Goal: Information Seeking & Learning: Check status

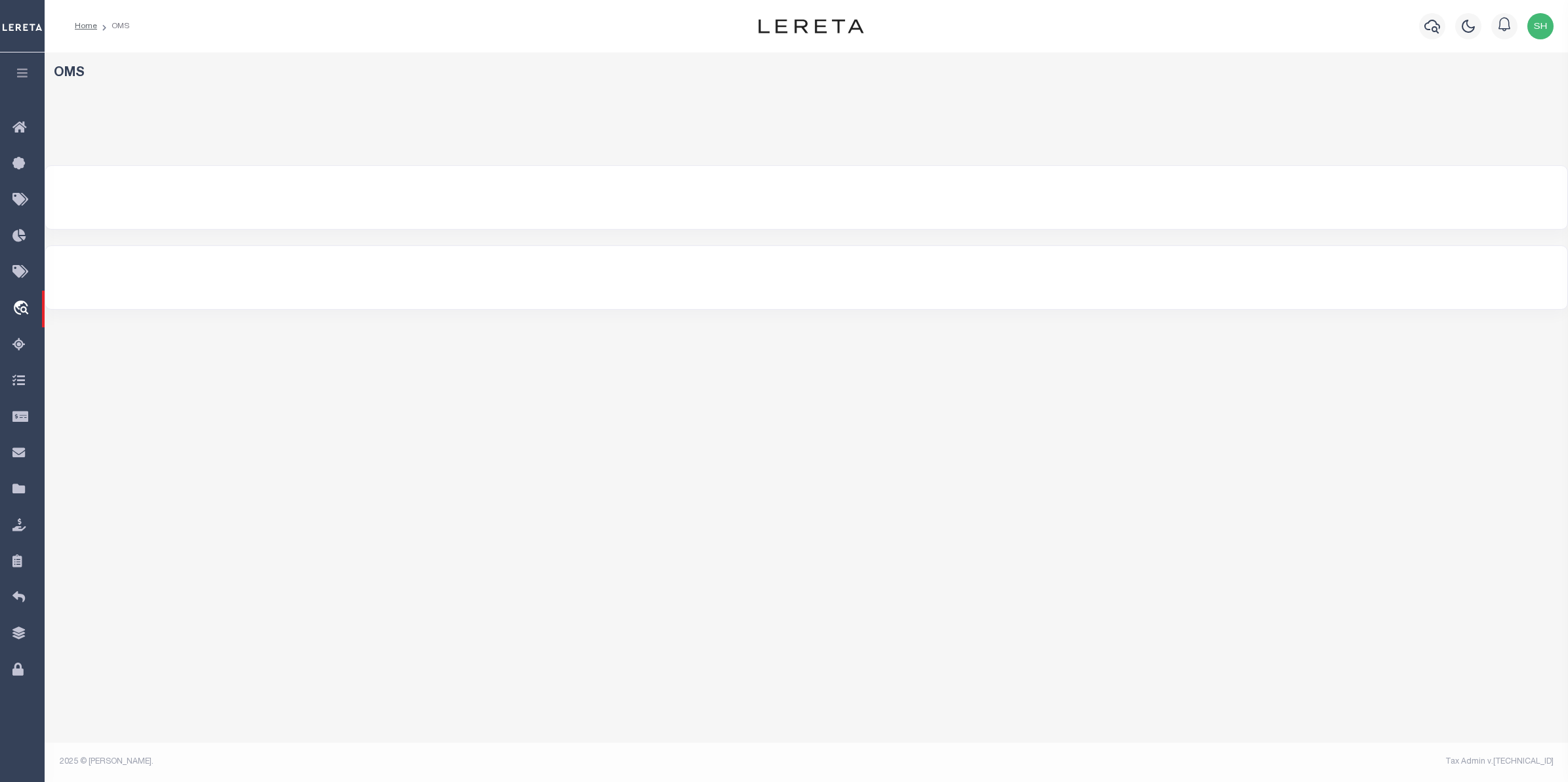
select select "200"
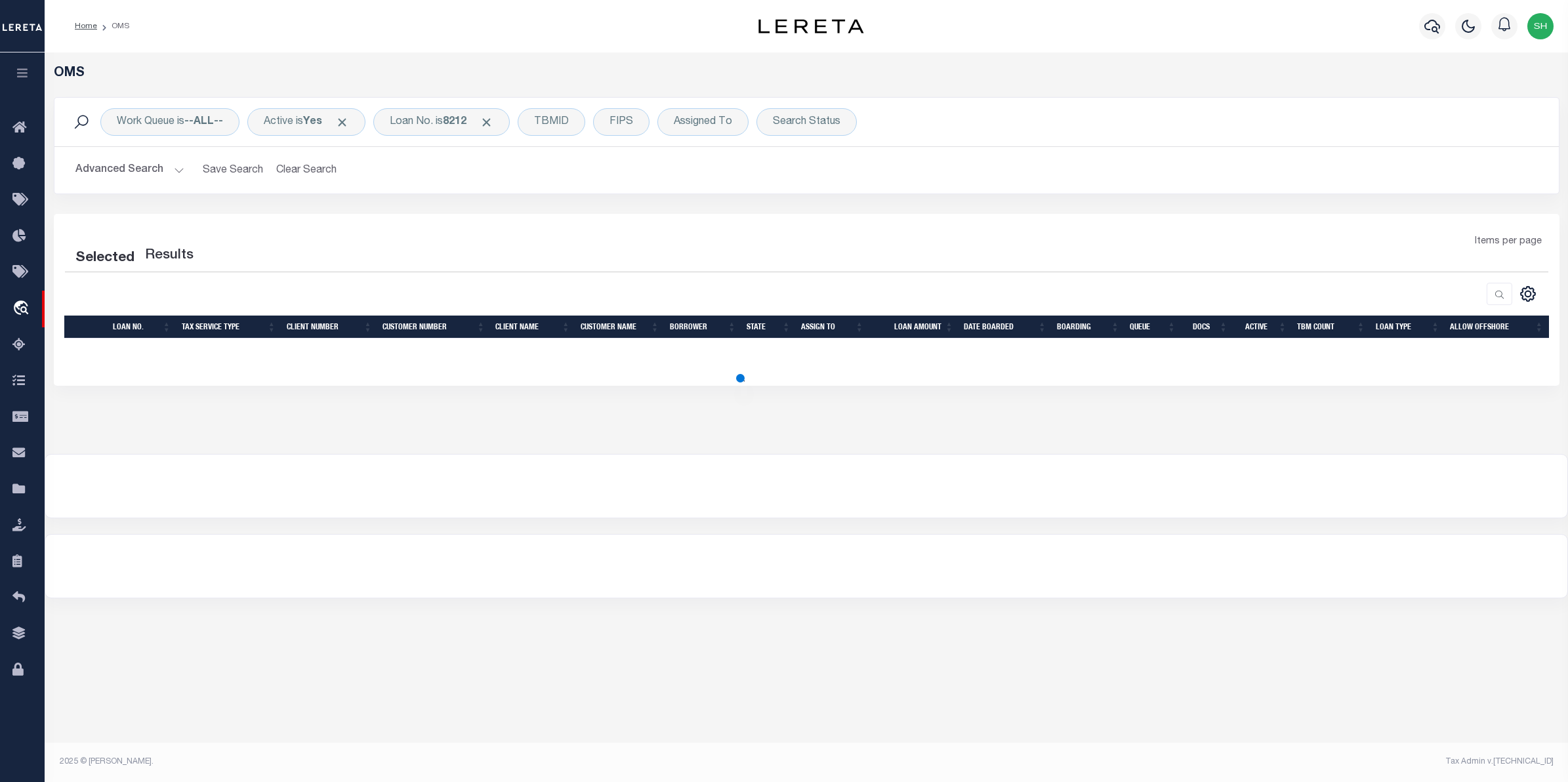
select select "200"
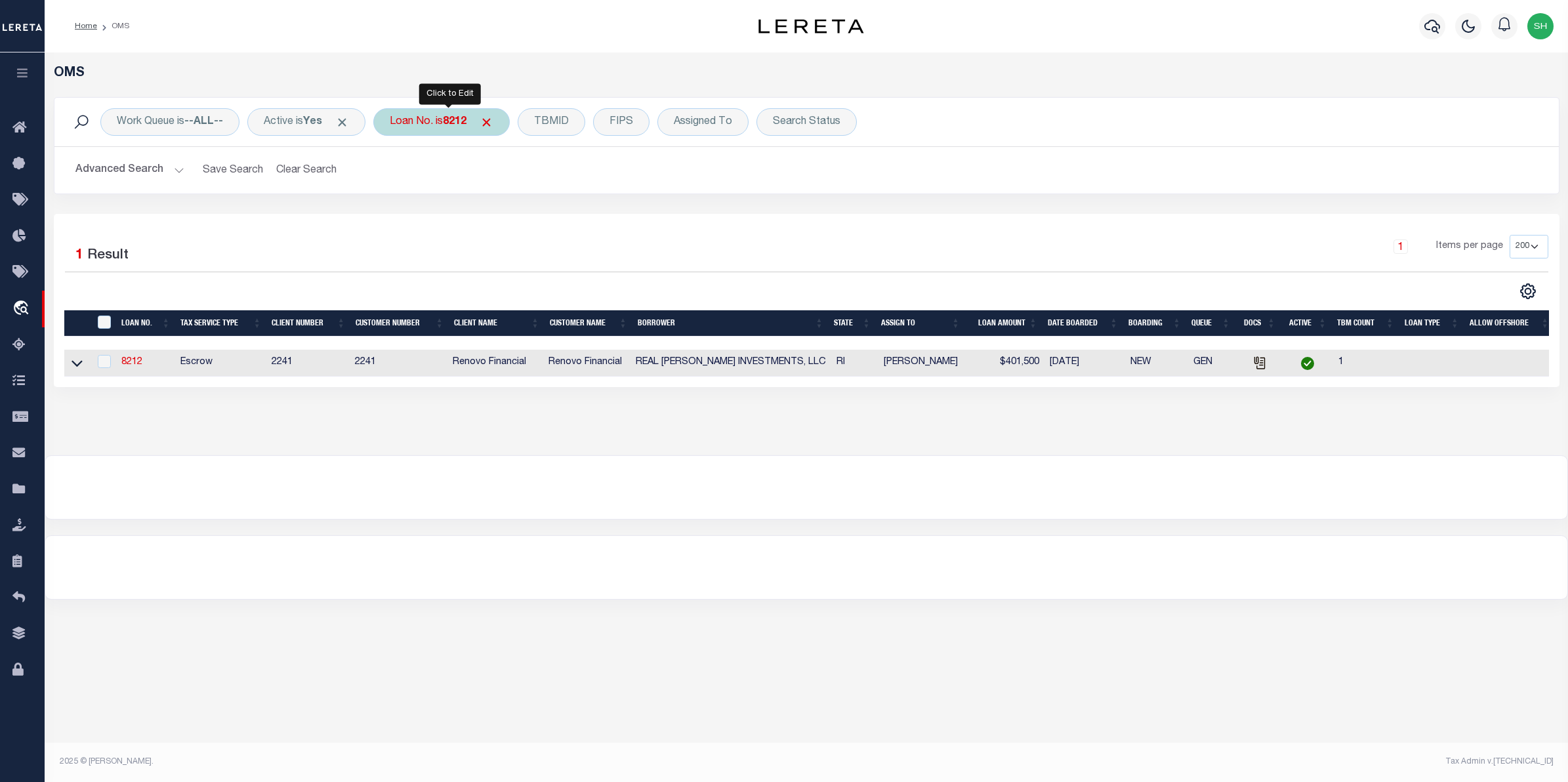
click at [457, 126] on b "8212" at bounding box center [454, 122] width 24 height 10
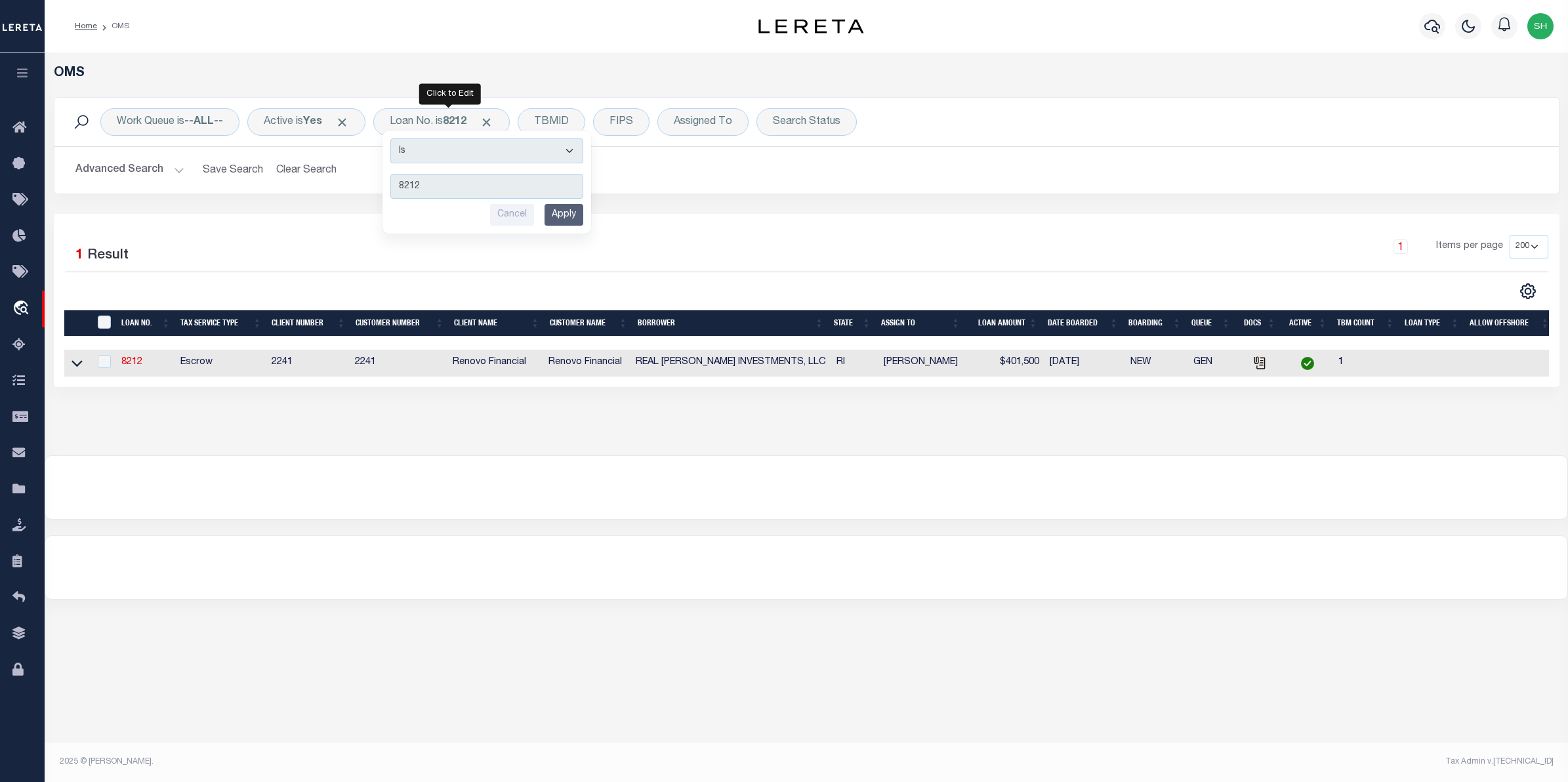
type input "10022389"
click at [574, 215] on input "Apply" at bounding box center [564, 215] width 38 height 22
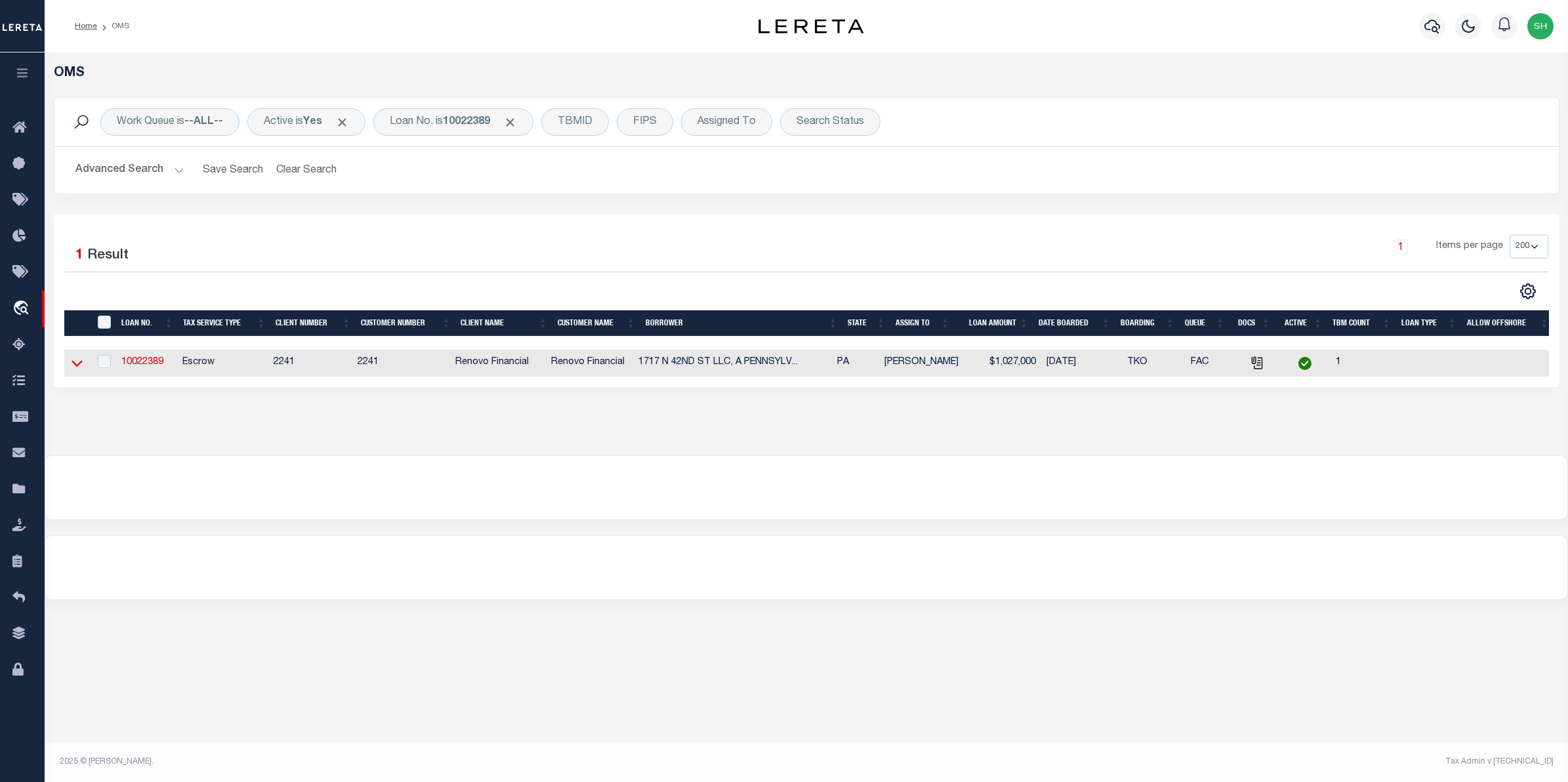
click at [79, 365] on icon at bounding box center [77, 363] width 11 height 14
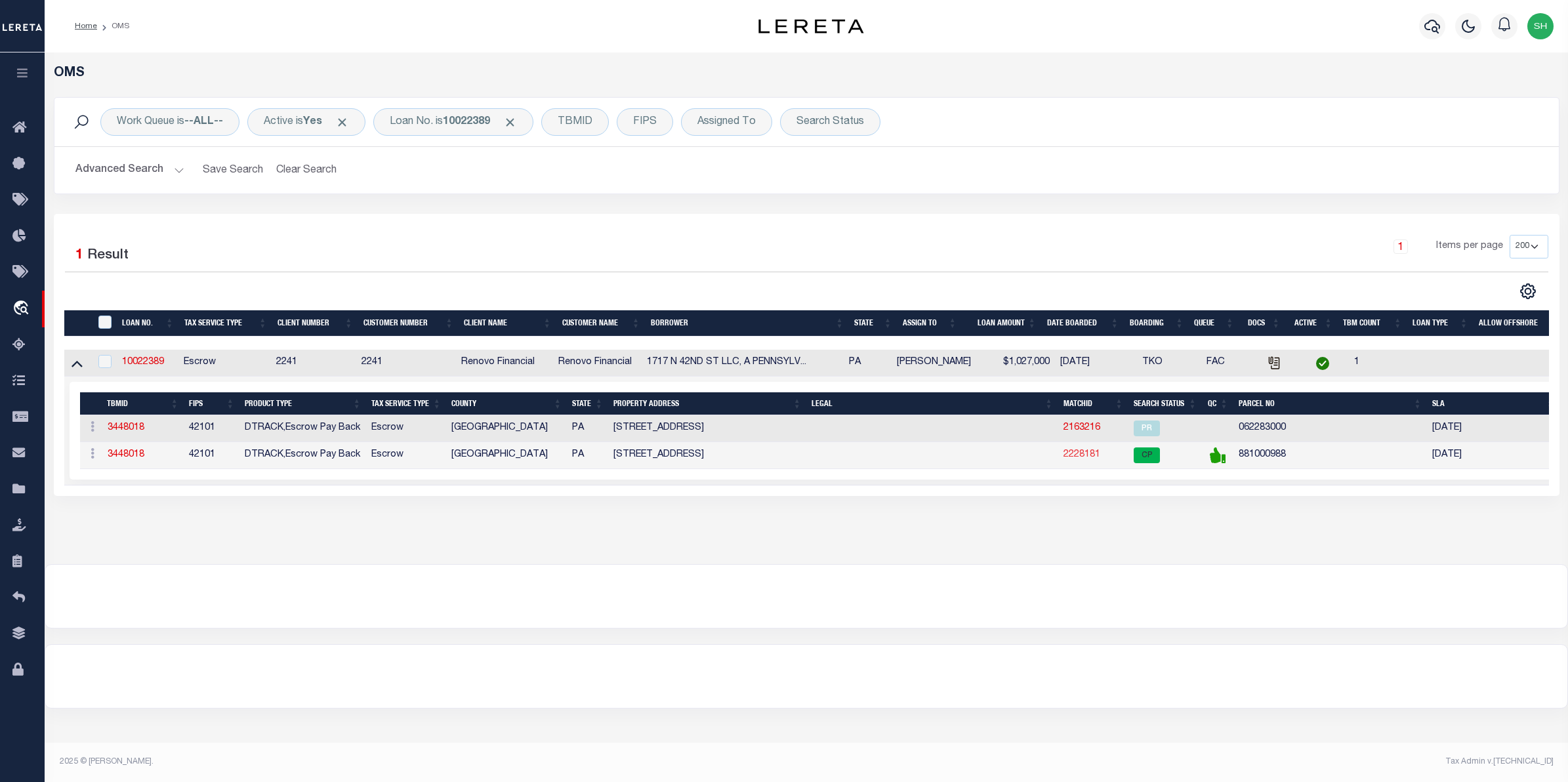
click at [1078, 460] on link "2228181" at bounding box center [1082, 454] width 37 height 10
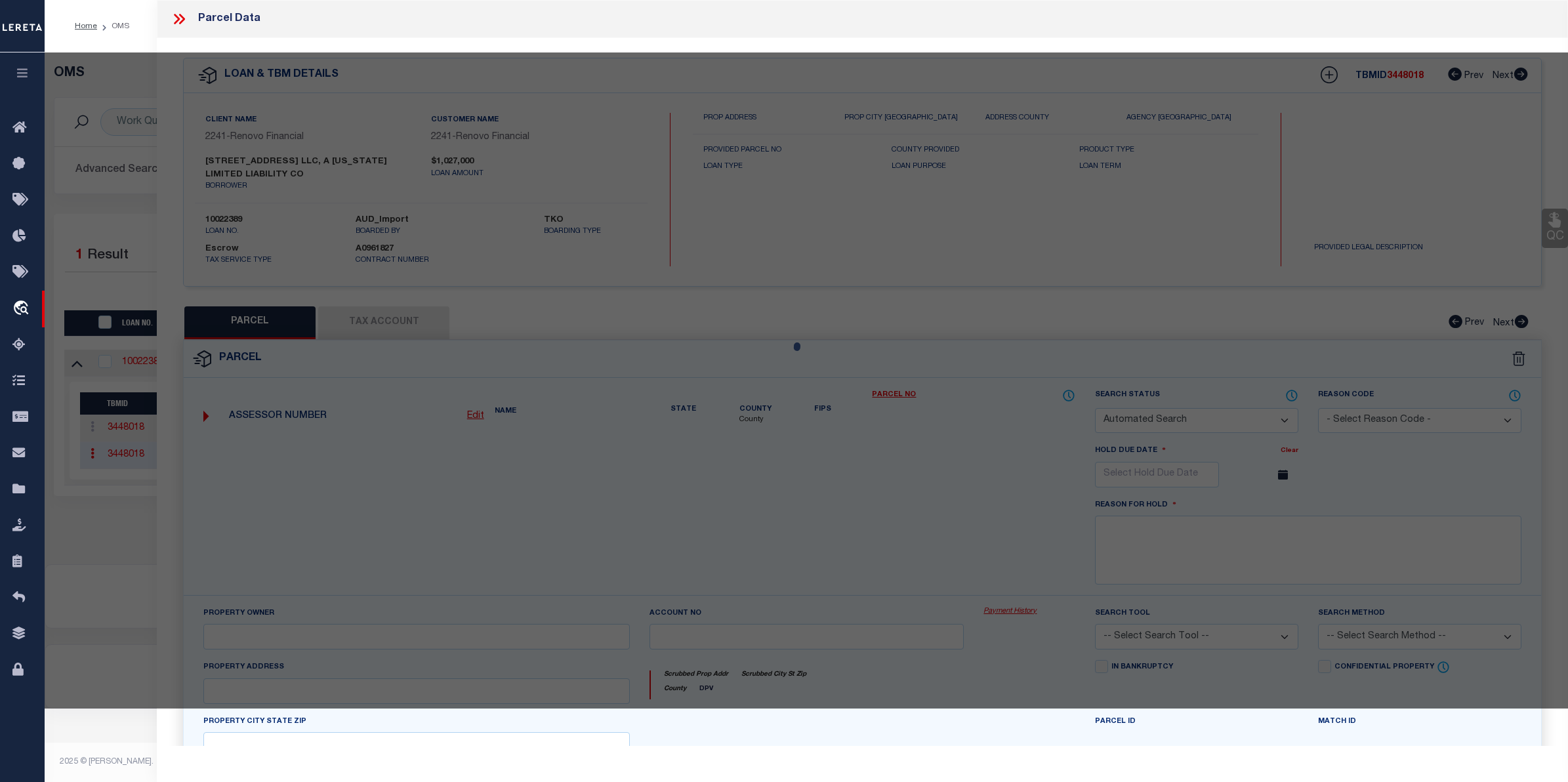
checkbox input "false"
select select "CP"
type input "1717 N 42ND ST LLC"
select select "AGW"
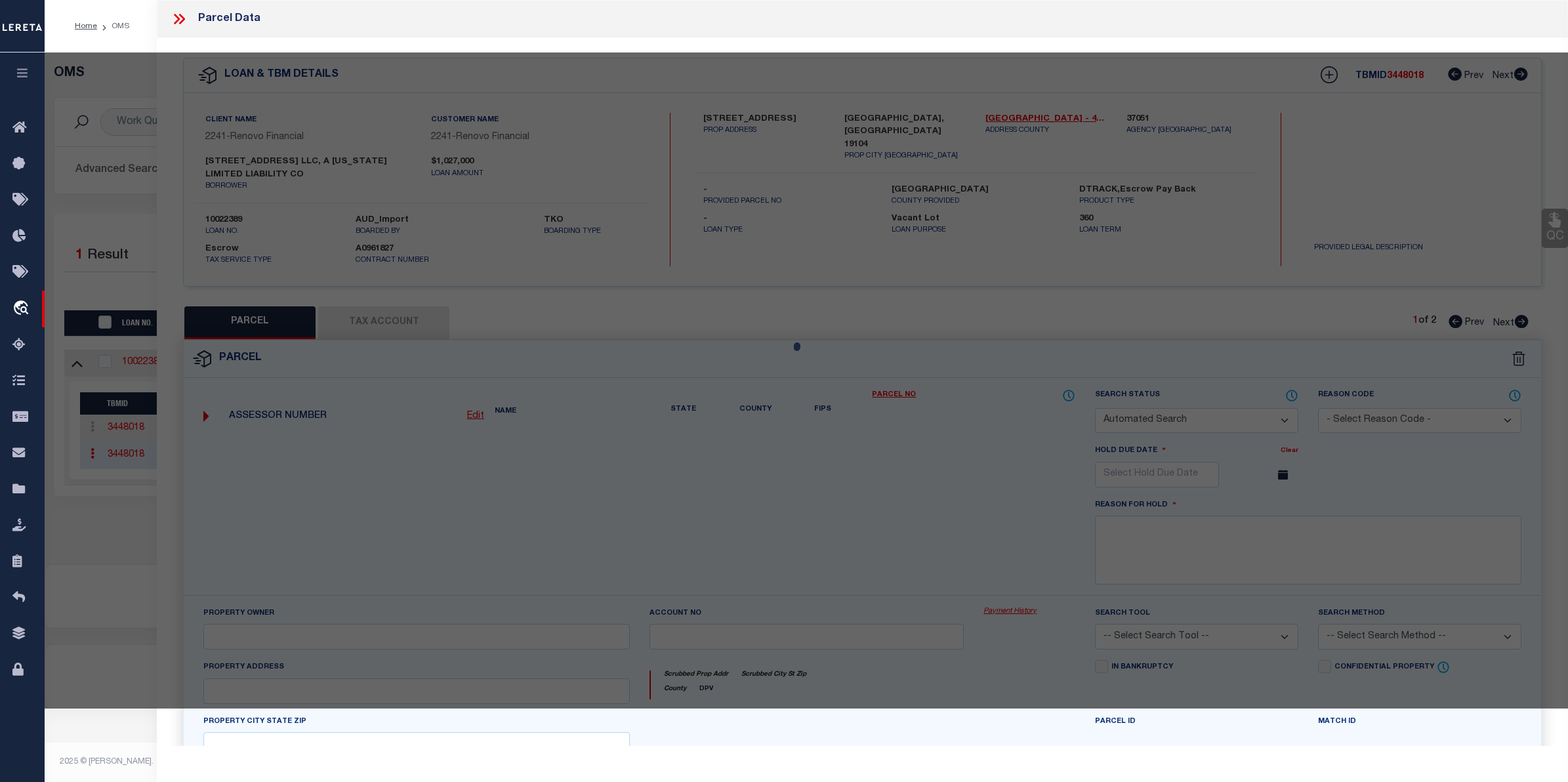
select select
type input "1717 N 42ND ST"
type input "PHILADELPHIA, PA 19104"
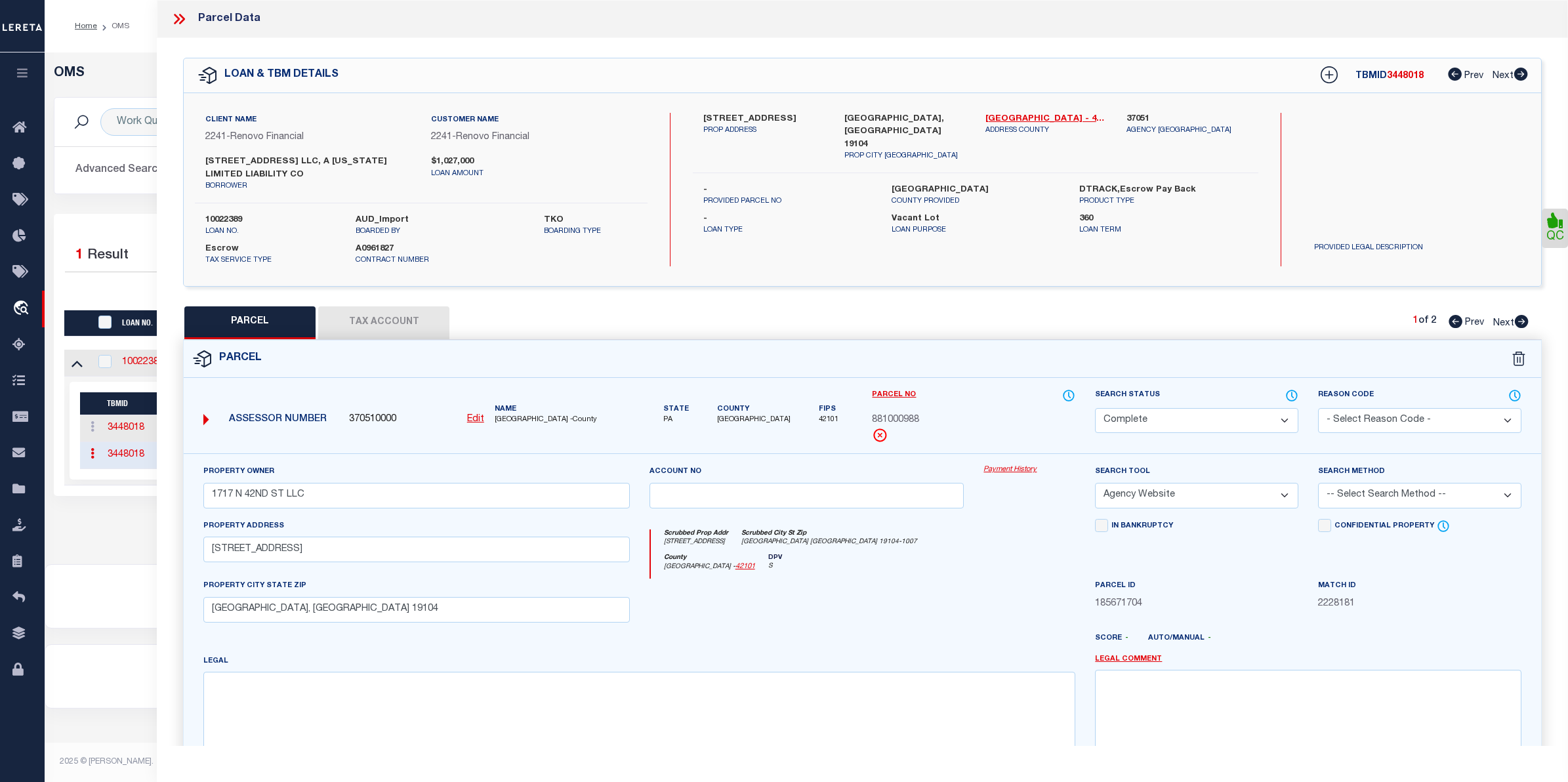
click at [994, 471] on link "Payment History" at bounding box center [1029, 470] width 92 height 11
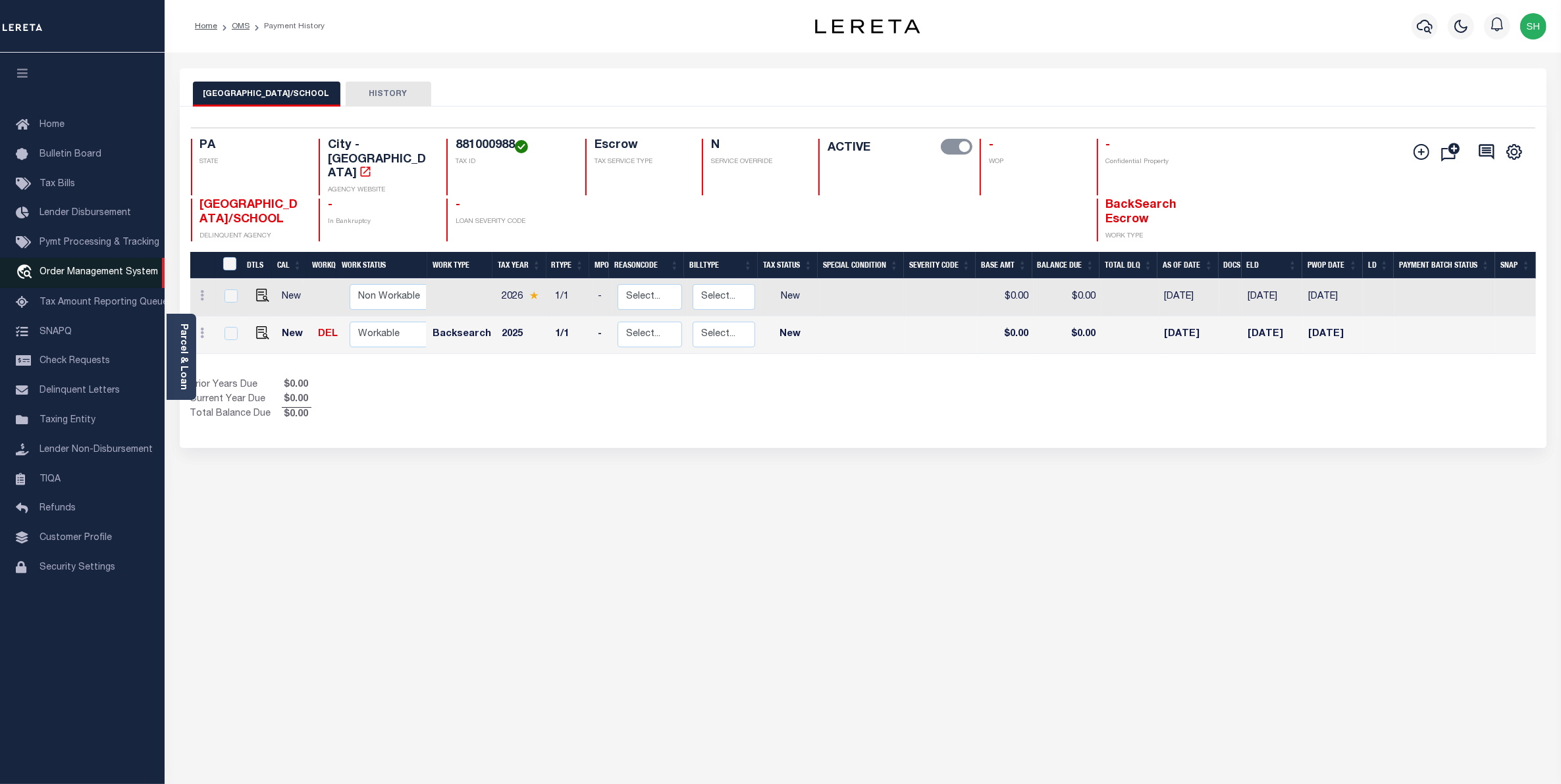
click at [73, 272] on span "Order Management System" at bounding box center [98, 272] width 118 height 10
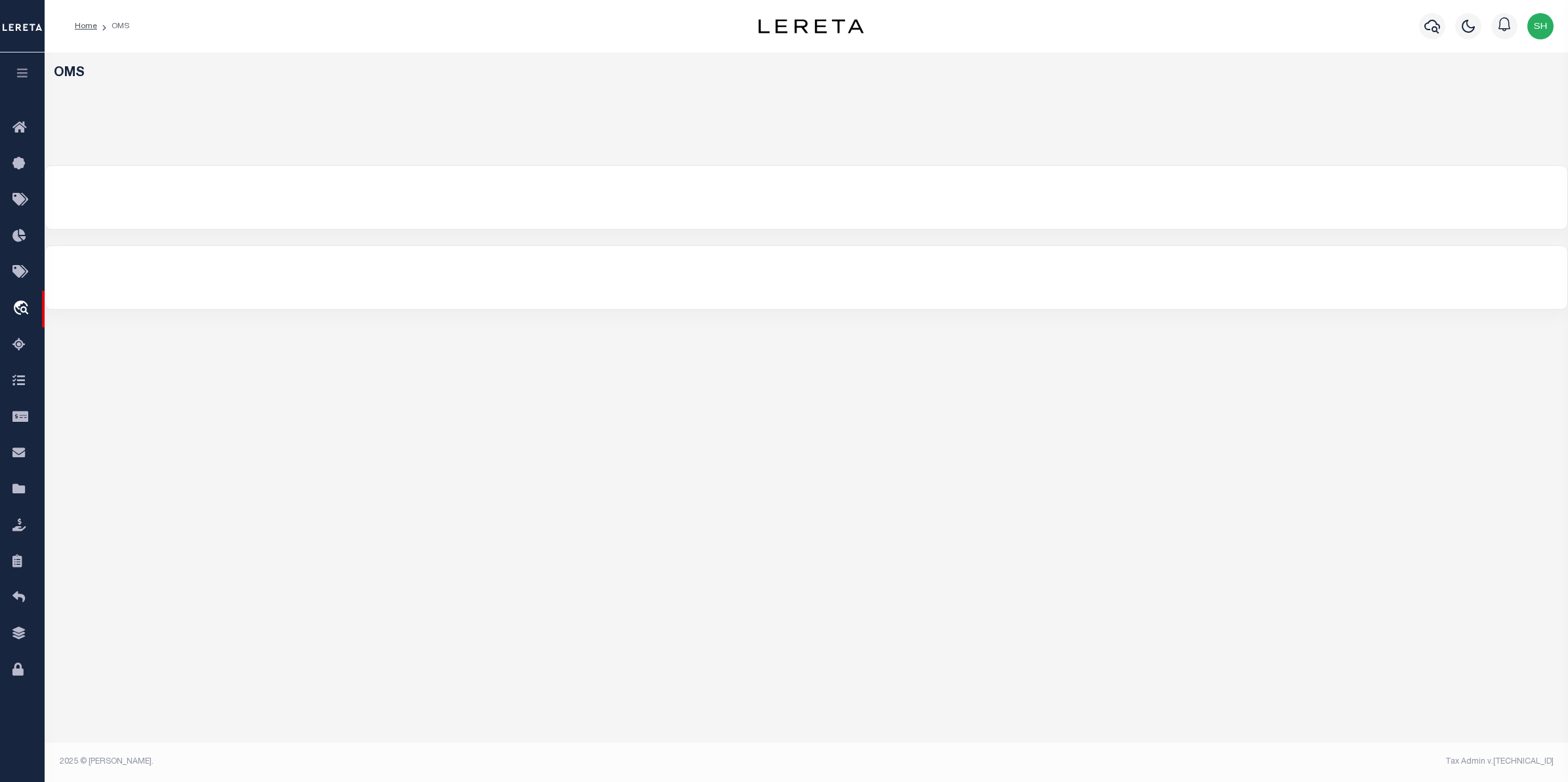
select select "200"
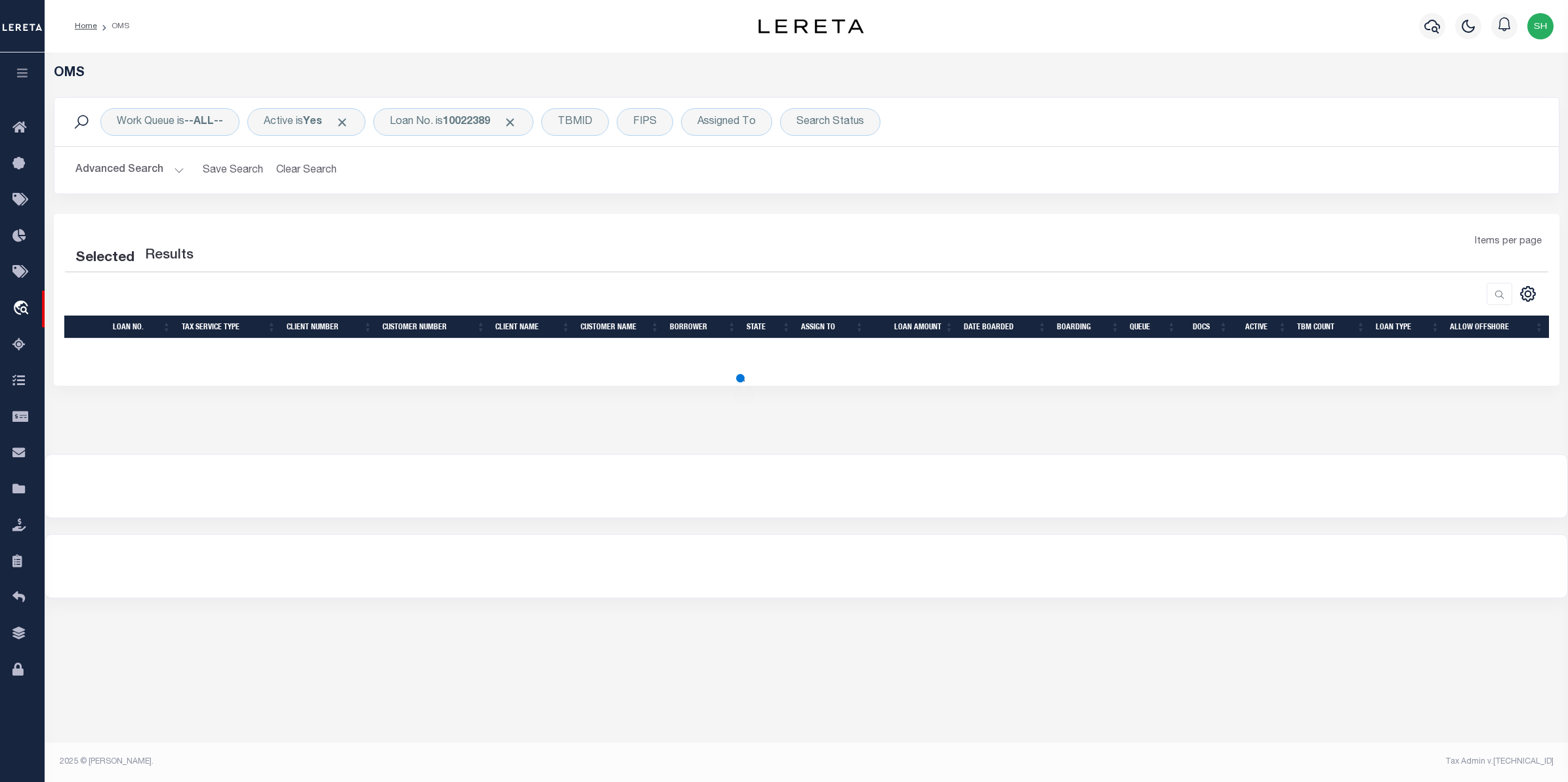
select select "200"
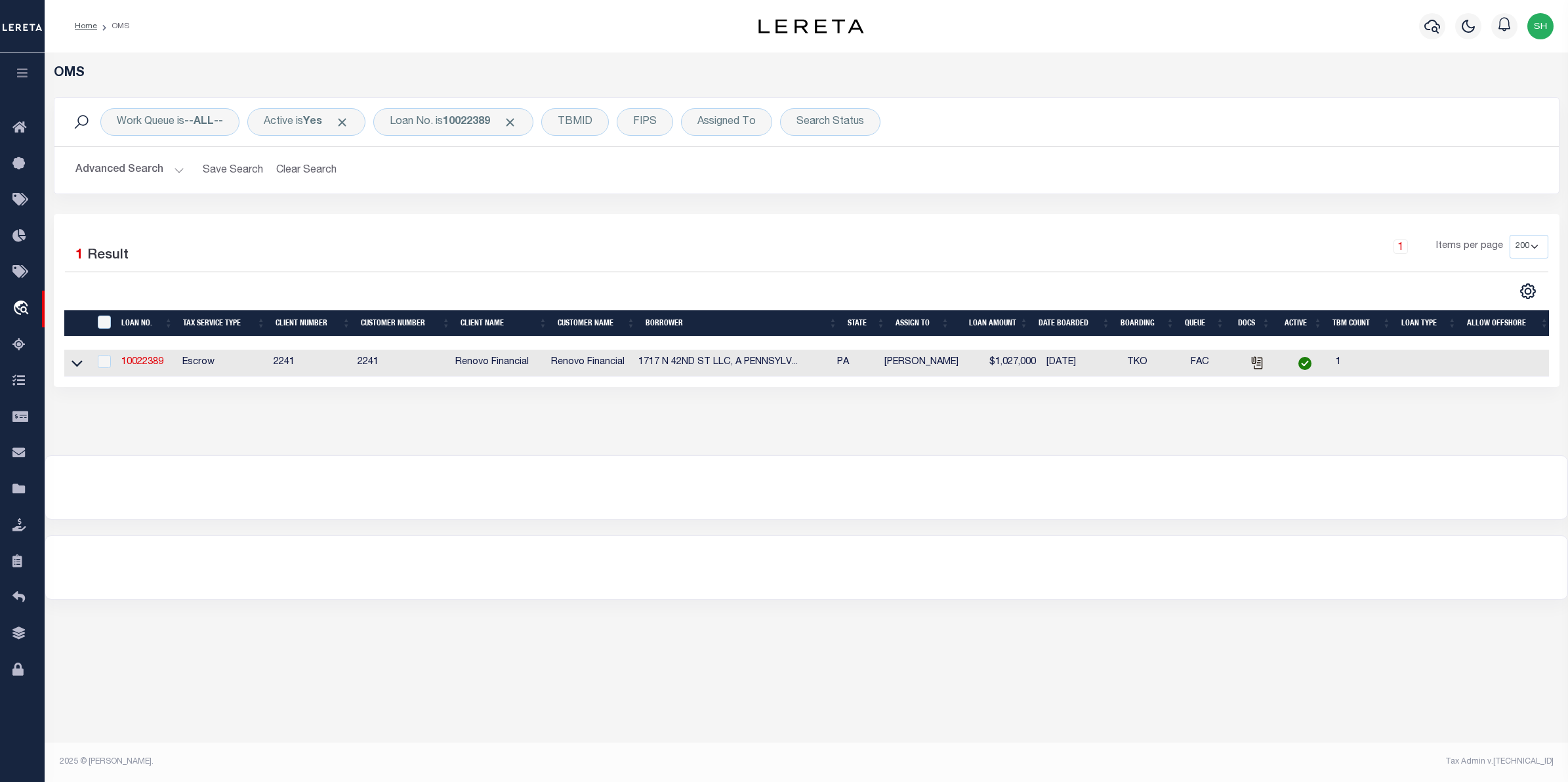
click at [676, 519] on div at bounding box center [806, 488] width 1523 height 63
click at [73, 361] on icon at bounding box center [77, 363] width 11 height 14
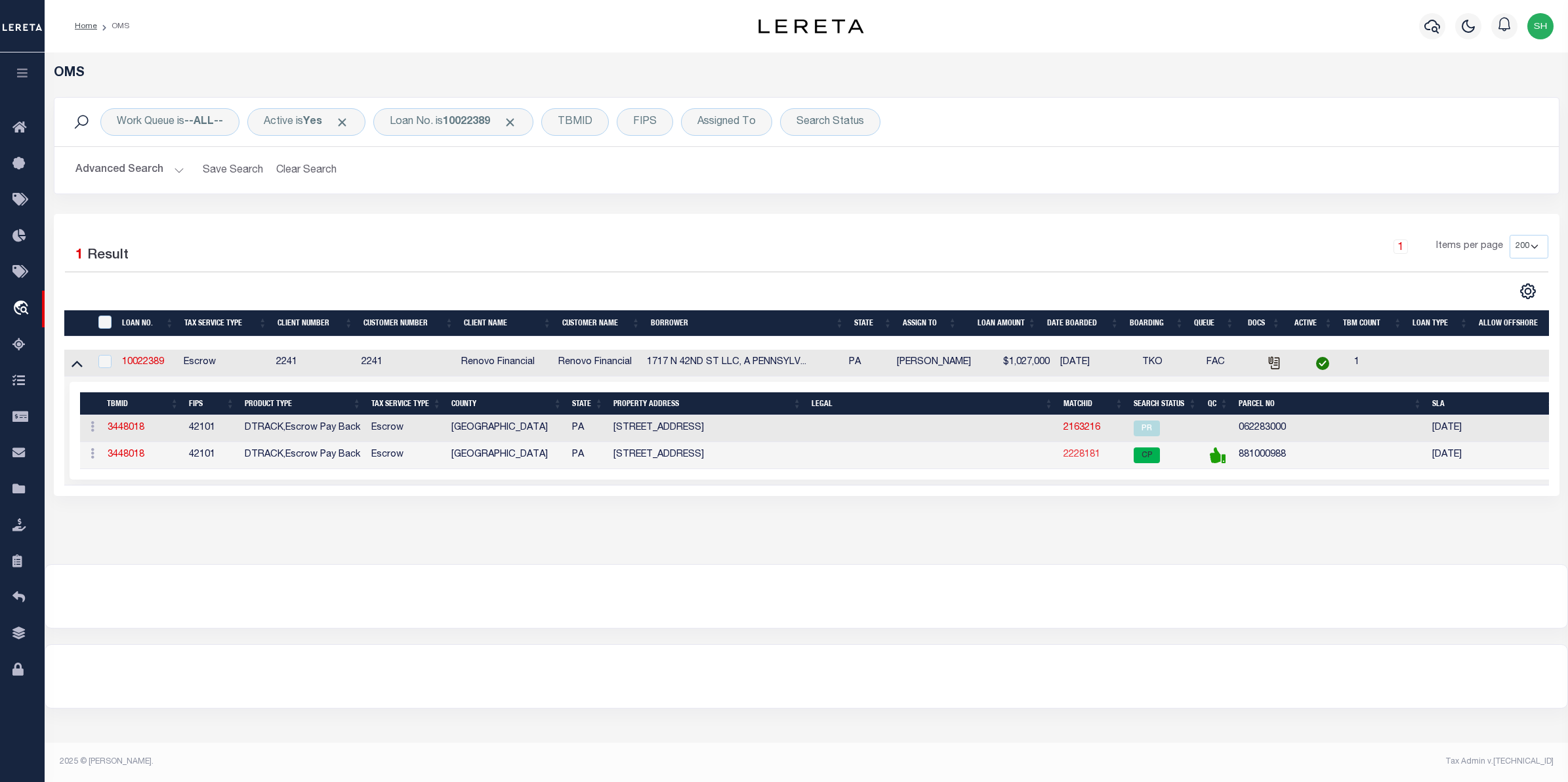
click at [1088, 457] on link "2228181" at bounding box center [1082, 454] width 37 height 10
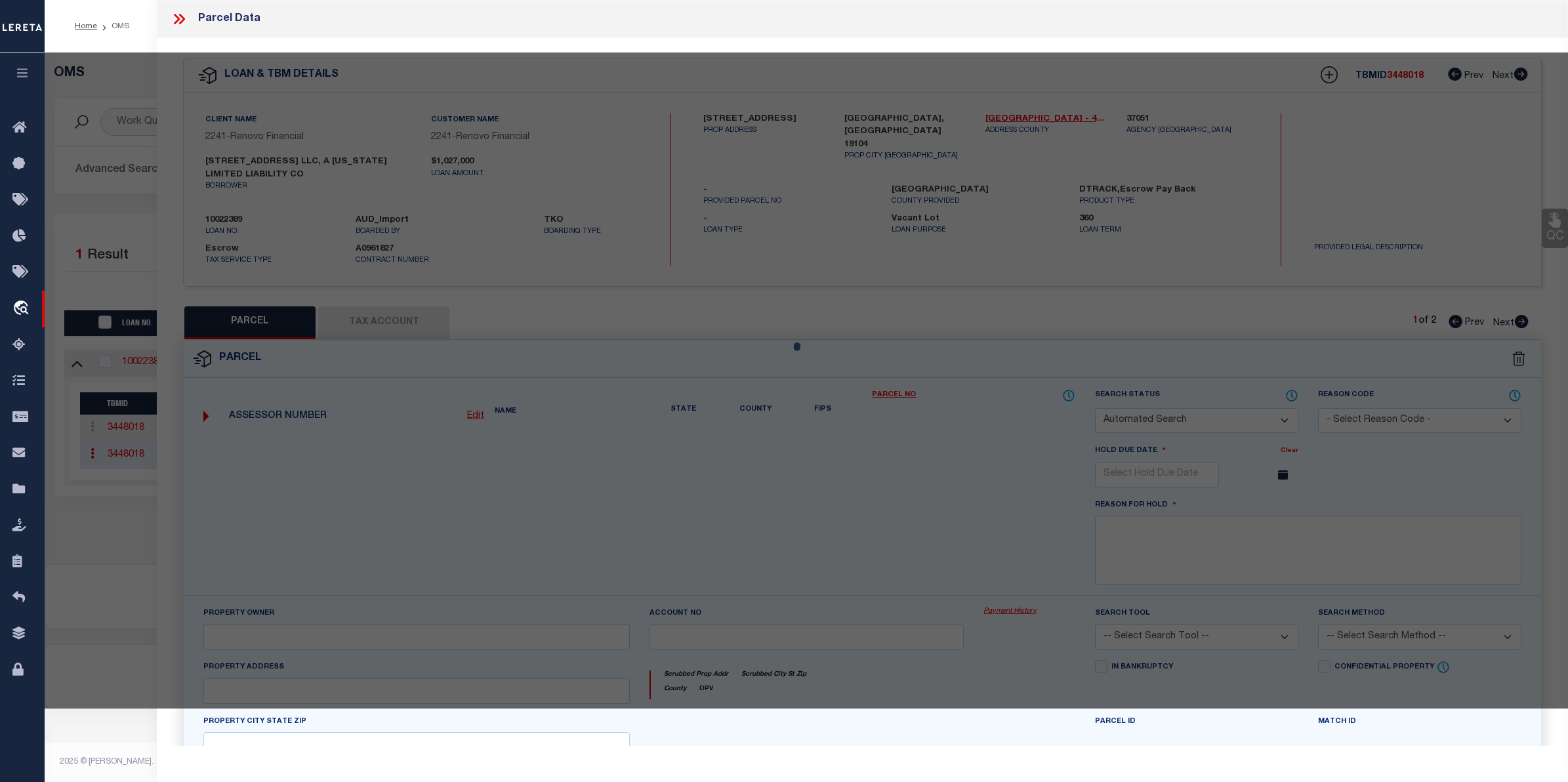
checkbox input "false"
select select "CP"
type input "1717 N 42ND ST LLC"
select select "AGW"
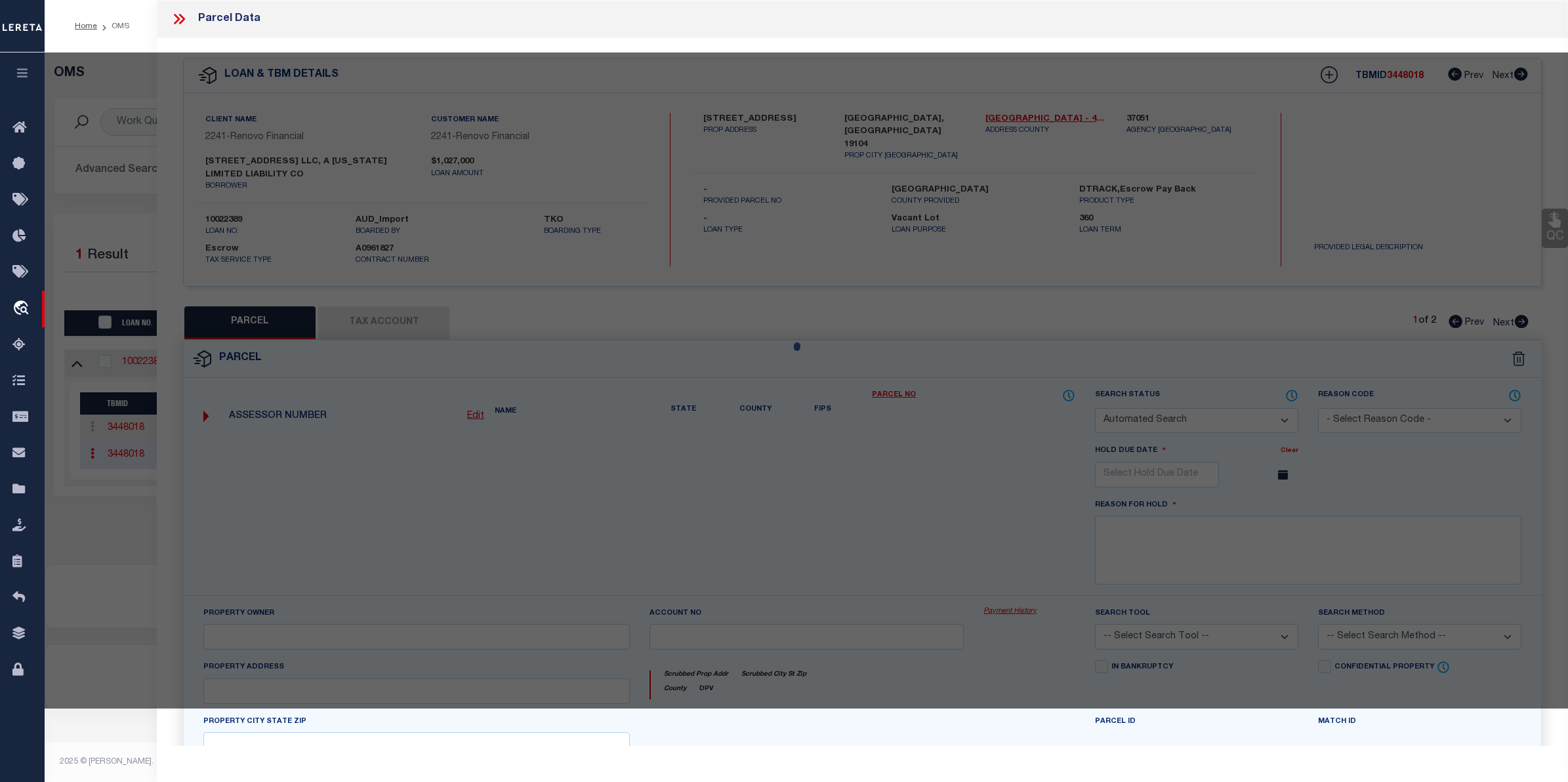
select select
type input "1717 N 42ND ST"
type input "PHILADELPHIA, PA 19104"
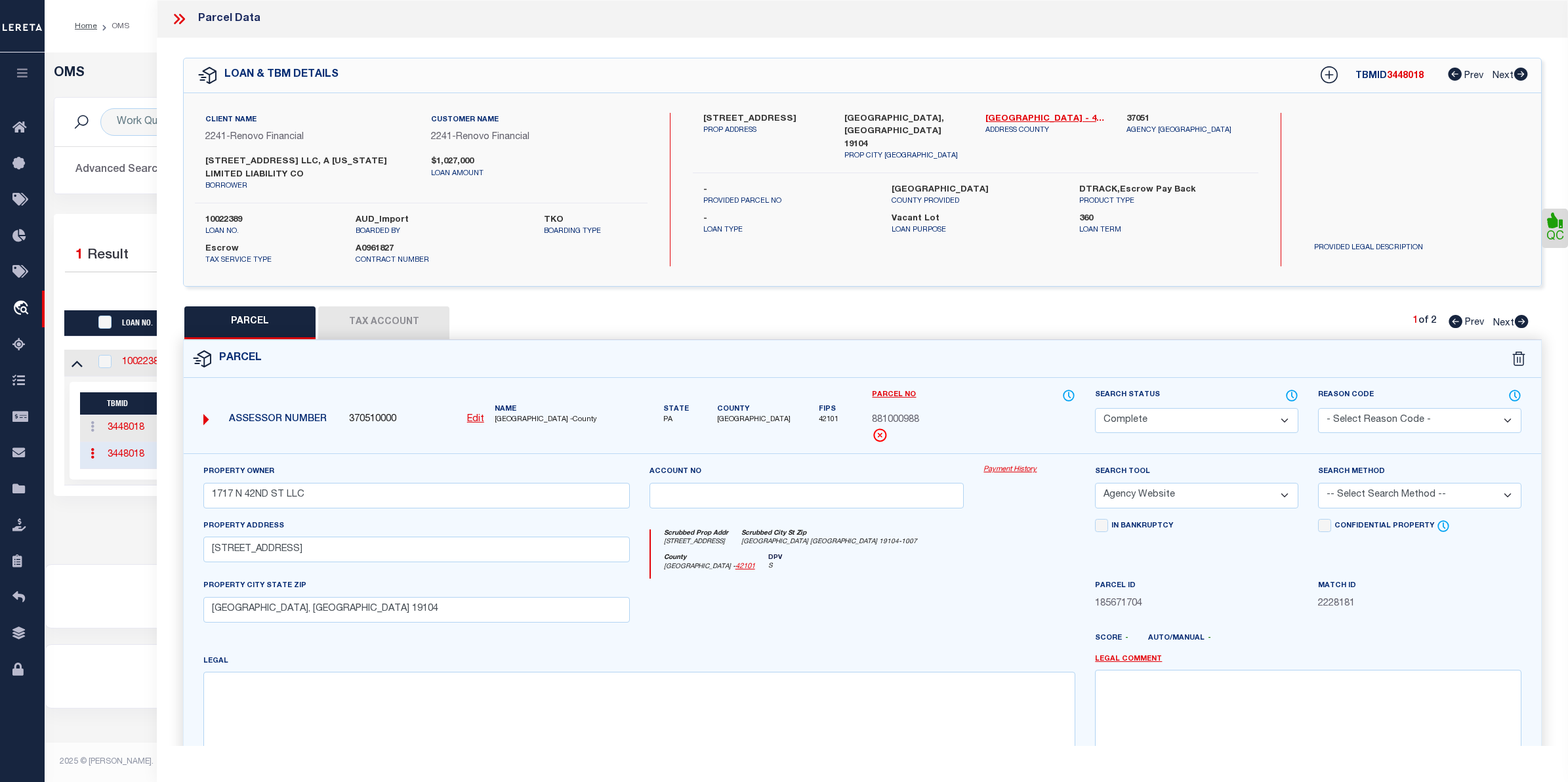
click at [988, 473] on link "Payment History" at bounding box center [1029, 470] width 92 height 11
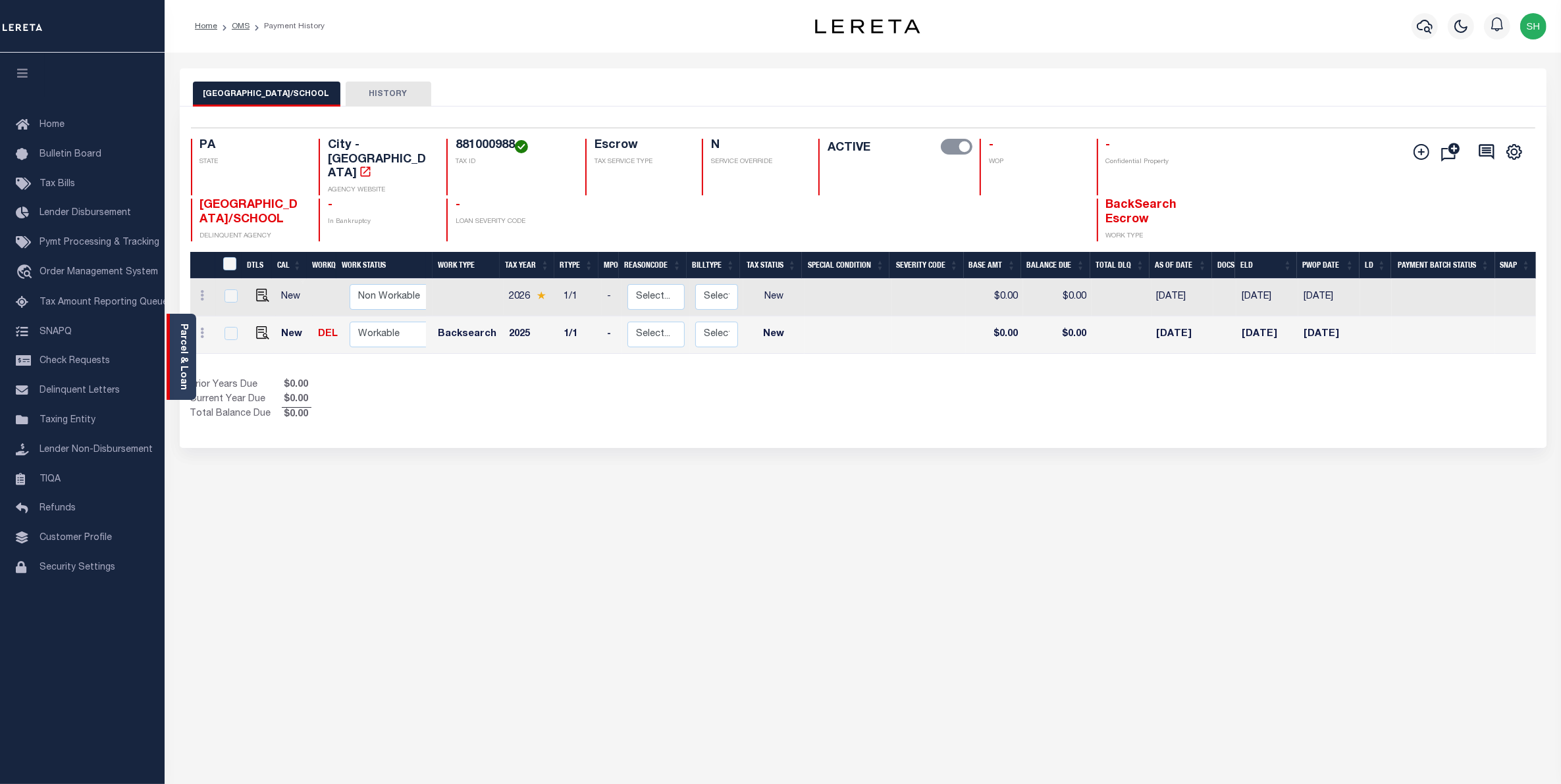
click at [180, 337] on link "Parcel & Loan" at bounding box center [183, 357] width 10 height 67
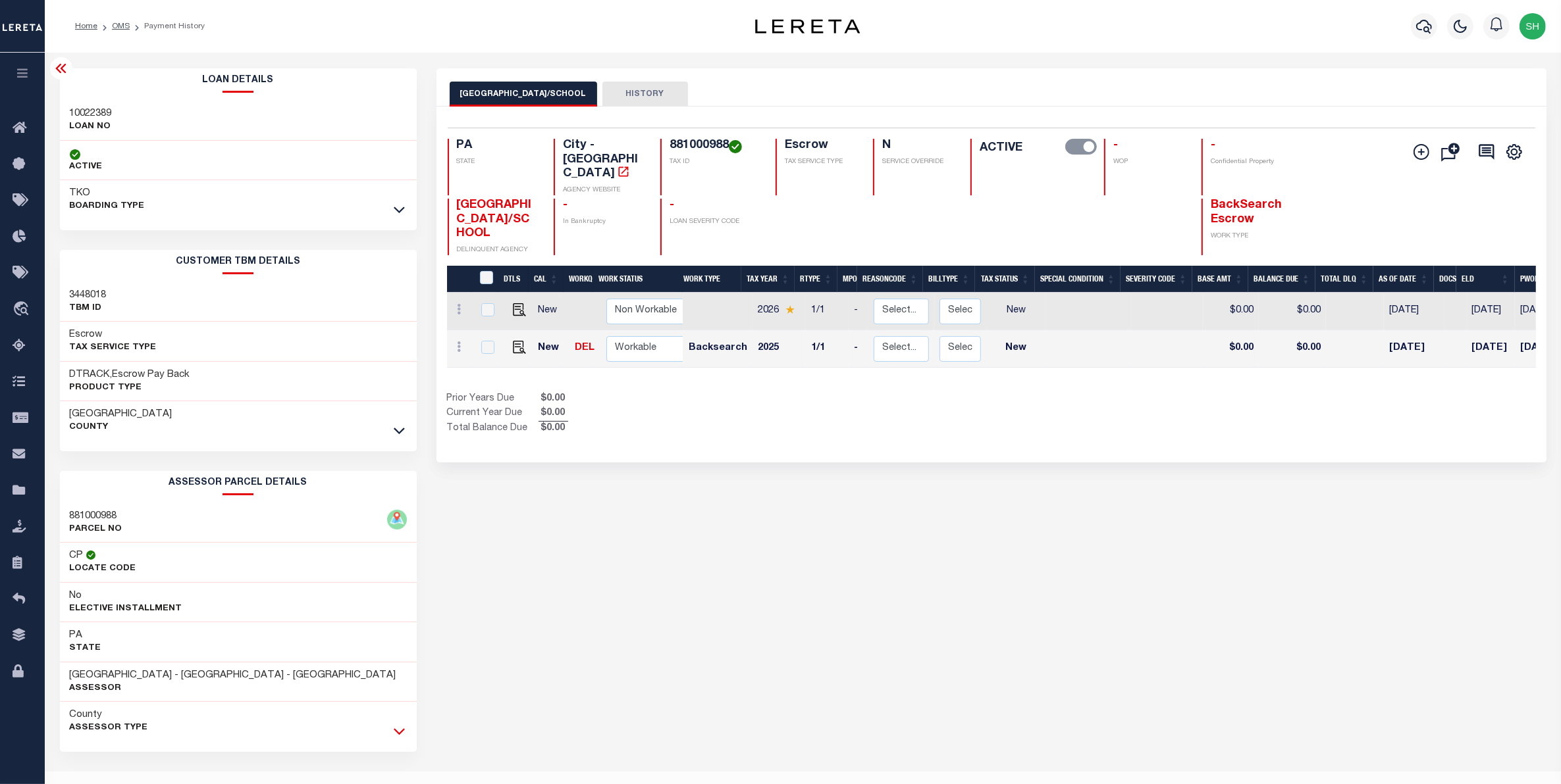
click at [402, 728] on icon at bounding box center [399, 731] width 11 height 14
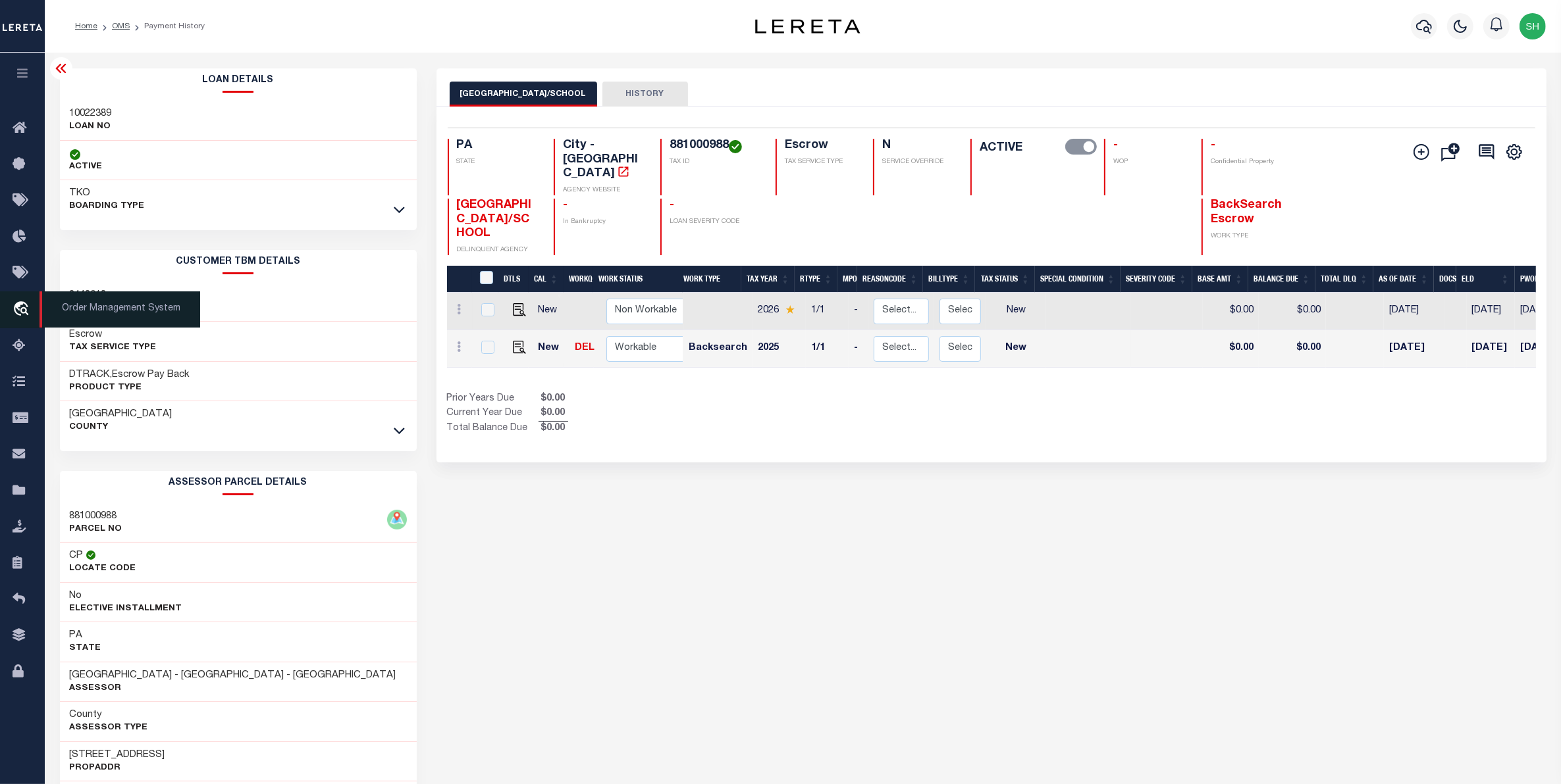
click at [18, 311] on icon "travel_explore" at bounding box center [23, 310] width 21 height 18
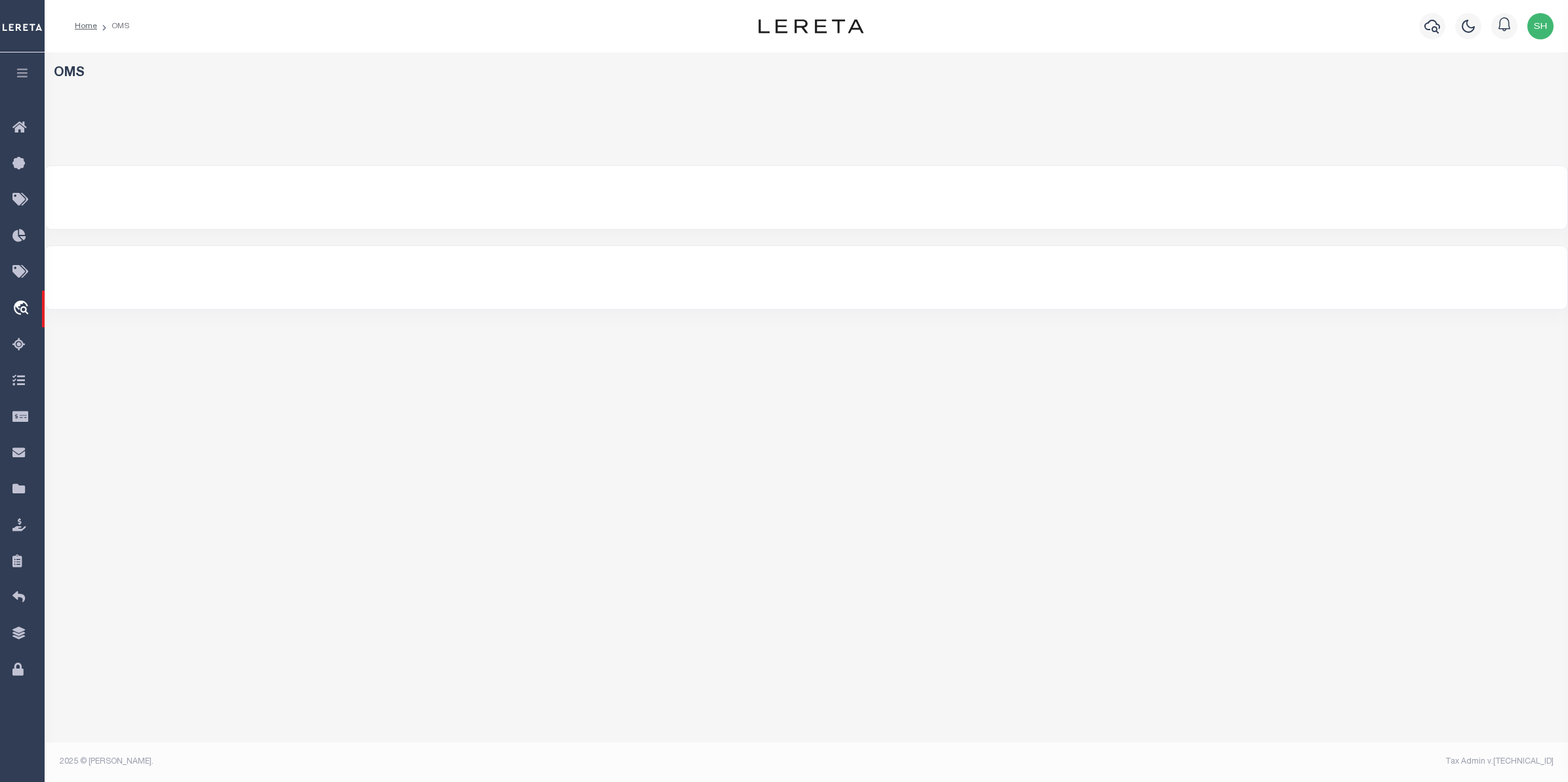
select select "200"
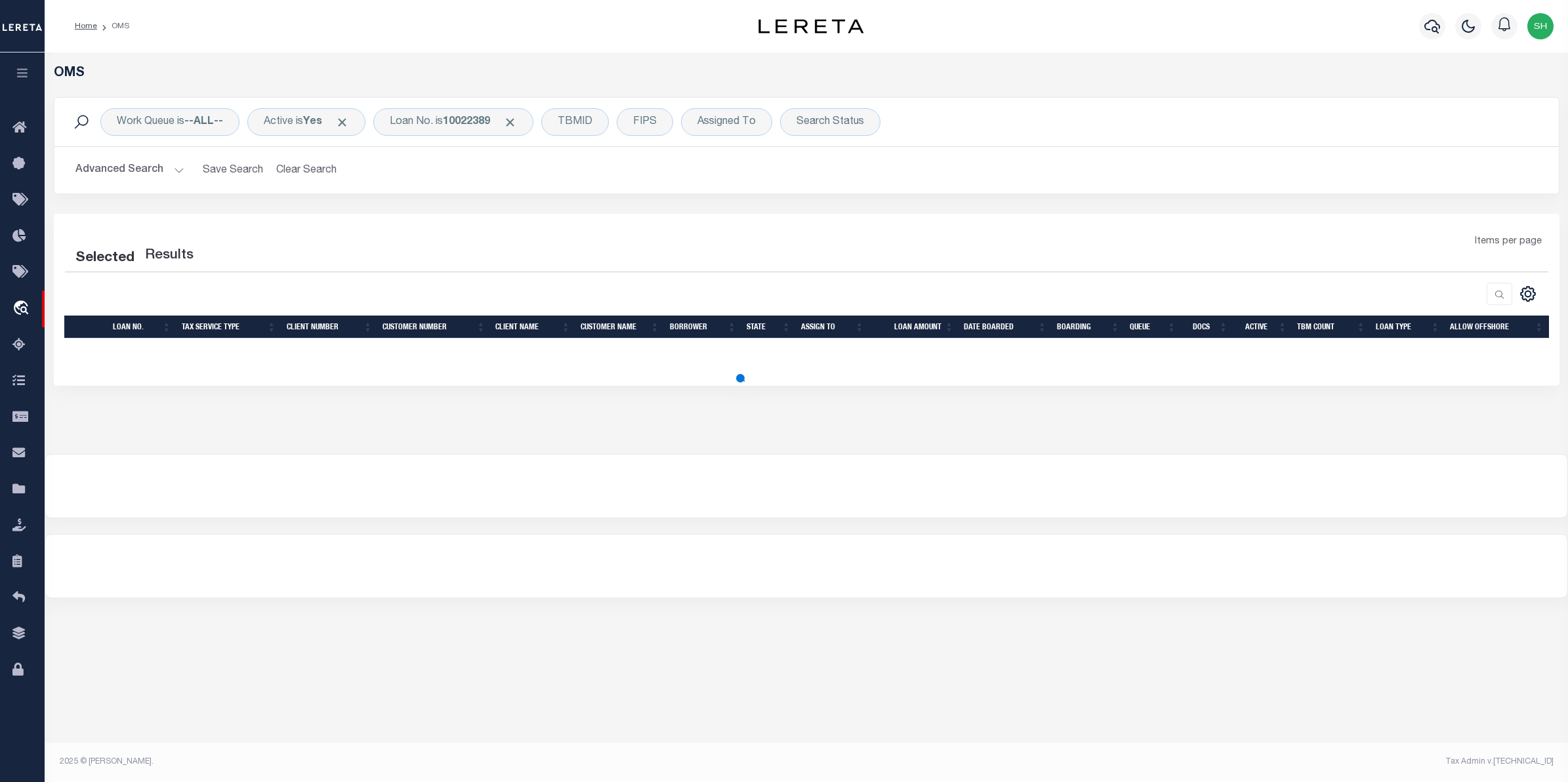
select select "200"
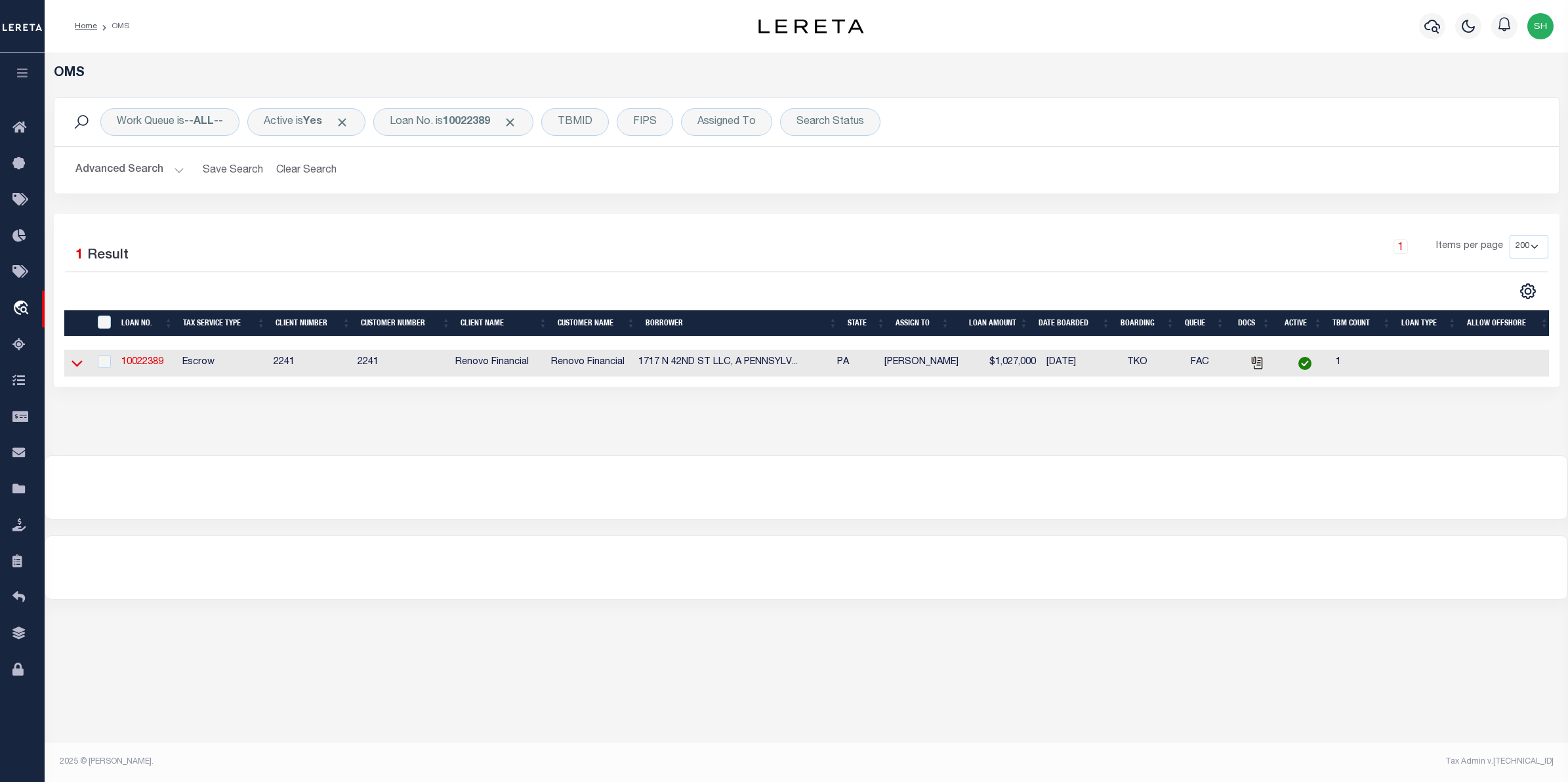
click at [73, 366] on icon at bounding box center [77, 364] width 11 height 7
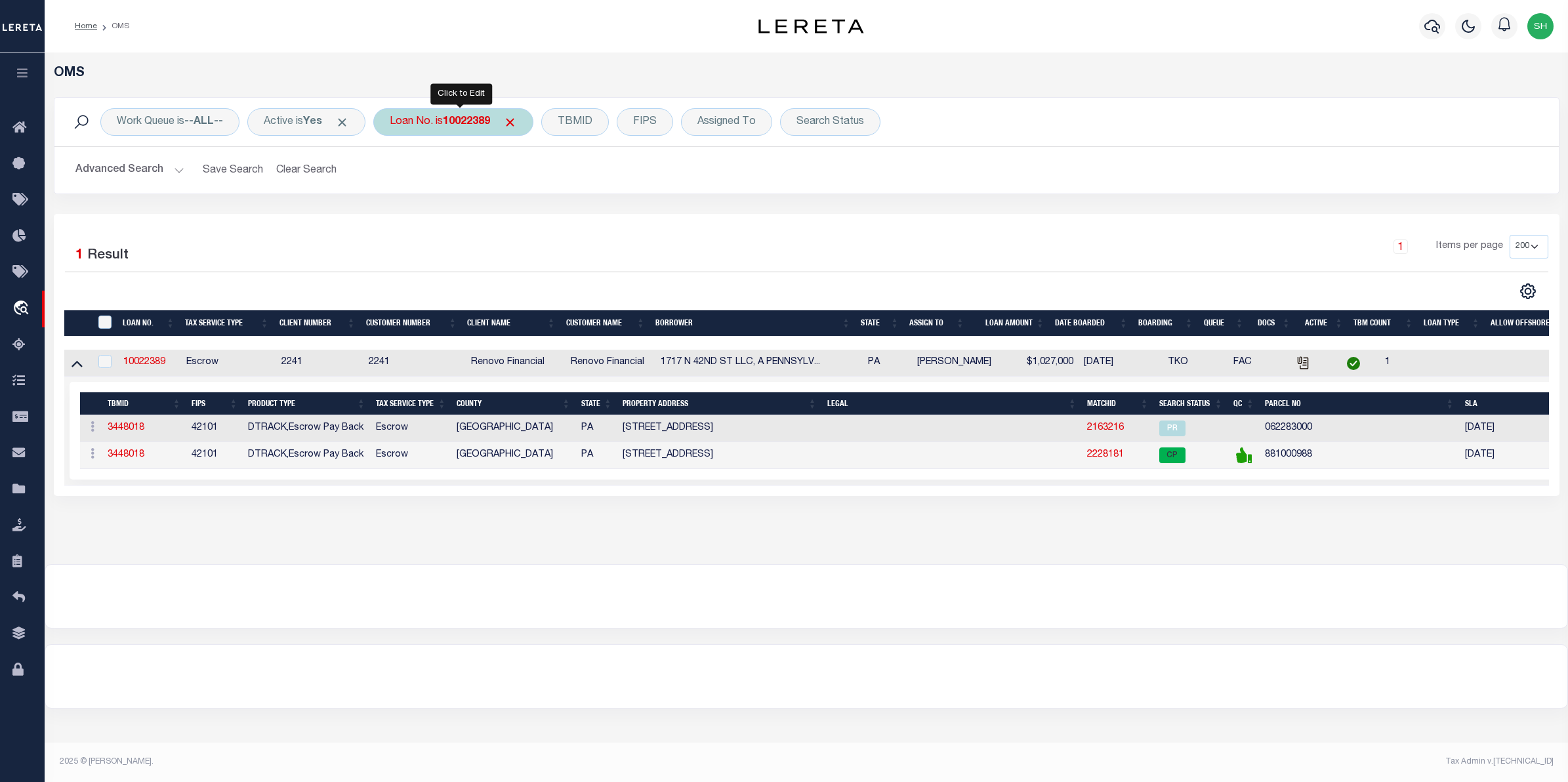
click at [480, 126] on b "10022389" at bounding box center [466, 122] width 47 height 10
type input "8212"
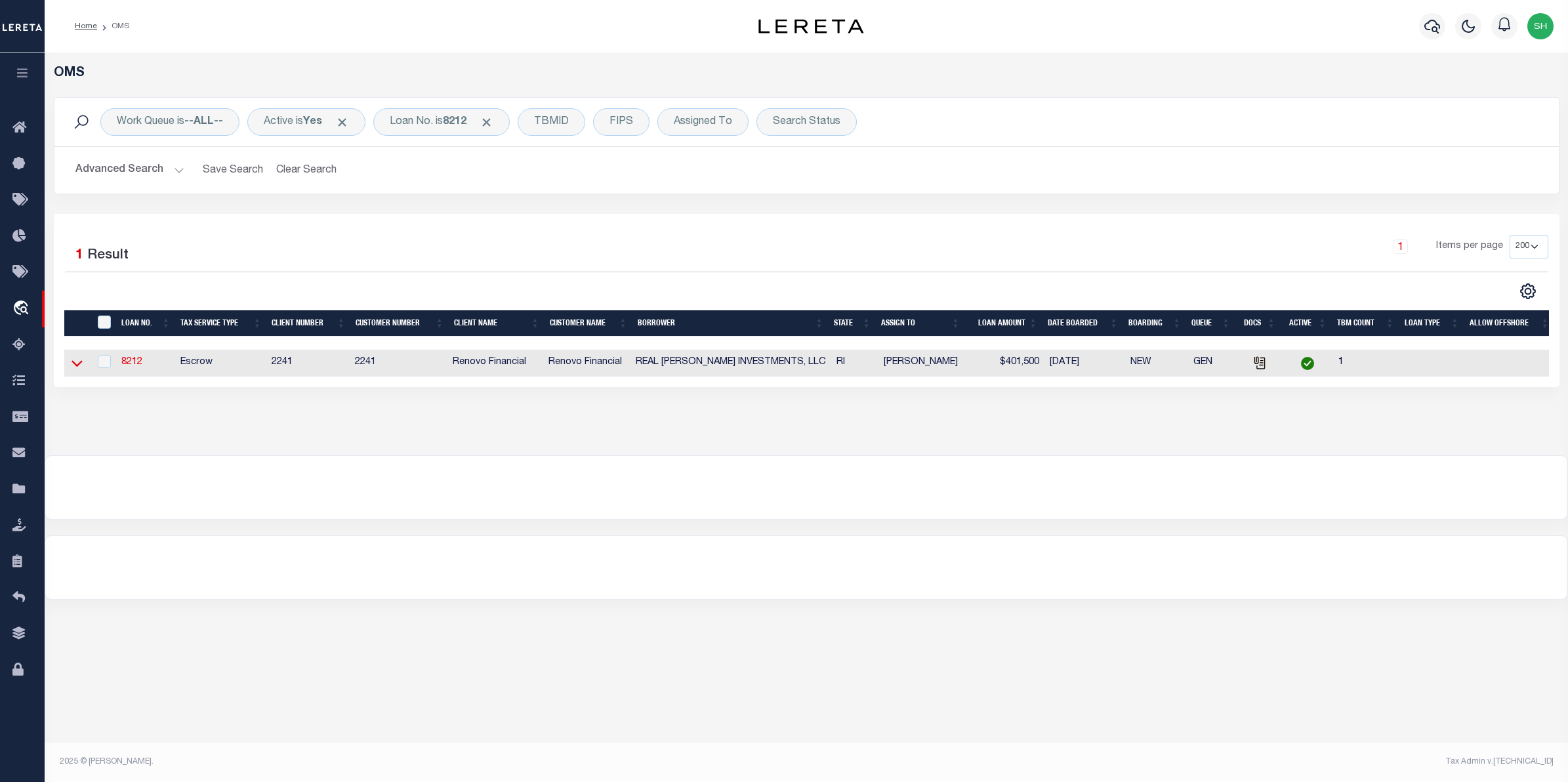
click at [73, 361] on icon at bounding box center [77, 363] width 11 height 14
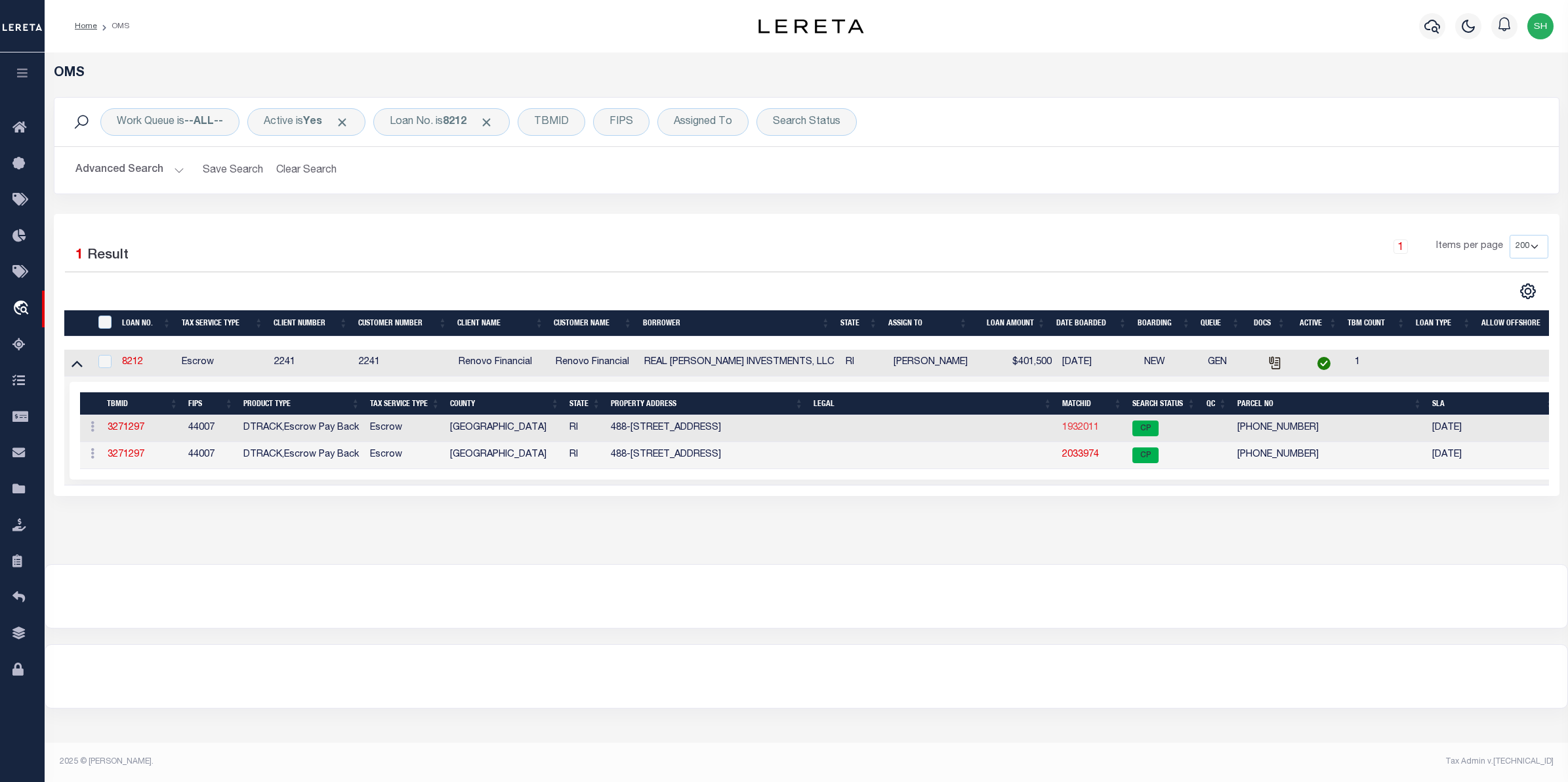
click at [1086, 433] on link "1932011" at bounding box center [1081, 428] width 37 height 10
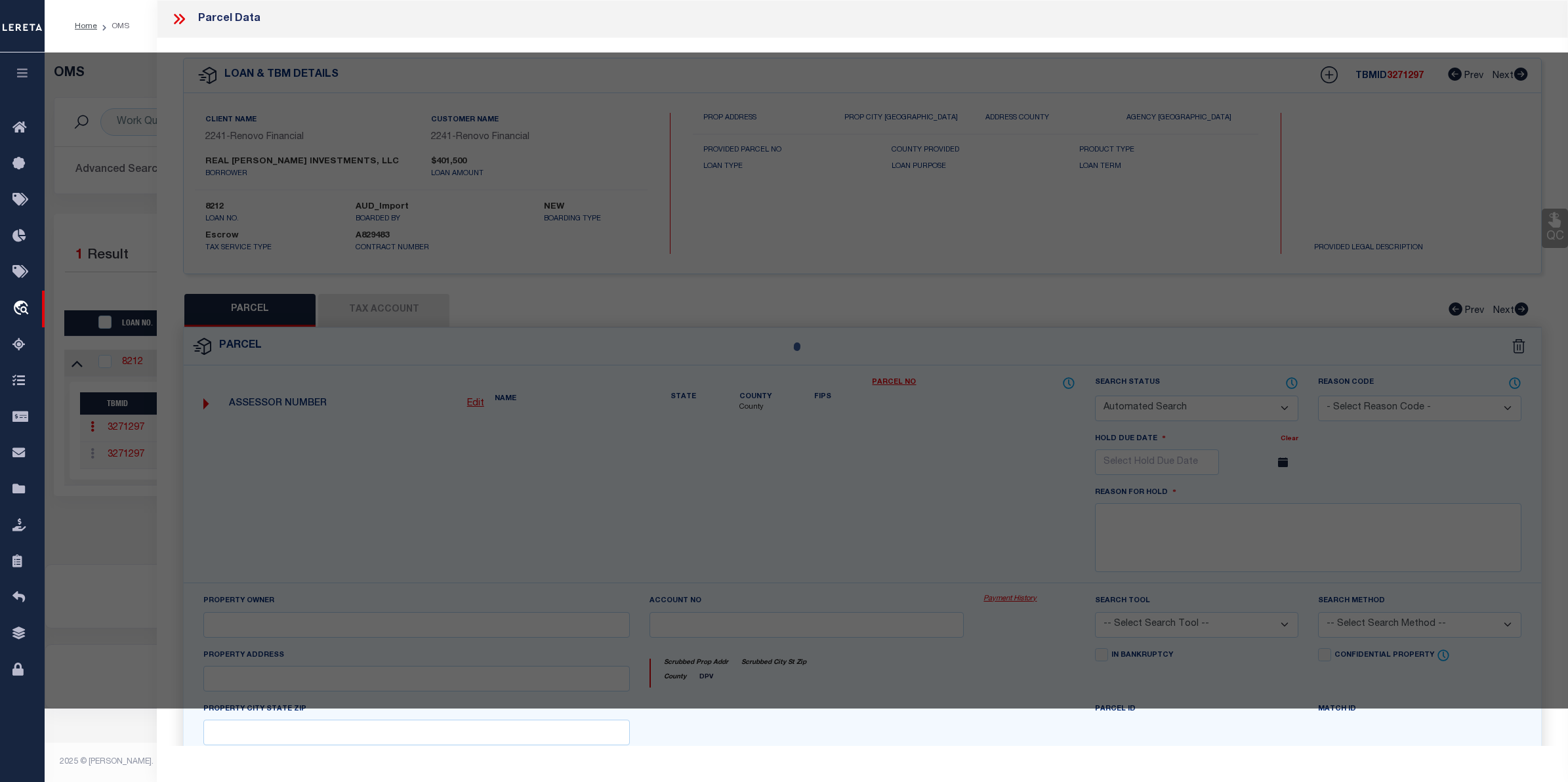
checkbox input "false"
select select "CP"
type input "Real Vasquez Investments LLC"
select select
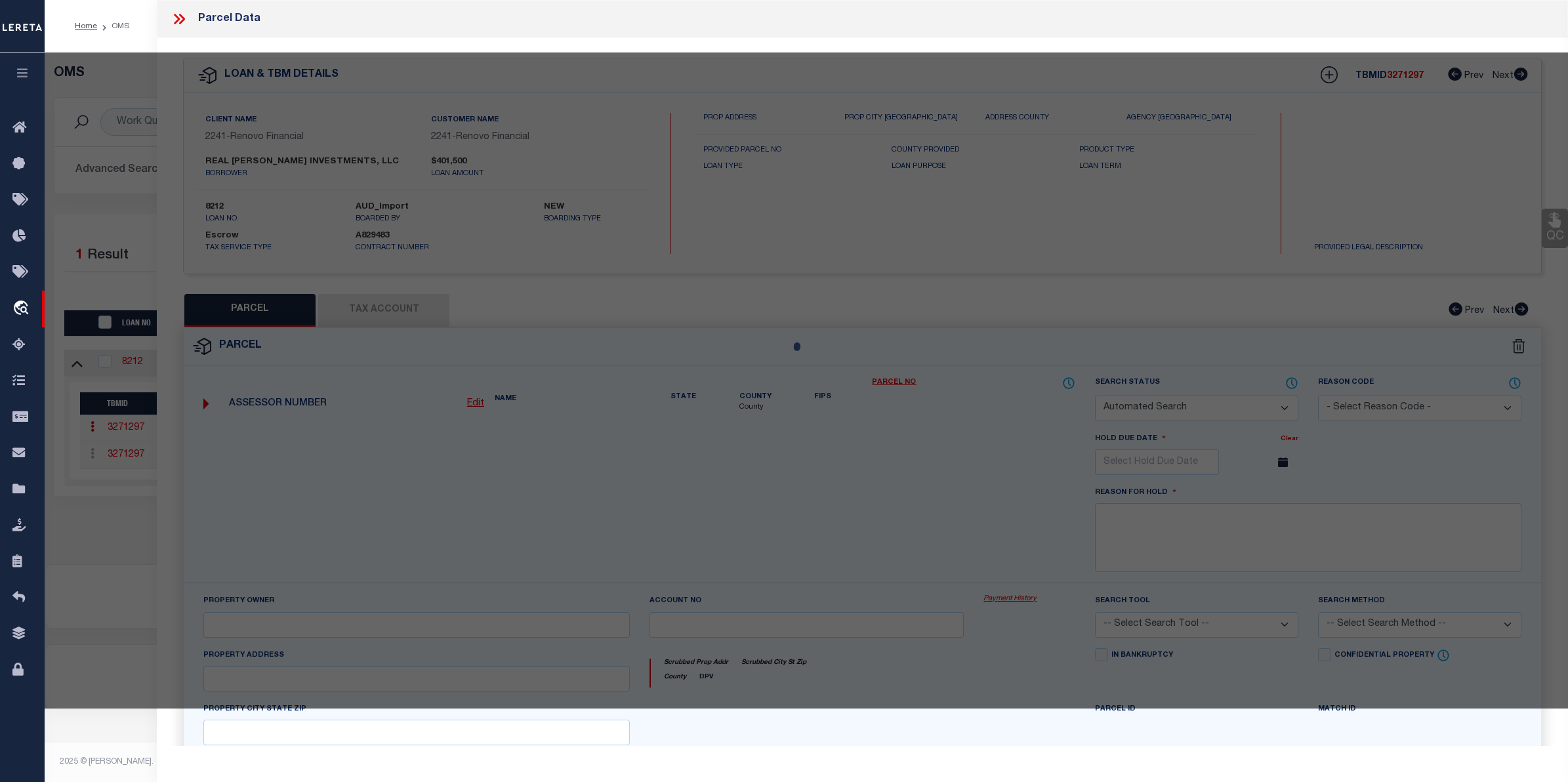
type input "488 HARTFORD AVE"
checkbox input "false"
type input "[GEOGRAPHIC_DATA]"
type textarea "3,299 SF"
type textarea "Tax ID Special Project"
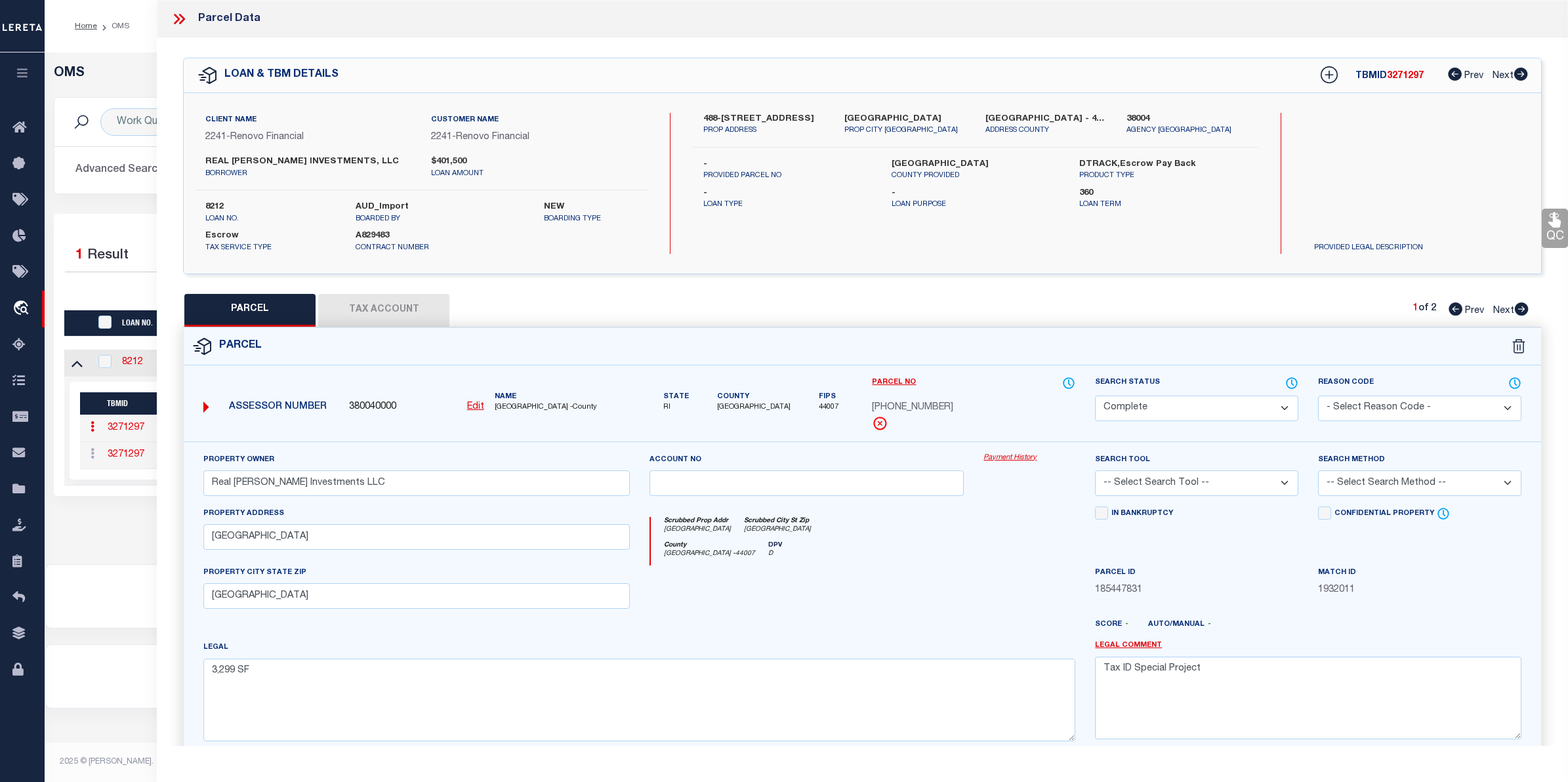
click at [1022, 460] on link "Payment History" at bounding box center [1029, 458] width 92 height 11
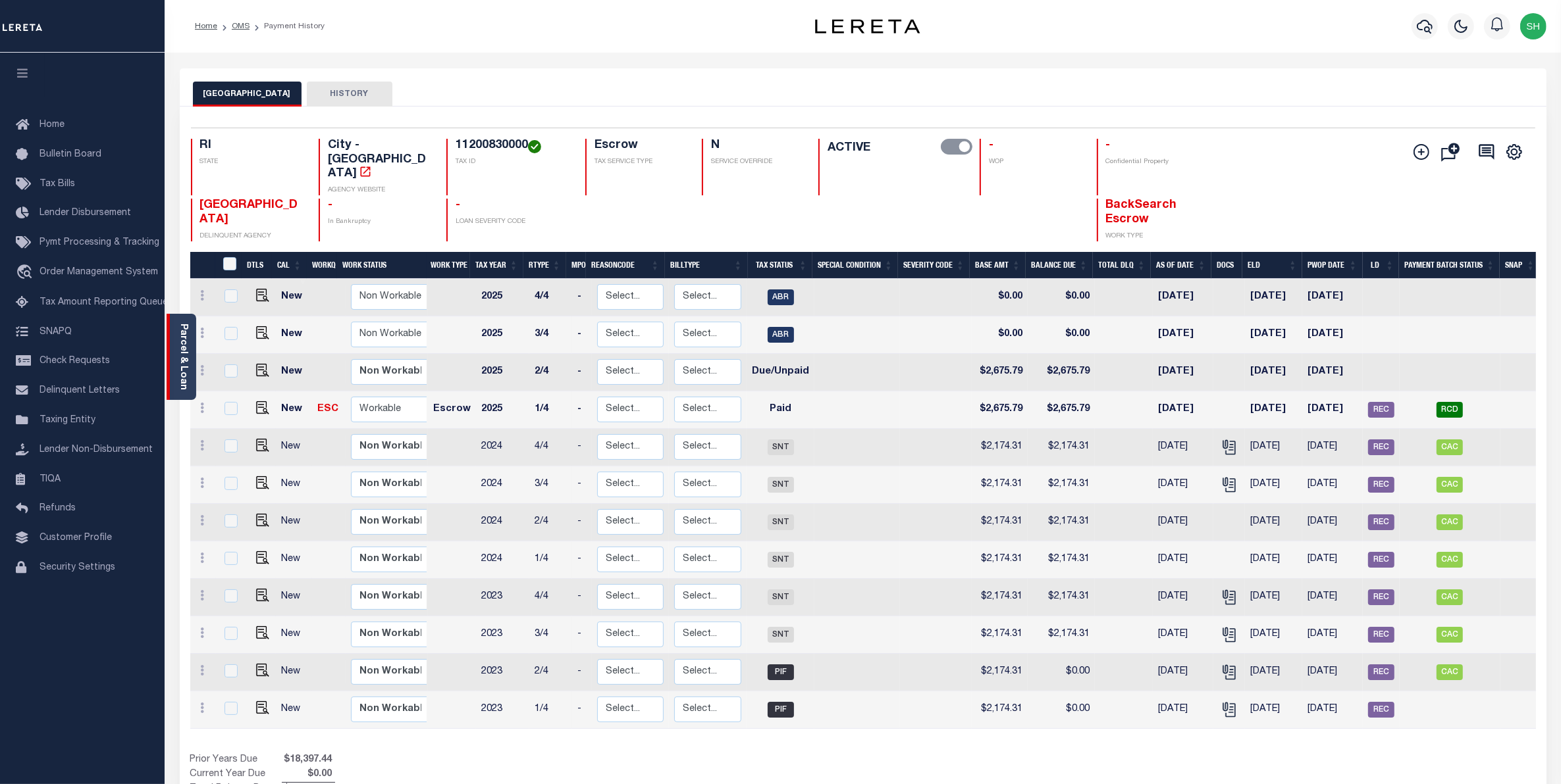
click at [192, 346] on div "Parcel & Loan" at bounding box center [181, 357] width 30 height 86
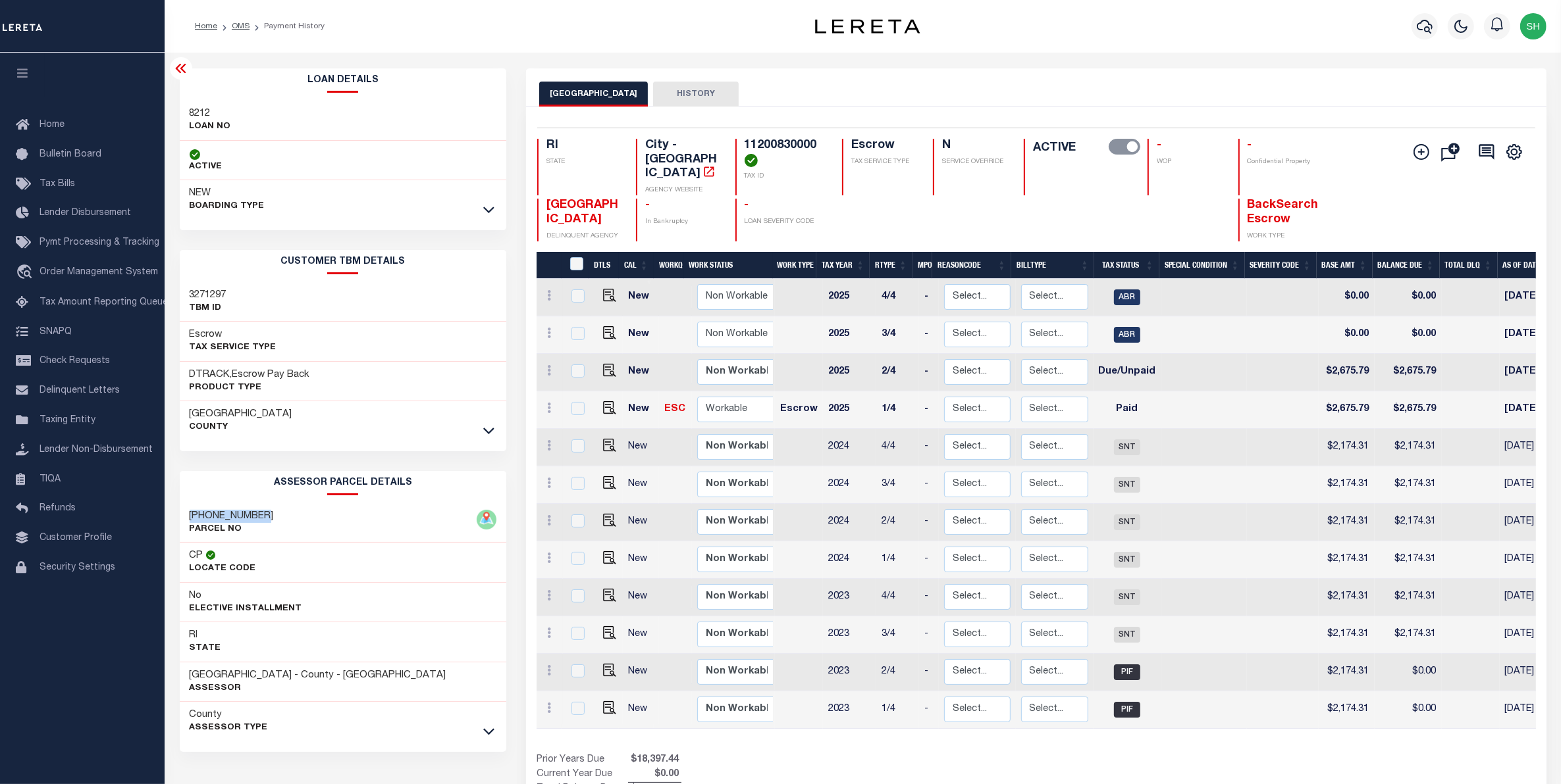
drag, startPoint x: 274, startPoint y: 514, endPoint x: 192, endPoint y: 511, distance: 82.1
click at [192, 511] on div "112-0083-0000 PARCEL NO" at bounding box center [343, 524] width 327 height 40
copy h3 "112-0083-0000"
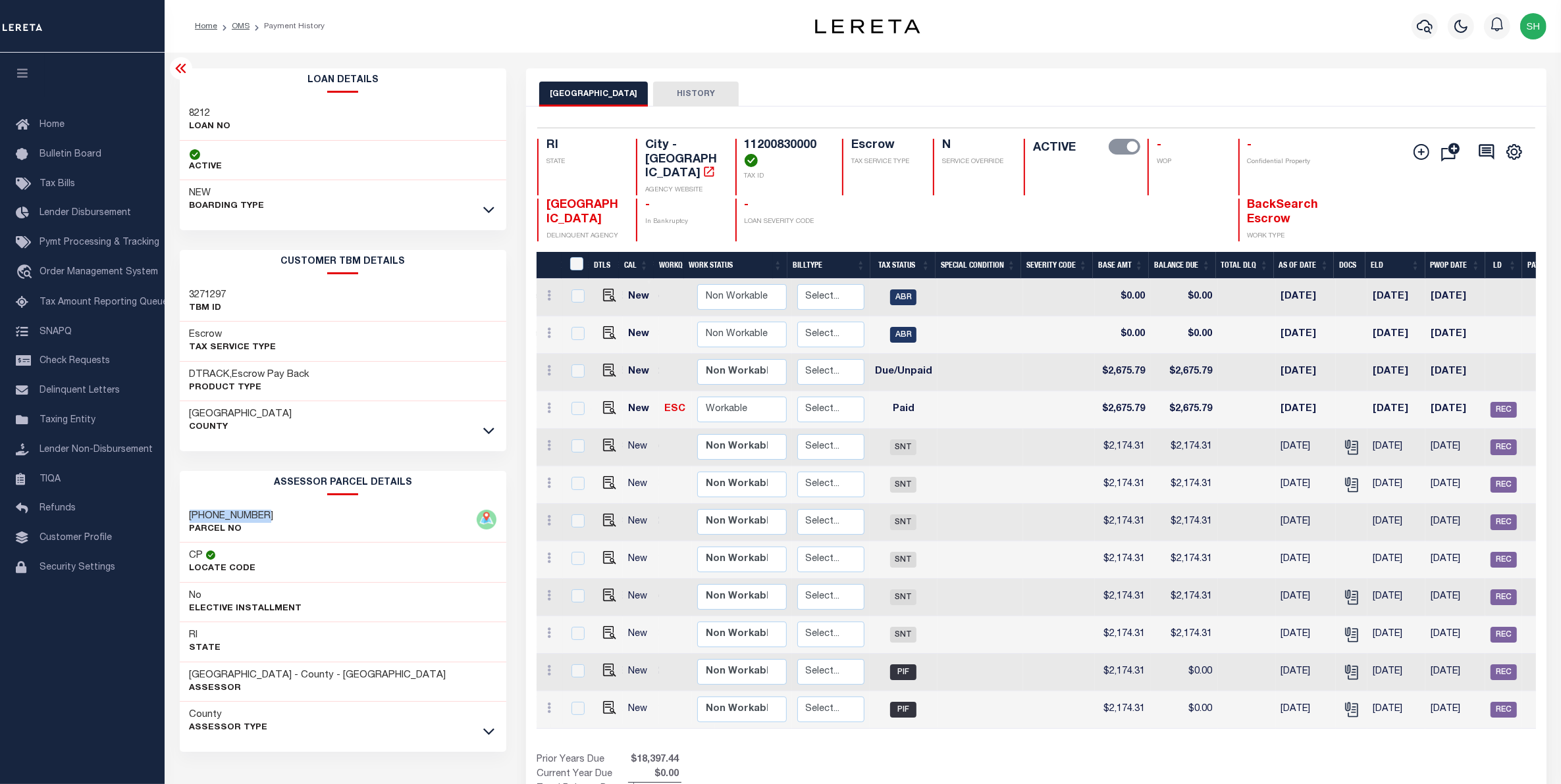
scroll to position [0, 300]
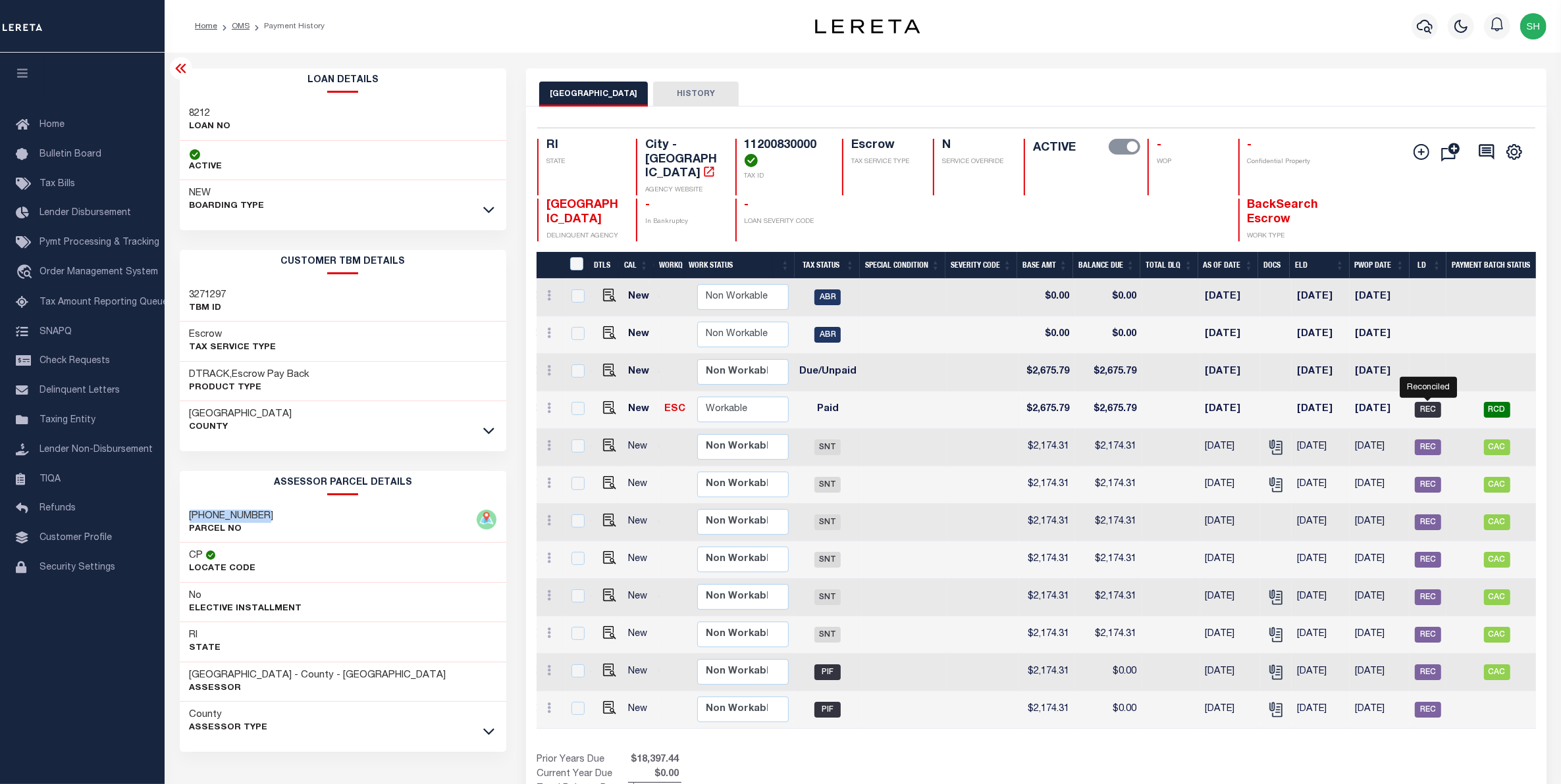
click at [1427, 402] on span "REC" at bounding box center [1428, 410] width 26 height 16
checkbox input "true"
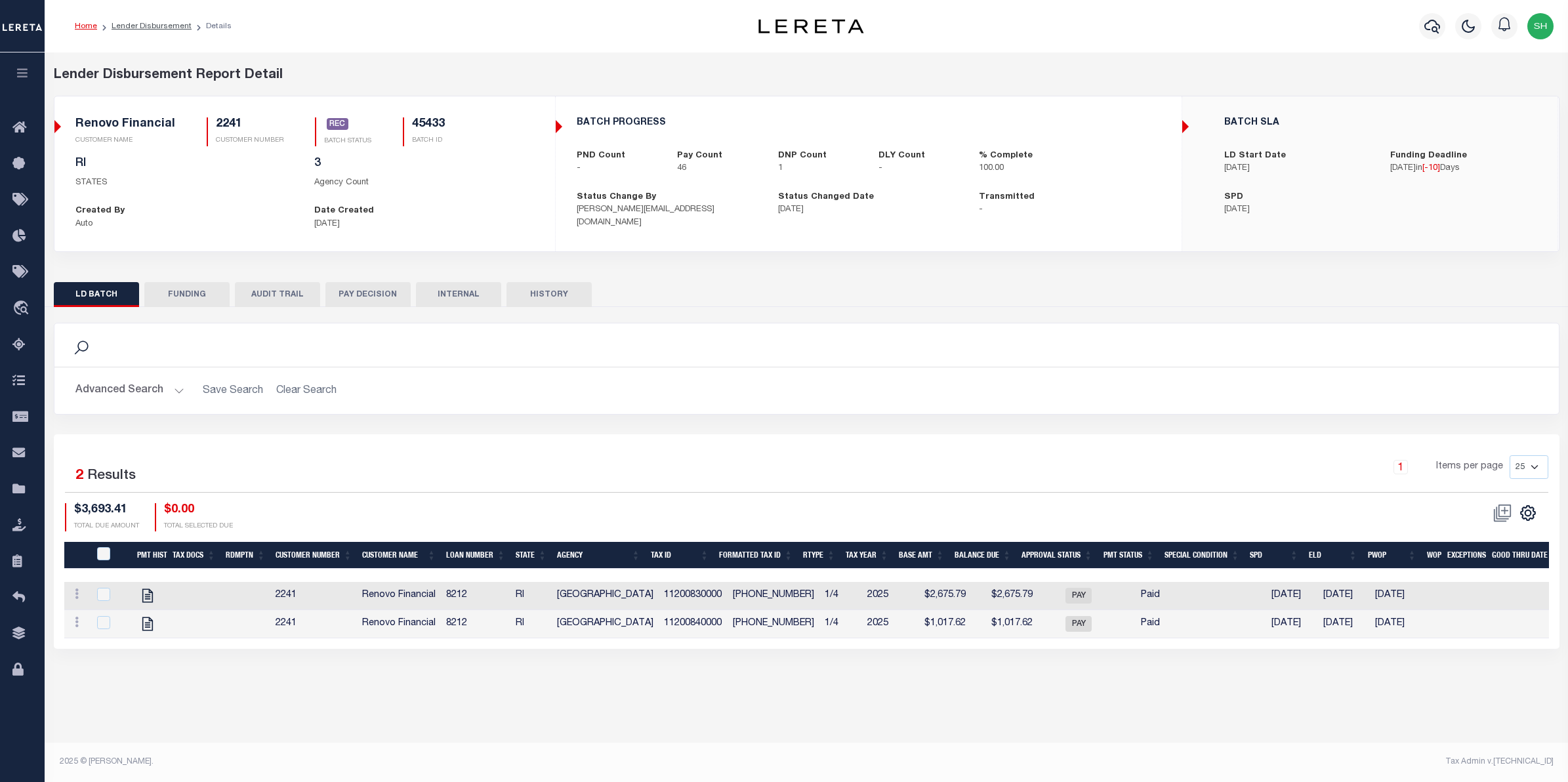
click at [853, 439] on div "Selected 2 Results 1 Items per page 25 50 100 200 $3,693.41 $0.00" at bounding box center [807, 541] width 1506 height 214
click at [972, 424] on div "Search Advanced Search Save Search Clear Search Is Is" at bounding box center [806, 379] width 1526 height 112
click at [147, 598] on icon "" at bounding box center [148, 596] width 17 height 17
checkbox input "true"
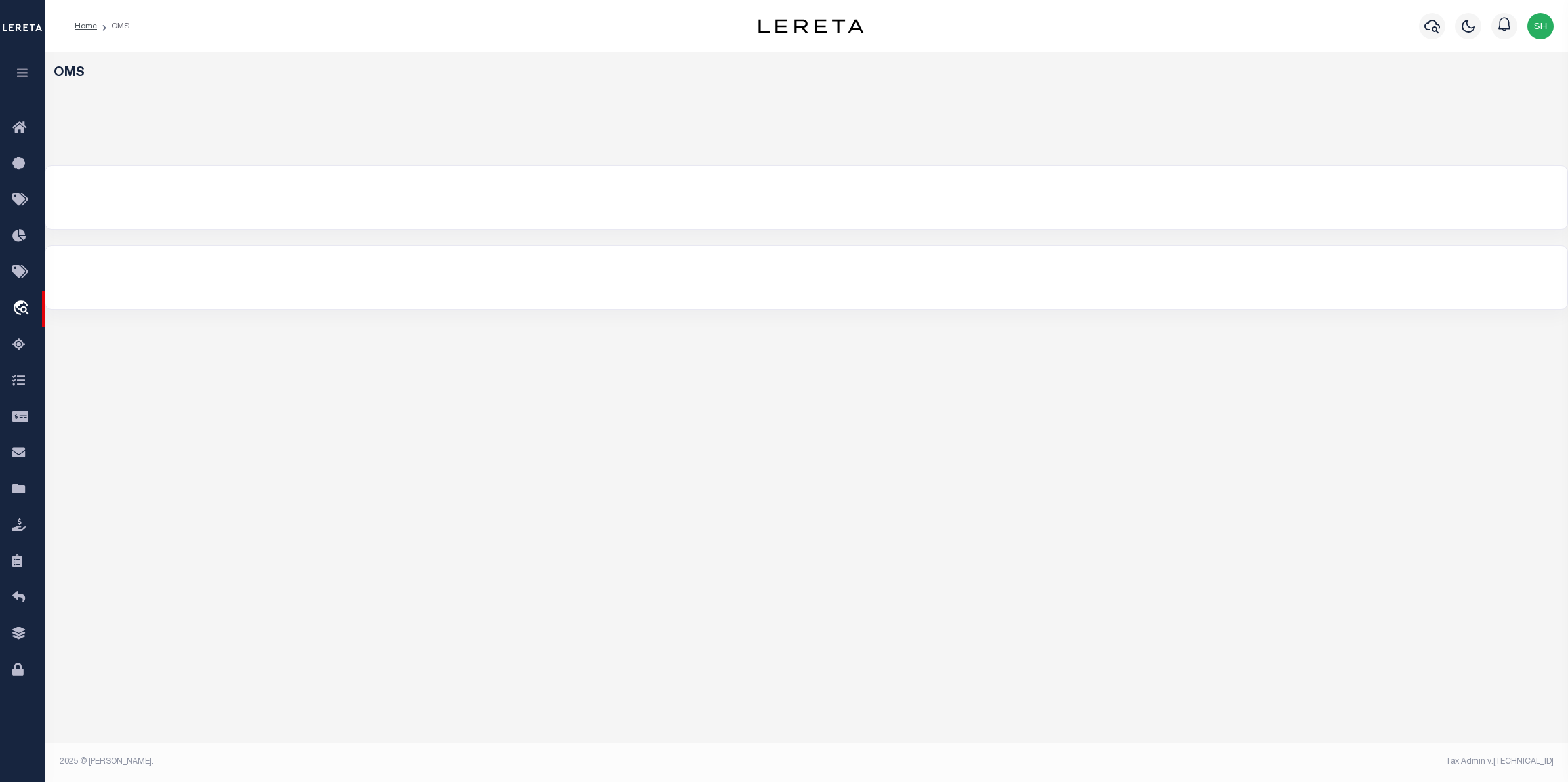
select select "200"
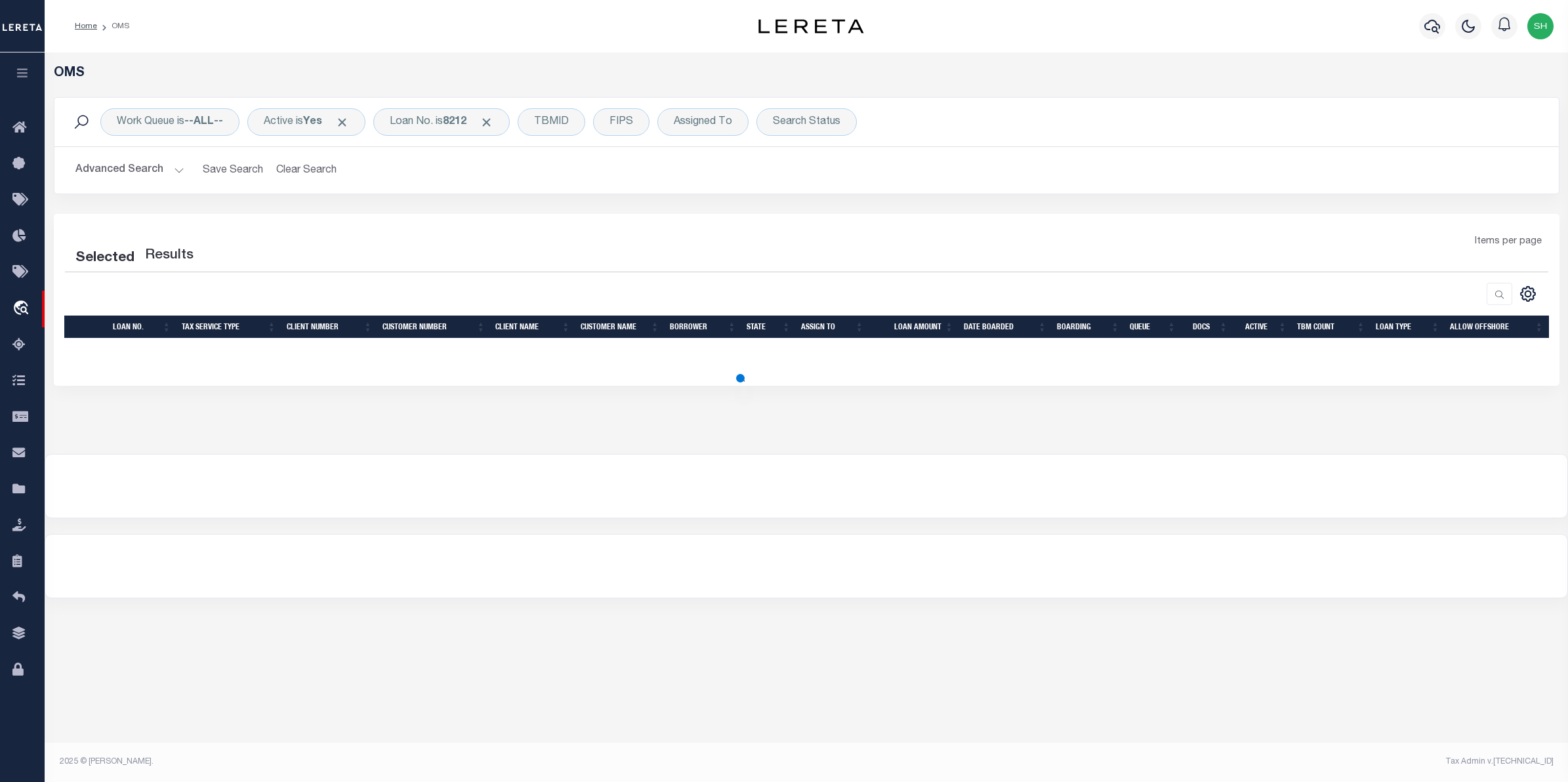
select select "200"
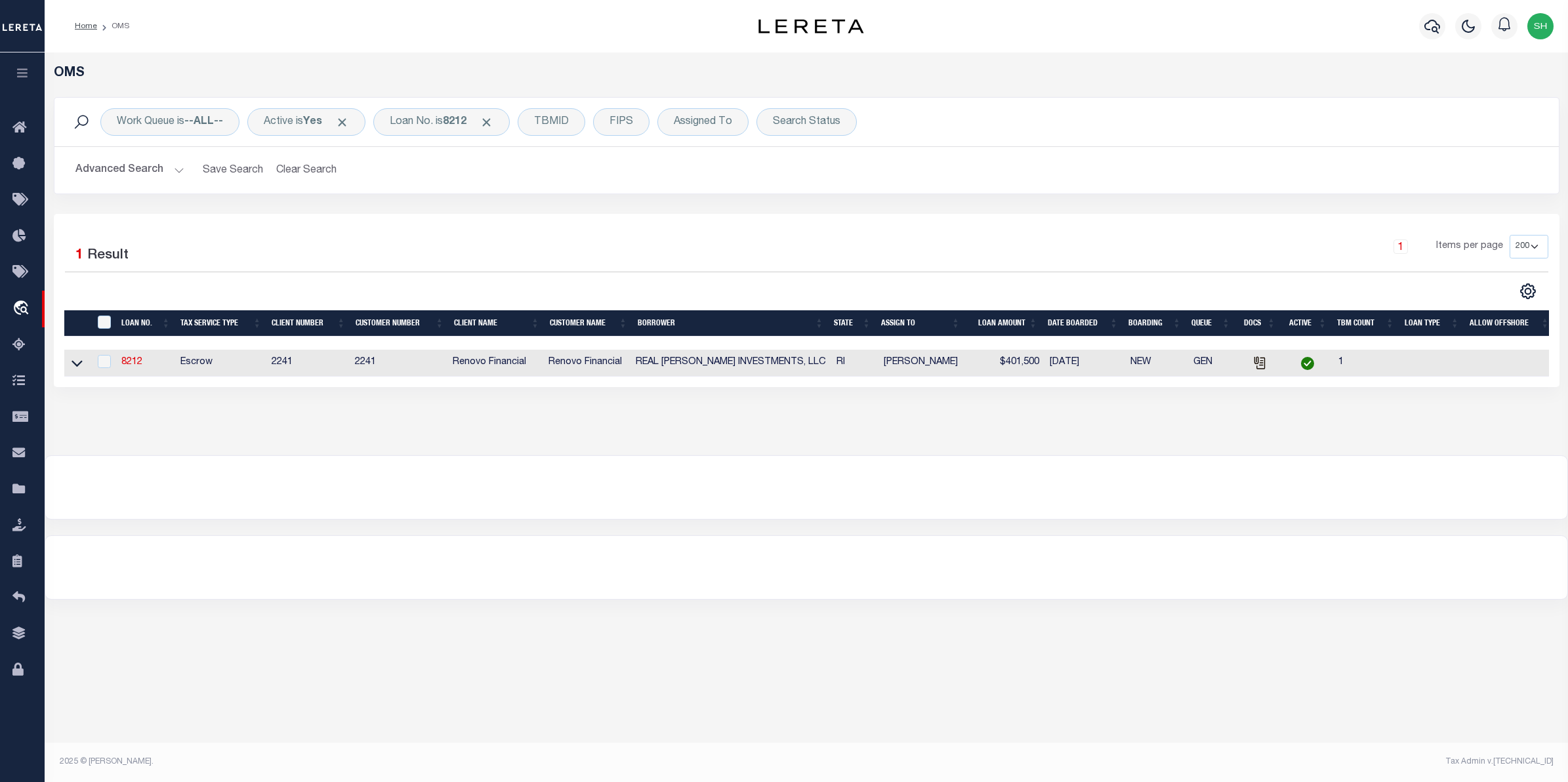
click at [83, 366] on link at bounding box center [77, 362] width 15 height 10
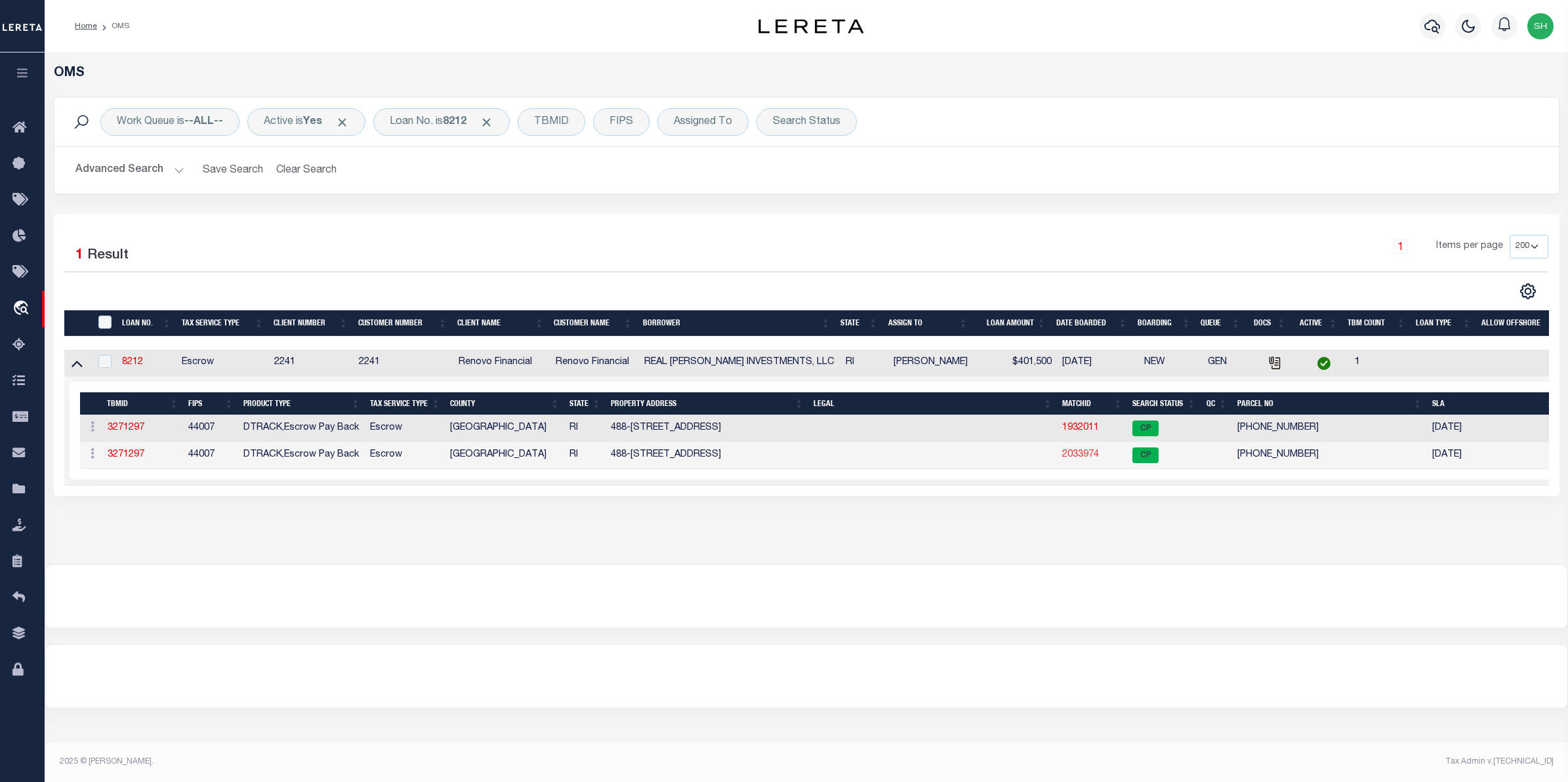
click at [1096, 455] on link "2033974" at bounding box center [1081, 454] width 37 height 10
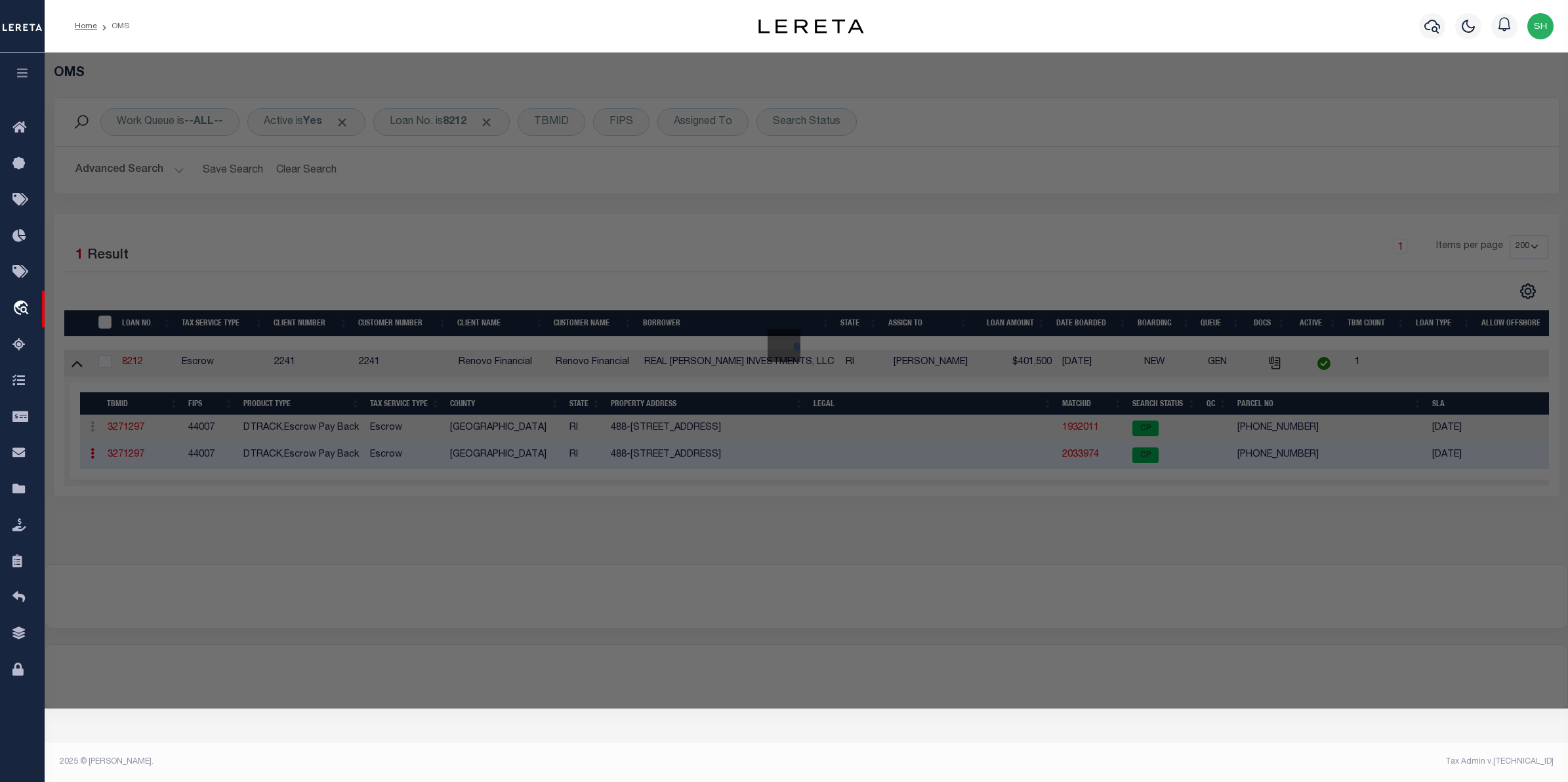
select select "AS"
checkbox input "false"
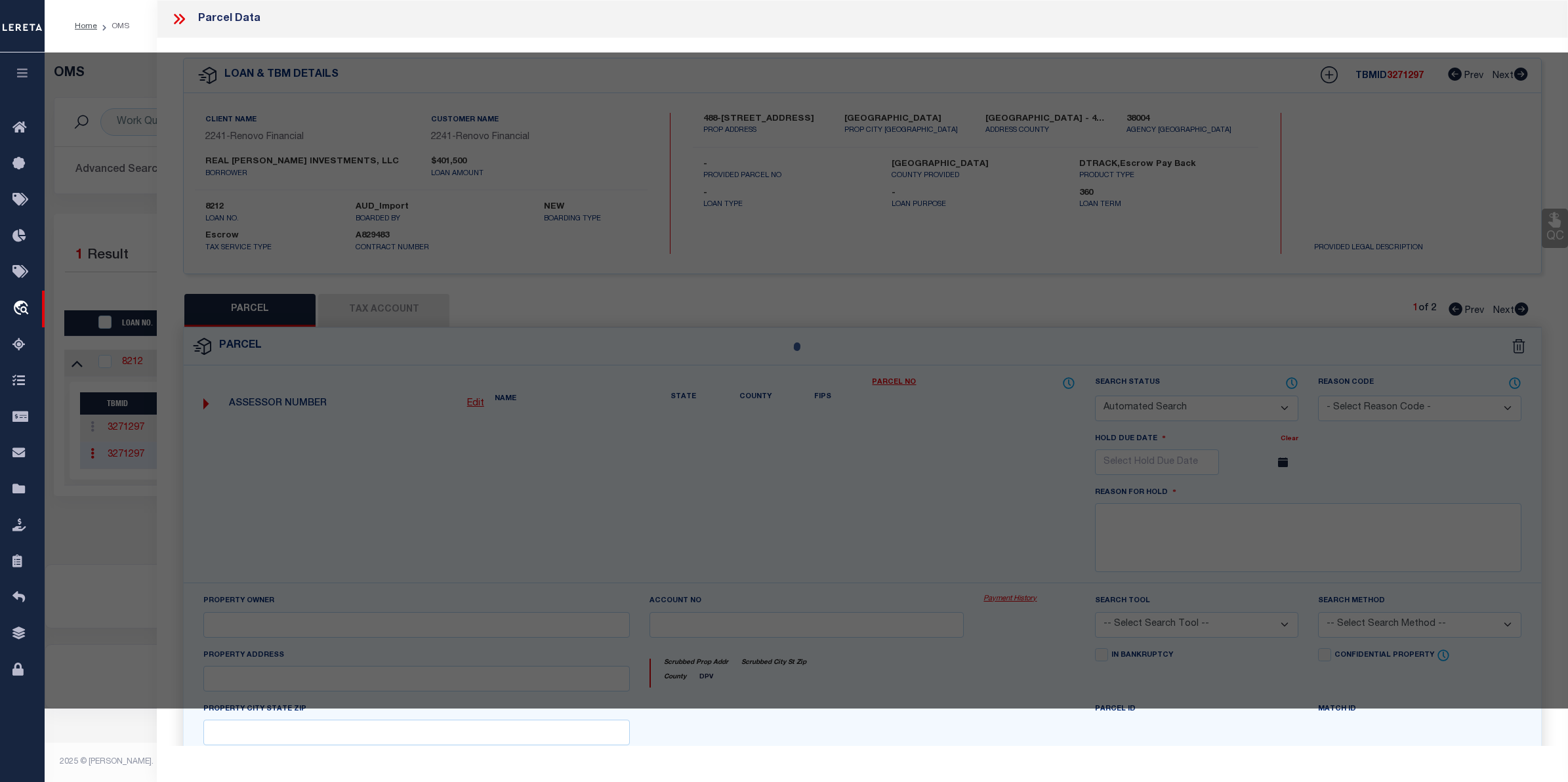
select select "CP"
type input "Real [PERSON_NAME] Investments LLC"
select select
type input "496 HARTFORD AVE"
checkbox input "false"
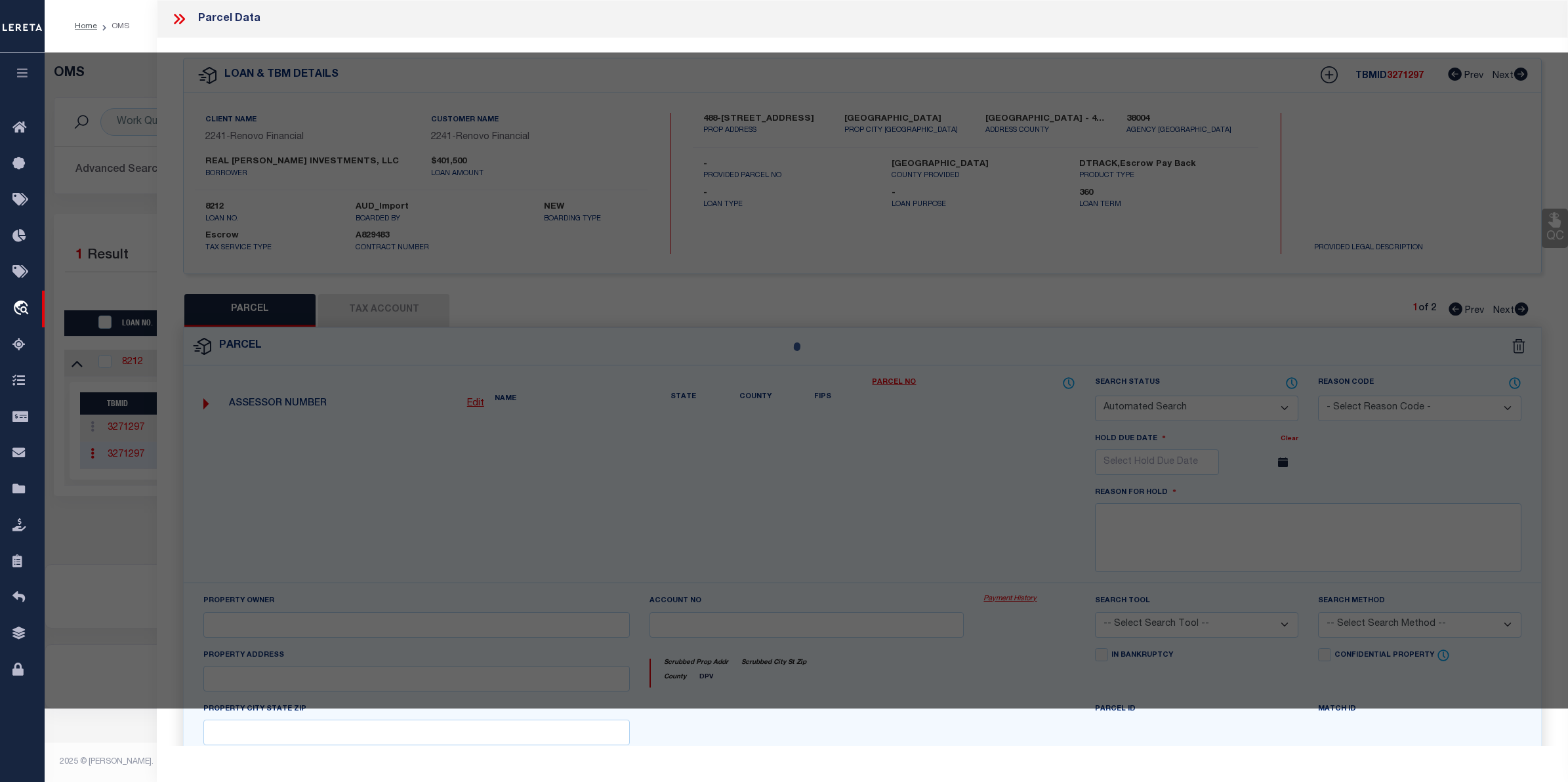
type input "Cranston RI 02920"
type textarea "Land Area 4,500 SF"
type textarea "04/26/24-added missing parcel for this loan per legal and address provided"
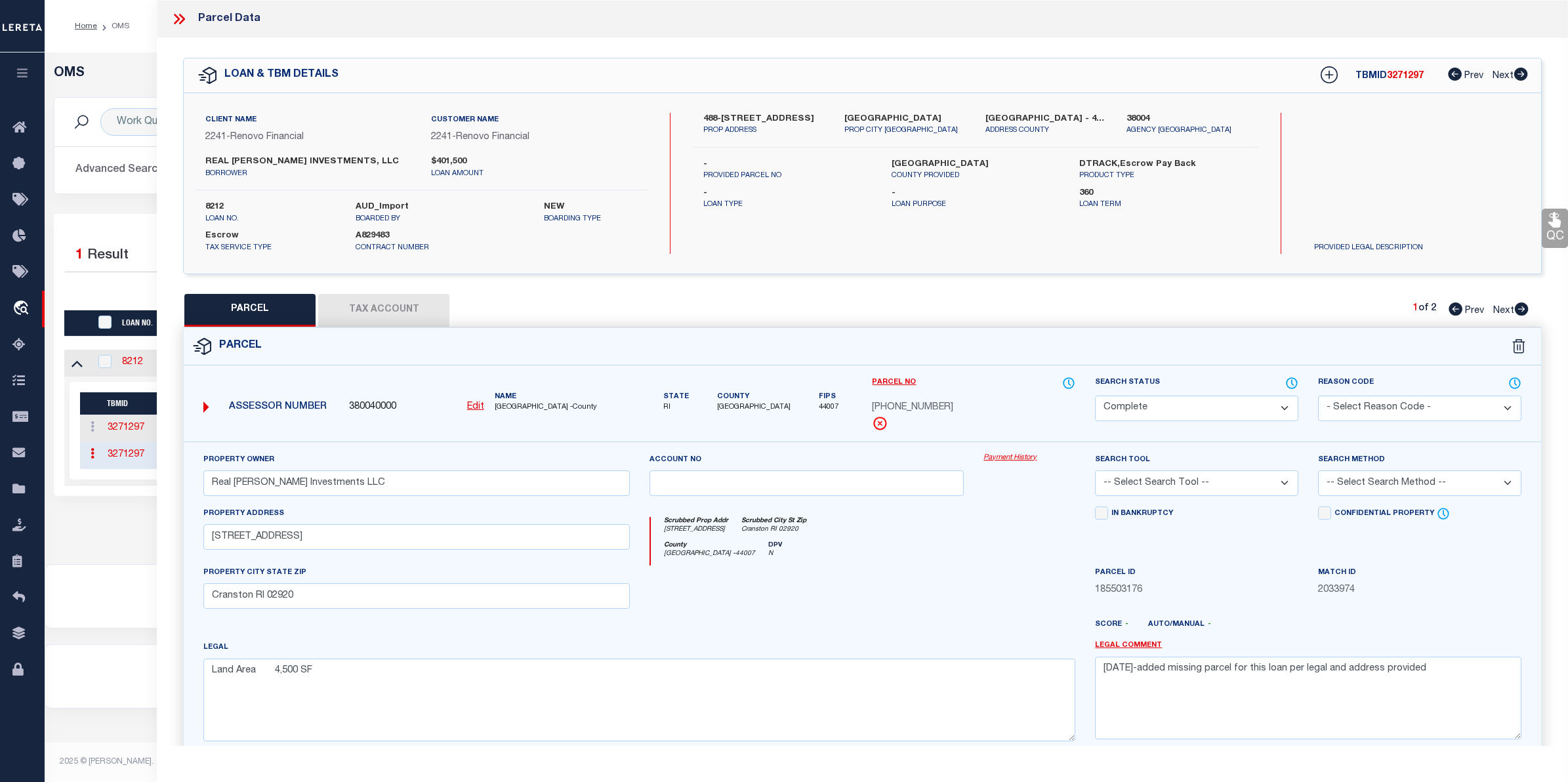
click at [1004, 464] on link "Payment History" at bounding box center [1029, 458] width 92 height 11
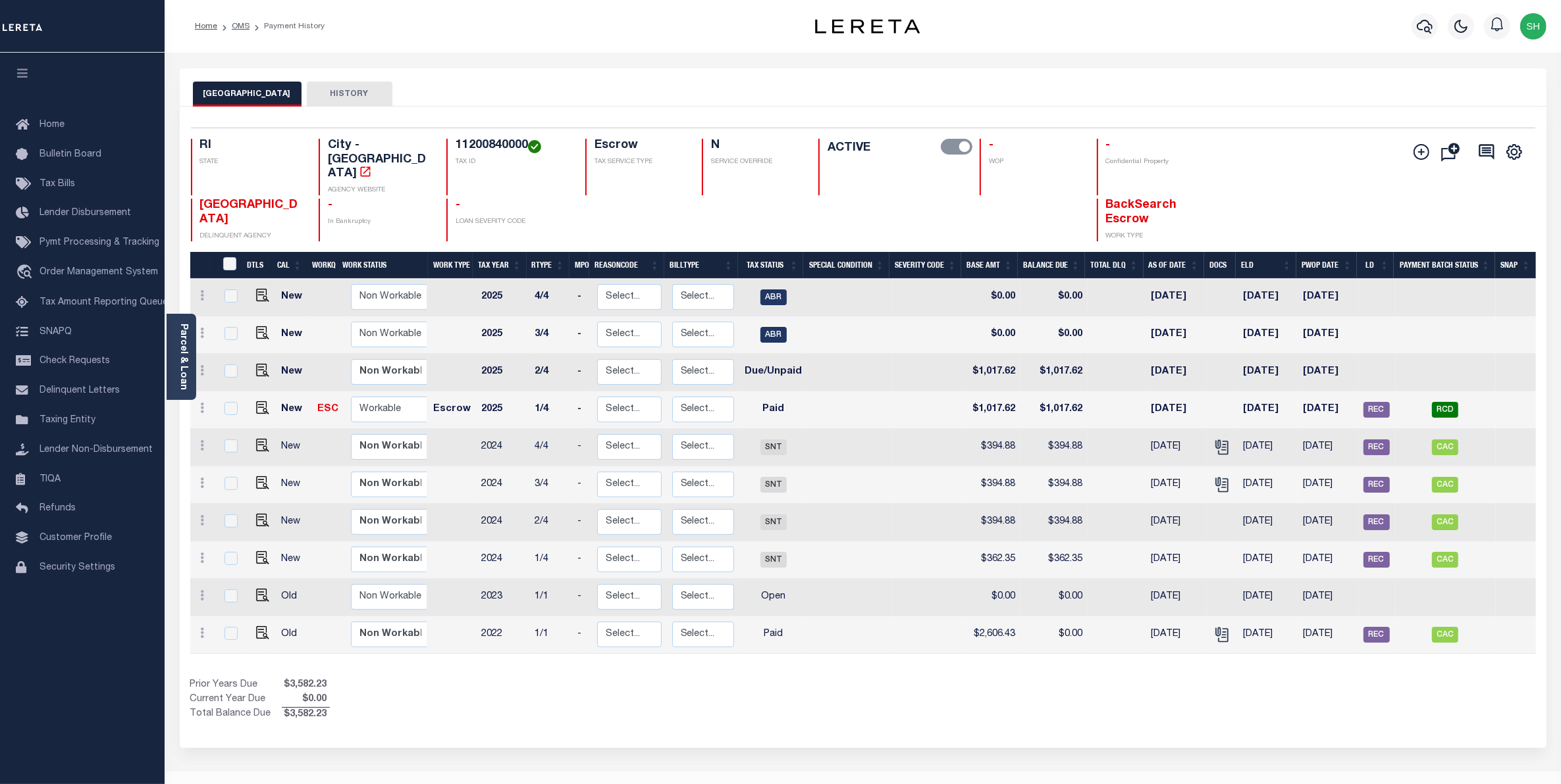
click at [1058, 710] on div "Selected 10 Results 1 Items per page 25 50 100 RI STATE TAX ID N" at bounding box center [863, 427] width 1367 height 641
click at [1090, 679] on div "Show Tax Lines before Bill Release Date Prior Years Due $3,582.23 Current Year …" at bounding box center [863, 701] width 1346 height 44
click at [183, 337] on link "Parcel & Loan" at bounding box center [183, 357] width 10 height 67
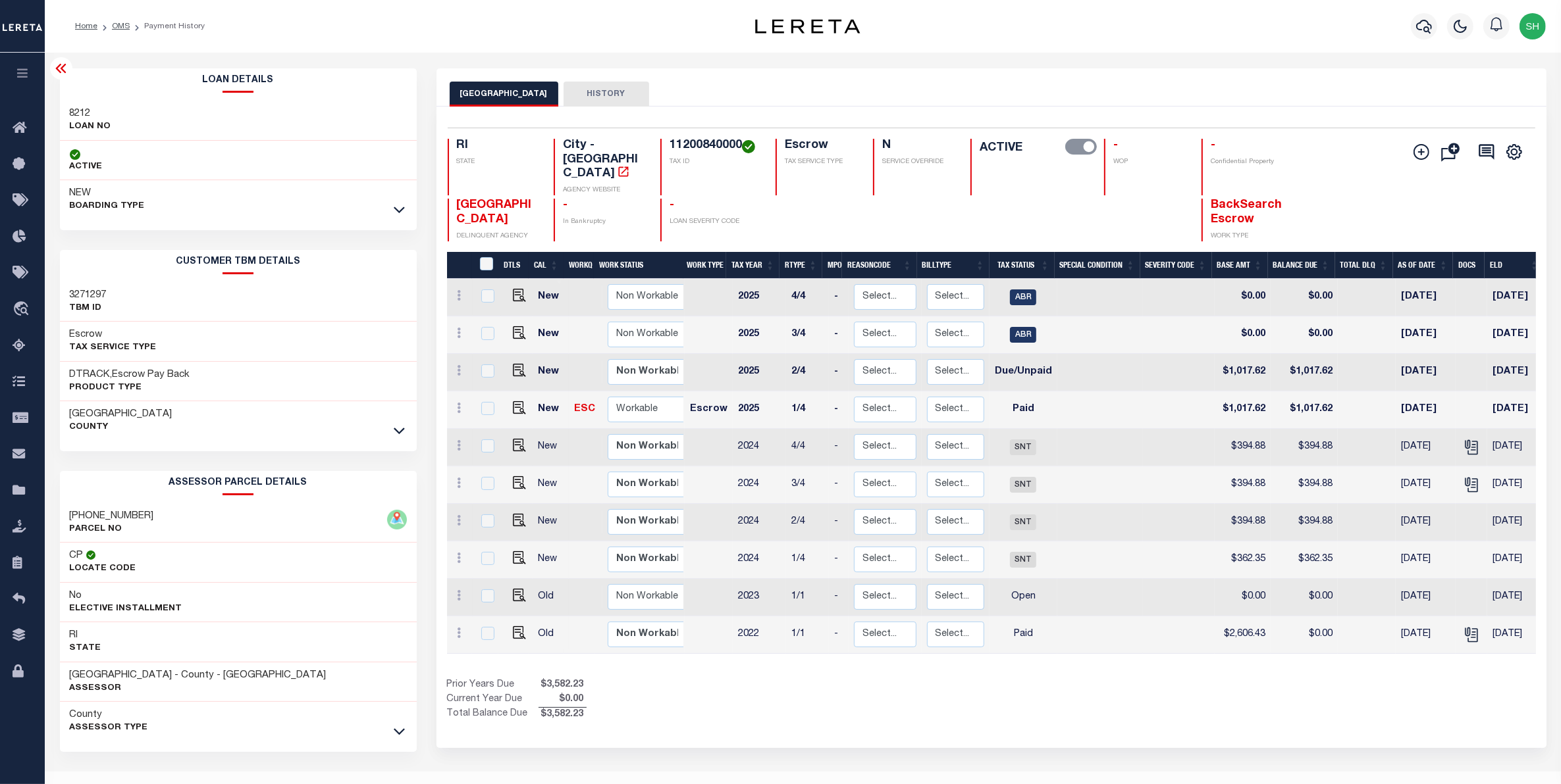
click at [145, 519] on div "112-0084-0000 PARCEL NO" at bounding box center [238, 524] width 357 height 40
drag, startPoint x: 87, startPoint y: 506, endPoint x: 71, endPoint y: 506, distance: 16.0
click at [71, 506] on div "112-0084-0000 PARCEL NO" at bounding box center [238, 524] width 357 height 40
drag, startPoint x: 23, startPoint y: 310, endPoint x: 248, endPoint y: 310, distance: 225.0
click at [23, 310] on icon "travel_explore" at bounding box center [23, 310] width 21 height 18
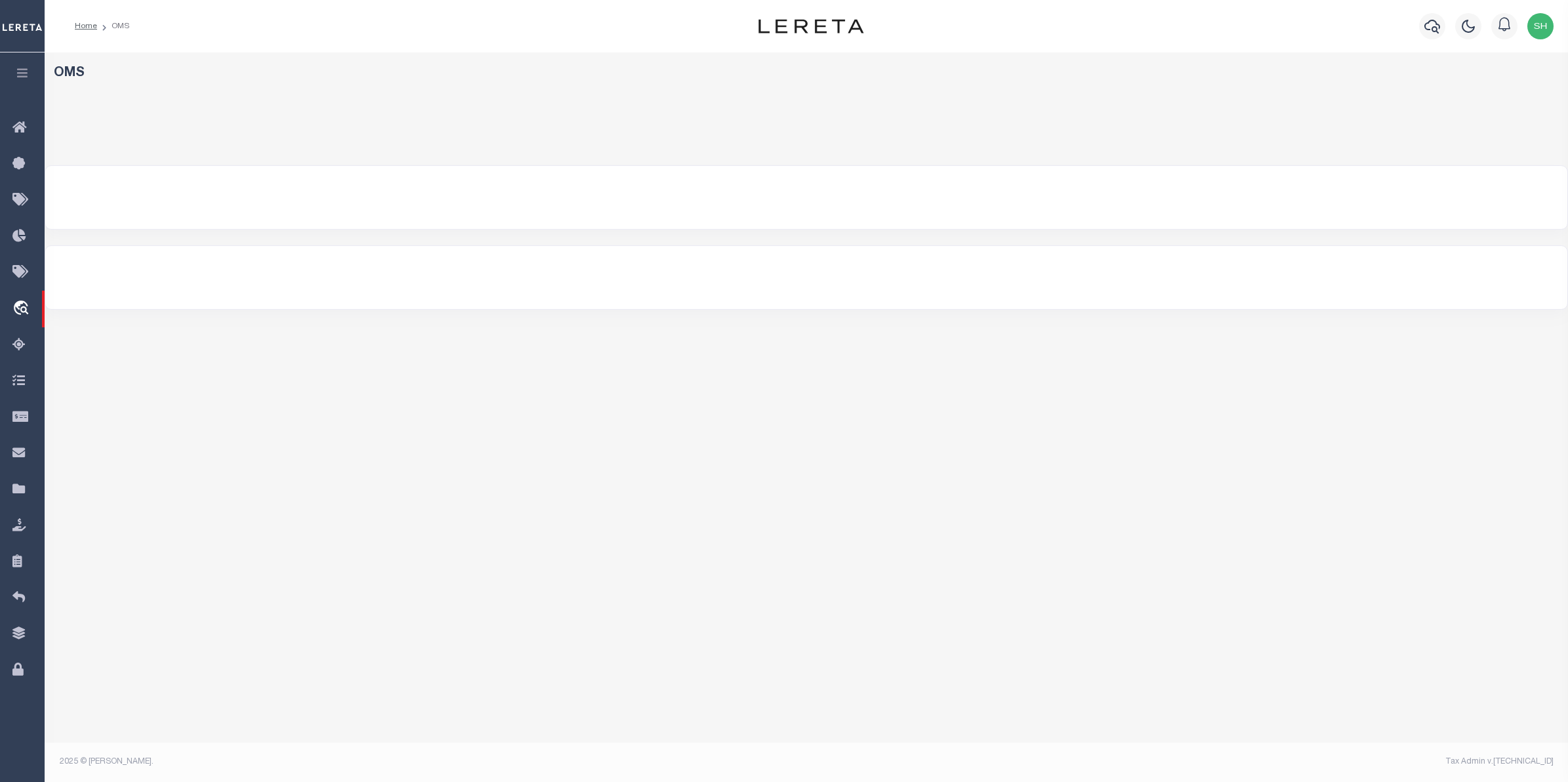
select select "200"
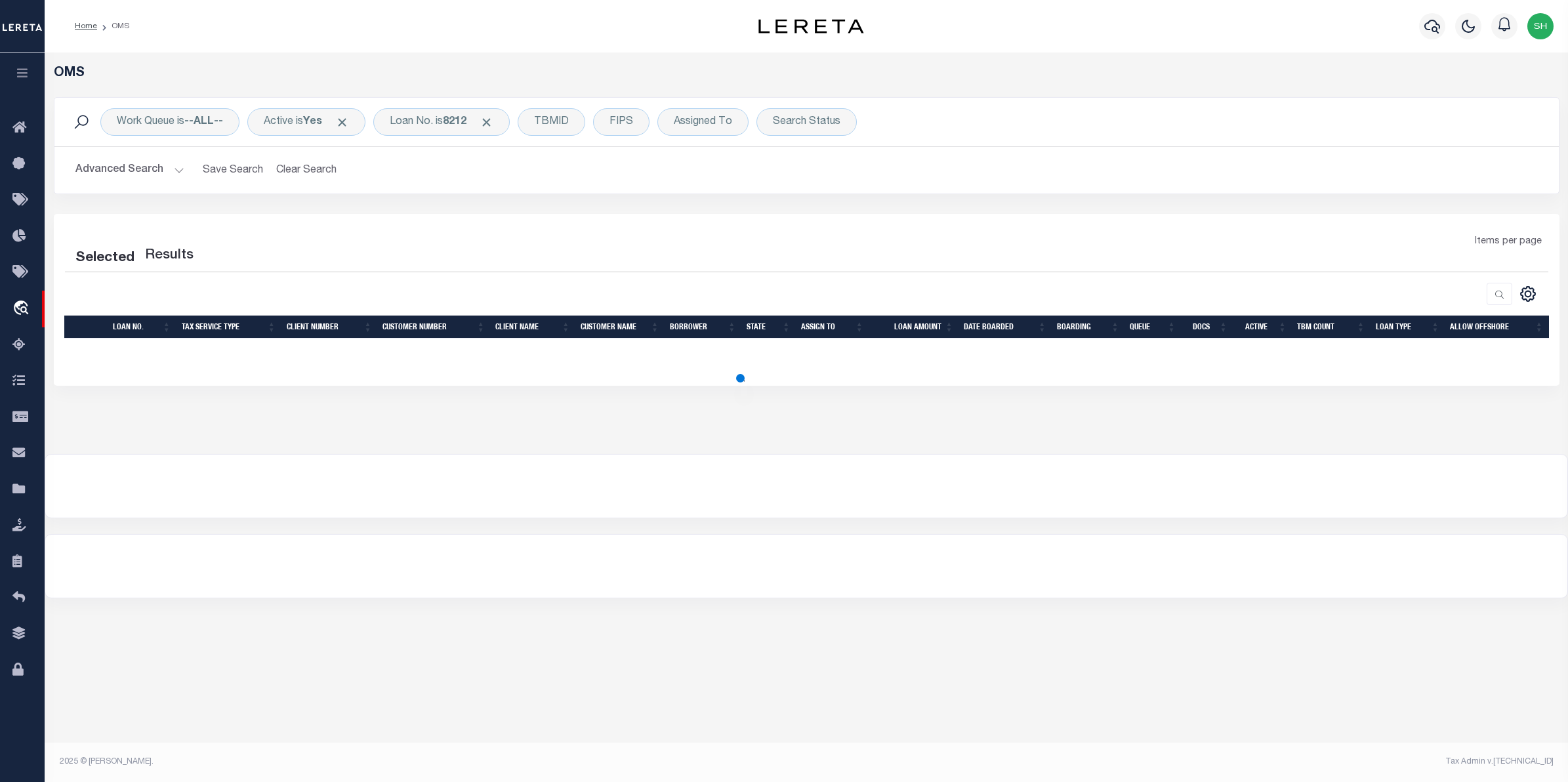
select select "200"
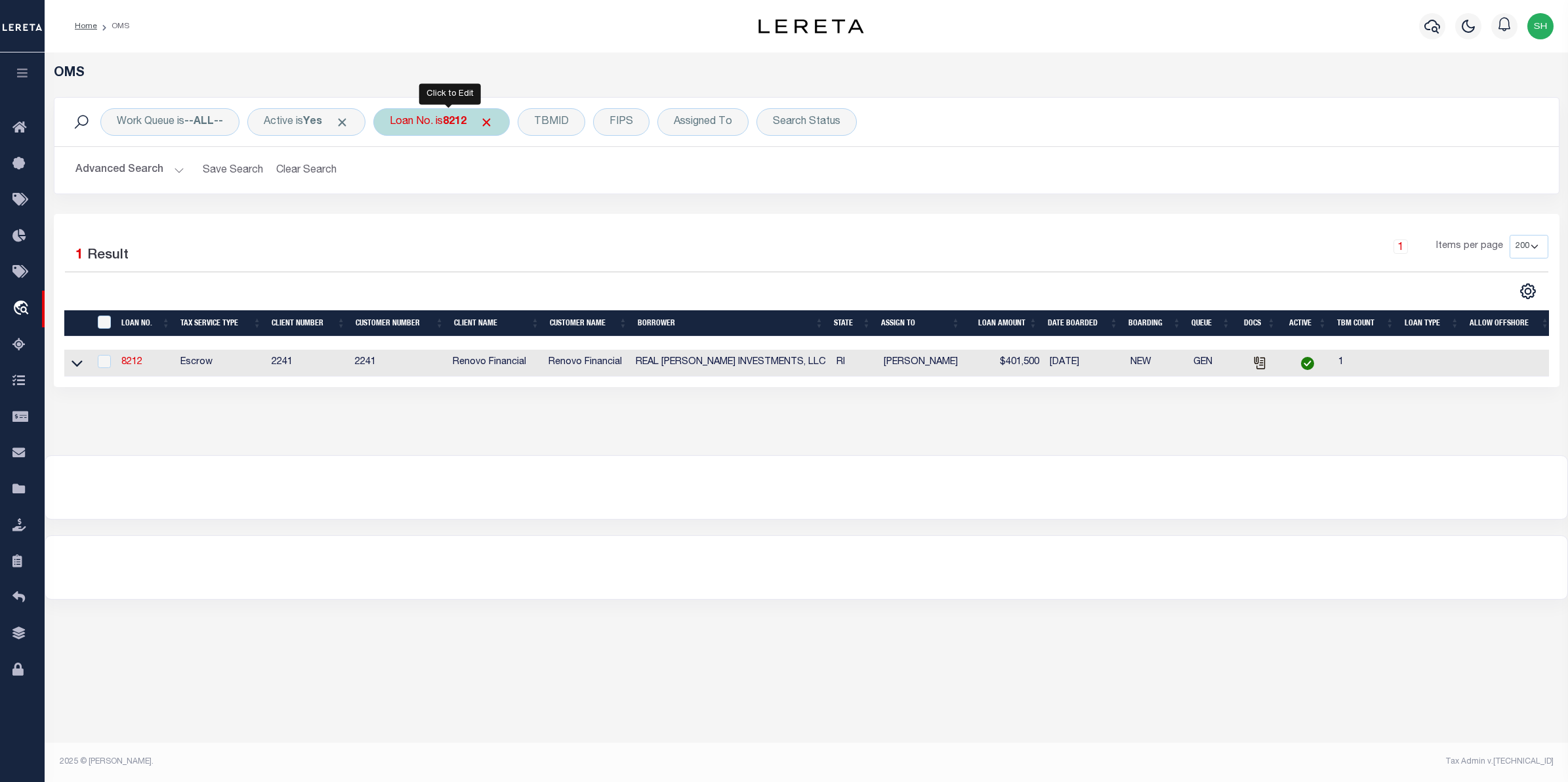
click at [463, 131] on div "Loan No. is 8212" at bounding box center [441, 122] width 136 height 28
type input "10032"
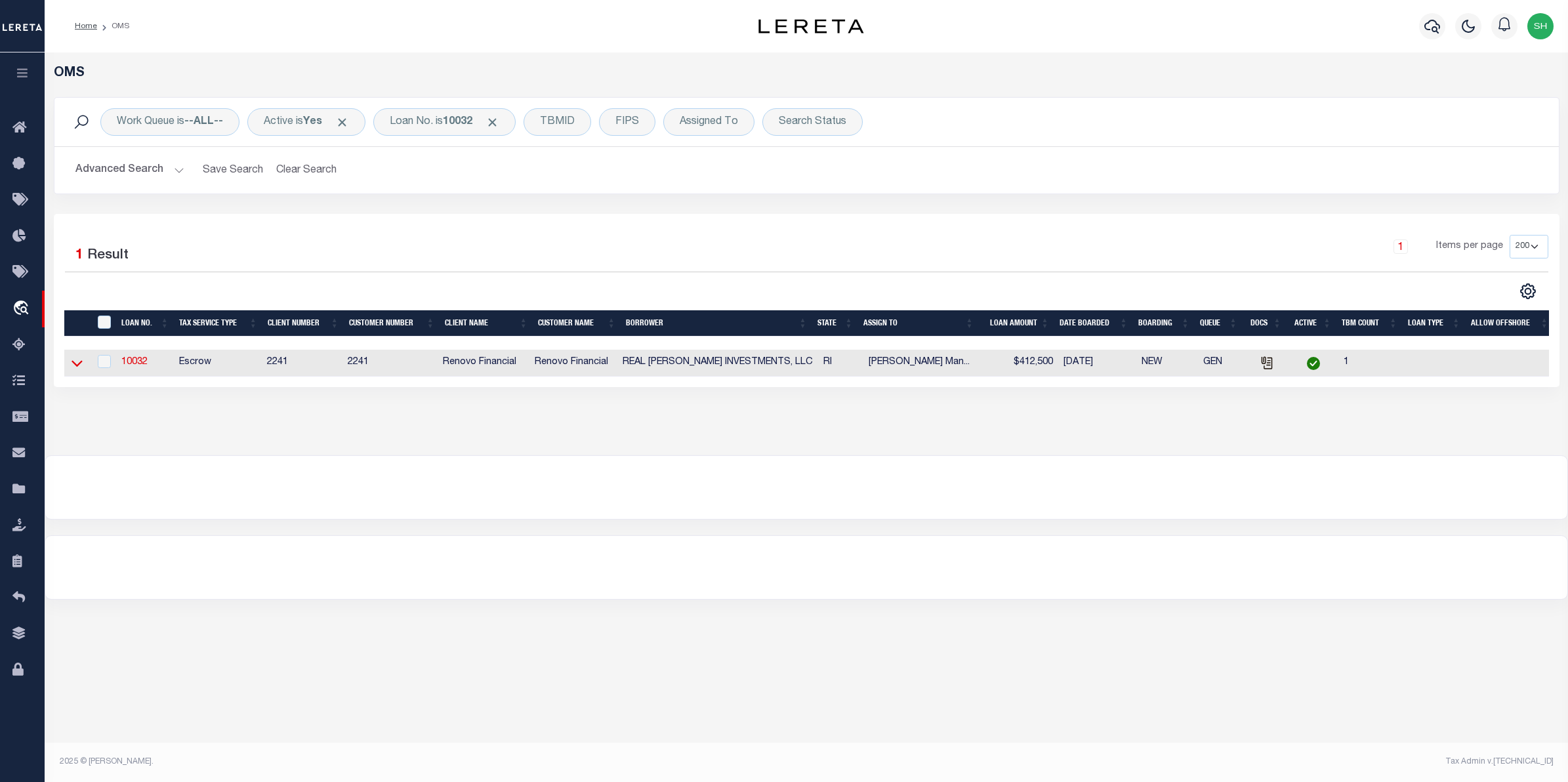
click at [79, 363] on icon at bounding box center [77, 363] width 11 height 14
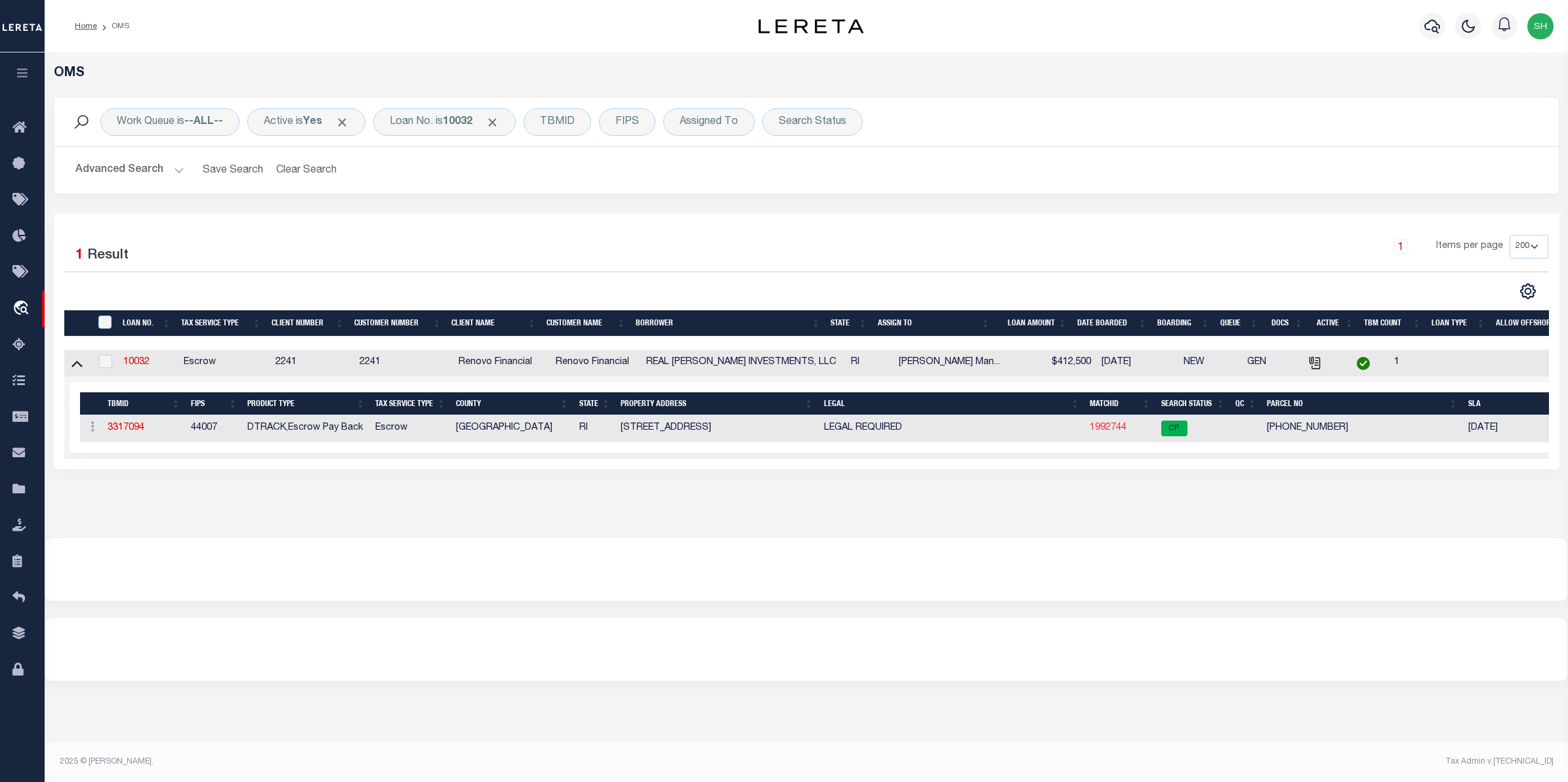
click at [1094, 433] on link "1992744" at bounding box center [1109, 428] width 37 height 10
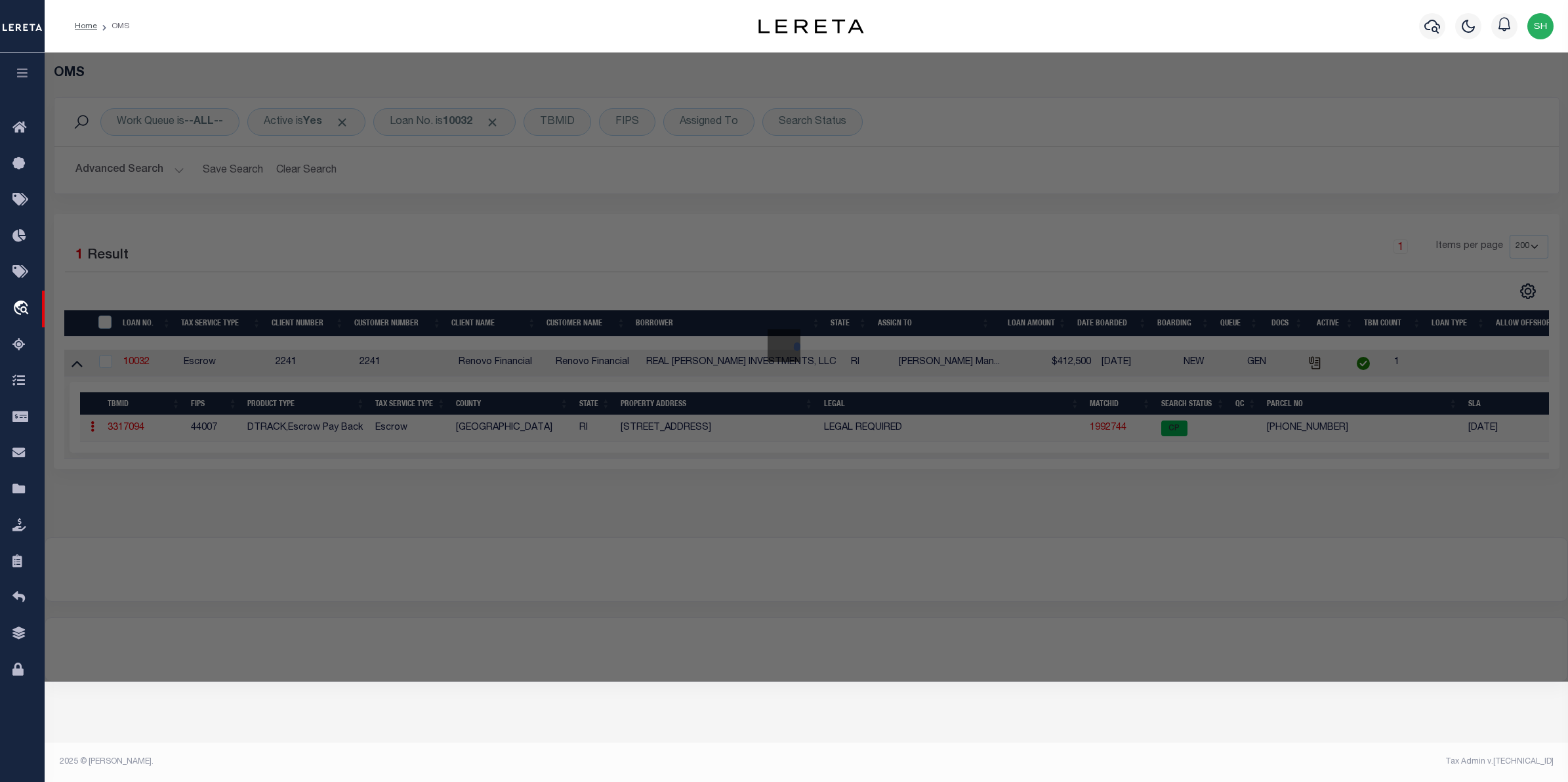
checkbox input "false"
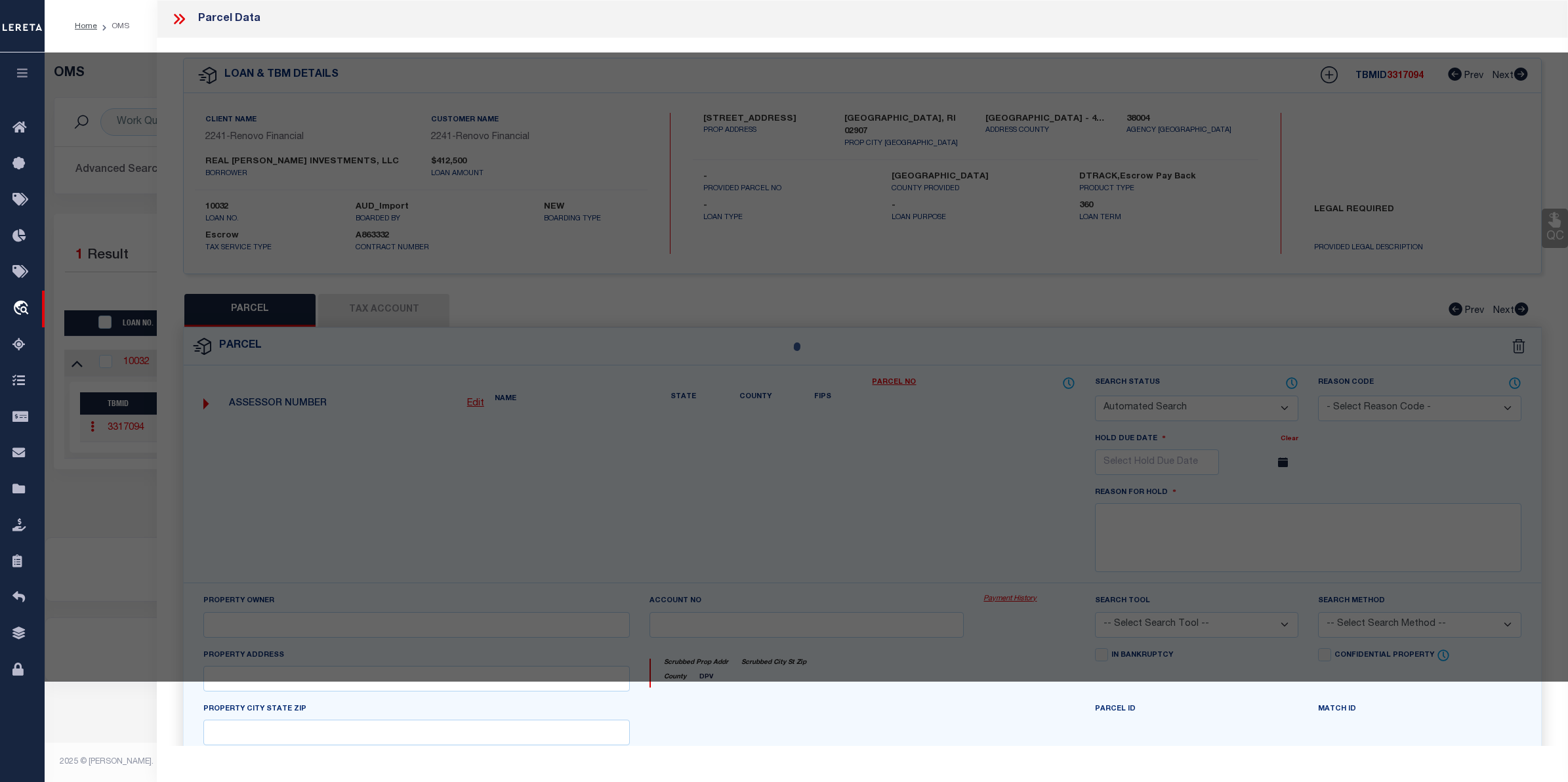
select select "CP"
type input "Real [PERSON_NAME] Investments LLC"
select select "AGW"
select select
type input "[STREET_ADDRESS]"
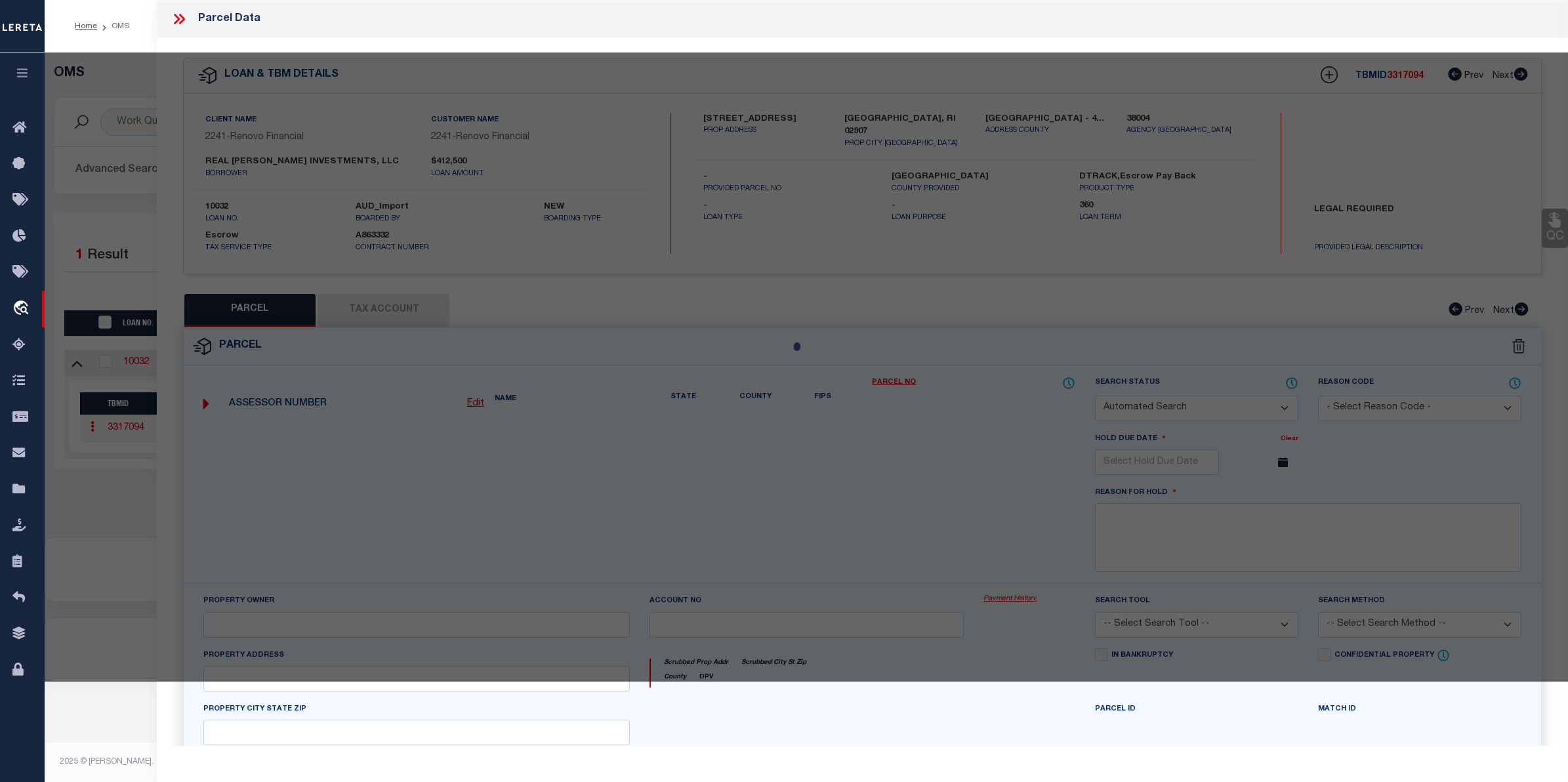
checkbox input "false"
type input "[GEOGRAPHIC_DATA], RI 02907"
type textarea "3,453 SF"
type textarea "Tax ID Special Project"
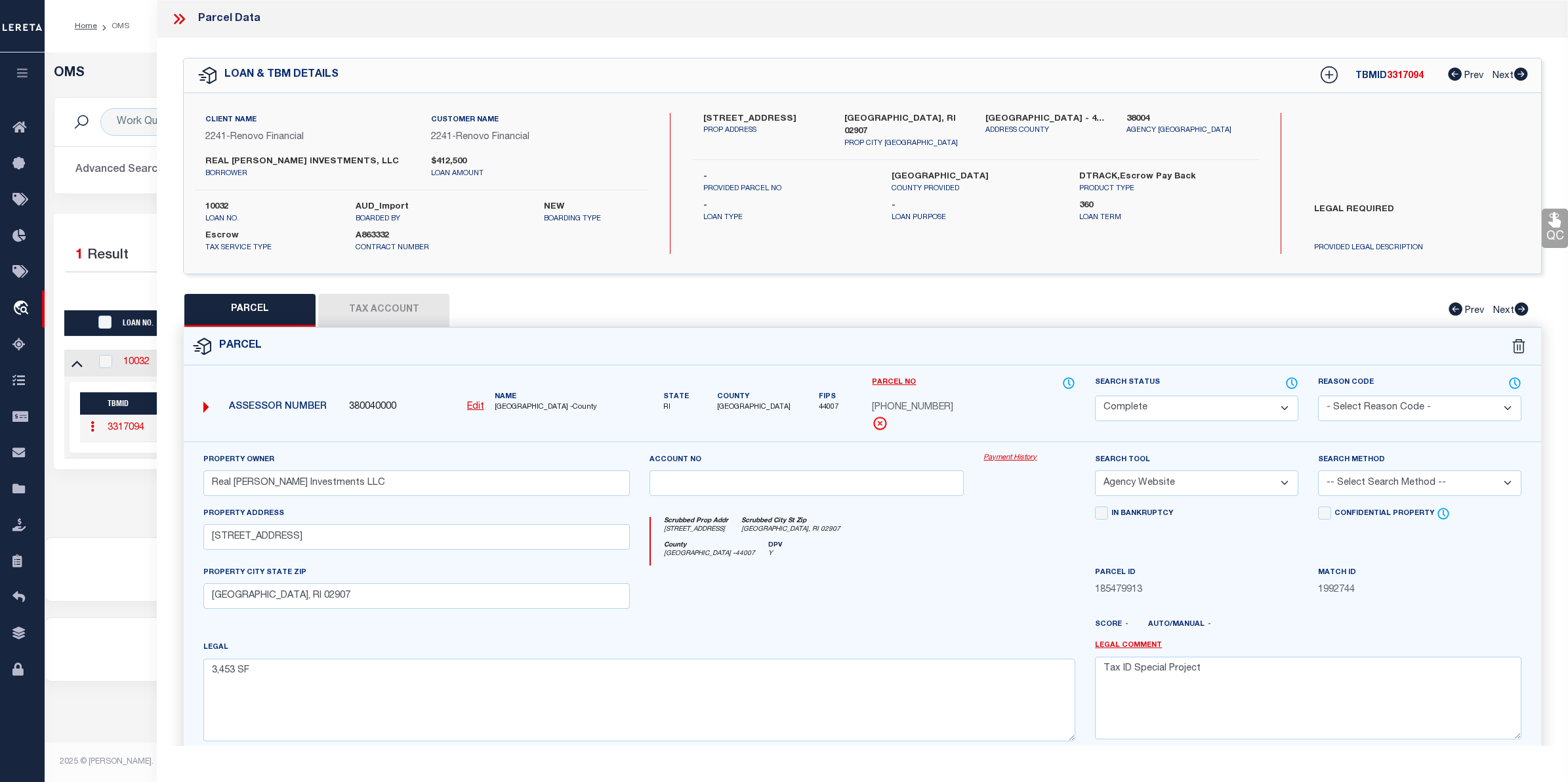
click at [1009, 463] on link "Payment History" at bounding box center [1029, 458] width 92 height 11
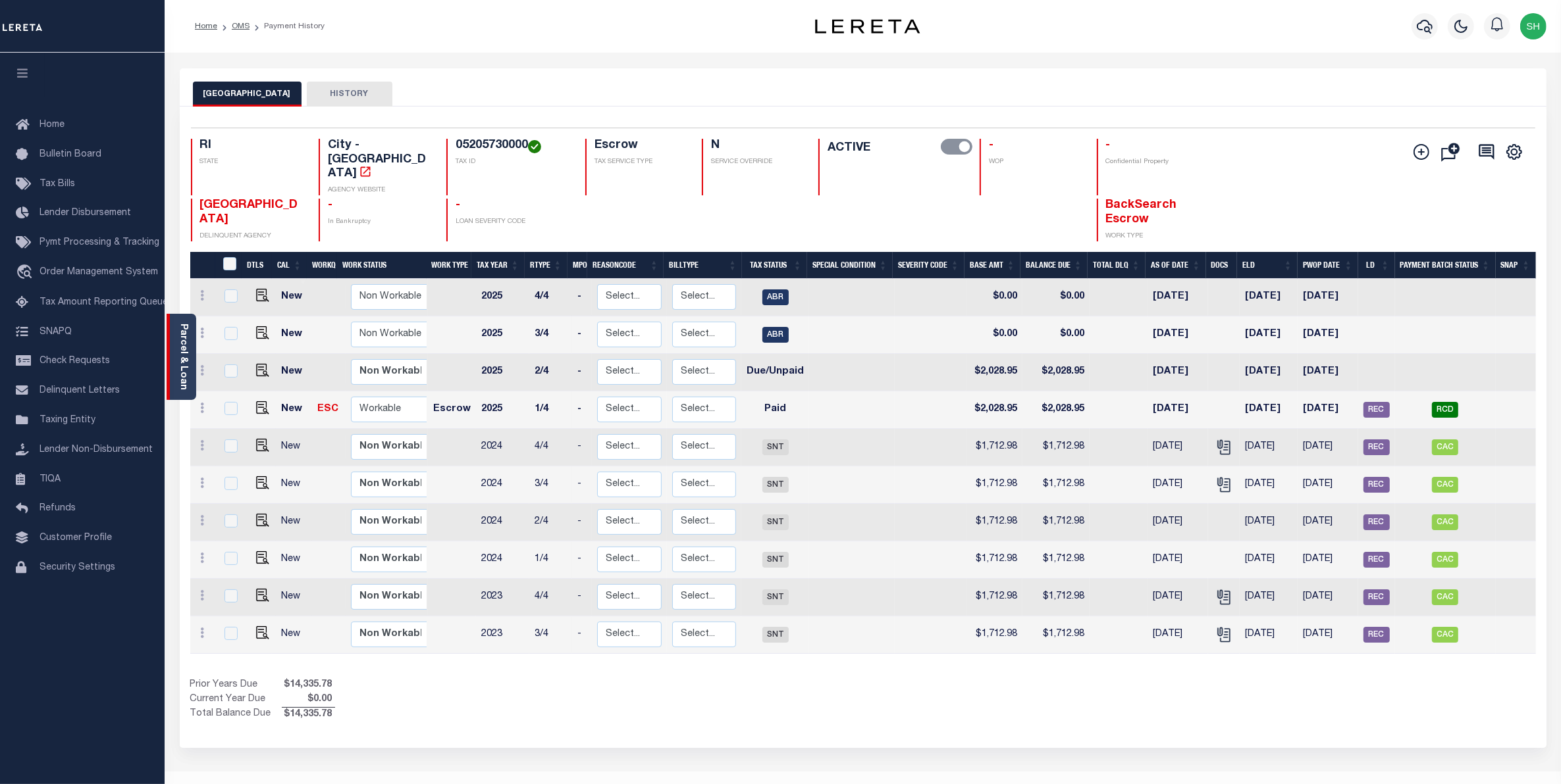
click at [189, 347] on div "Parcel & Loan" at bounding box center [181, 357] width 30 height 86
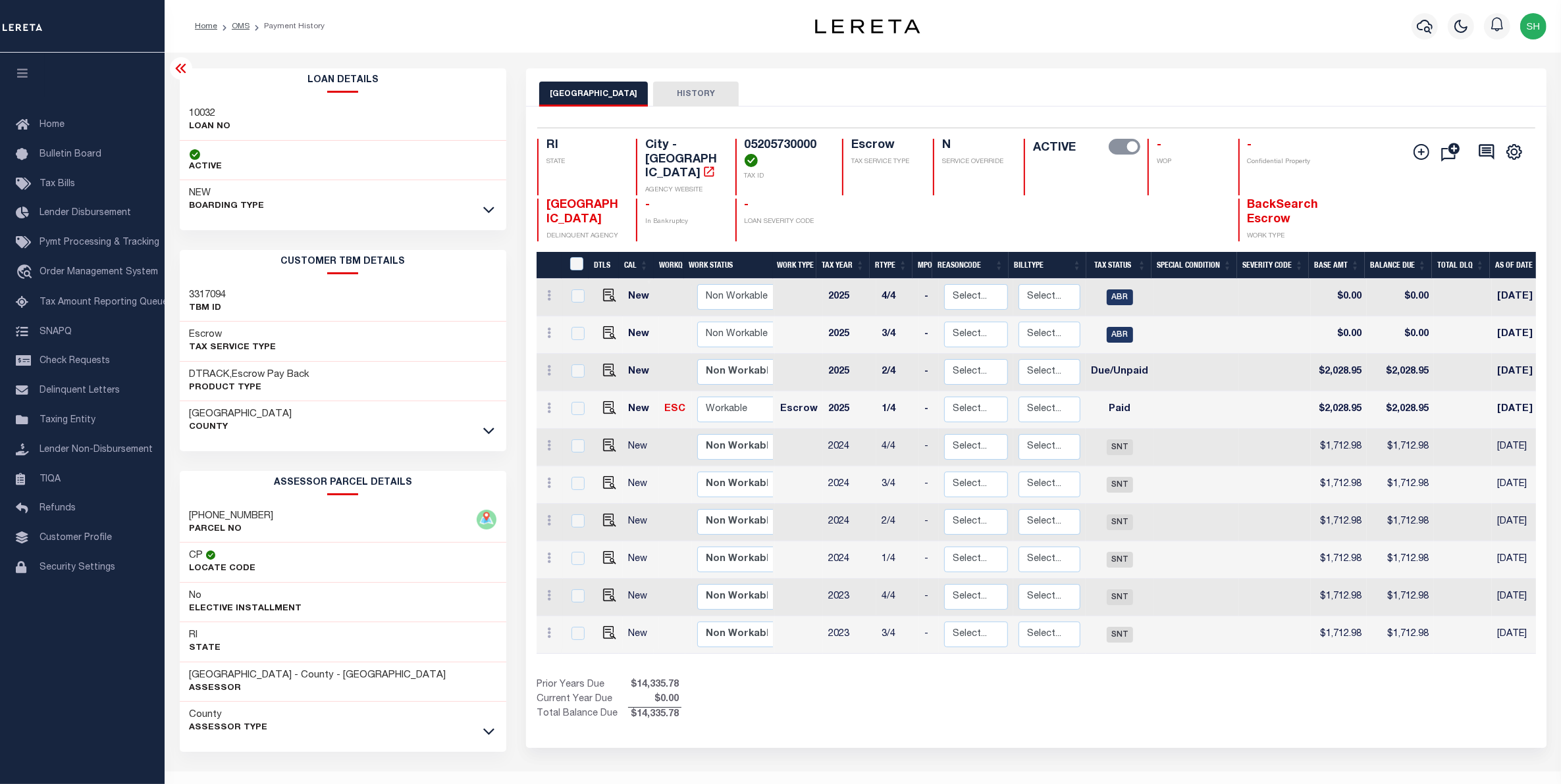
click at [260, 514] on div "[PHONE_NUMBER] PARCEL NO" at bounding box center [343, 524] width 327 height 40
drag, startPoint x: 260, startPoint y: 514, endPoint x: 193, endPoint y: 512, distance: 67.0
click at [193, 512] on div "052-0573-0000 PARCEL NO" at bounding box center [343, 524] width 327 height 40
copy div "052-0573-0000"
click at [73, 266] on link "travel_explore Order Management System" at bounding box center [82, 272] width 165 height 31
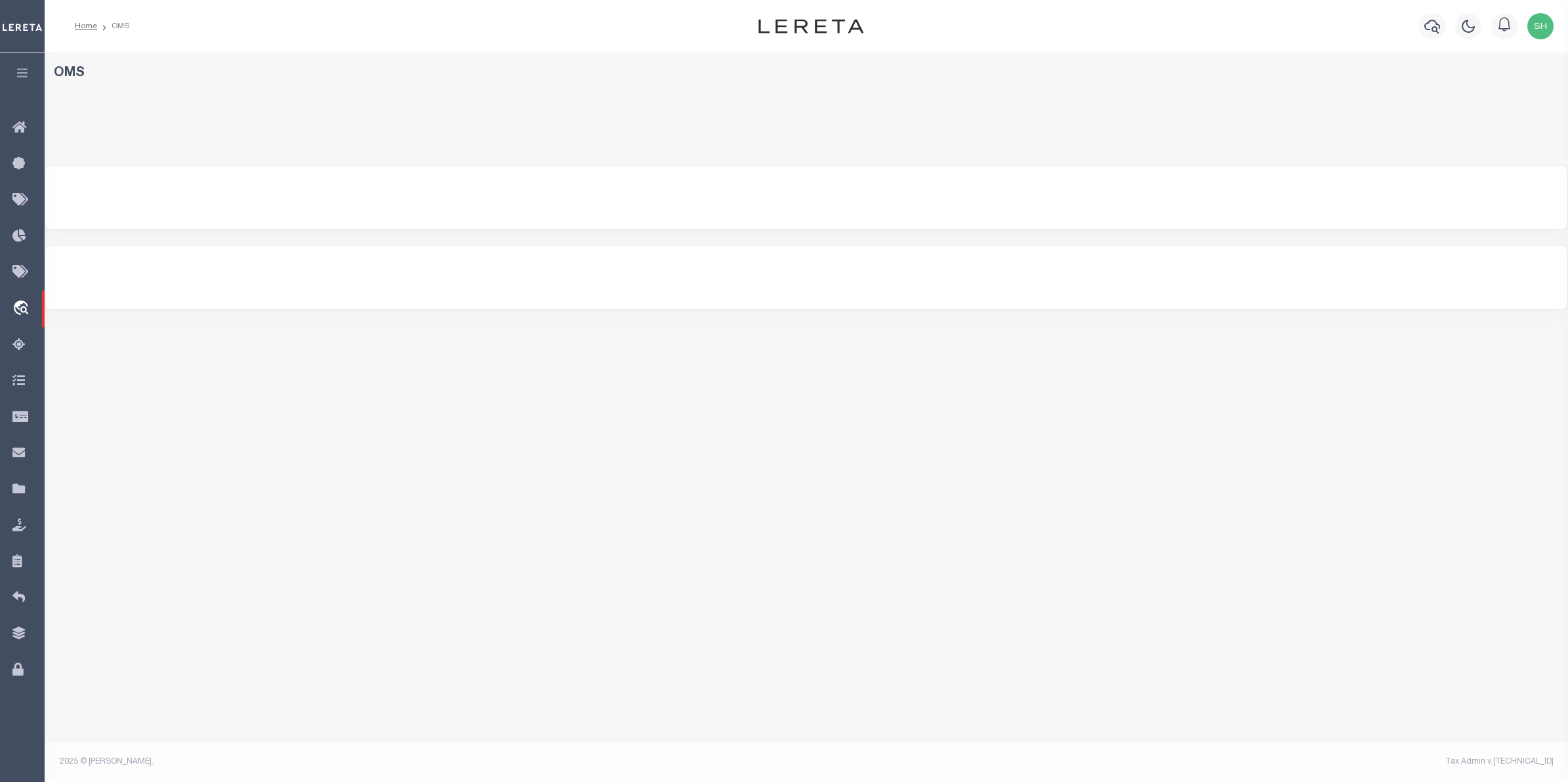
select select "200"
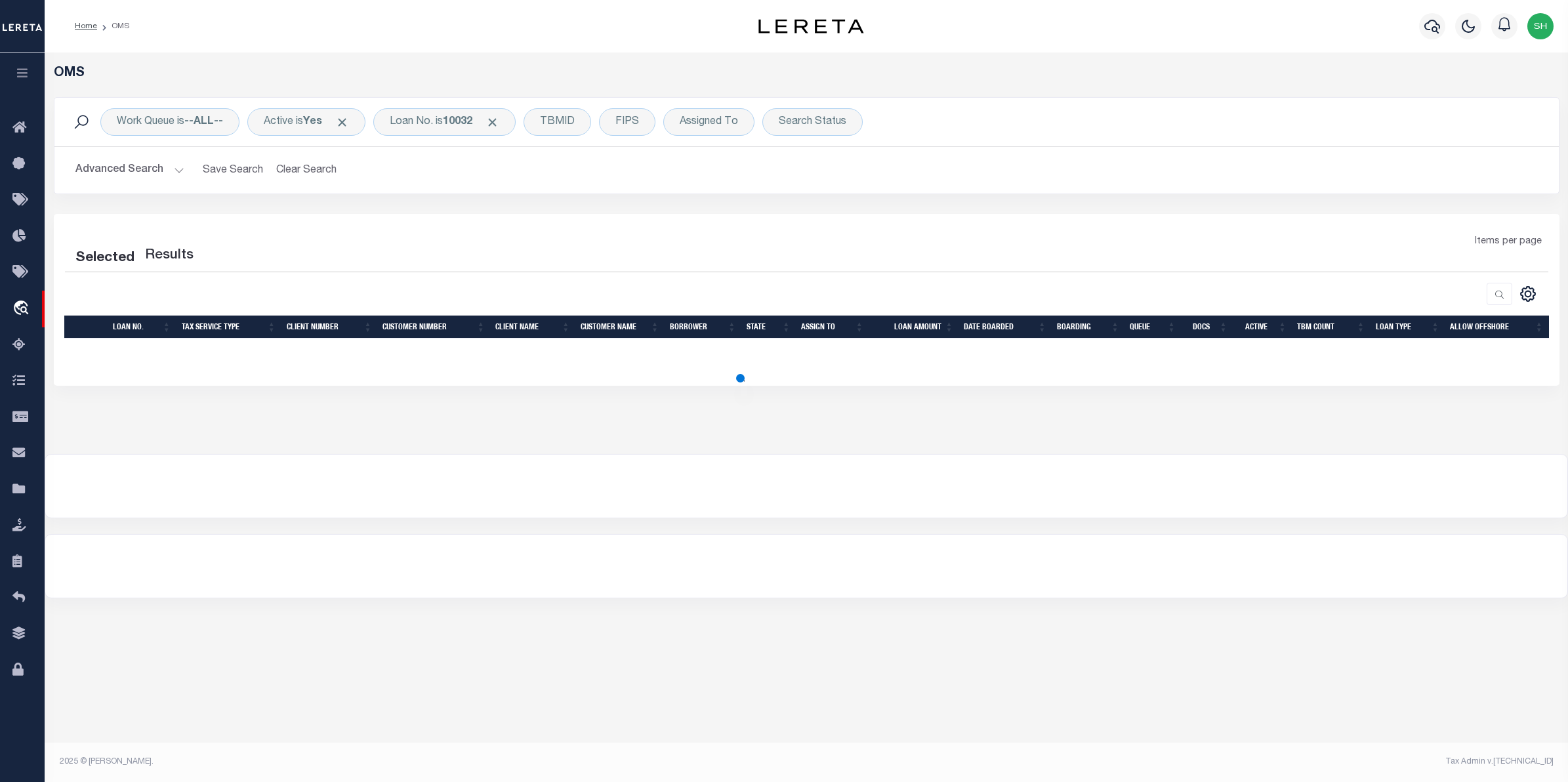
select select "200"
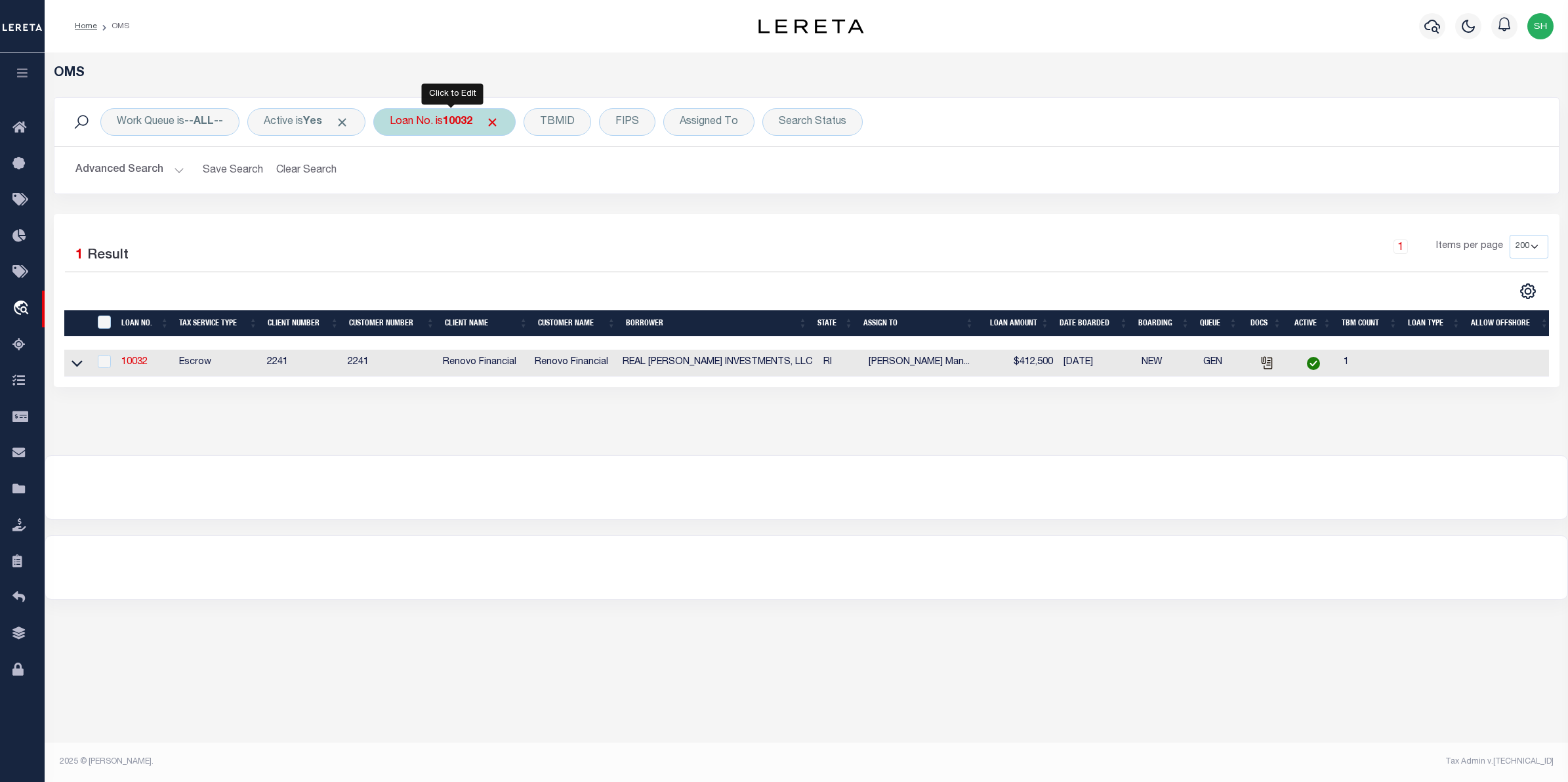
click at [439, 128] on div "Loan No. is 10032" at bounding box center [444, 122] width 142 height 28
type input "11030"
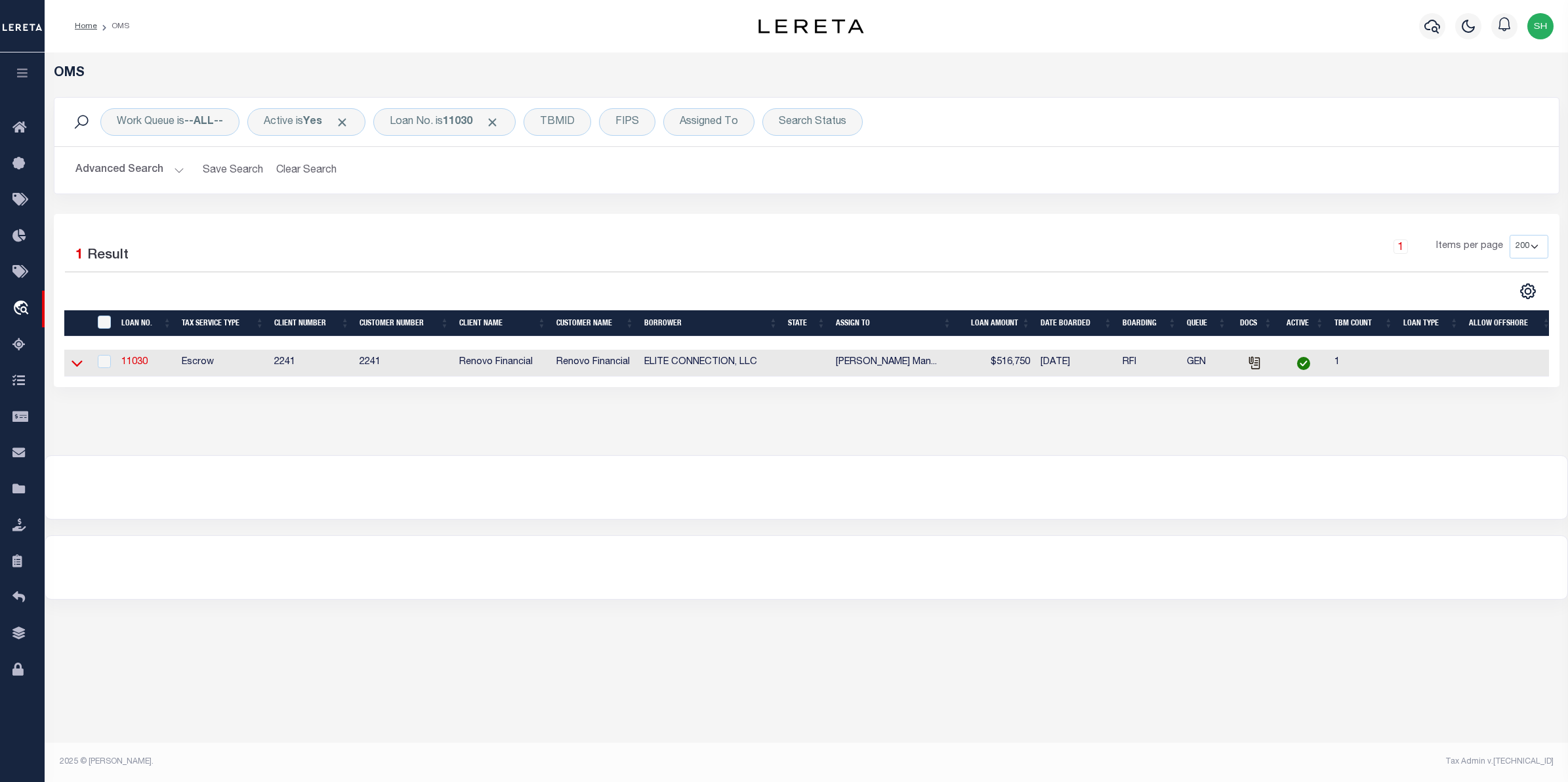
click at [82, 366] on icon at bounding box center [77, 363] width 11 height 14
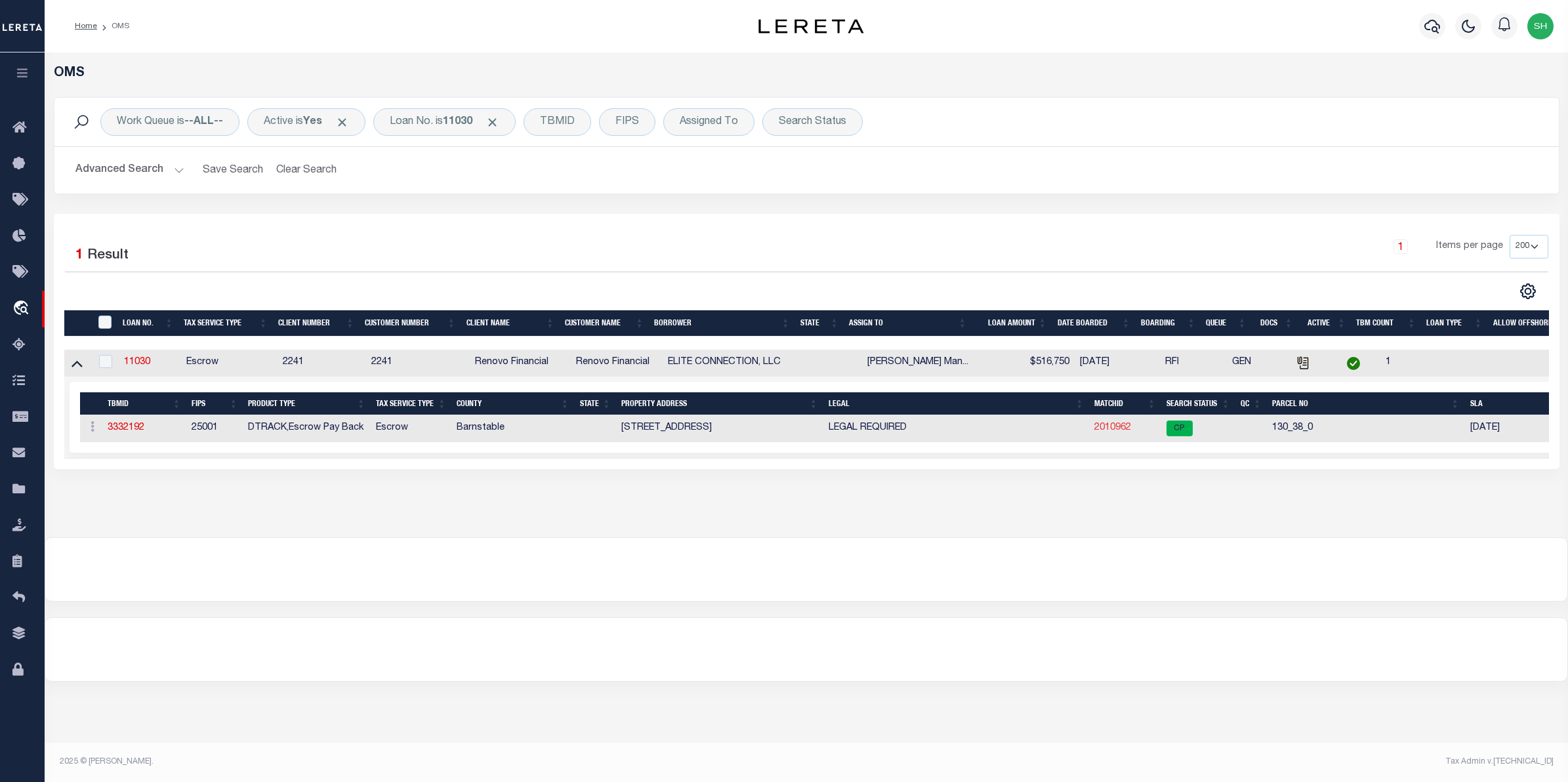
click at [1123, 433] on link "2010962" at bounding box center [1113, 428] width 37 height 10
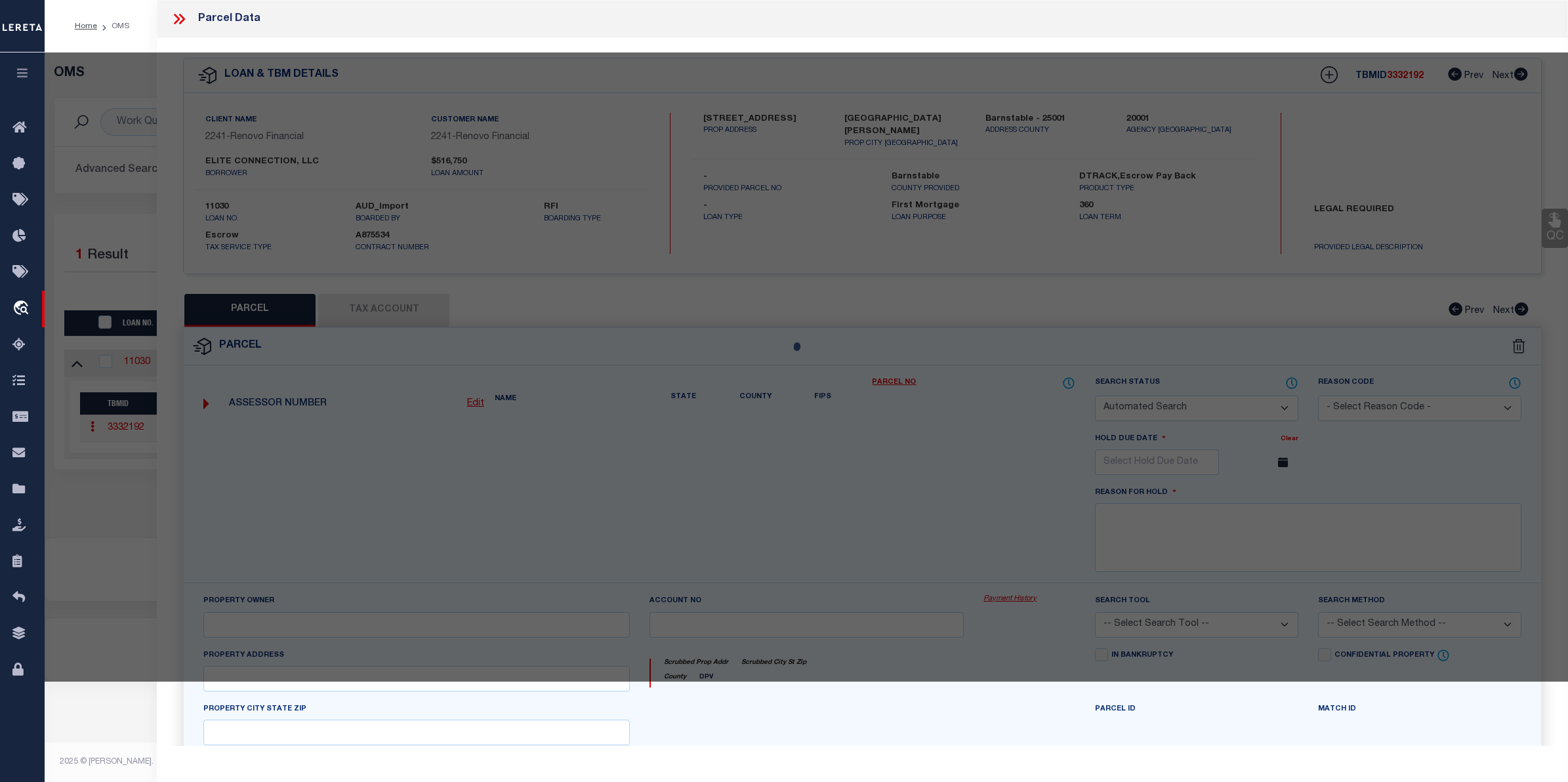
checkbox input "false"
select select "CP"
type input "CC CAPITAL INVESTMENTS, LLC"
select select "AGW"
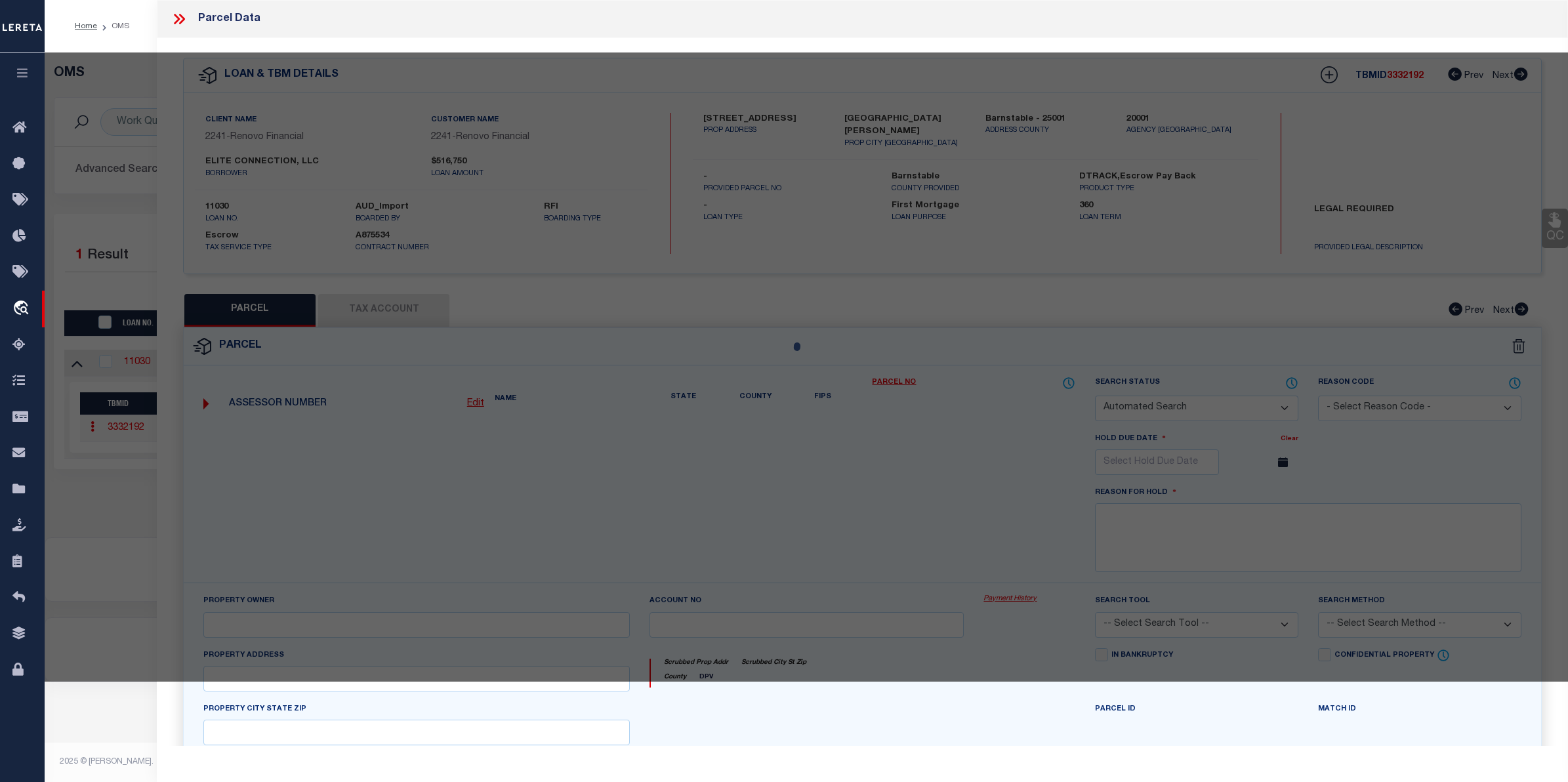
select select
type input "97 GREAT WESTERN ROAD SD"
checkbox input "false"
type input "South Dennis, MA 02660"
type textarea "12,197 SF PLAN 134/69"
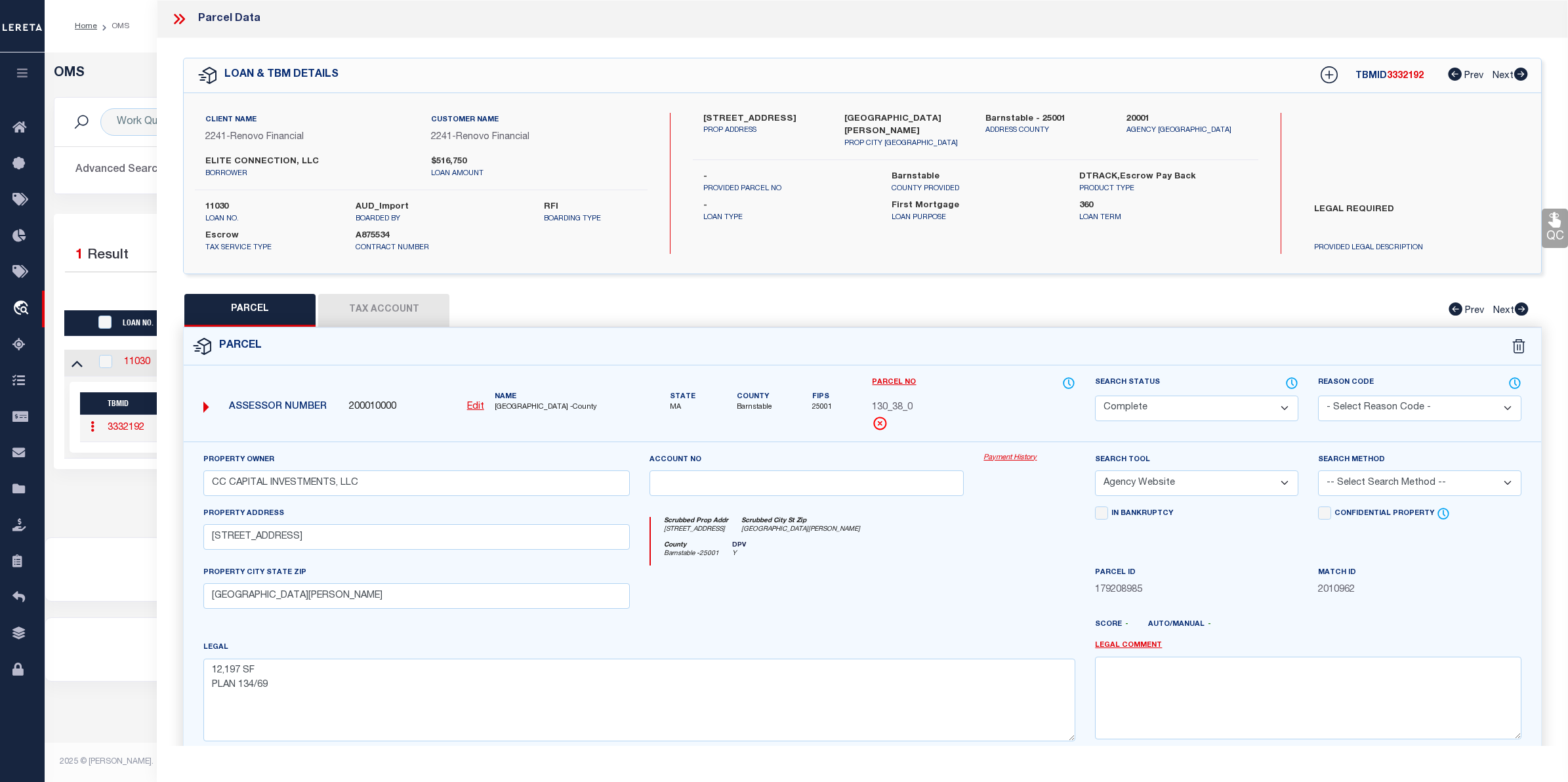
click at [1019, 456] on link "Payment History" at bounding box center [1029, 458] width 92 height 11
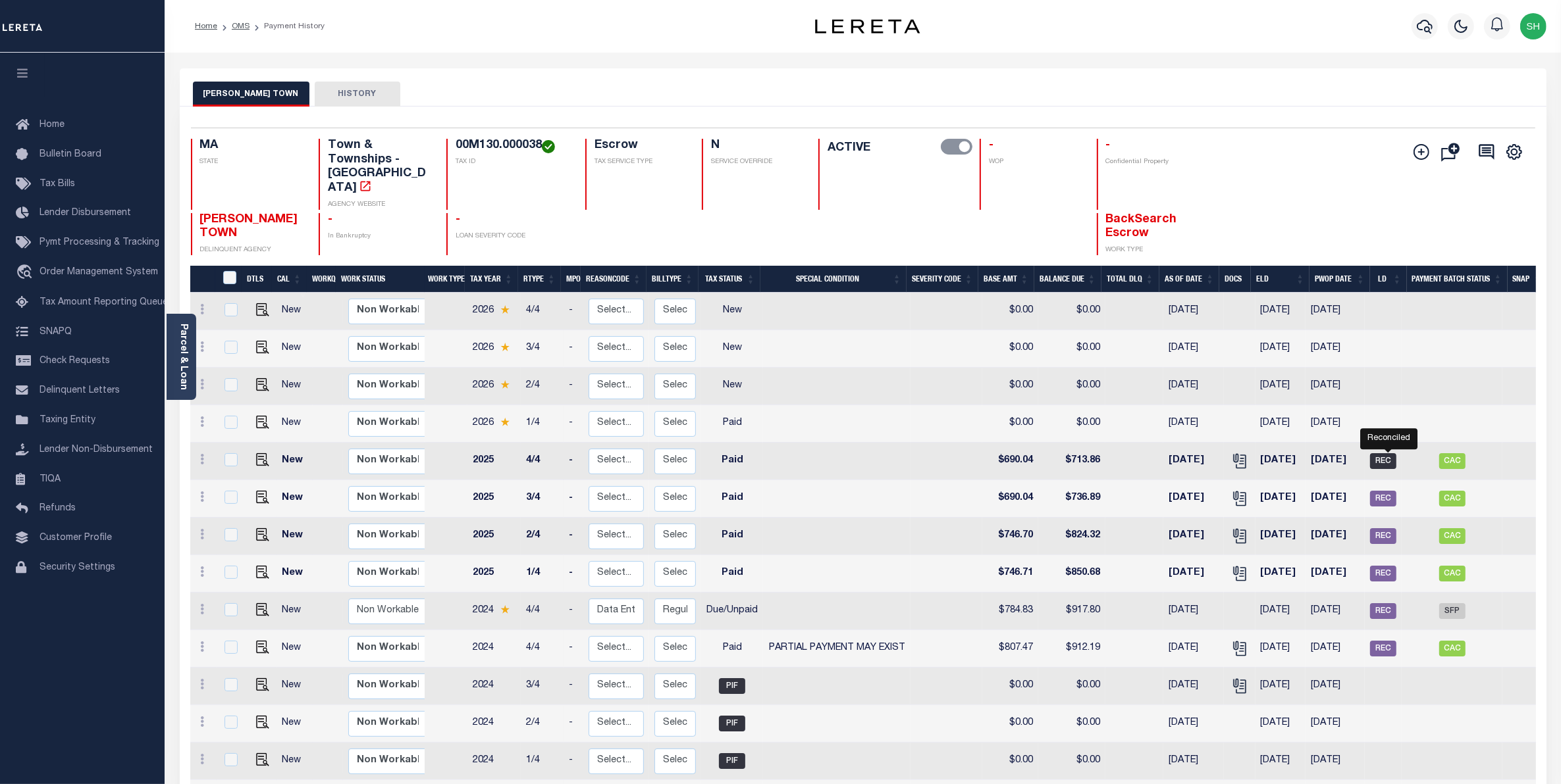
click at [1394, 454] on span "REC" at bounding box center [1383, 462] width 26 height 16
checkbox input "true"
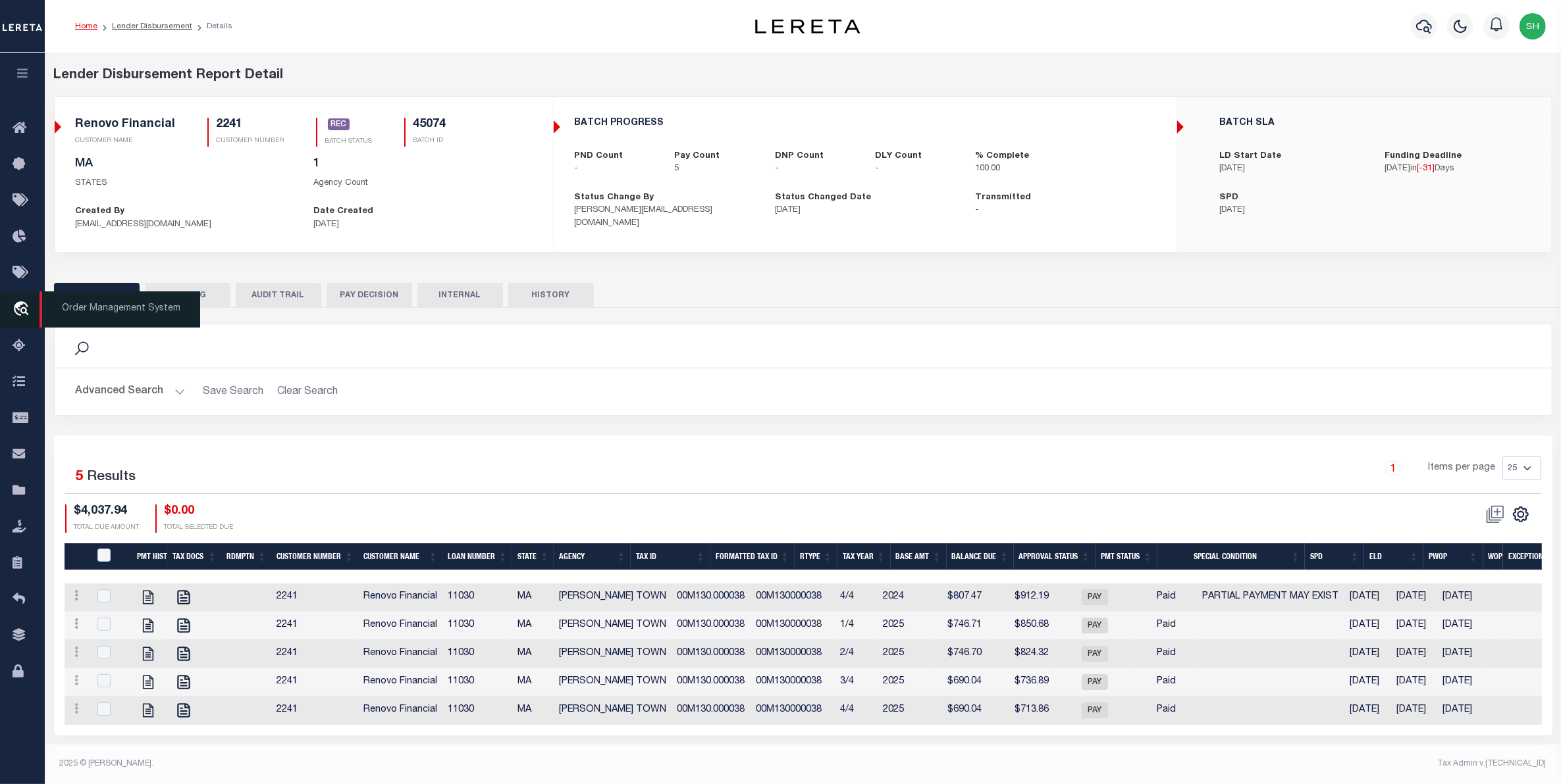
click at [25, 314] on icon "travel_explore" at bounding box center [23, 310] width 21 height 18
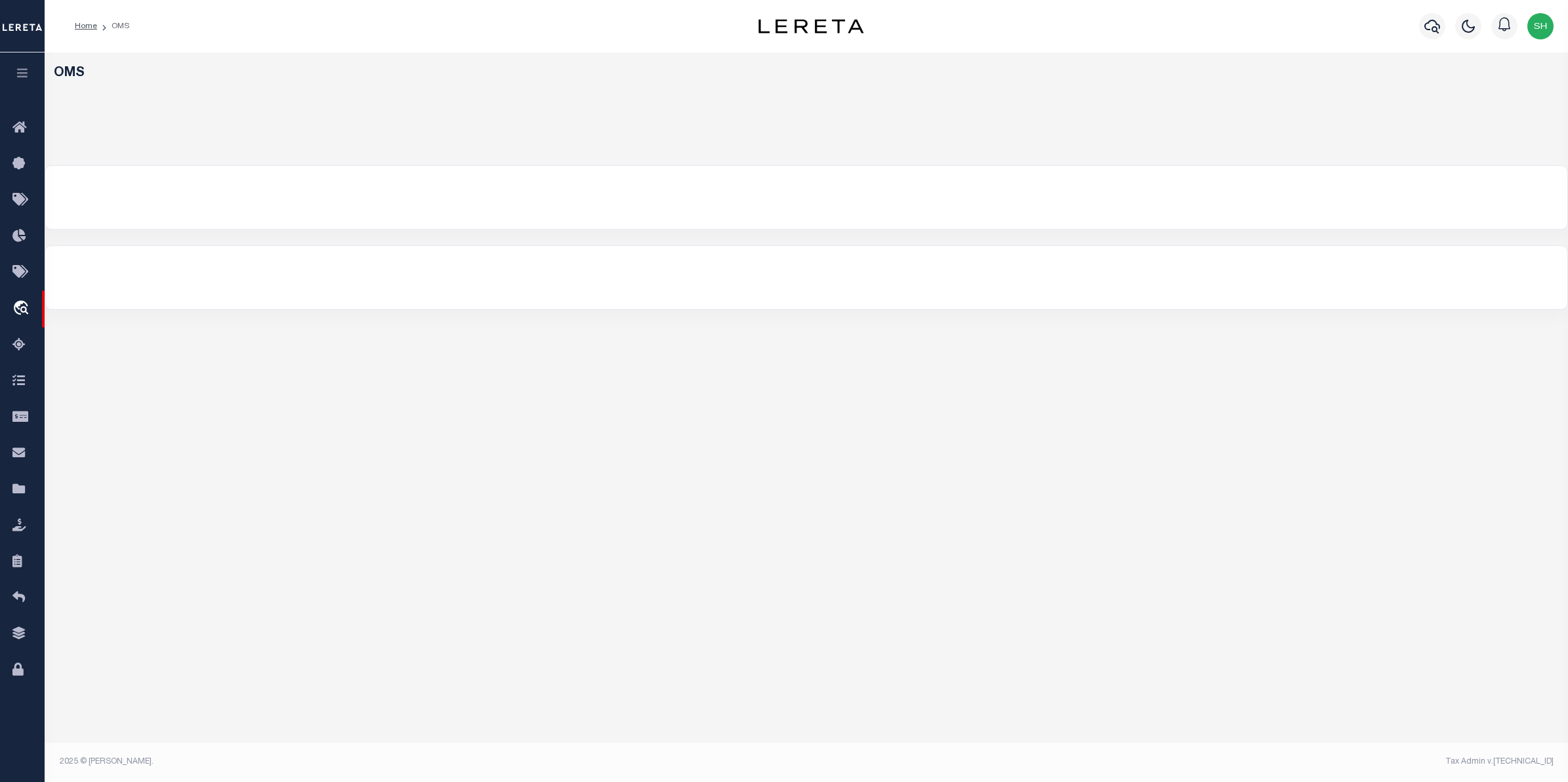
select select "200"
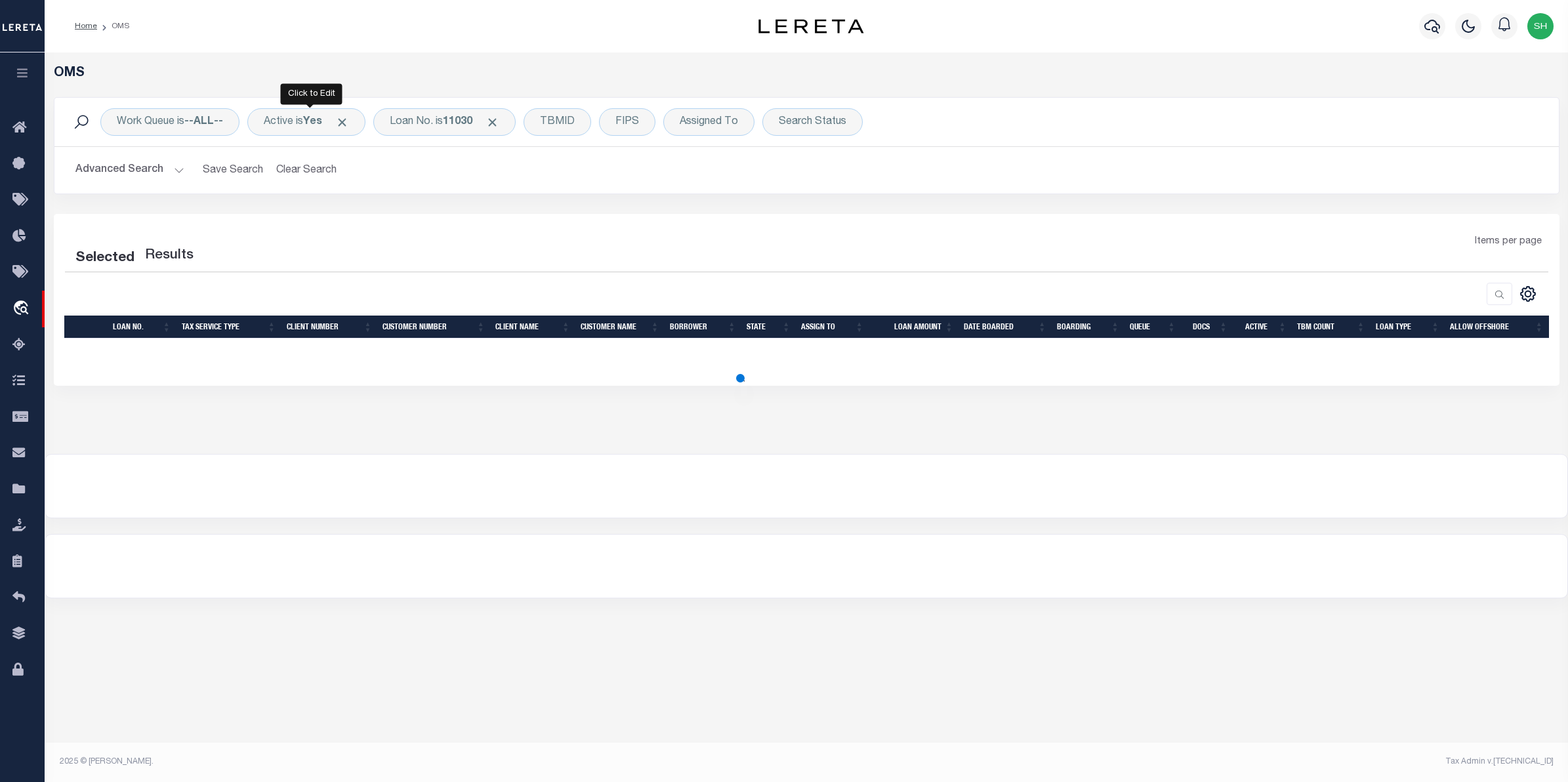
select select "200"
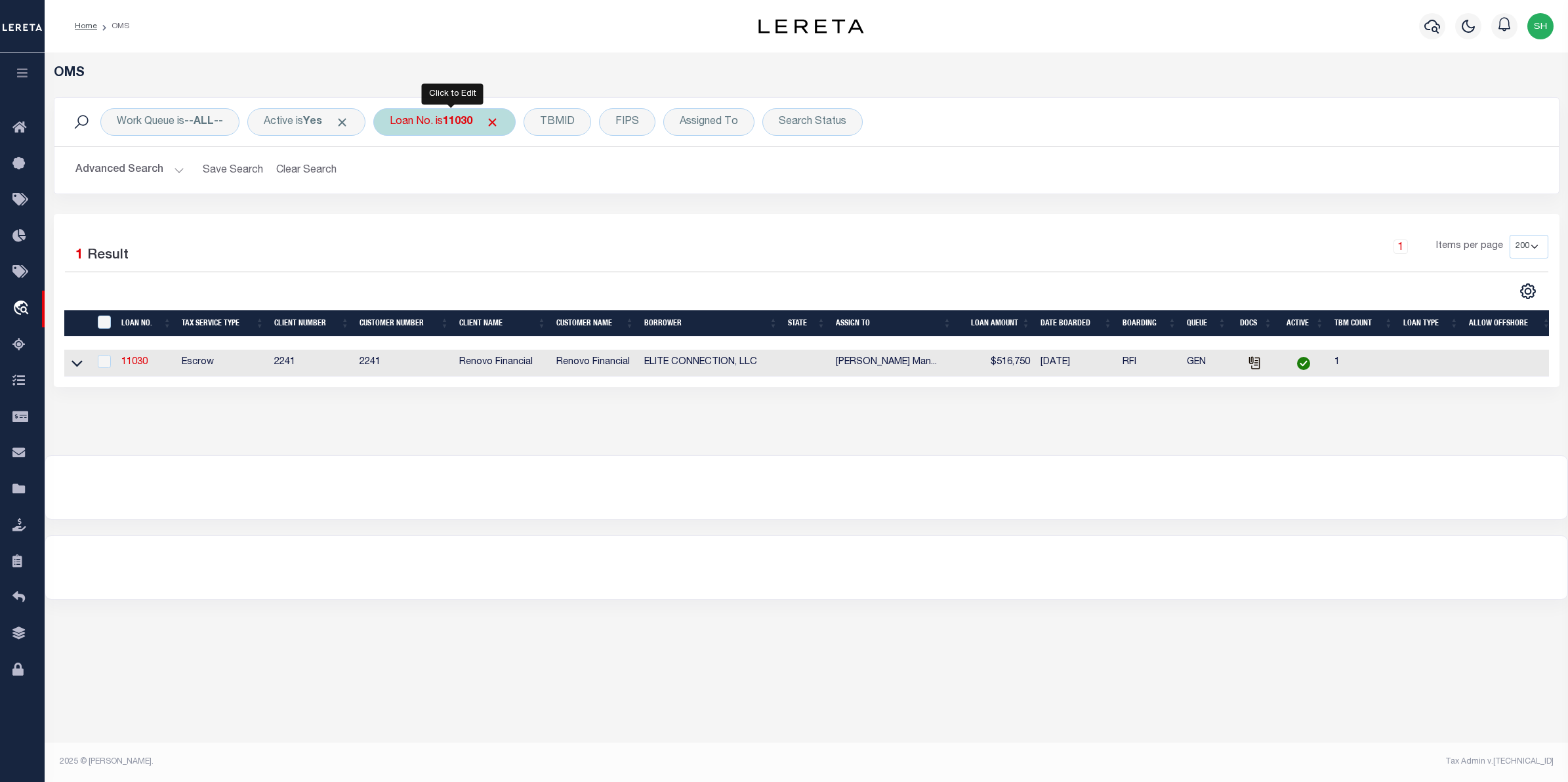
click at [463, 123] on b "11030" at bounding box center [458, 122] width 30 height 10
type input "10020564"
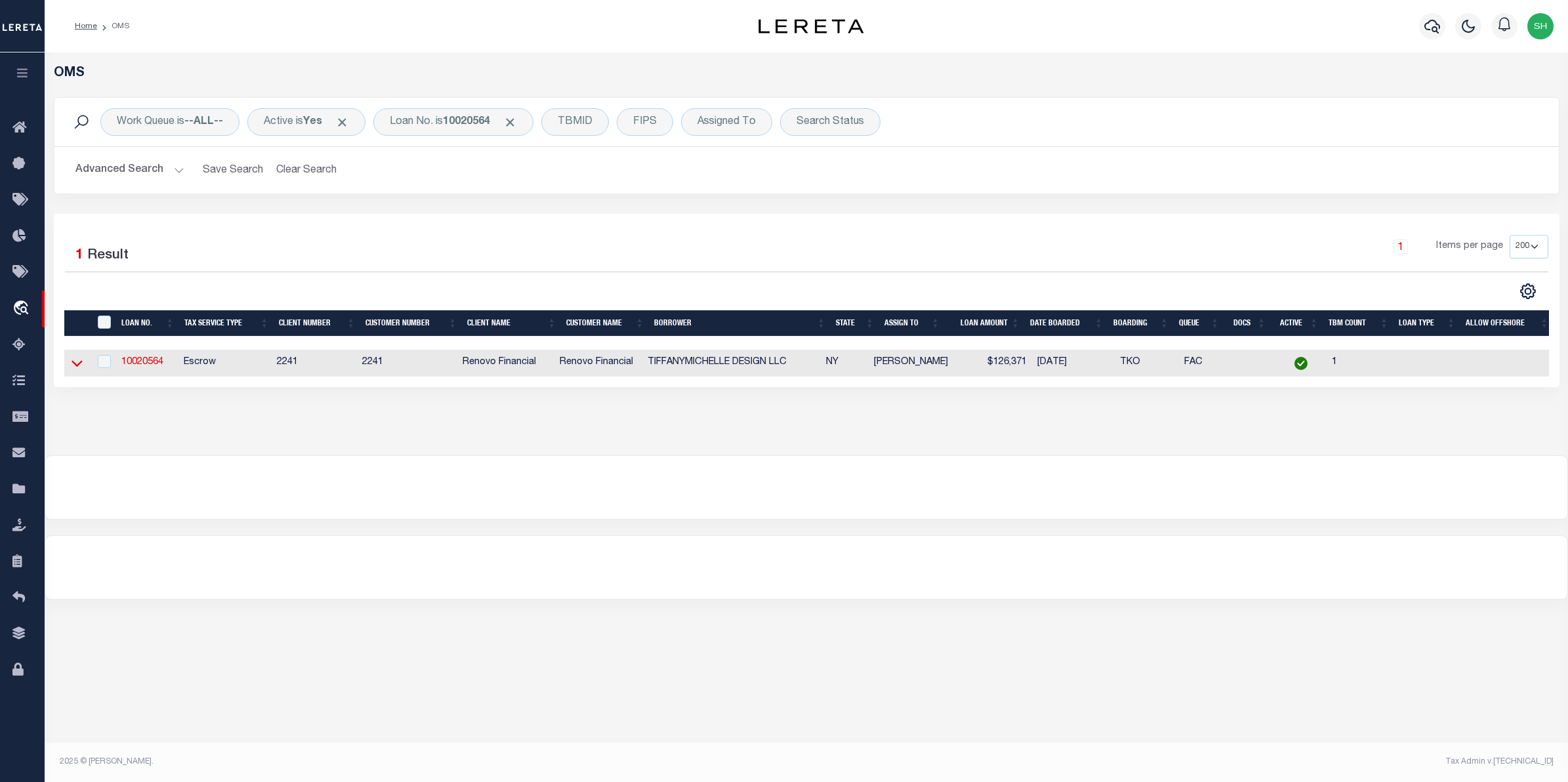
click at [73, 368] on icon at bounding box center [77, 363] width 11 height 14
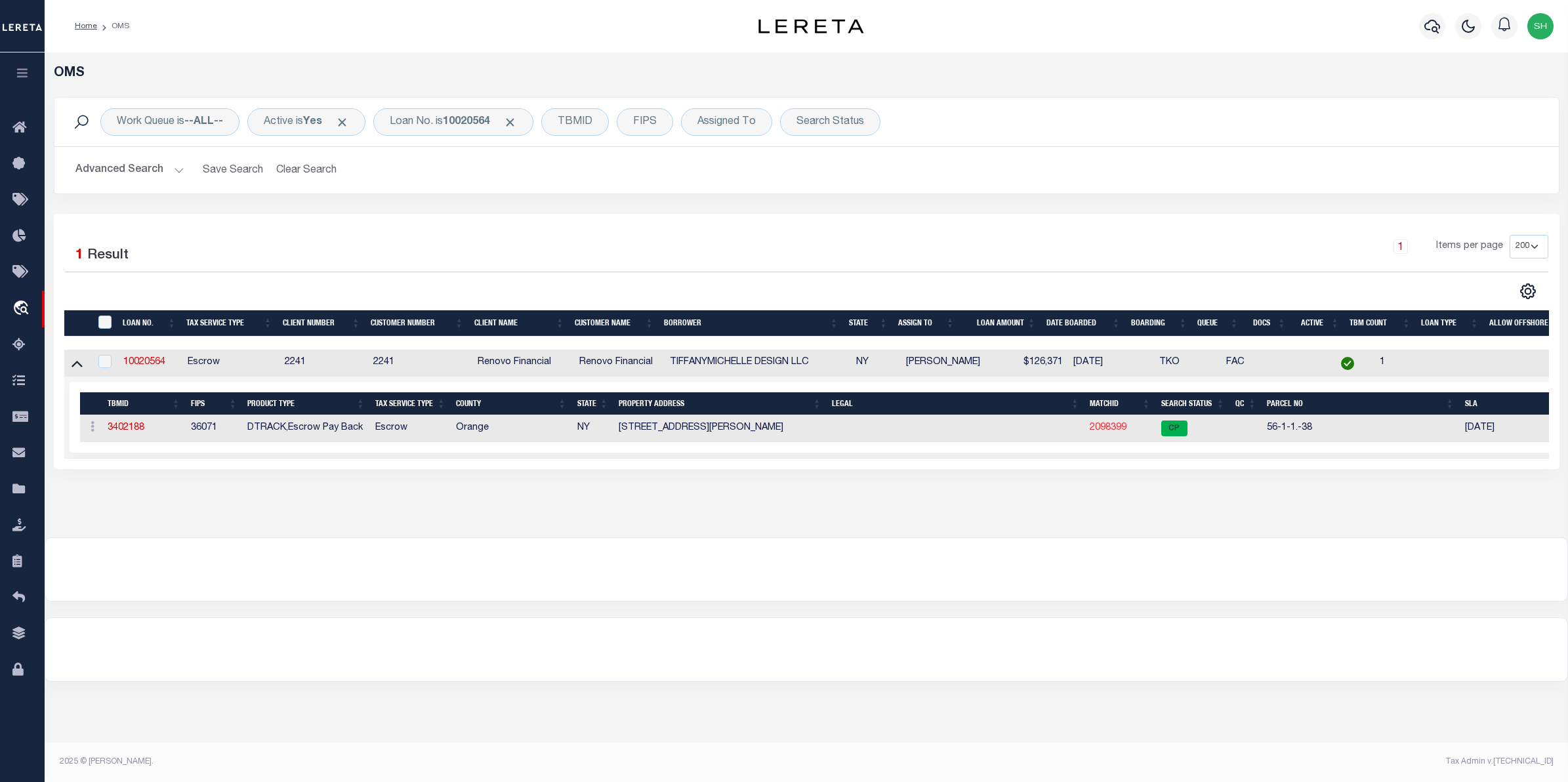
click at [1096, 432] on link "2098399" at bounding box center [1109, 428] width 37 height 10
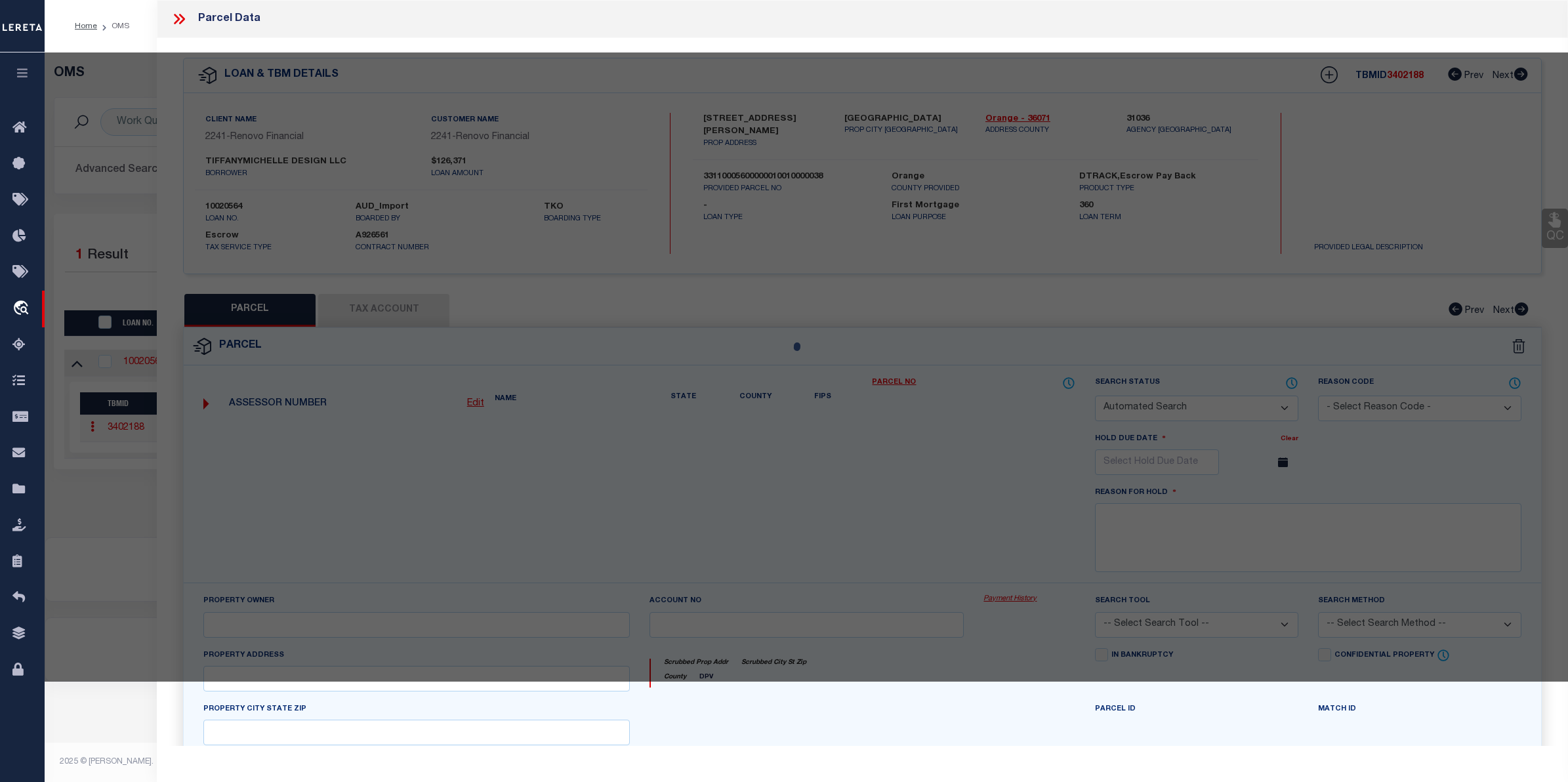
checkbox input "false"
select select "CP"
type input "TIFFANYMICHELLE DESIGN LLC"
select select "AGW"
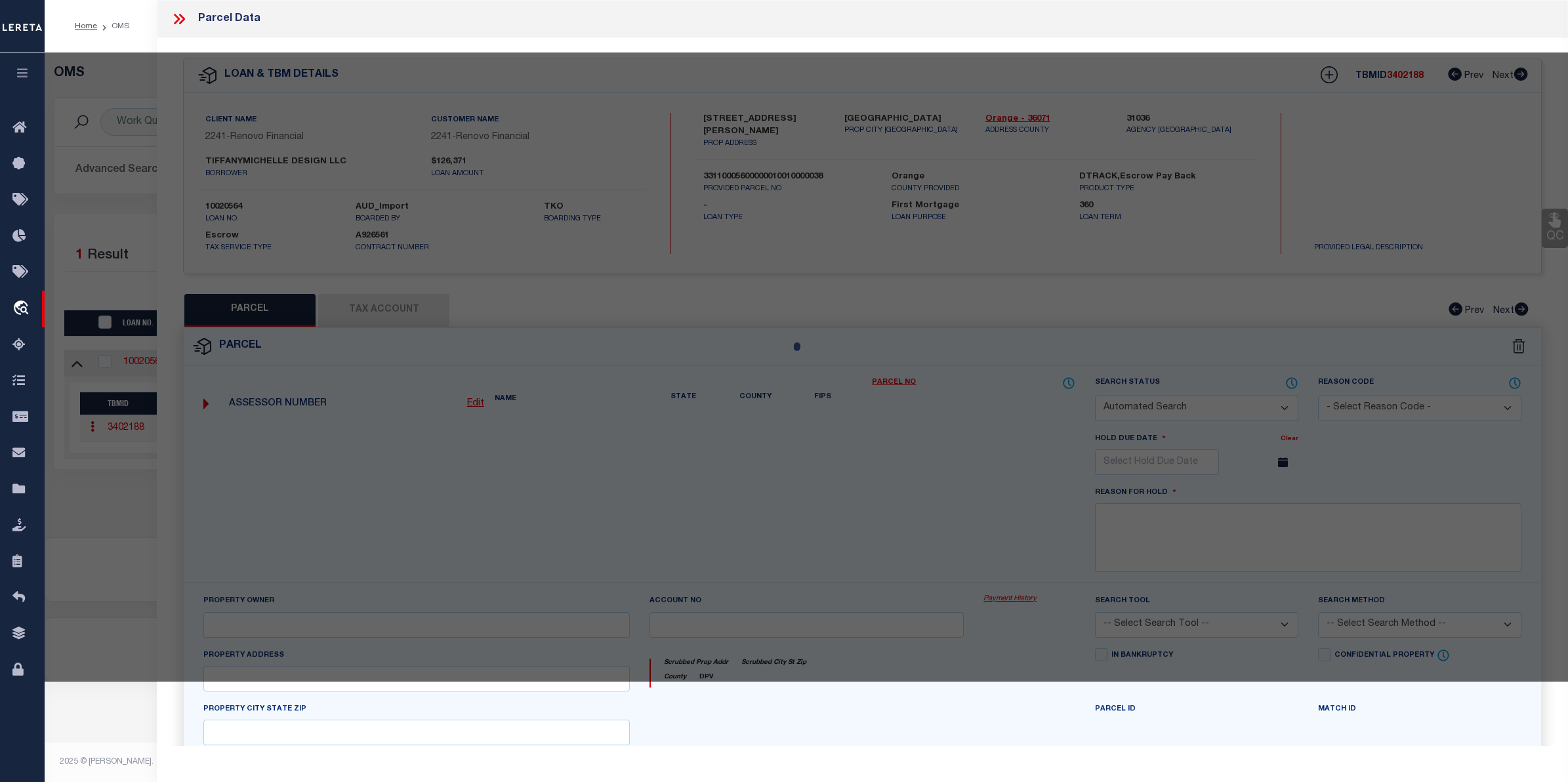
select select
type input "424 CARPENTER AVE UNIT 15"
checkbox input "false"
type input "NEWBURGH, NY 12550"
type textarea "Northwood Village 2-15 Condo Bldg 2 Unit 15"
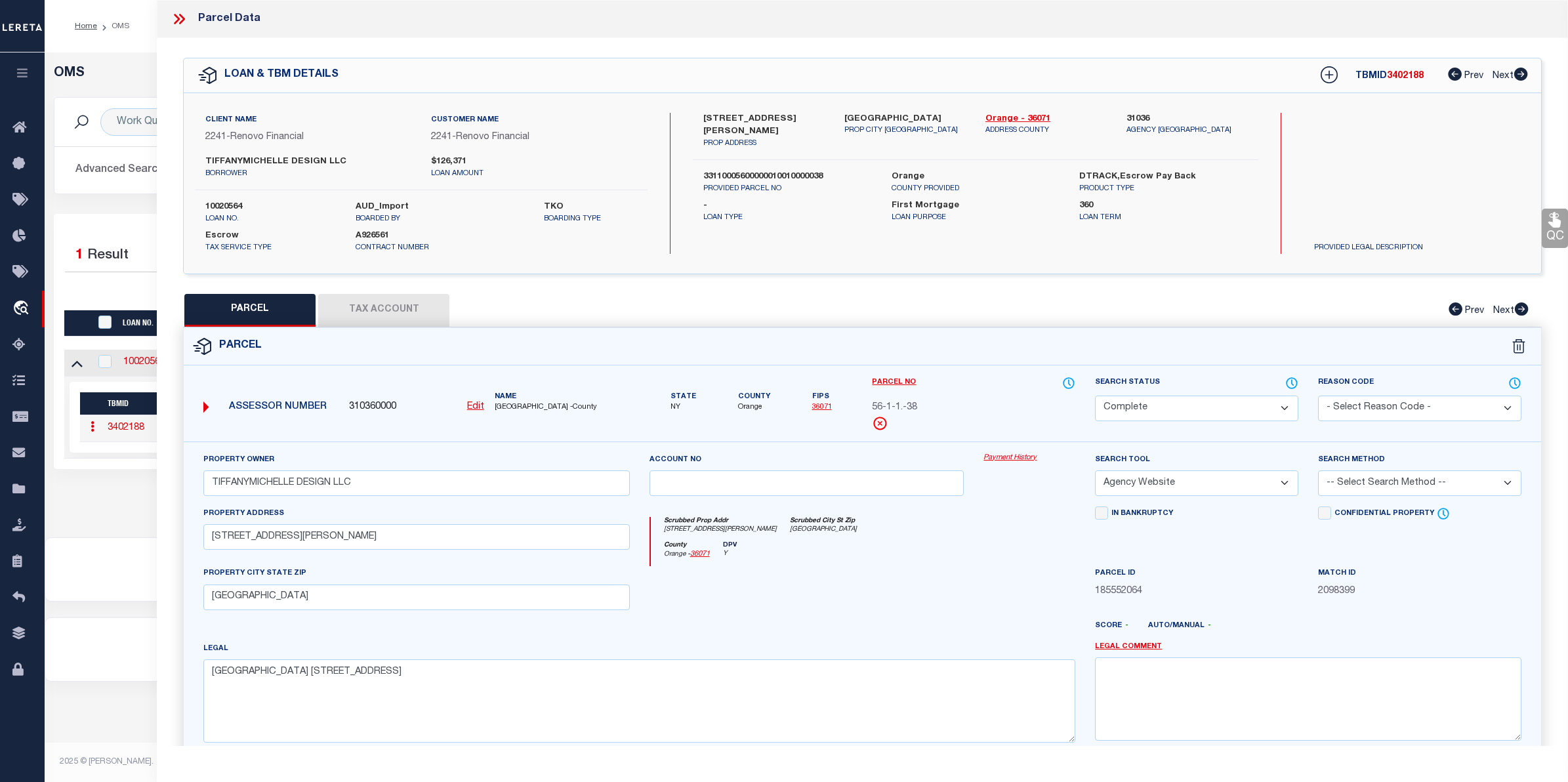
click at [1009, 461] on link "Payment History" at bounding box center [1029, 458] width 92 height 11
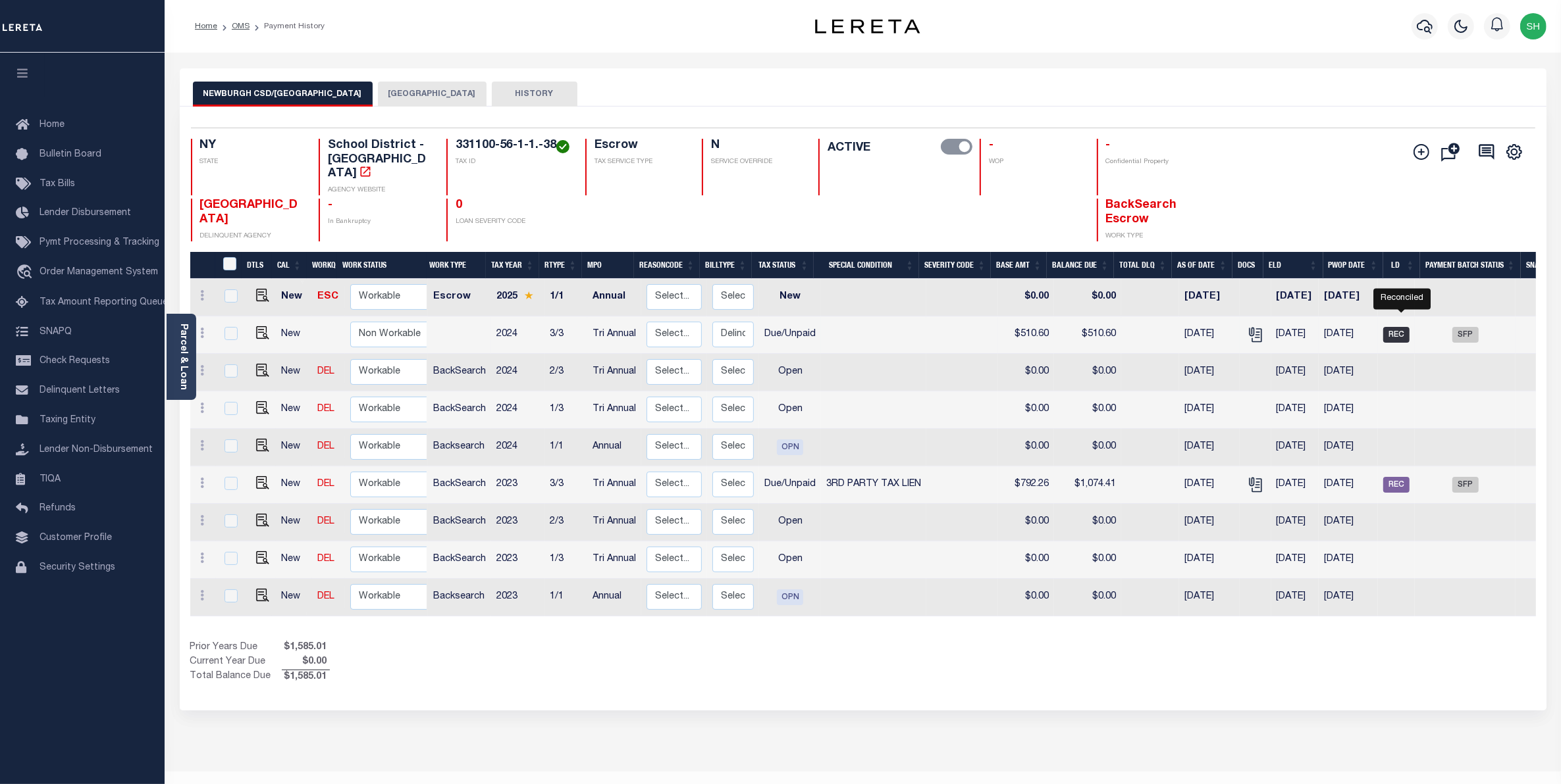
click at [1406, 327] on span "REC" at bounding box center [1396, 335] width 26 height 16
checkbox input "true"
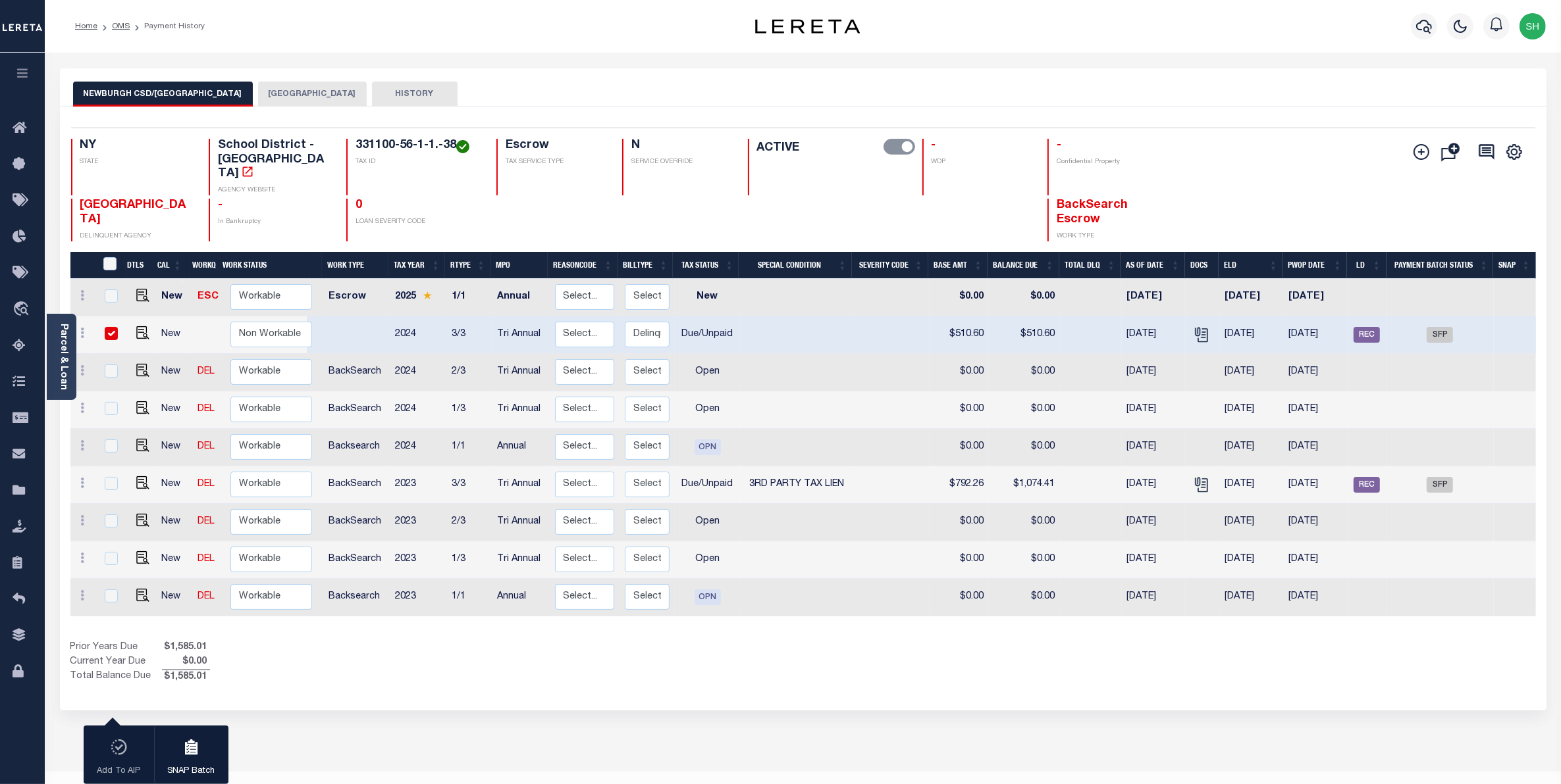
click at [258, 88] on button "NEWBURGH CITY" at bounding box center [312, 94] width 109 height 25
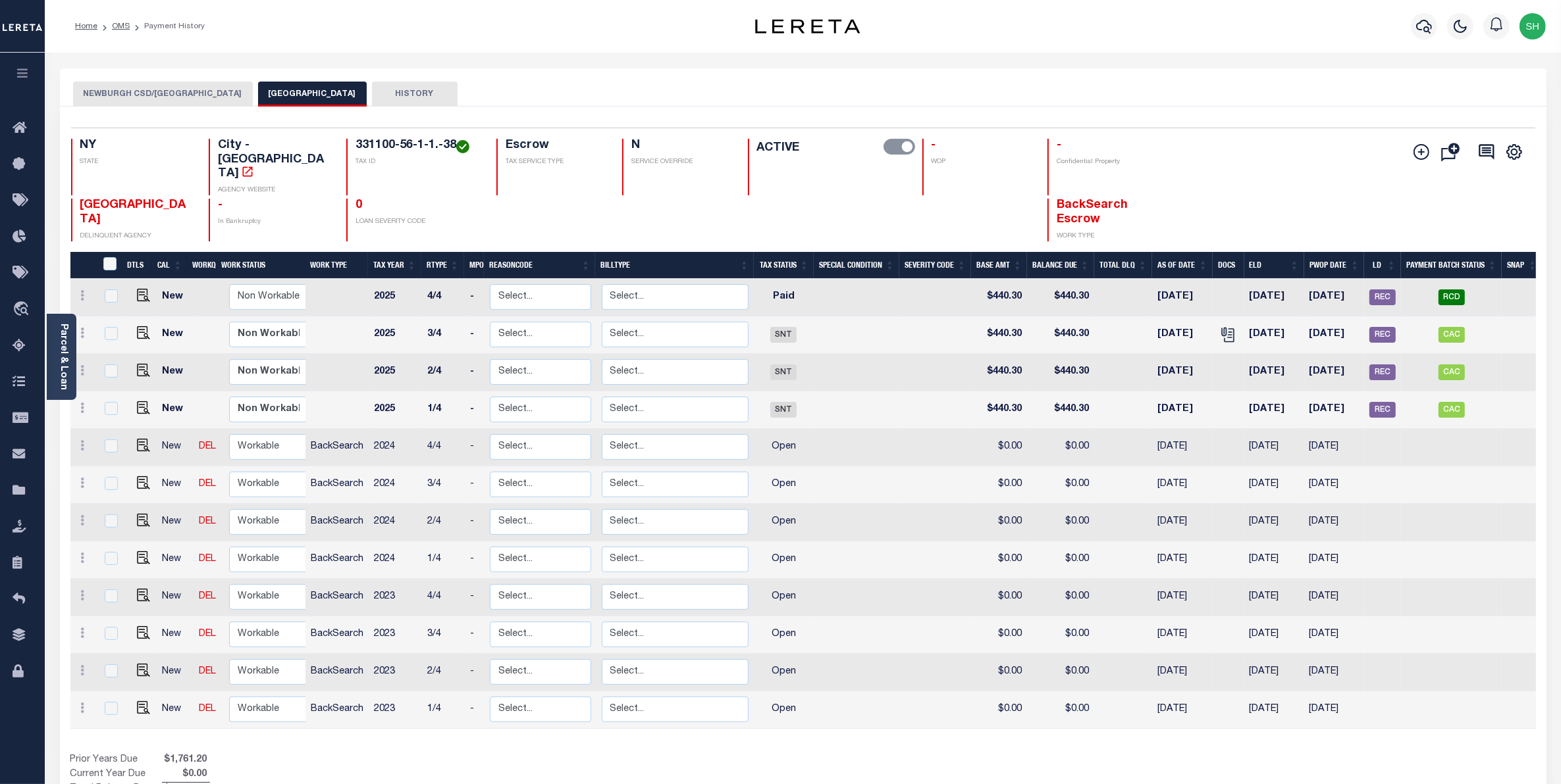
click at [195, 94] on button "NEWBURGH CSD/[GEOGRAPHIC_DATA]" at bounding box center [162, 94] width 180 height 25
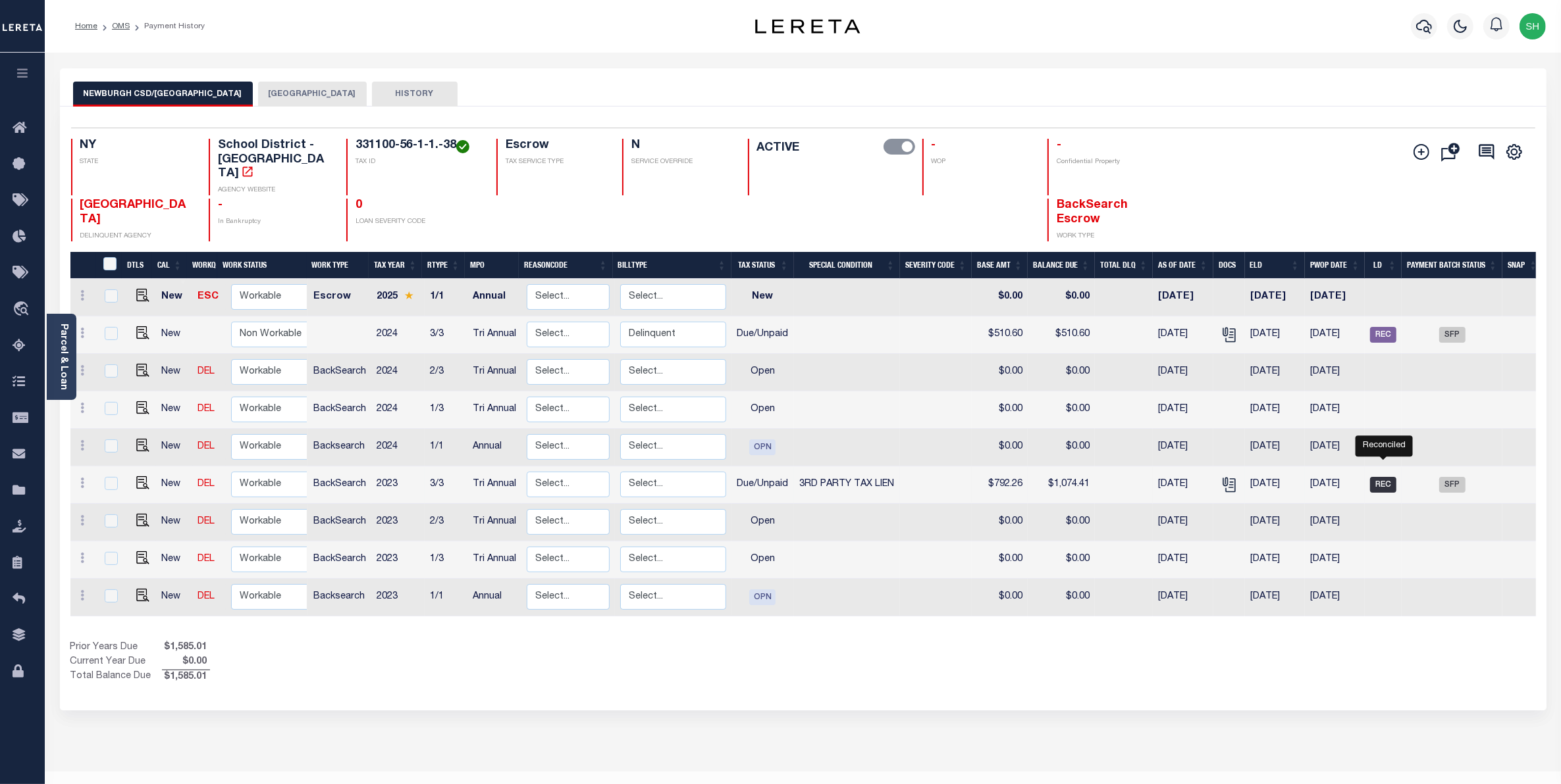
click at [1387, 477] on span "REC" at bounding box center [1383, 485] width 26 height 16
checkbox input "true"
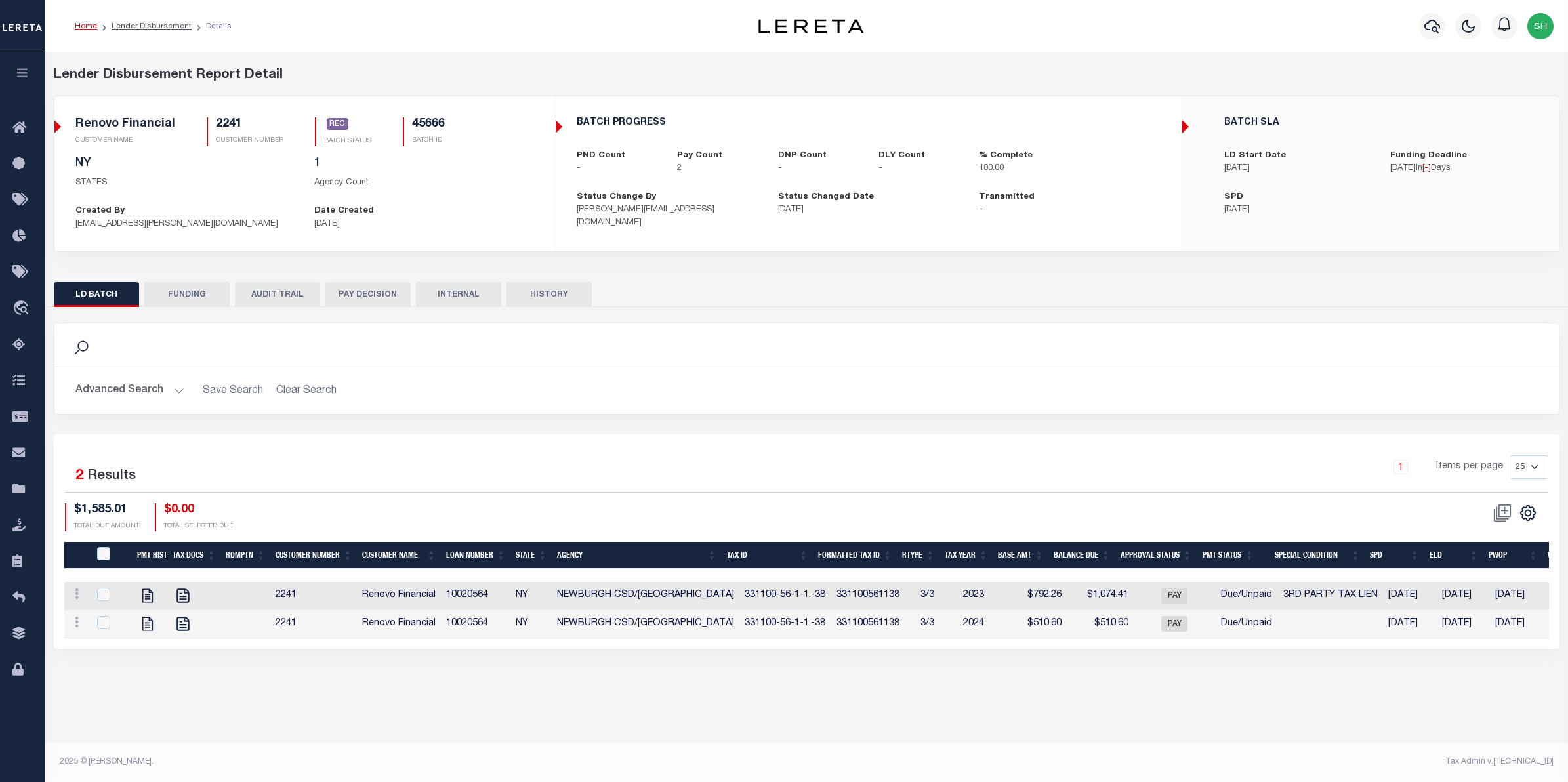
click at [0, 222] on html "Home Lender Disbursement Details Profile" at bounding box center [784, 391] width 1568 height 782
click at [28, 79] on icon "button" at bounding box center [22, 73] width 15 height 12
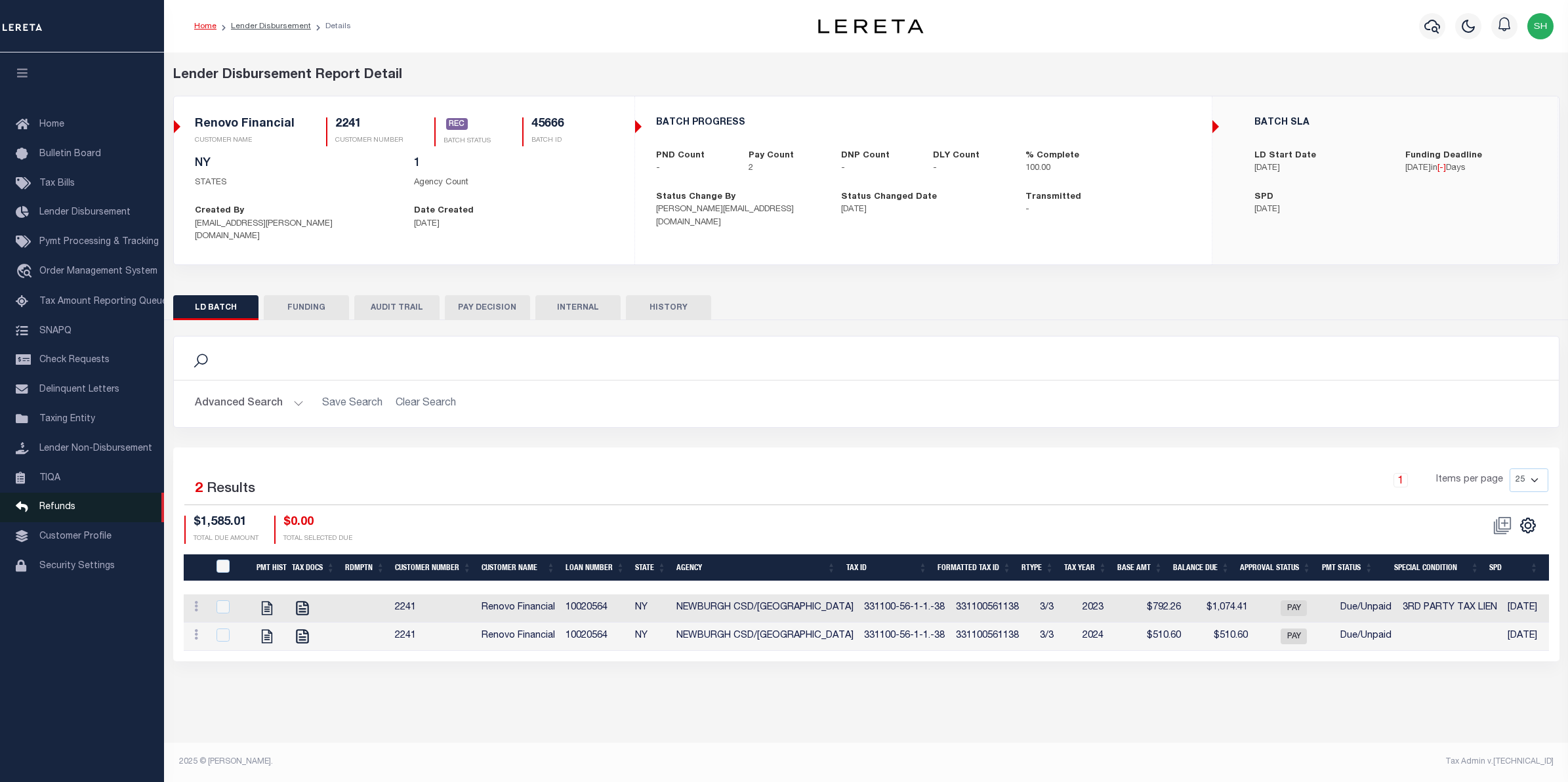
click at [70, 512] on span "Refunds" at bounding box center [57, 507] width 36 height 10
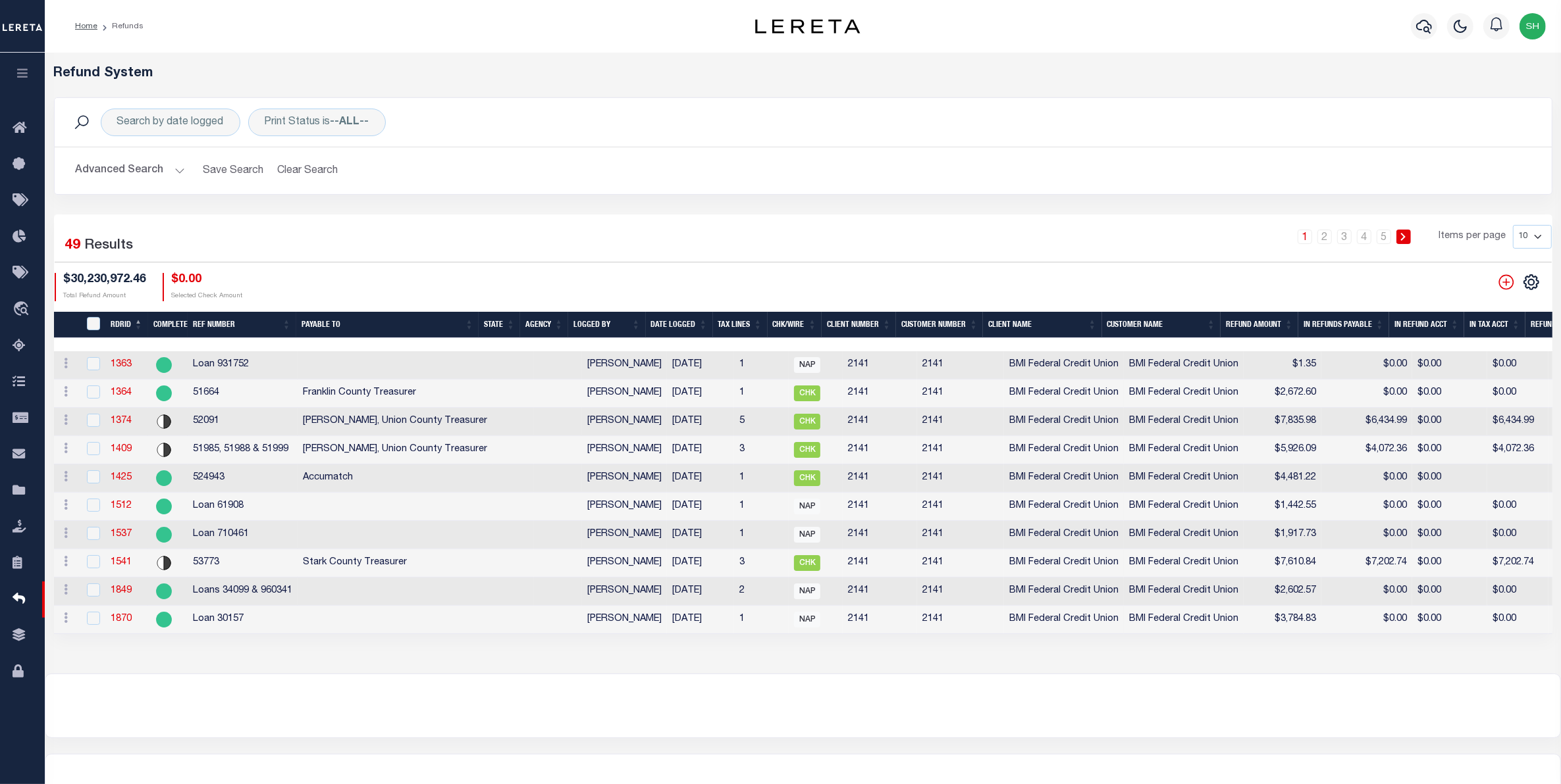
click at [137, 169] on button "Advanced Search" at bounding box center [130, 170] width 110 height 25
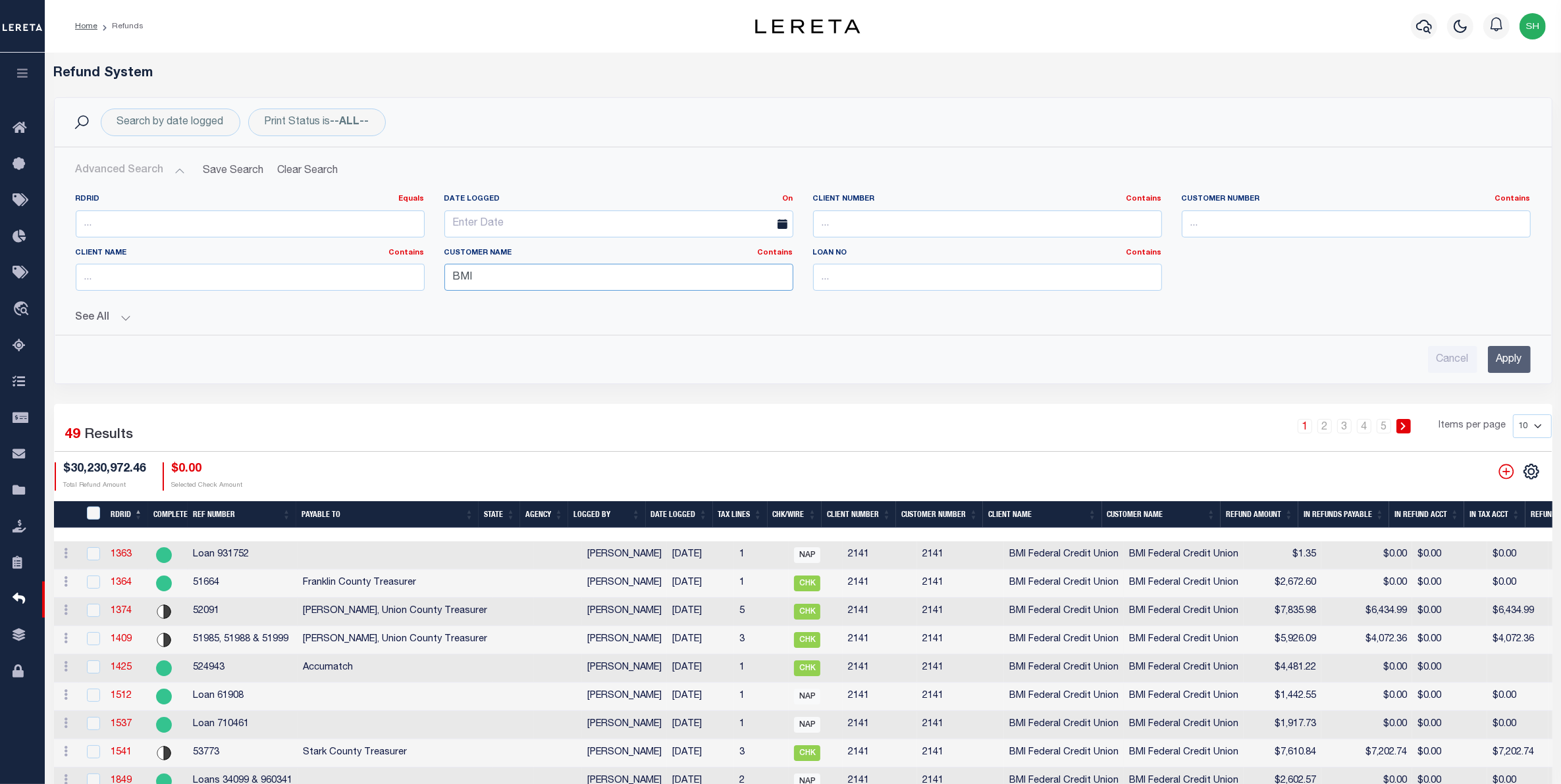
drag, startPoint x: 530, startPoint y: 278, endPoint x: 271, endPoint y: 279, distance: 259.0
click at [271, 279] on div "RDRID Equals Equals Is Not Equal To Is Greater Than Is Less Than Date Logged On…" at bounding box center [803, 248] width 1475 height 107
type input "renovo"
click at [1506, 356] on input "Apply" at bounding box center [1509, 359] width 43 height 27
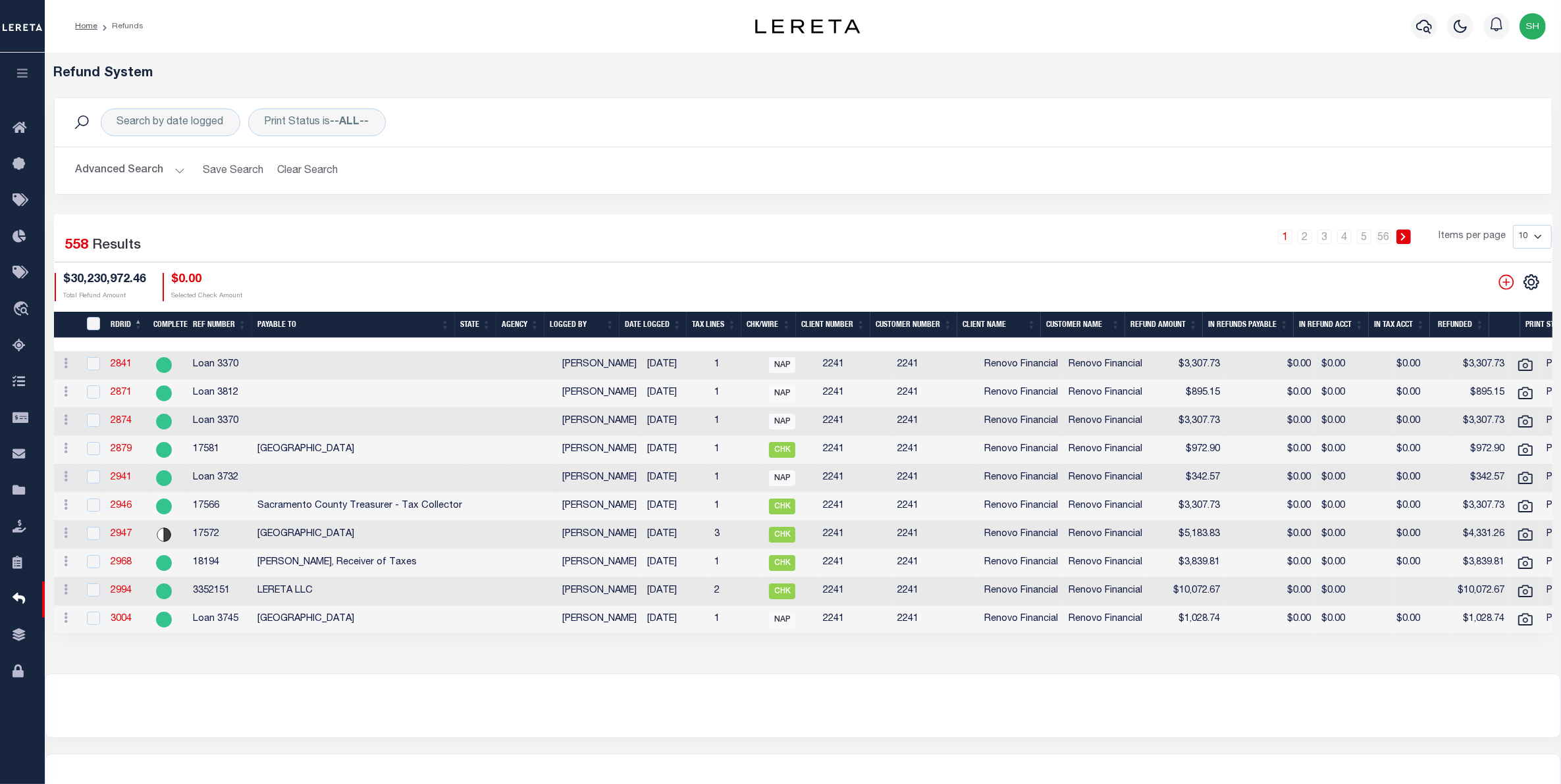
click at [1389, 239] on link "56" at bounding box center [1384, 237] width 15 height 15
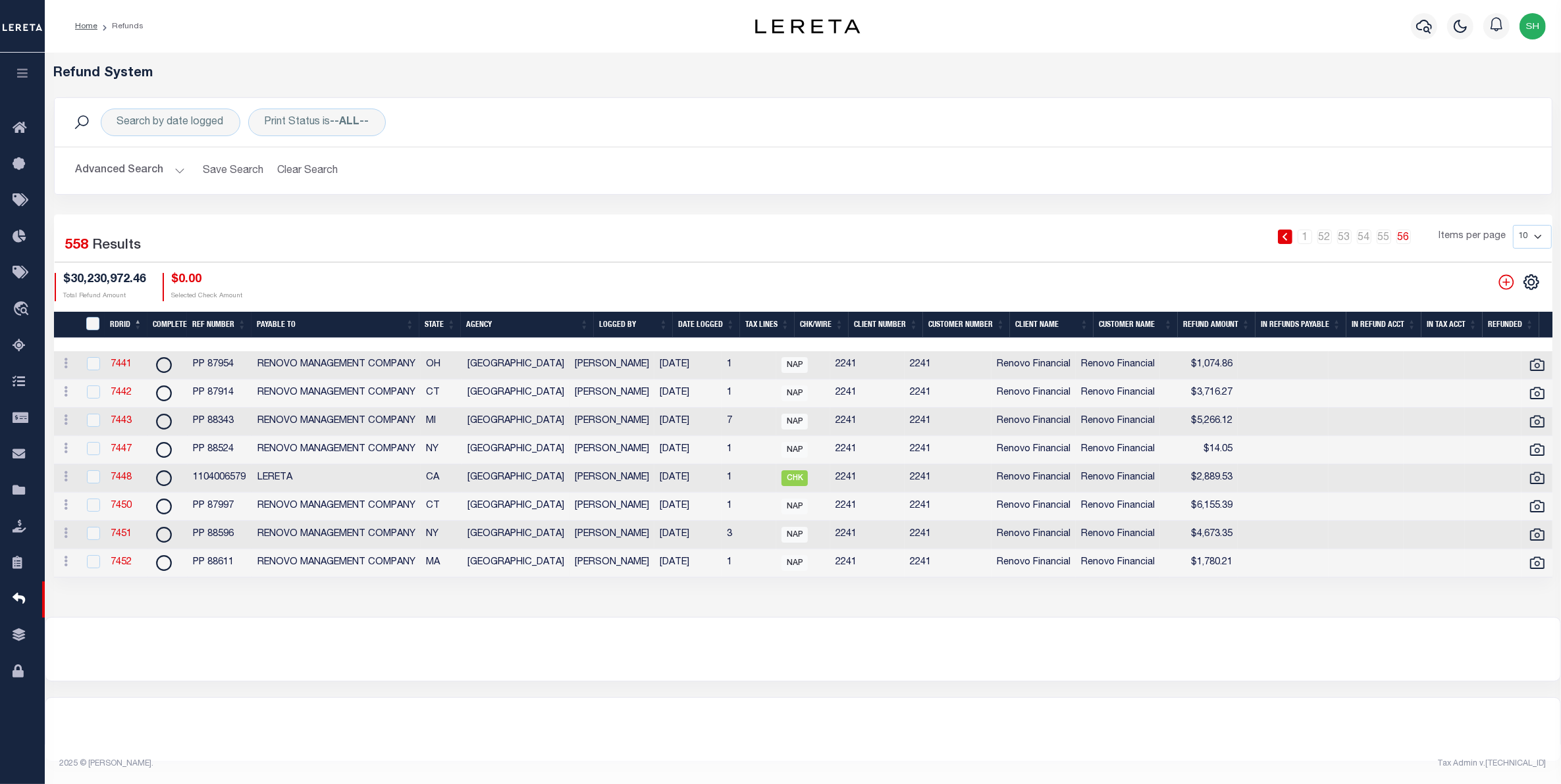
click at [1404, 244] on link "56" at bounding box center [1403, 237] width 15 height 15
click at [1383, 239] on link "55" at bounding box center [1384, 237] width 15 height 15
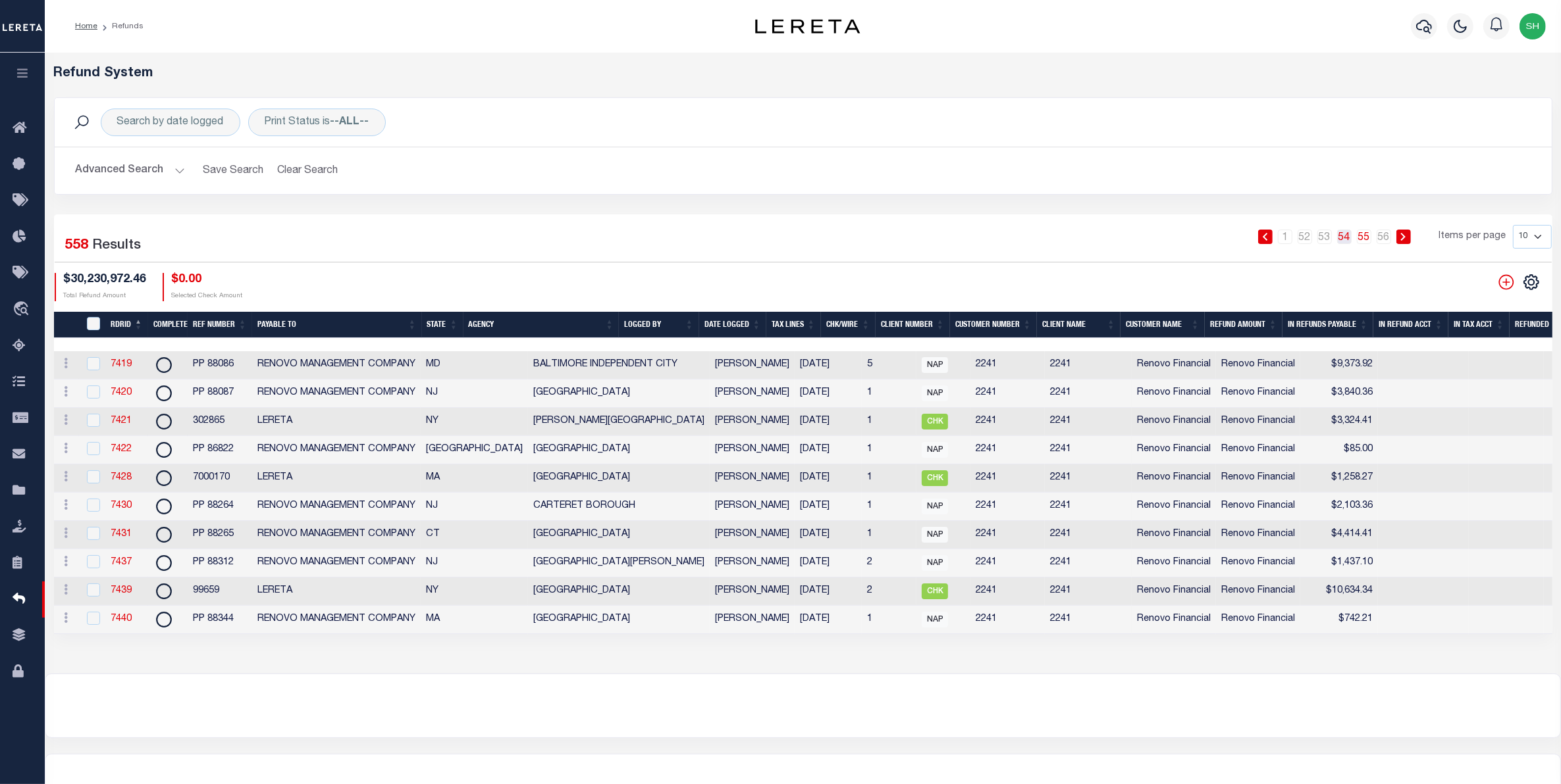
click at [1350, 240] on link "54" at bounding box center [1345, 237] width 15 height 15
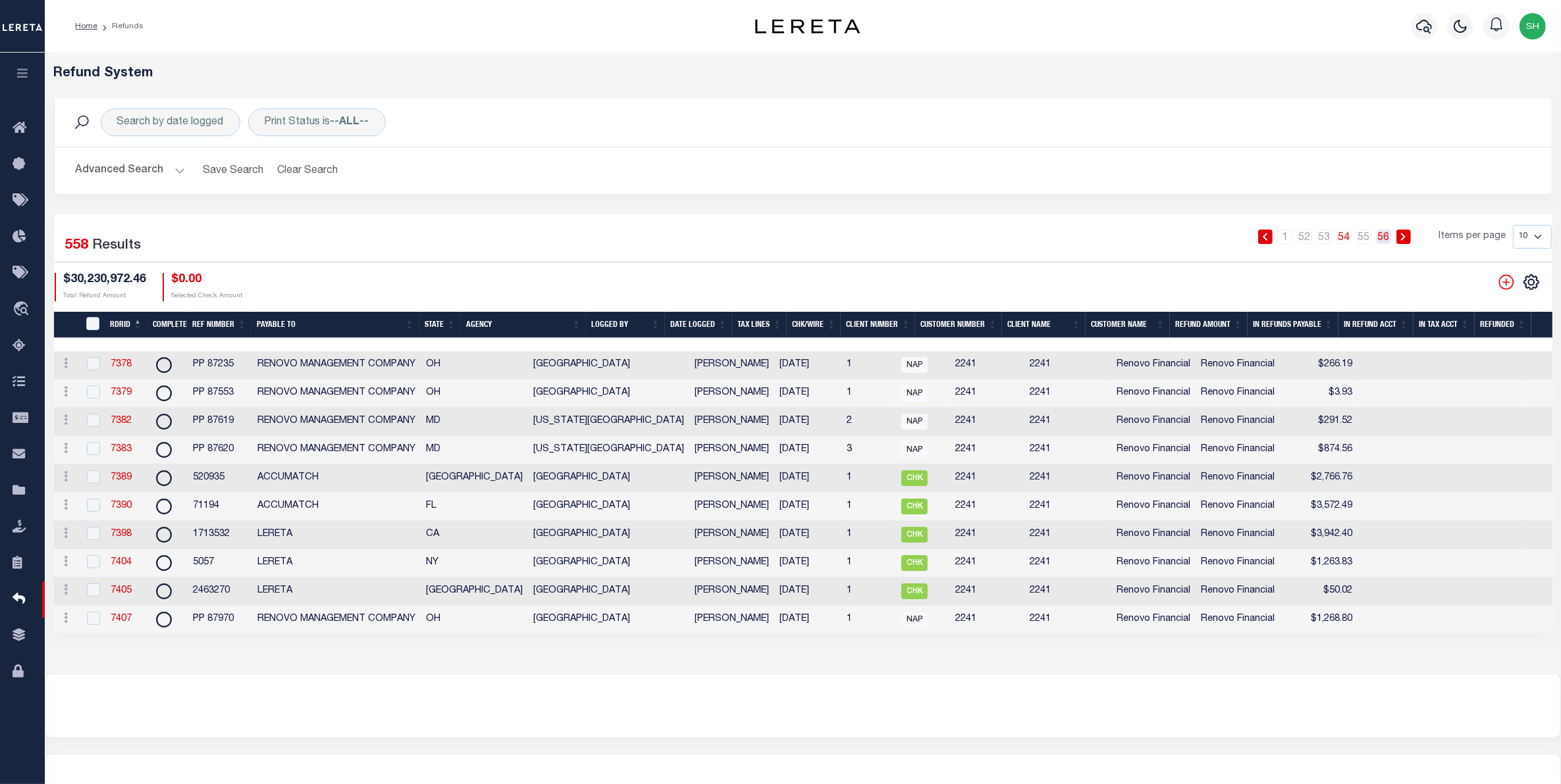
click at [1387, 244] on link "56" at bounding box center [1384, 237] width 15 height 15
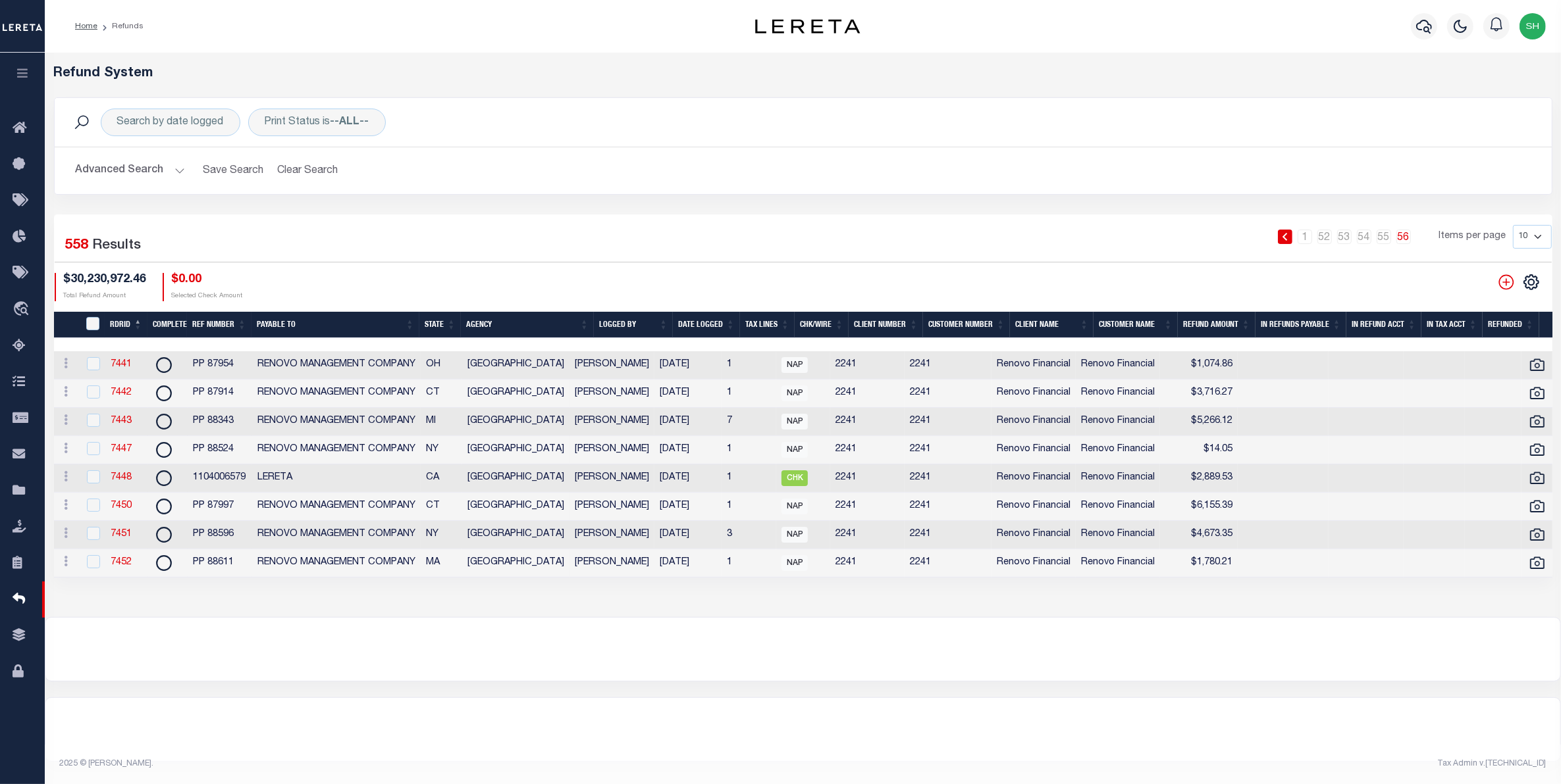
click at [143, 172] on button "Advanced Search" at bounding box center [130, 170] width 110 height 25
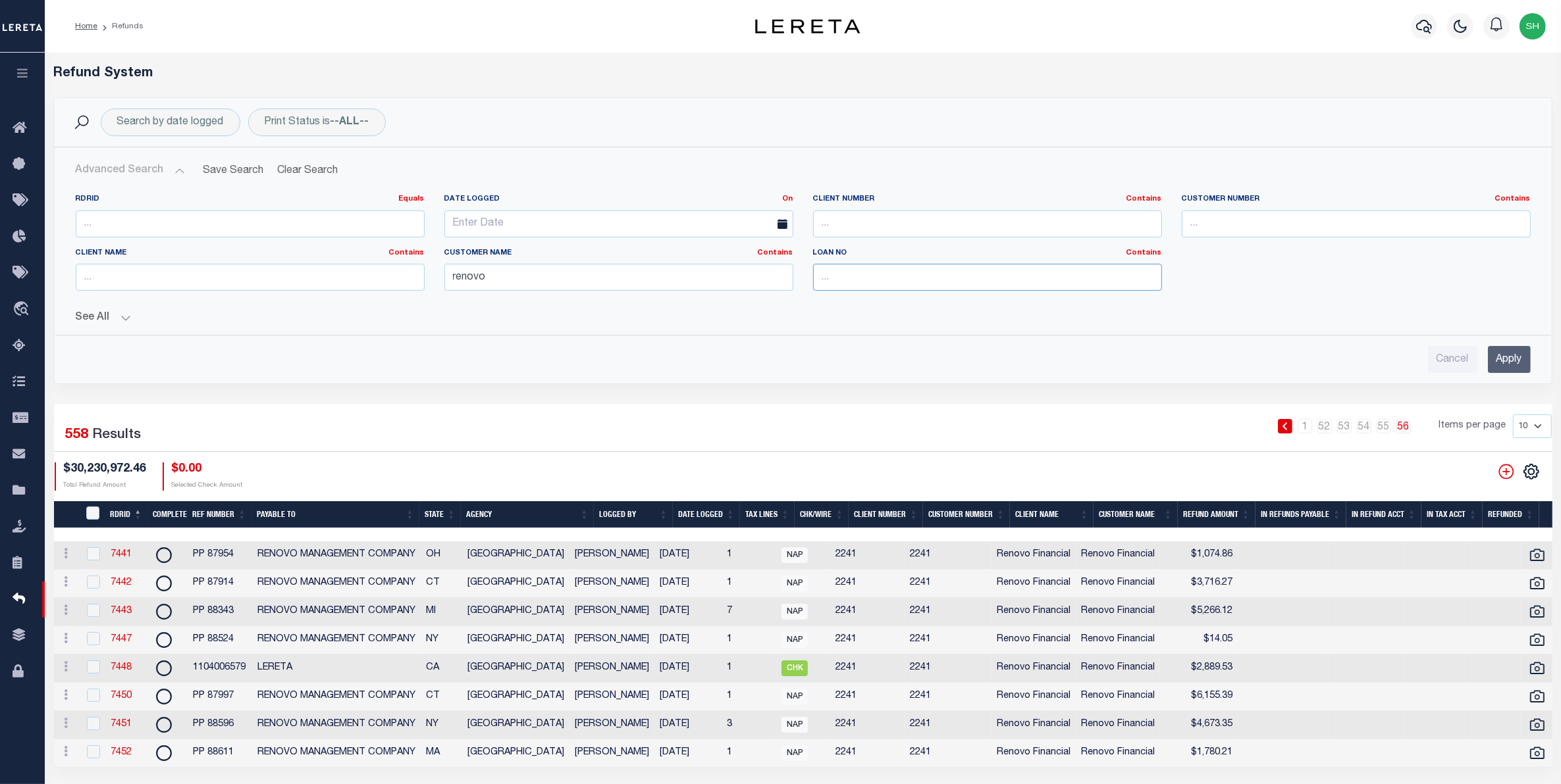
click at [814, 279] on input "text" at bounding box center [988, 277] width 349 height 27
type input "8949"
click at [1513, 365] on input "Apply" at bounding box center [1509, 359] width 43 height 27
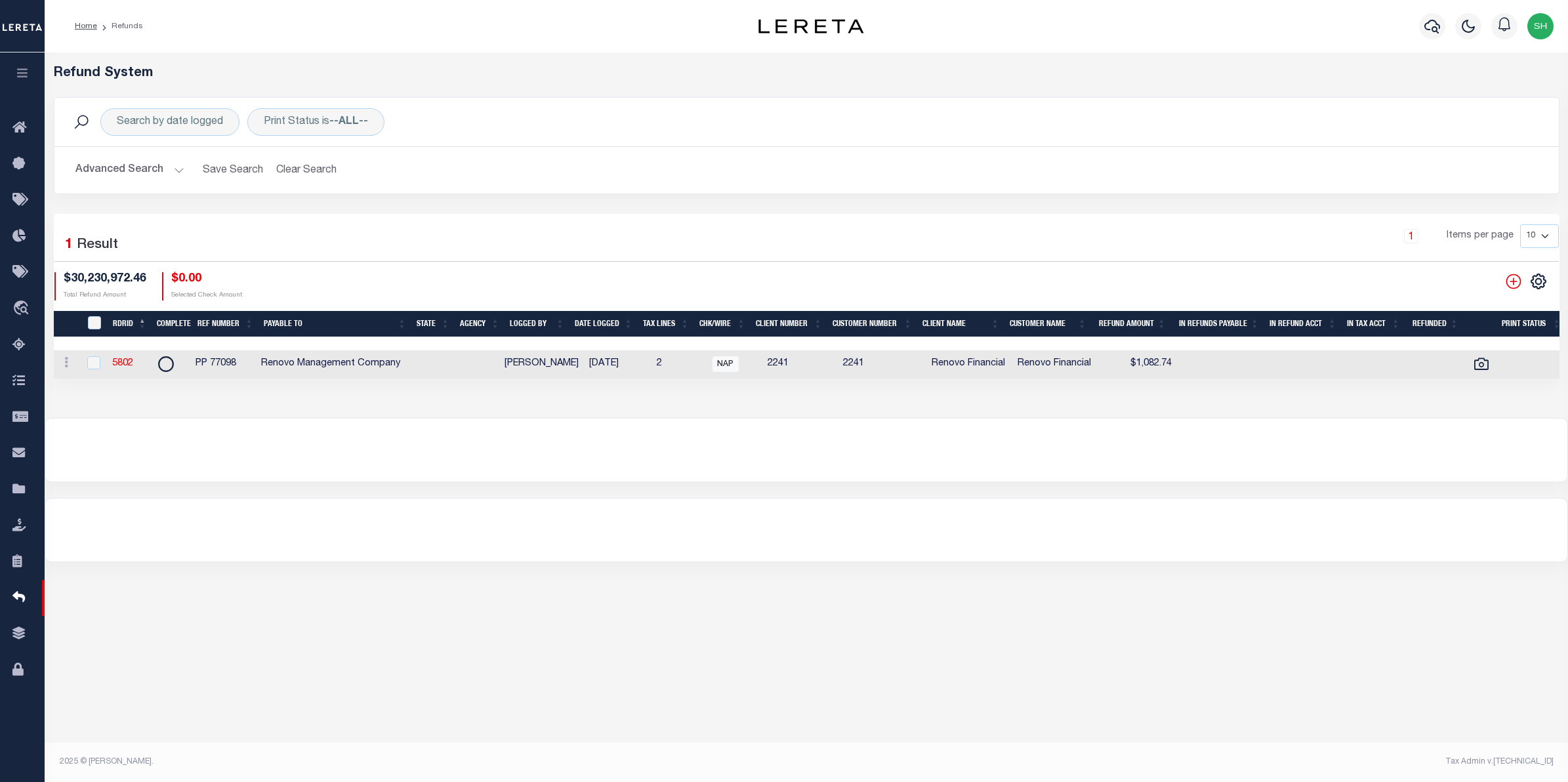
click at [147, 176] on button "Advanced Search" at bounding box center [129, 170] width 109 height 25
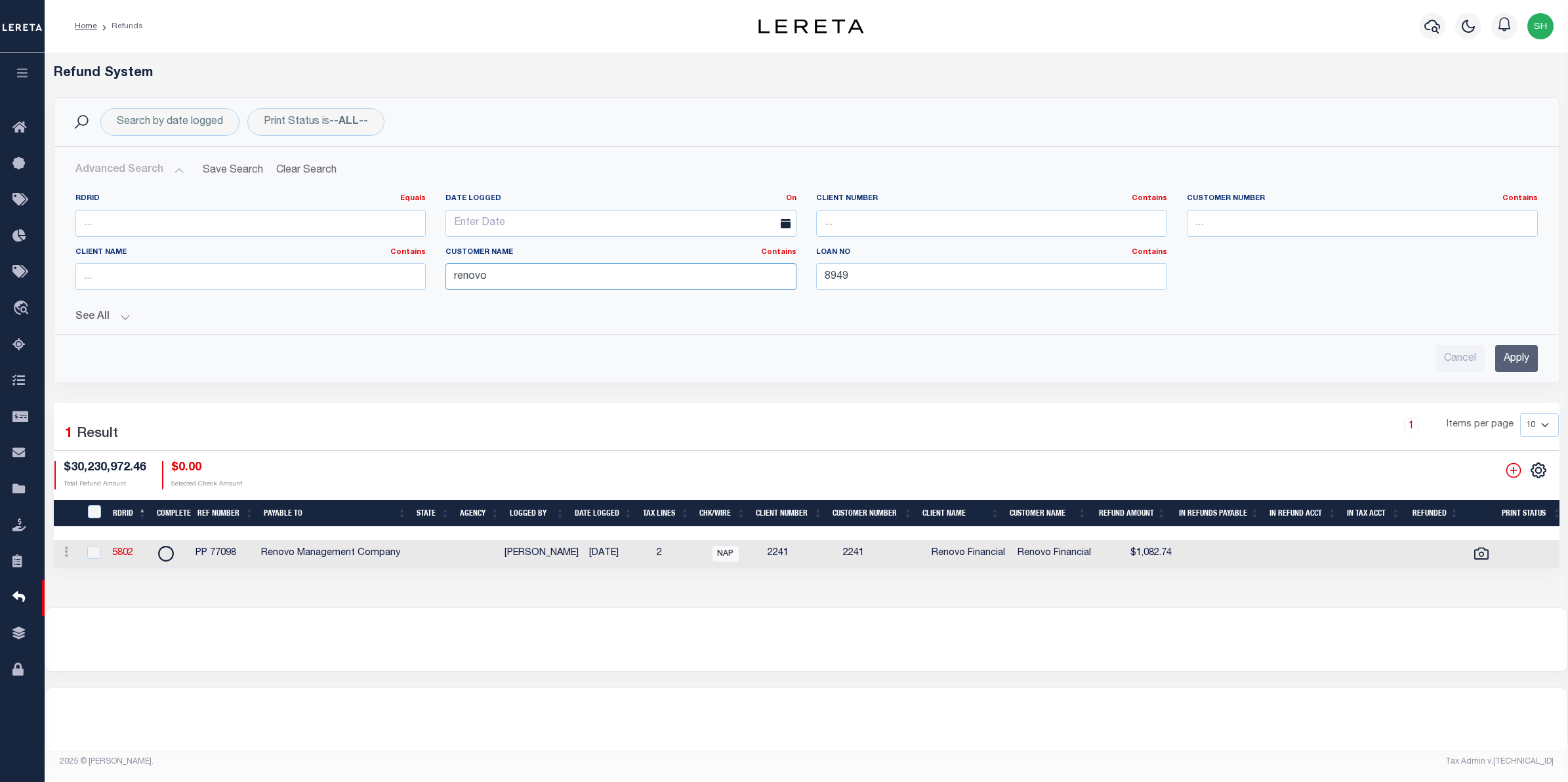
click at [460, 277] on input "renovo" at bounding box center [621, 276] width 351 height 27
type input "Renovo"
drag, startPoint x: 868, startPoint y: 273, endPoint x: 540, endPoint y: 292, distance: 328.5
click at [540, 292] on div "RDRID Equals Equals Is Not Equal To Is Greater Than Is Less Than Date Logged On…" at bounding box center [806, 247] width 1482 height 107
click at [1508, 363] on input "Apply" at bounding box center [1516, 358] width 43 height 27
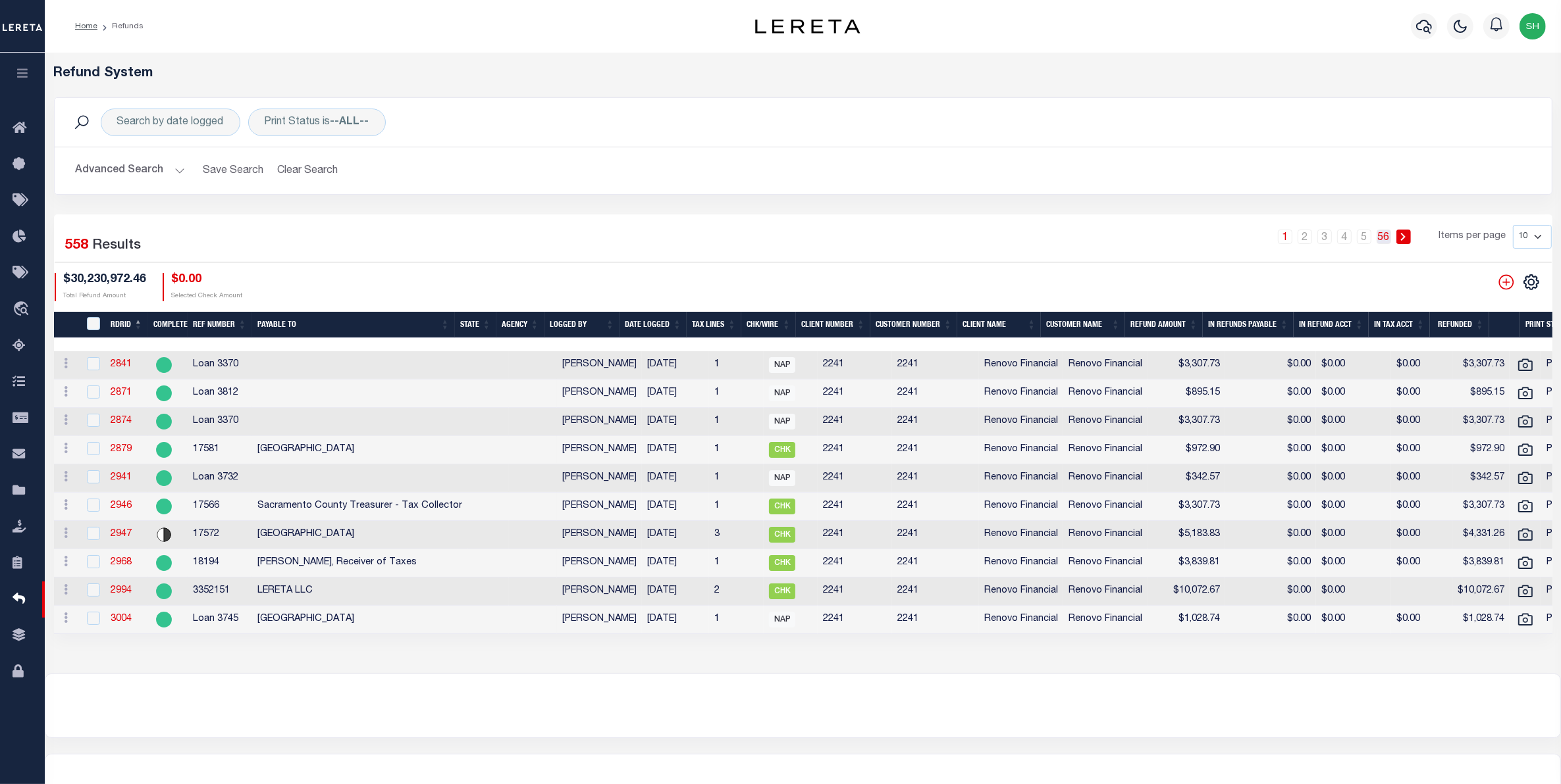
click at [1389, 241] on link "56" at bounding box center [1384, 237] width 15 height 15
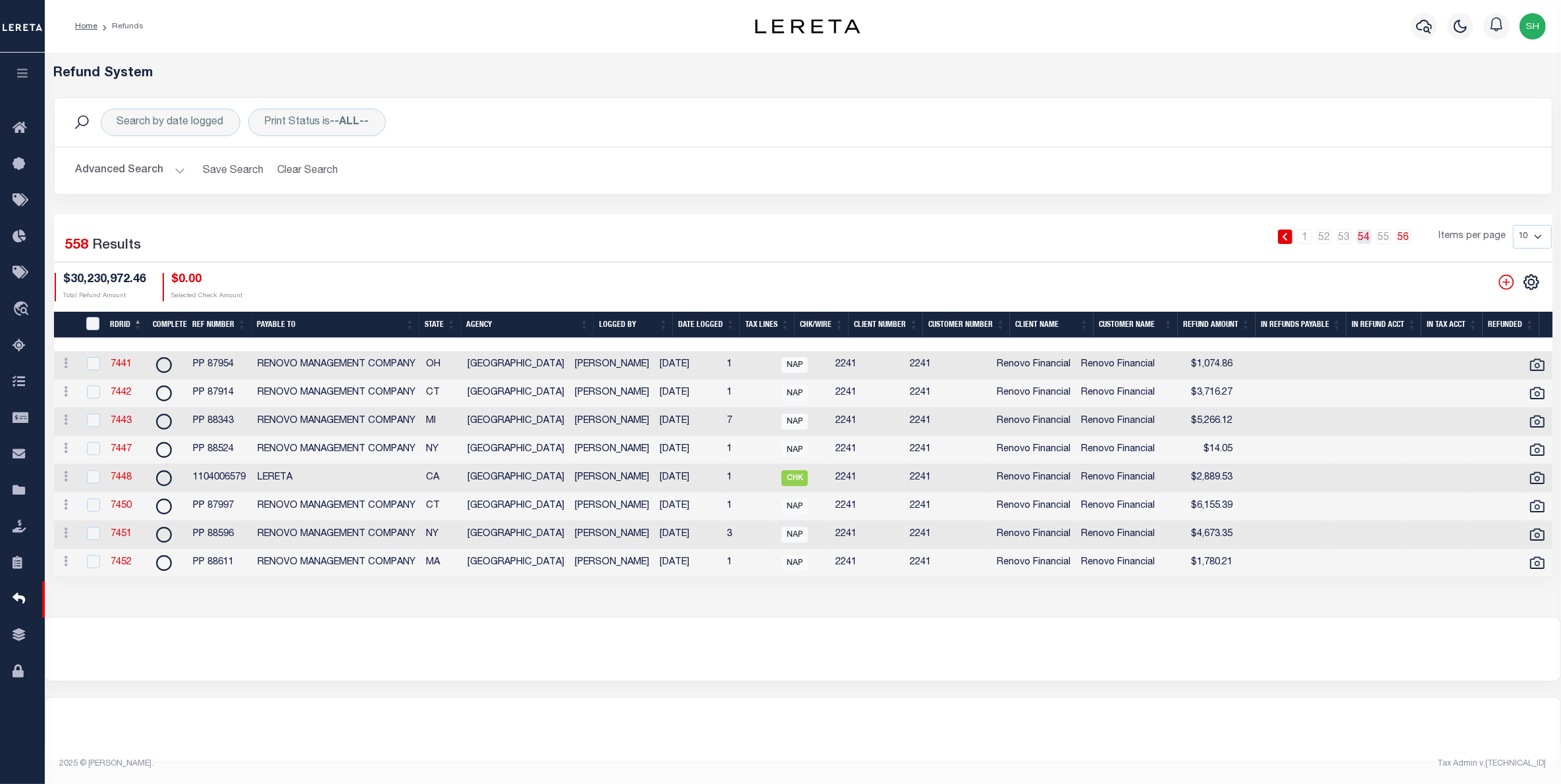
click at [1370, 239] on link "54" at bounding box center [1364, 237] width 15 height 15
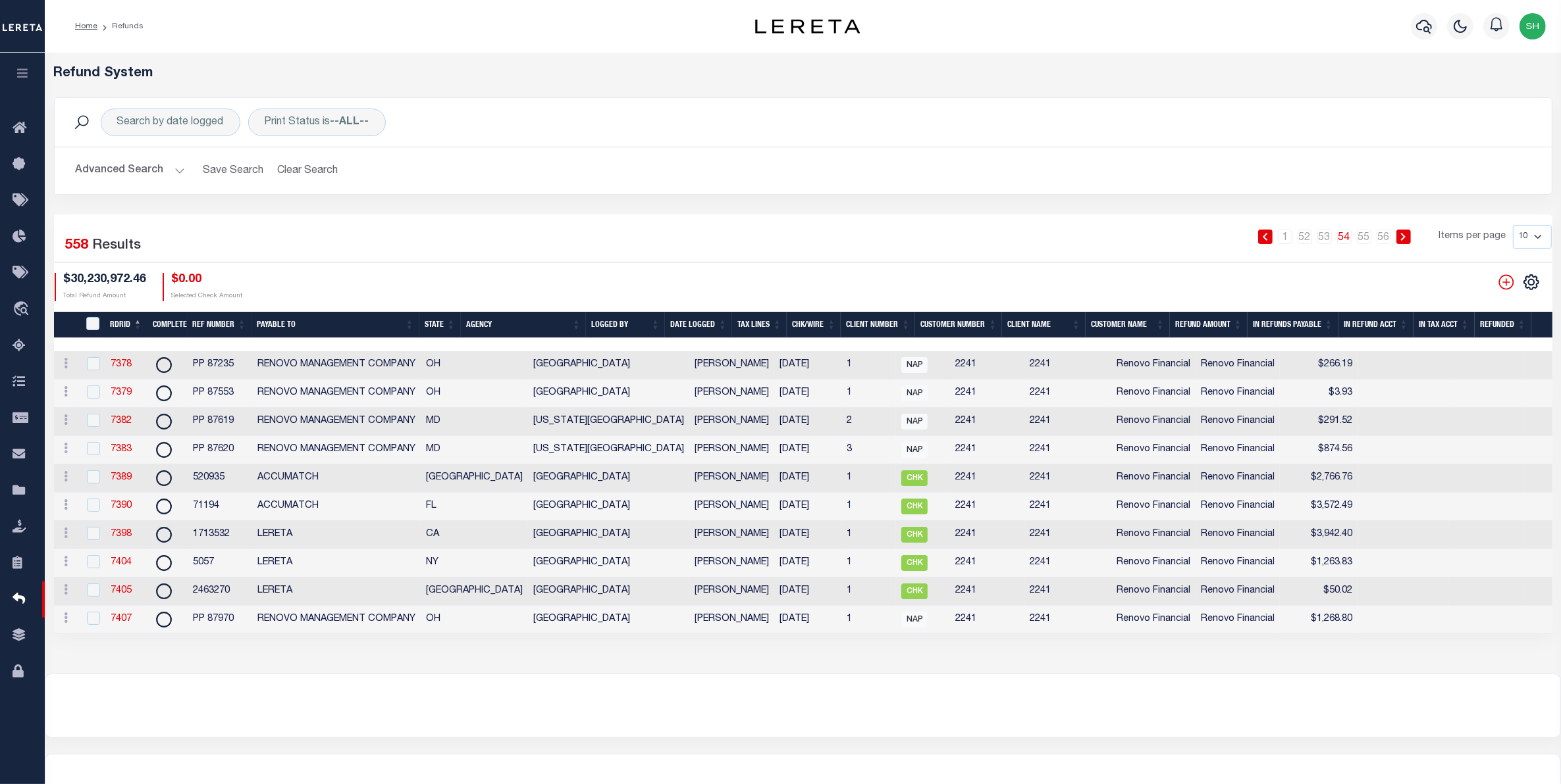
click at [1342, 239] on link "54" at bounding box center [1345, 237] width 15 height 15
click at [1331, 234] on link "53" at bounding box center [1324, 237] width 15 height 15
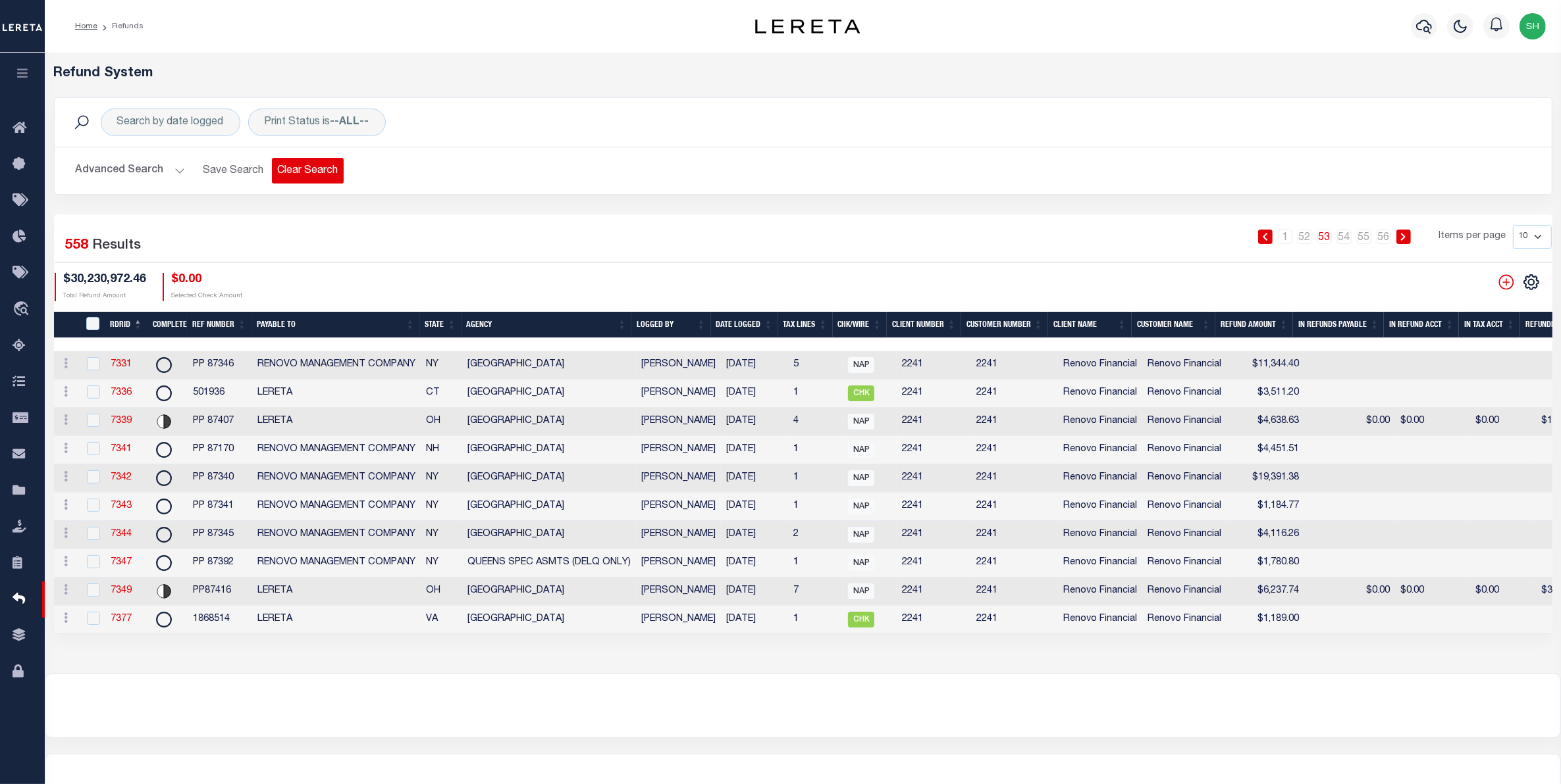
click at [287, 170] on button "Clear Search" at bounding box center [308, 170] width 72 height 25
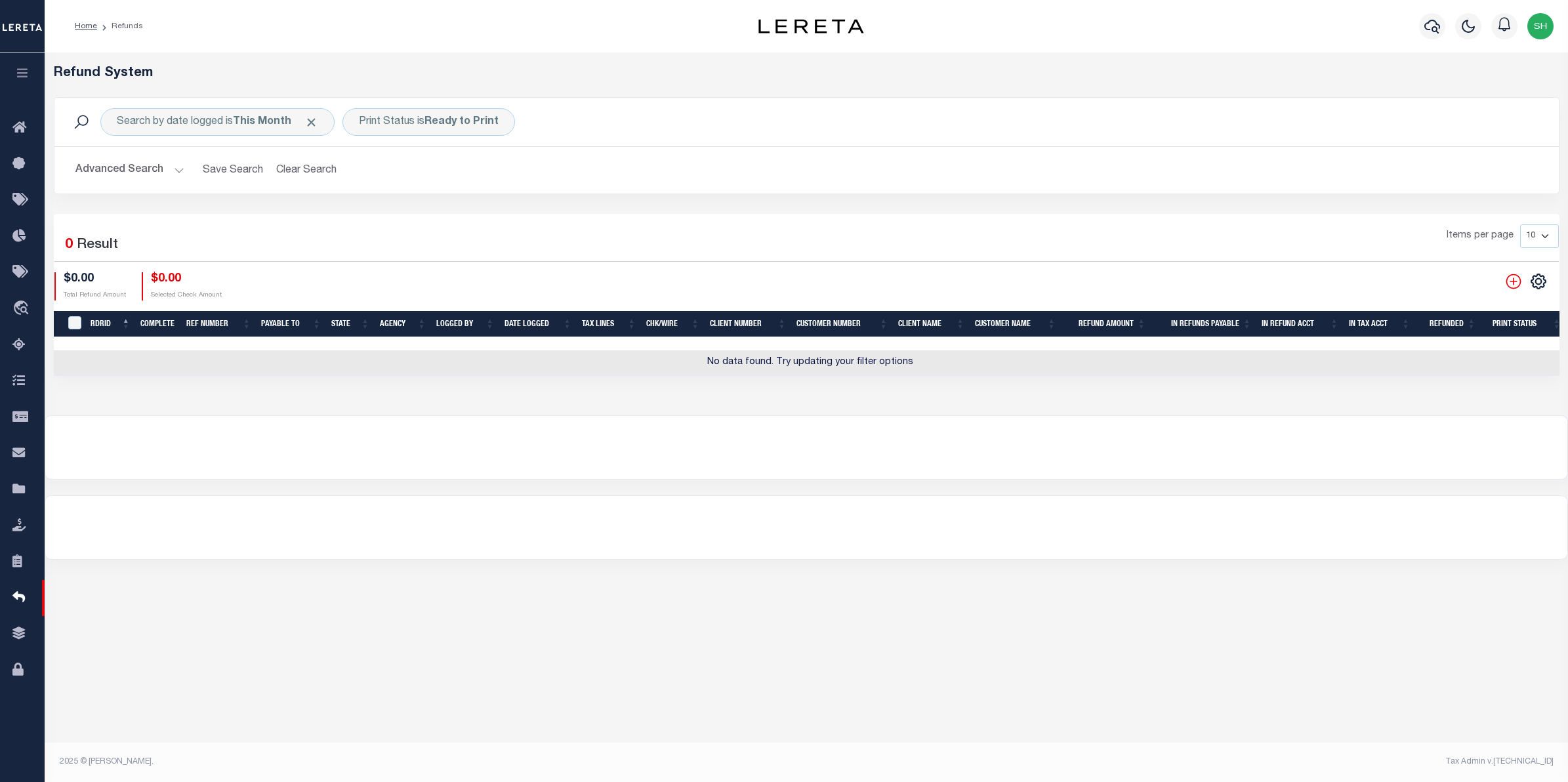
click at [139, 168] on button "Advanced Search" at bounding box center [129, 170] width 109 height 25
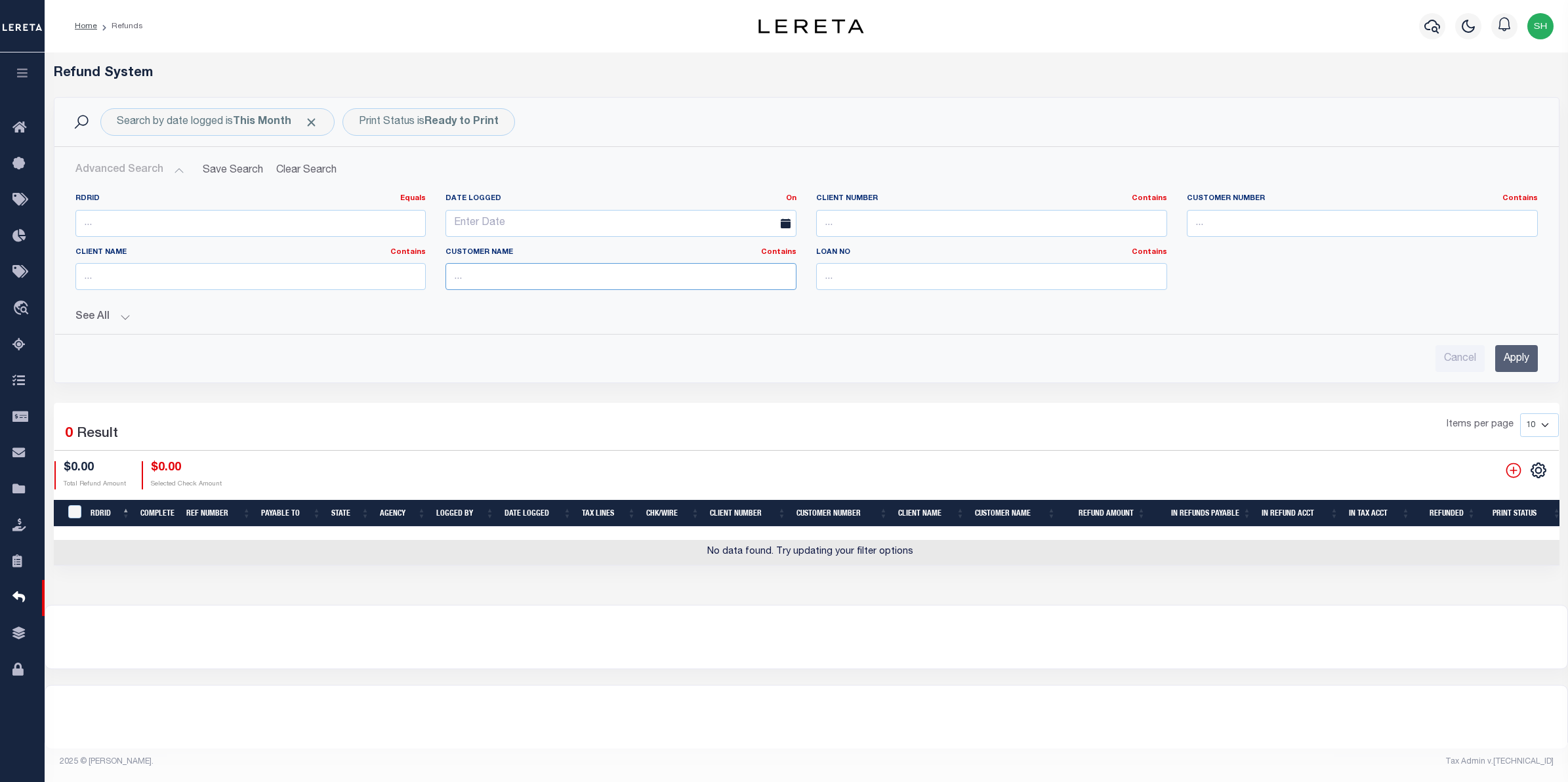
click at [583, 273] on input "text" at bounding box center [621, 276] width 351 height 27
click at [1490, 357] on div "Cancel Apply" at bounding box center [806, 358] width 1463 height 27
click at [1502, 362] on input "Apply" at bounding box center [1516, 358] width 43 height 27
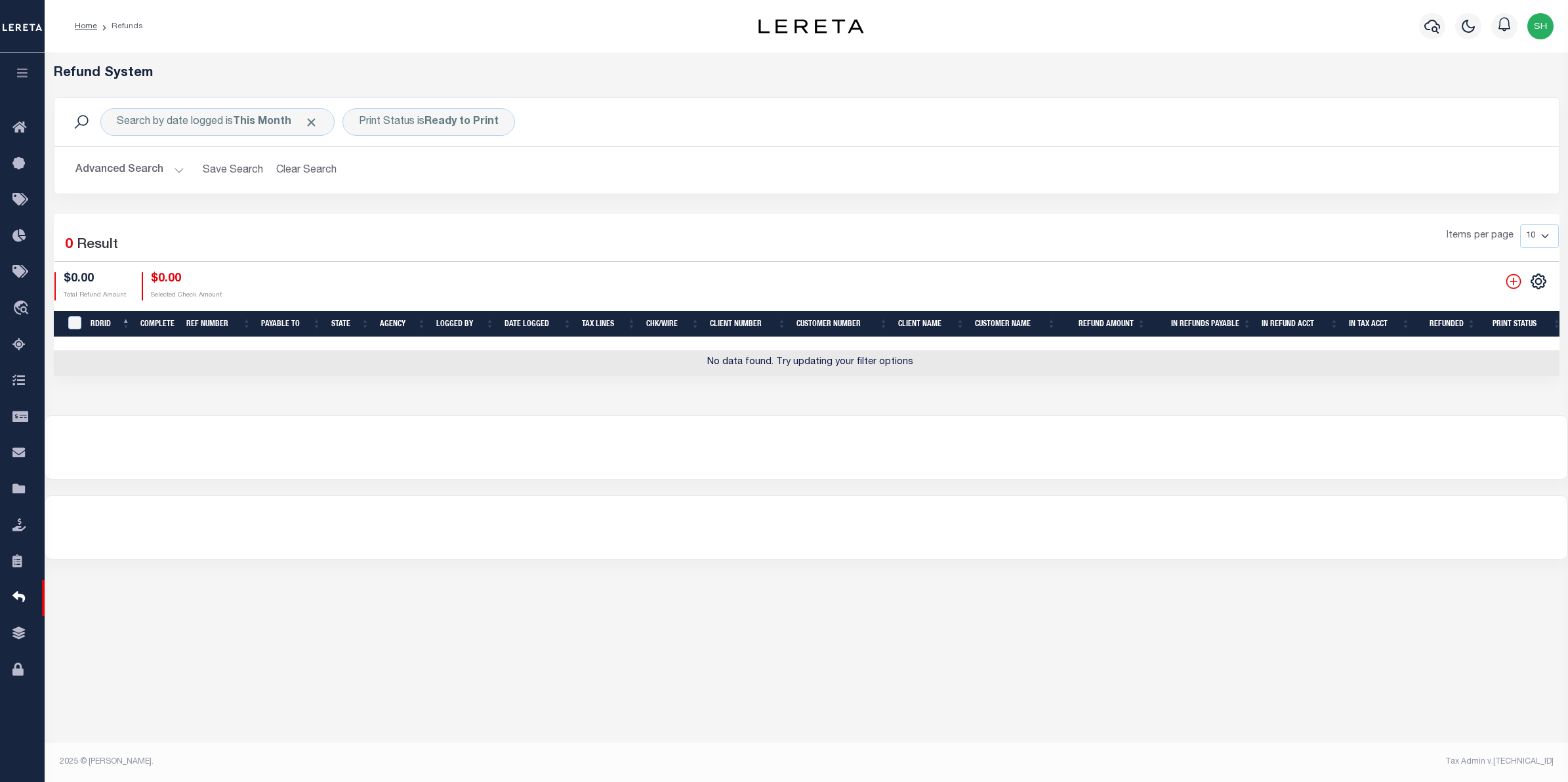
click at [118, 170] on button "Advanced Search" at bounding box center [129, 170] width 109 height 25
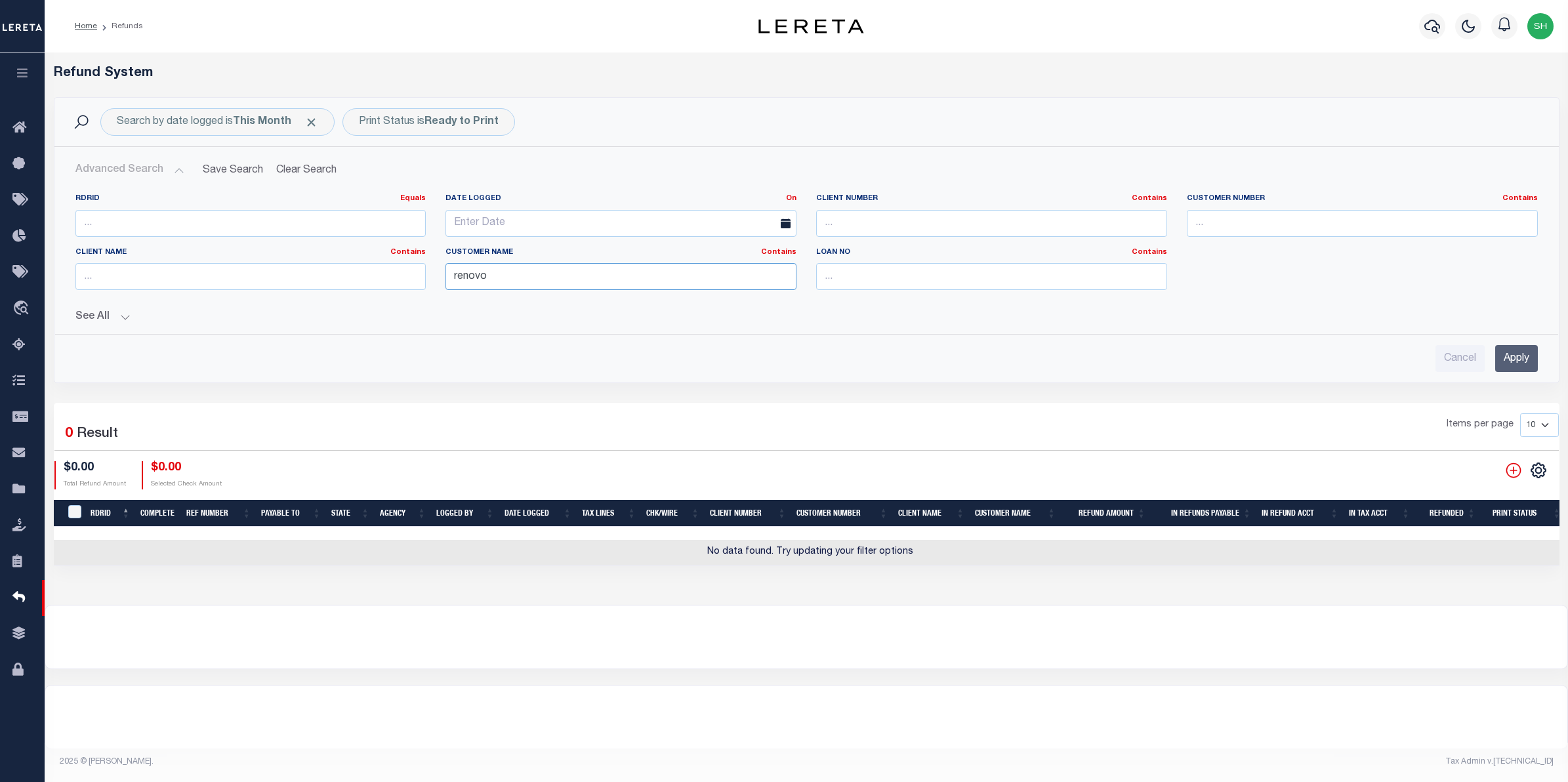
click at [456, 278] on input "renovo" at bounding box center [621, 276] width 351 height 27
drag, startPoint x: 516, startPoint y: 273, endPoint x: 282, endPoint y: 274, distance: 234.0
click at [282, 274] on div "RDRID Equals Equals Is Not Equal To Is Greater Than Is Less Than Date Logged On…" at bounding box center [806, 247] width 1482 height 107
type input "renovo"
click at [315, 120] on span "Click to Remove" at bounding box center [312, 122] width 14 height 14
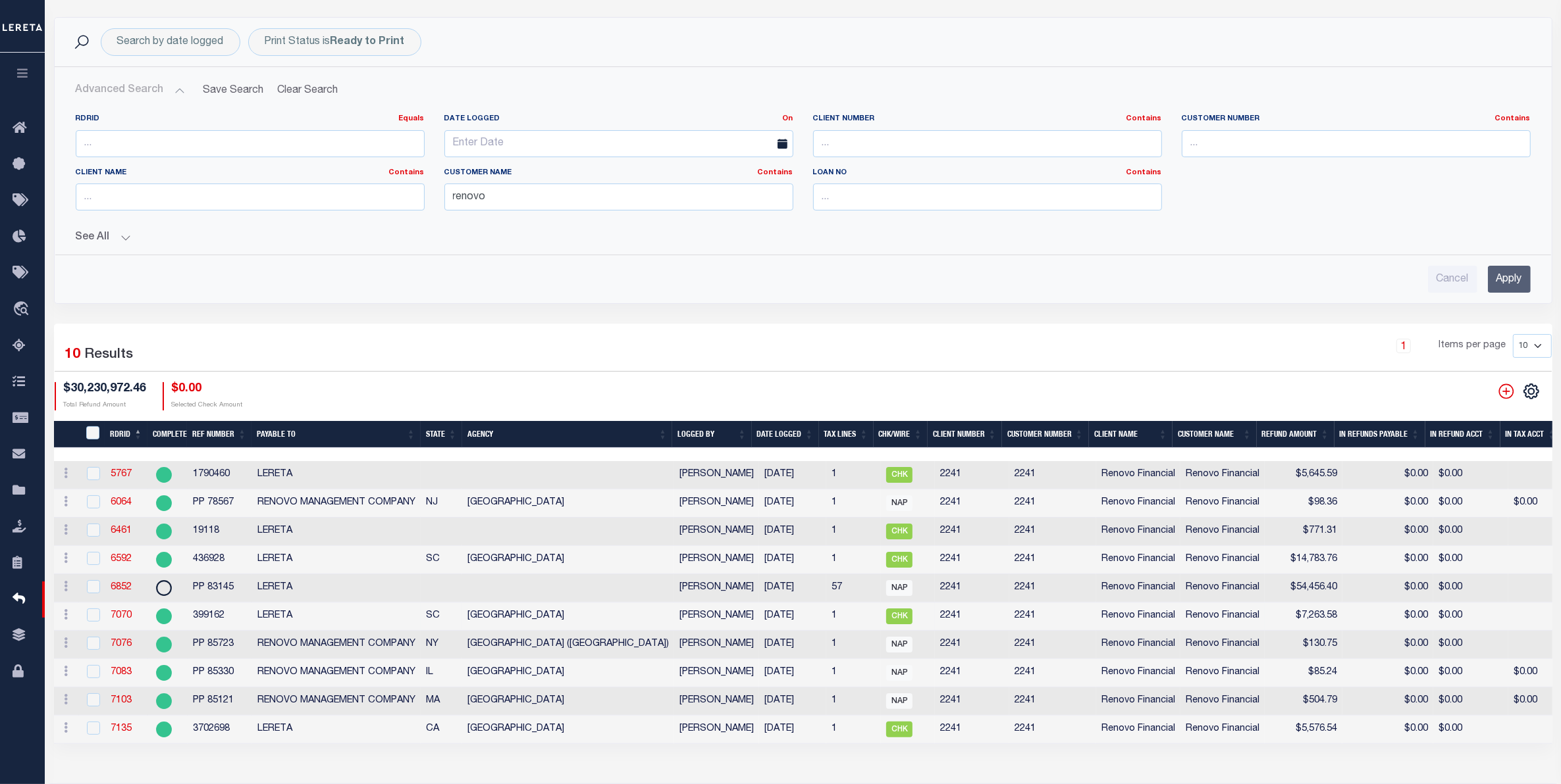
scroll to position [82, 0]
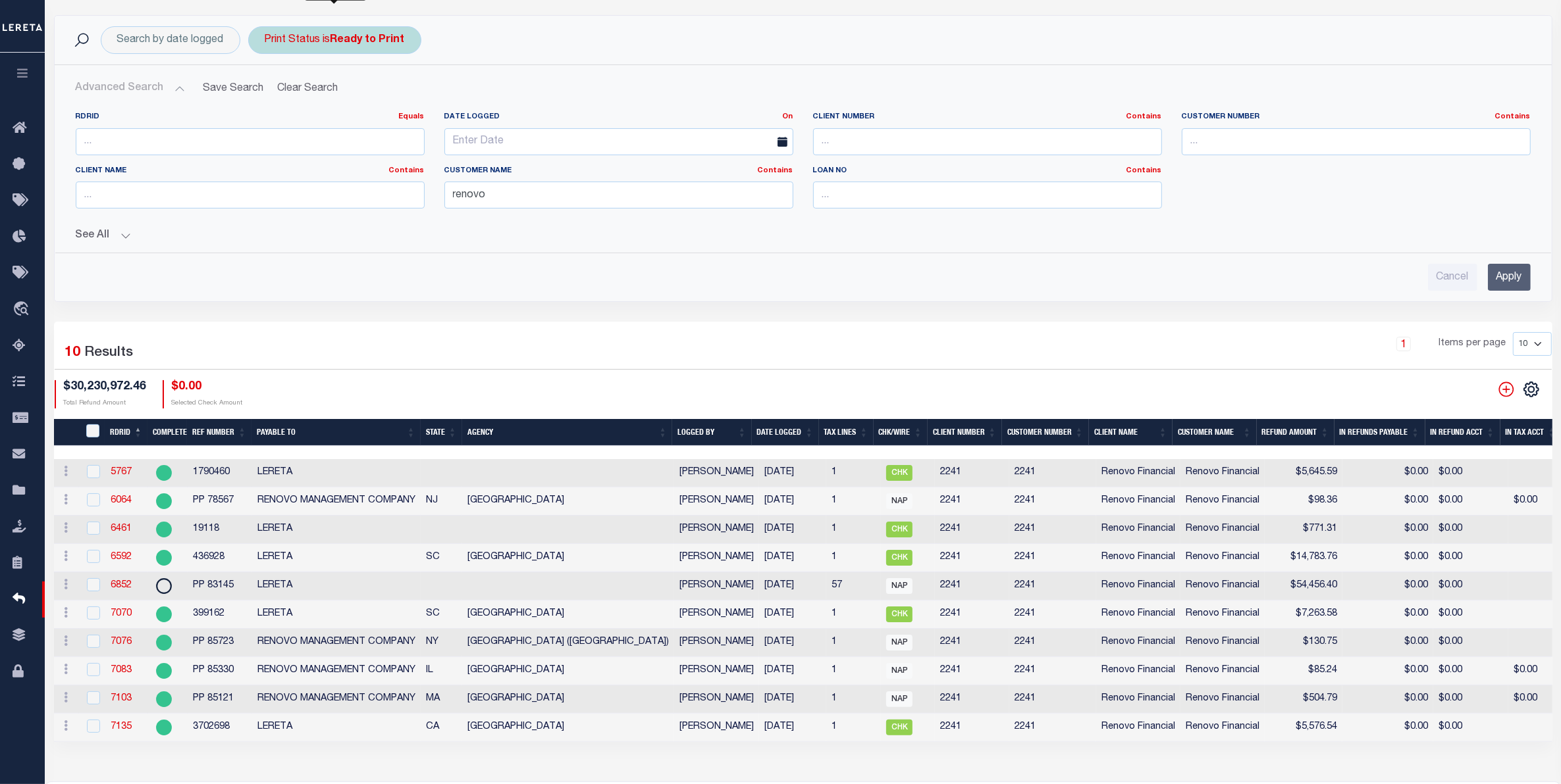
click at [365, 52] on div "Print Status is Ready to Print" at bounding box center [335, 40] width 174 height 28
click at [448, 105] on select "--ALL-- Ready to Write Ready to Print Printed" at bounding box center [362, 104] width 194 height 25
select select "All"
click at [266, 93] on select "--ALL-- Ready to Write Ready to Print Printed" at bounding box center [362, 104] width 194 height 25
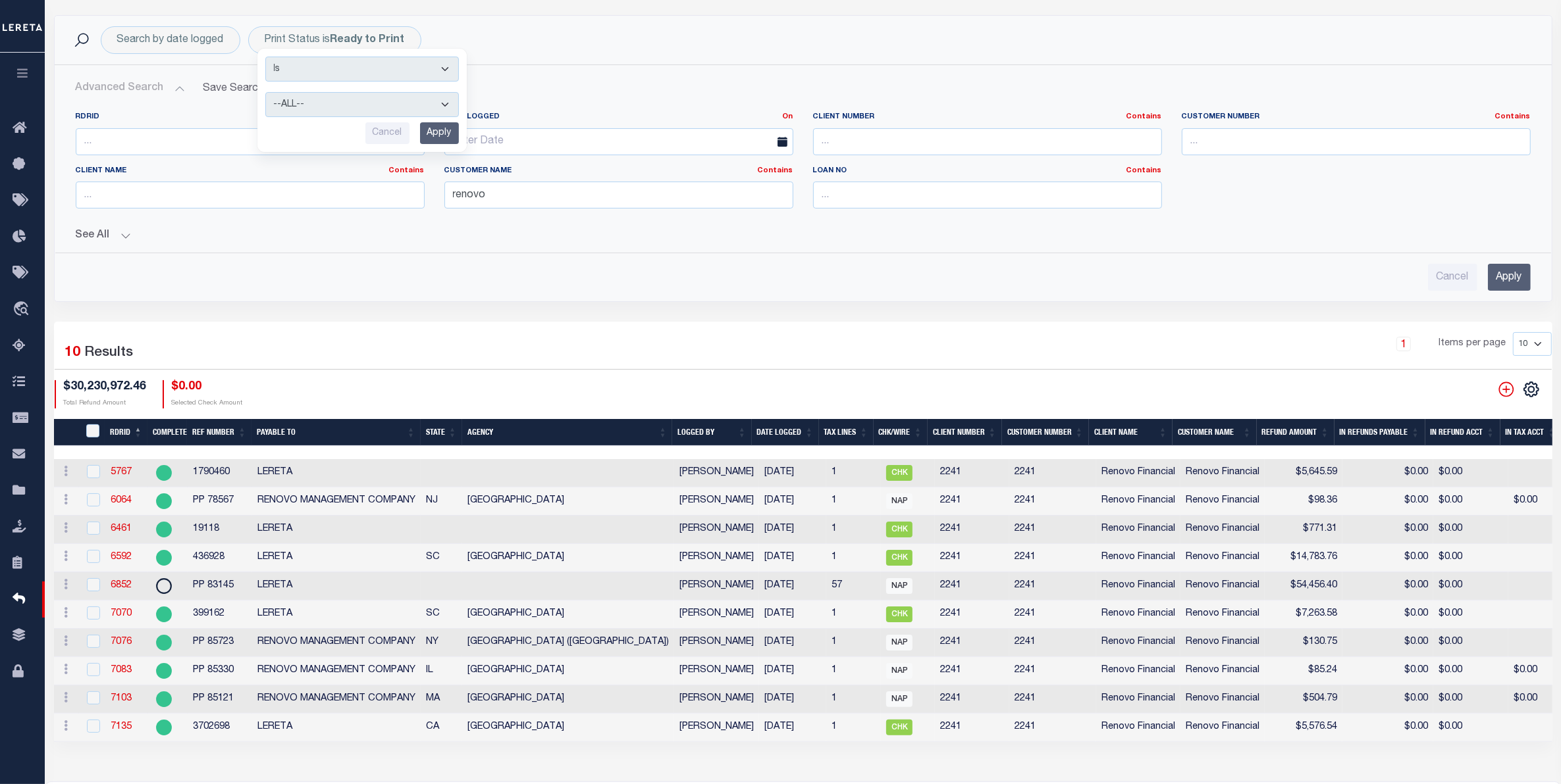
click at [1494, 278] on input "Apply" at bounding box center [1509, 277] width 43 height 27
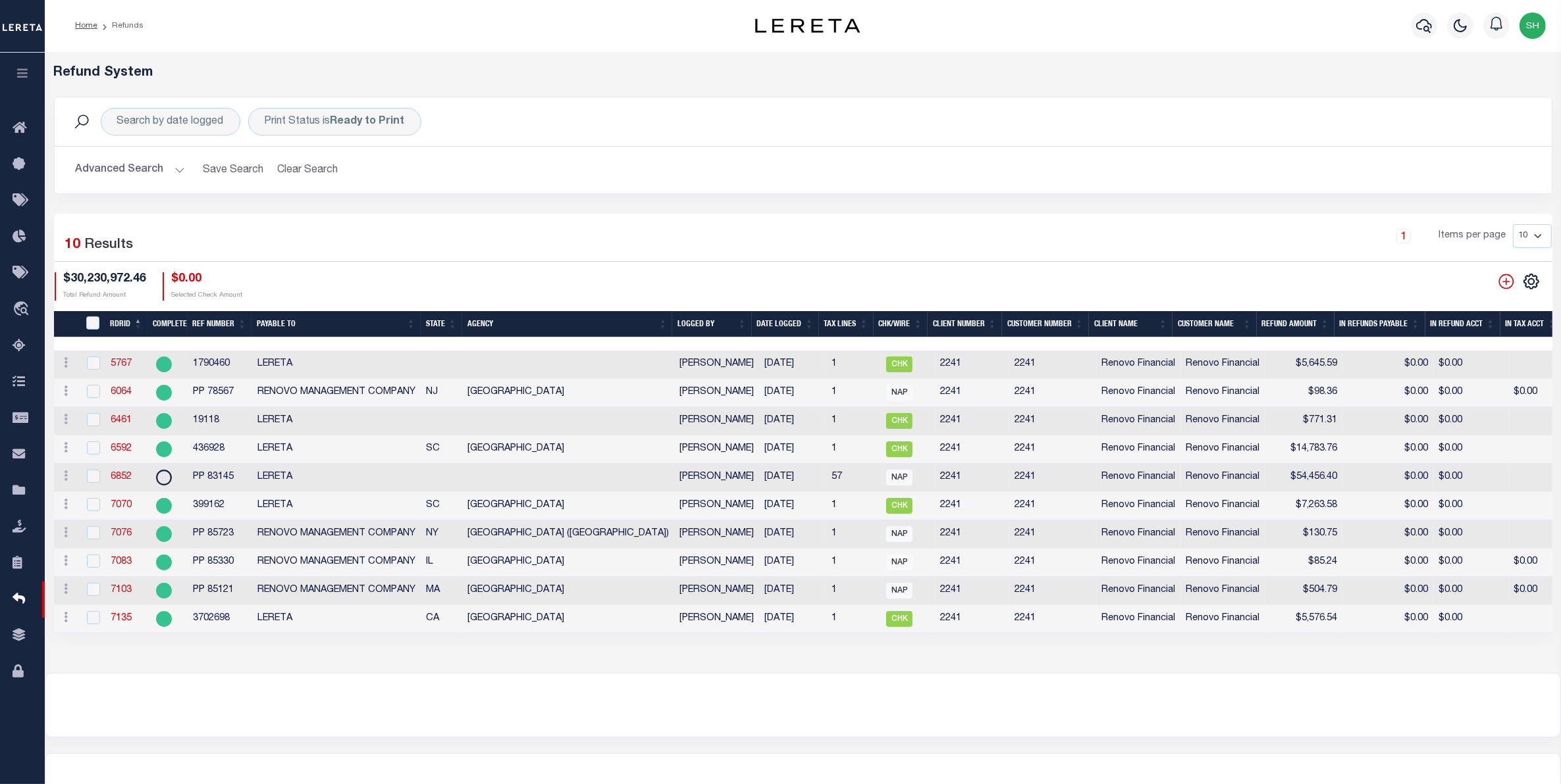
scroll to position [0, 0]
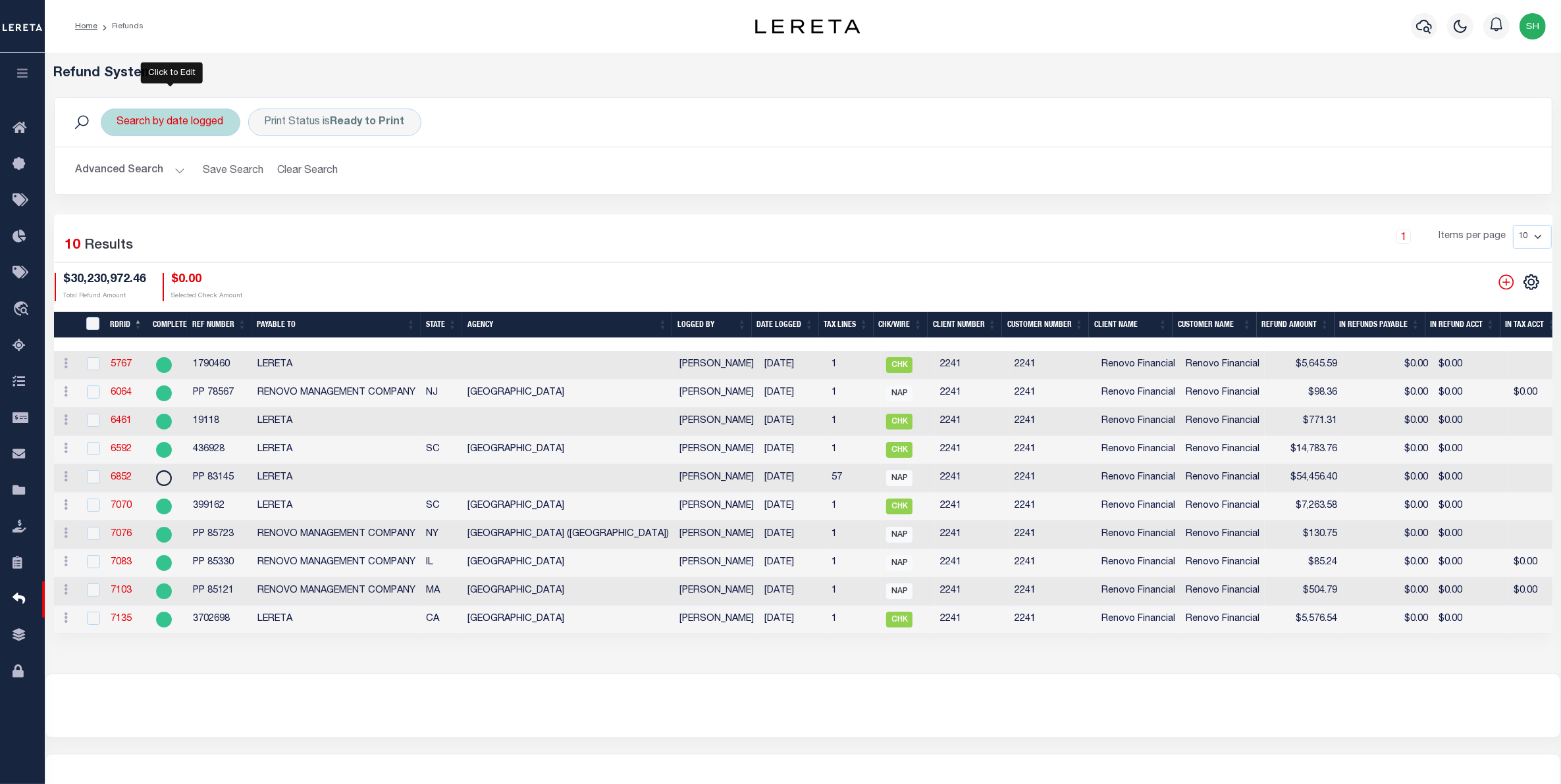
click at [221, 126] on div "Search by date logged" at bounding box center [170, 123] width 139 height 28
click at [301, 194] on select "This Month Last Month Last Three Months This Year Last Year" at bounding box center [214, 187] width 194 height 25
select select "This Year"
click at [117, 175] on select "This Month Last Month Last Three Months This Year Last Year" at bounding box center [214, 187] width 194 height 25
click at [298, 221] on input "Apply" at bounding box center [292, 215] width 39 height 22
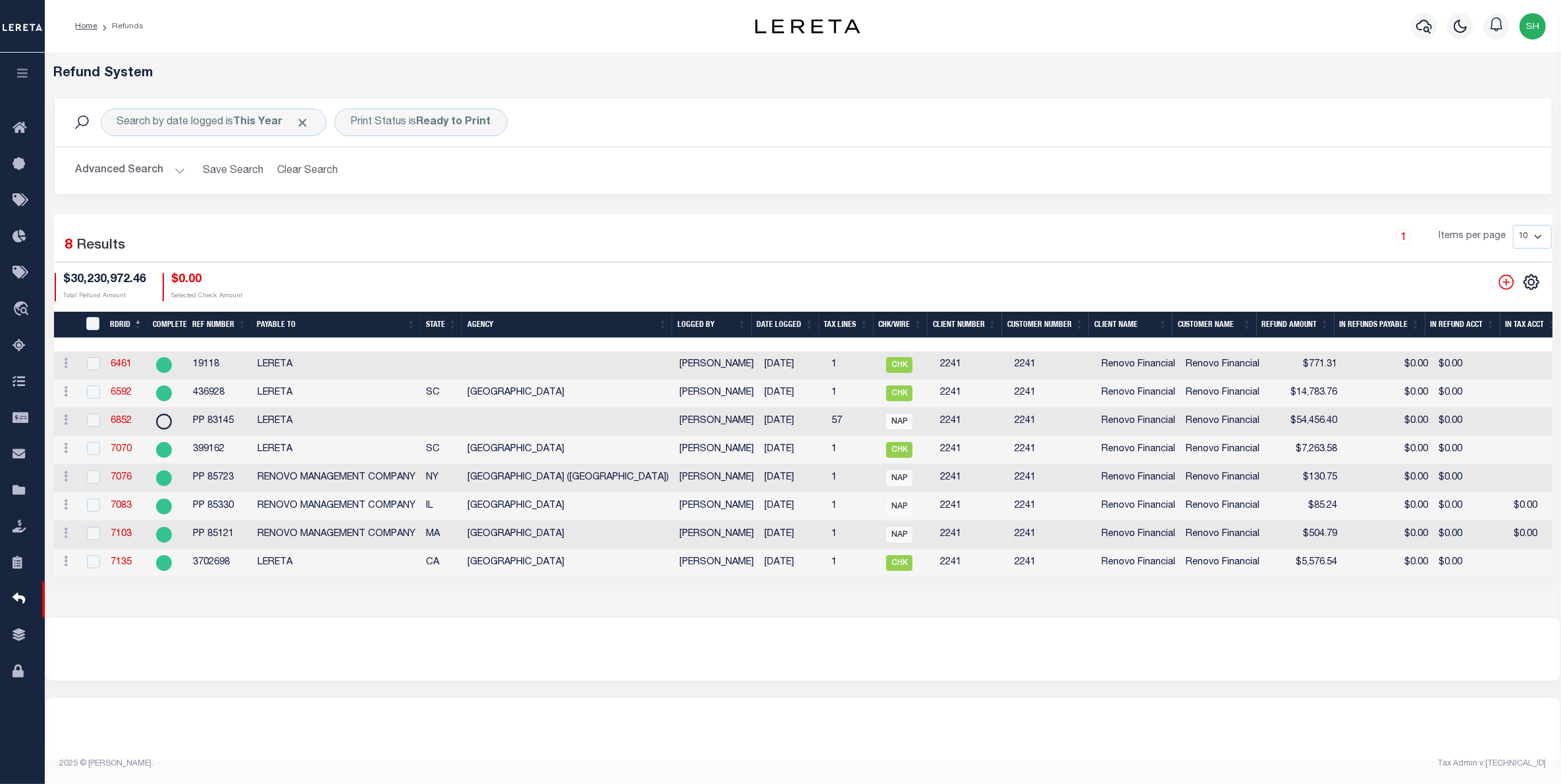
click at [20, 71] on icon "button" at bounding box center [22, 74] width 15 height 12
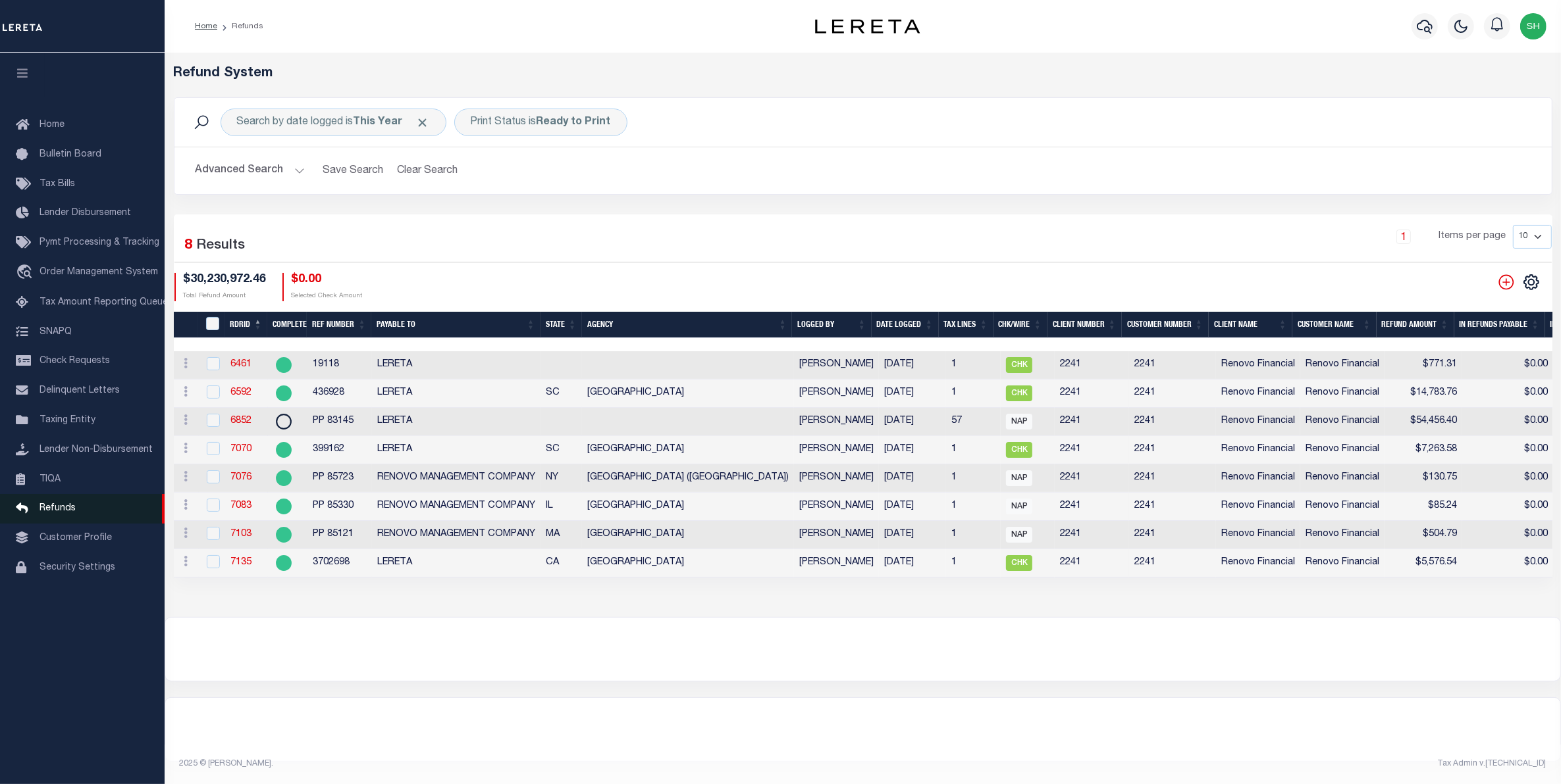
click at [61, 513] on span "Refunds" at bounding box center [57, 508] width 36 height 10
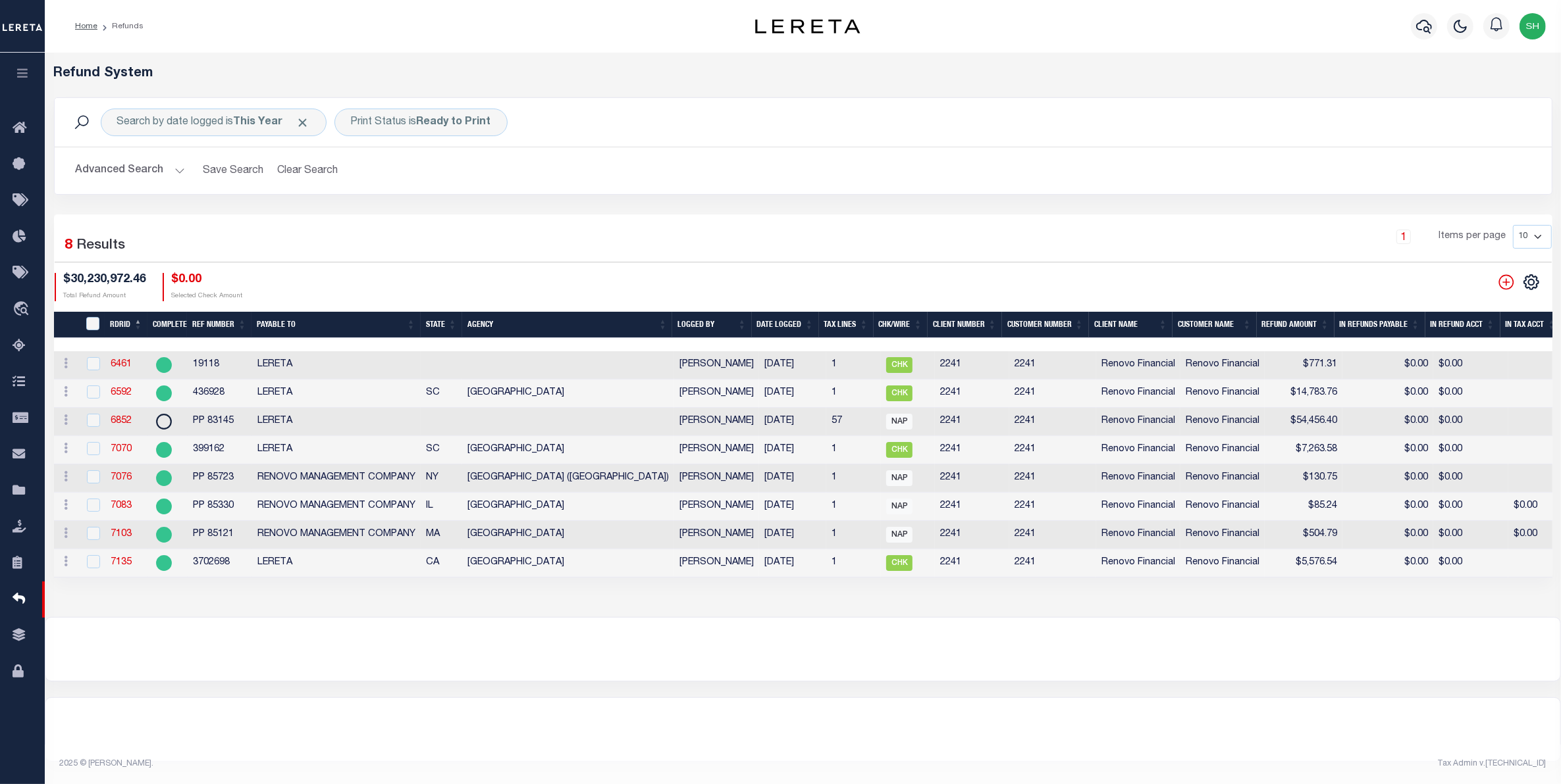
click at [110, 176] on button "Advanced Search" at bounding box center [130, 170] width 110 height 25
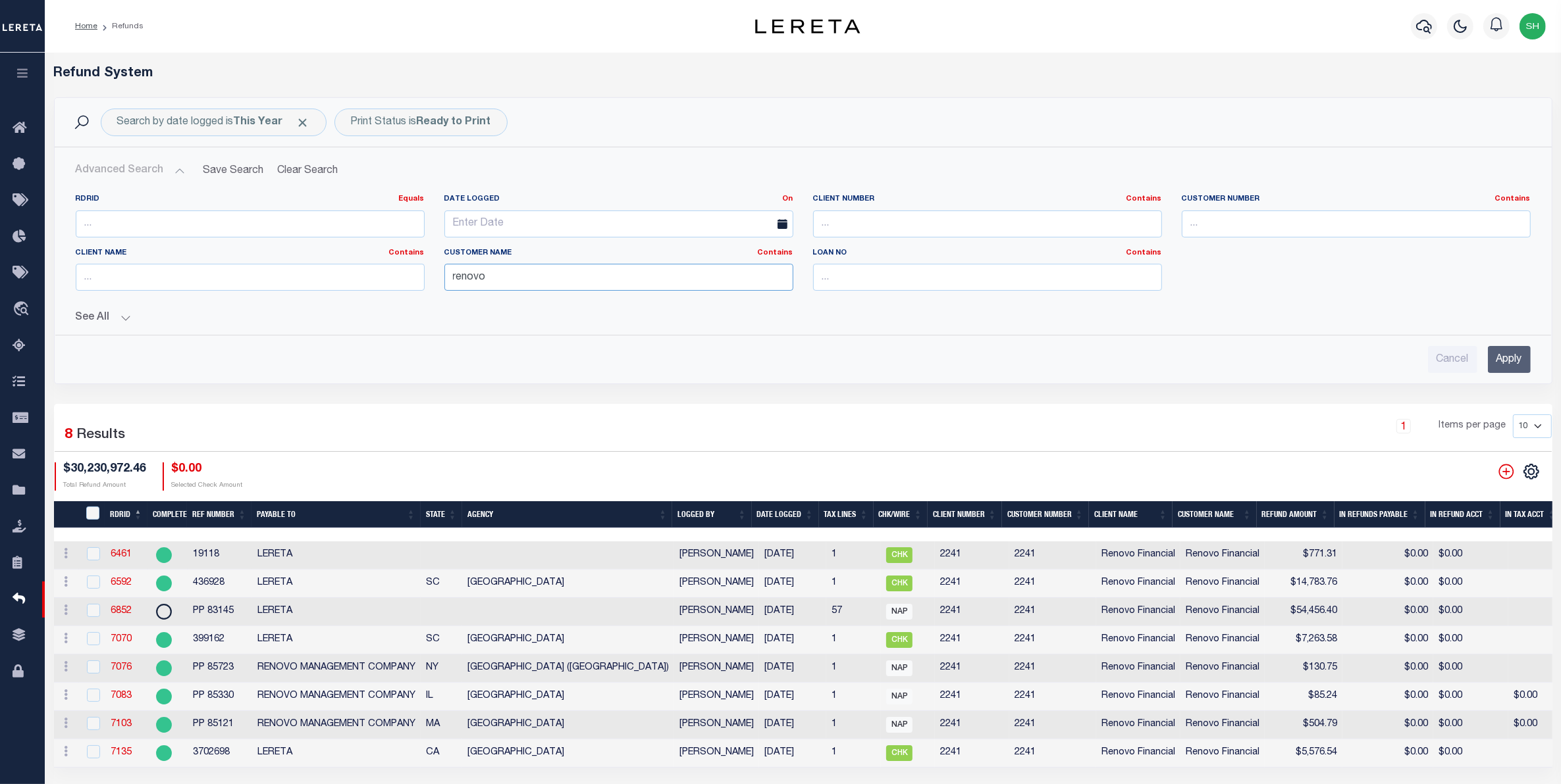
drag, startPoint x: 587, startPoint y: 283, endPoint x: -25, endPoint y: 297, distance: 612.2
click at [0, 297] on html "Home Refunds" at bounding box center [780, 484] width 1561 height 968
click at [197, 281] on input "text" at bounding box center [250, 277] width 349 height 27
type input "Renovo"
click at [1513, 367] on input "Apply" at bounding box center [1509, 359] width 43 height 27
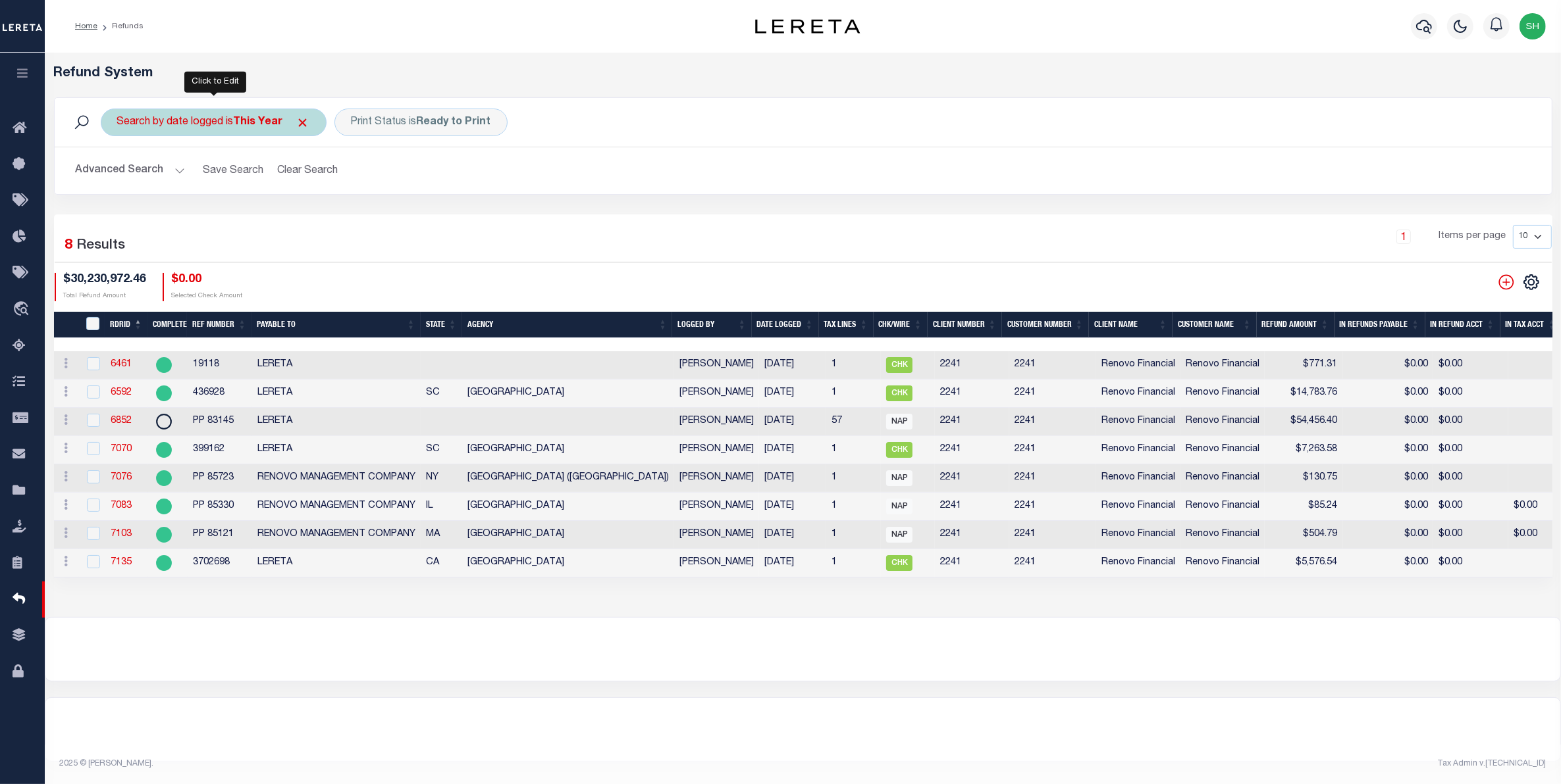
click at [229, 123] on div "Search by date logged is This Year" at bounding box center [214, 123] width 226 height 28
click at [298, 189] on select "This Month Last Month Last Three Months This Year Last Year" at bounding box center [214, 187] width 194 height 25
select select "This Month"
click at [117, 175] on select "This Month Last Month Last Three Months This Year Last Year" at bounding box center [214, 187] width 194 height 25
click at [296, 217] on input "Apply" at bounding box center [292, 215] width 39 height 22
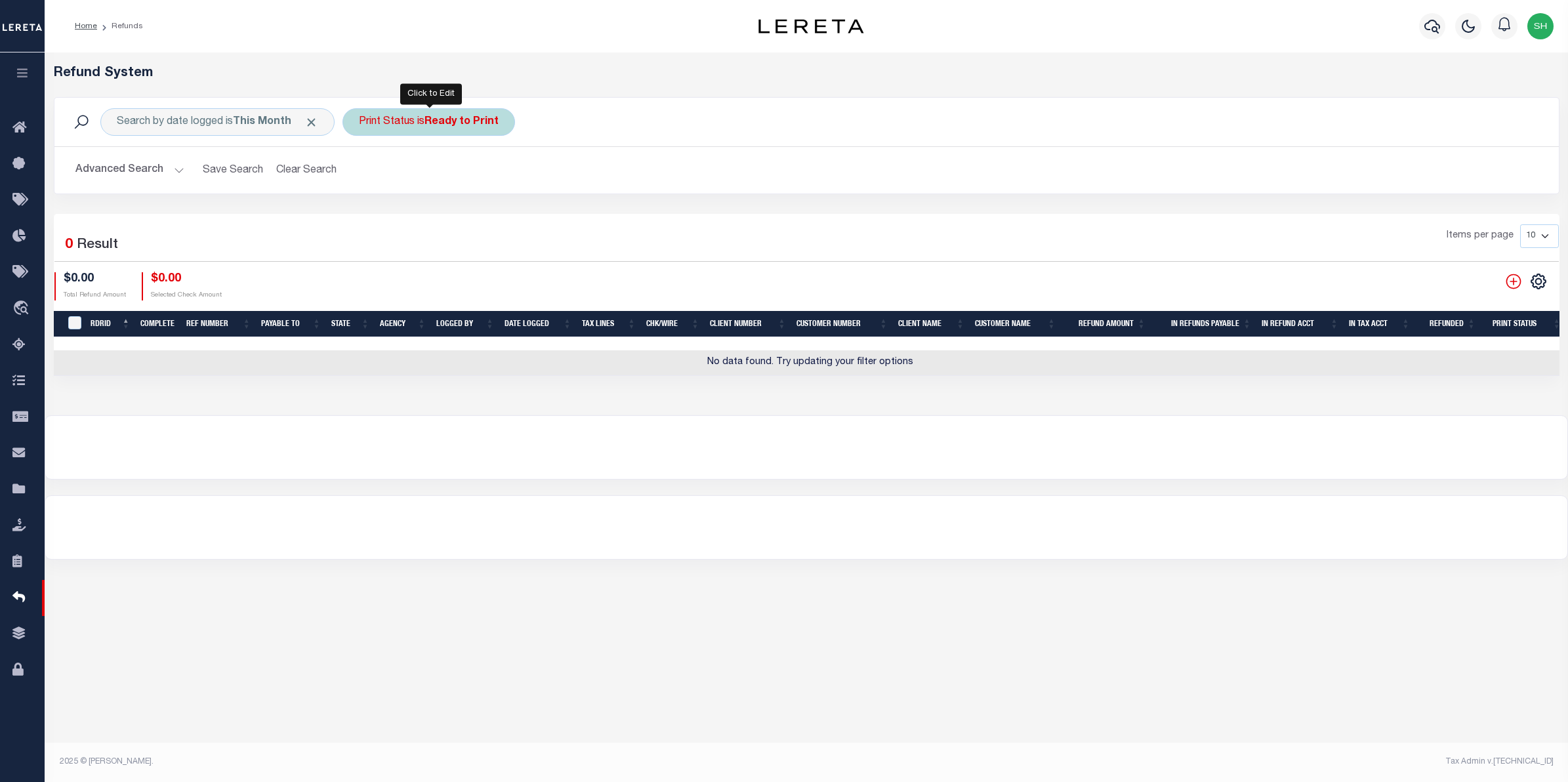
click at [418, 121] on div "Print Status is Ready to Print" at bounding box center [429, 122] width 173 height 28
click at [535, 183] on select "--ALL-- Ready to Write Ready to Print Printed" at bounding box center [456, 186] width 193 height 25
select select "All"
click at [361, 175] on select "--ALL-- Ready to Write Ready to Print Printed" at bounding box center [456, 186] width 193 height 25
click at [529, 211] on input "Apply" at bounding box center [533, 215] width 38 height 22
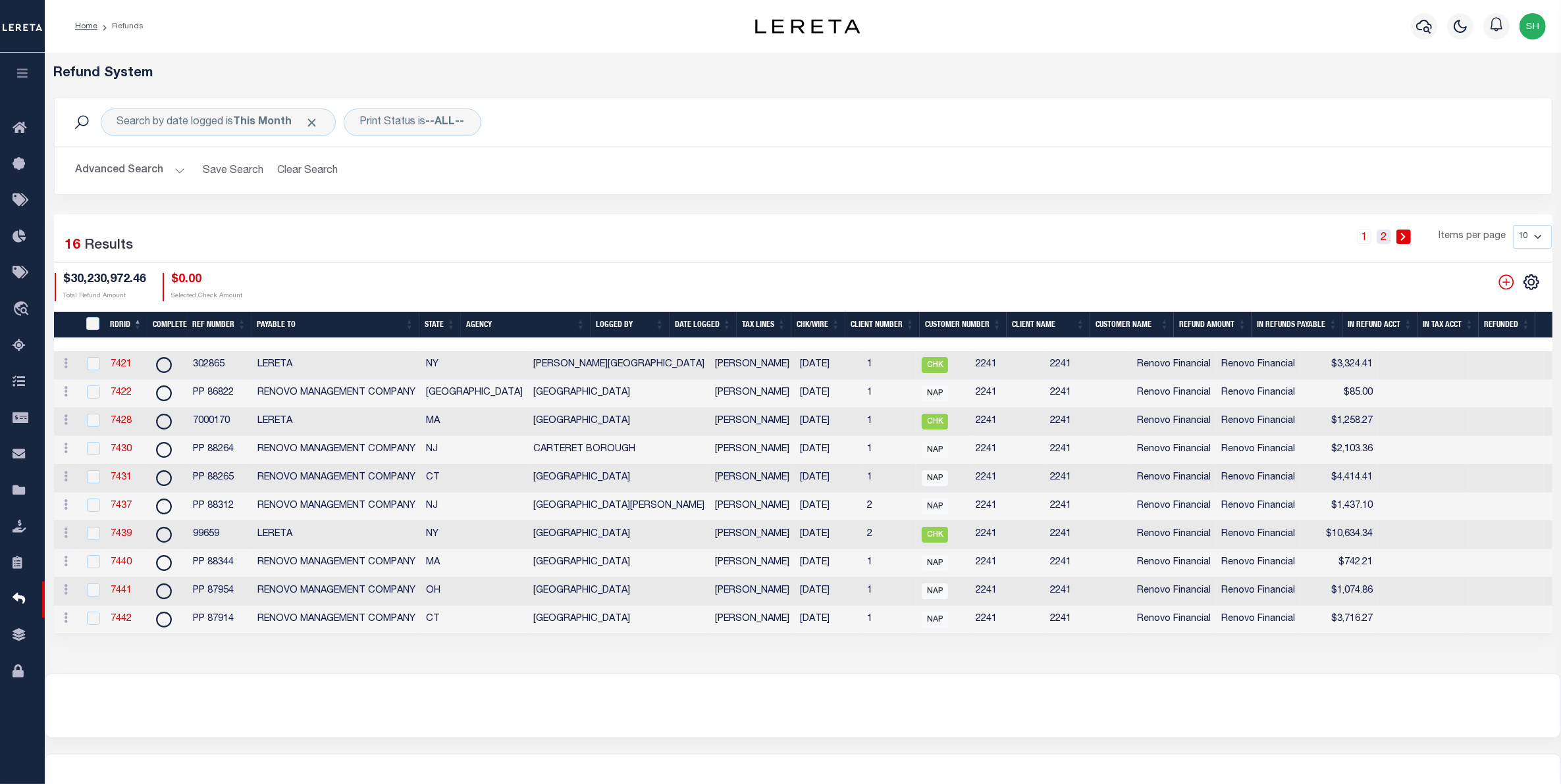
click at [1389, 239] on link "2" at bounding box center [1384, 237] width 15 height 15
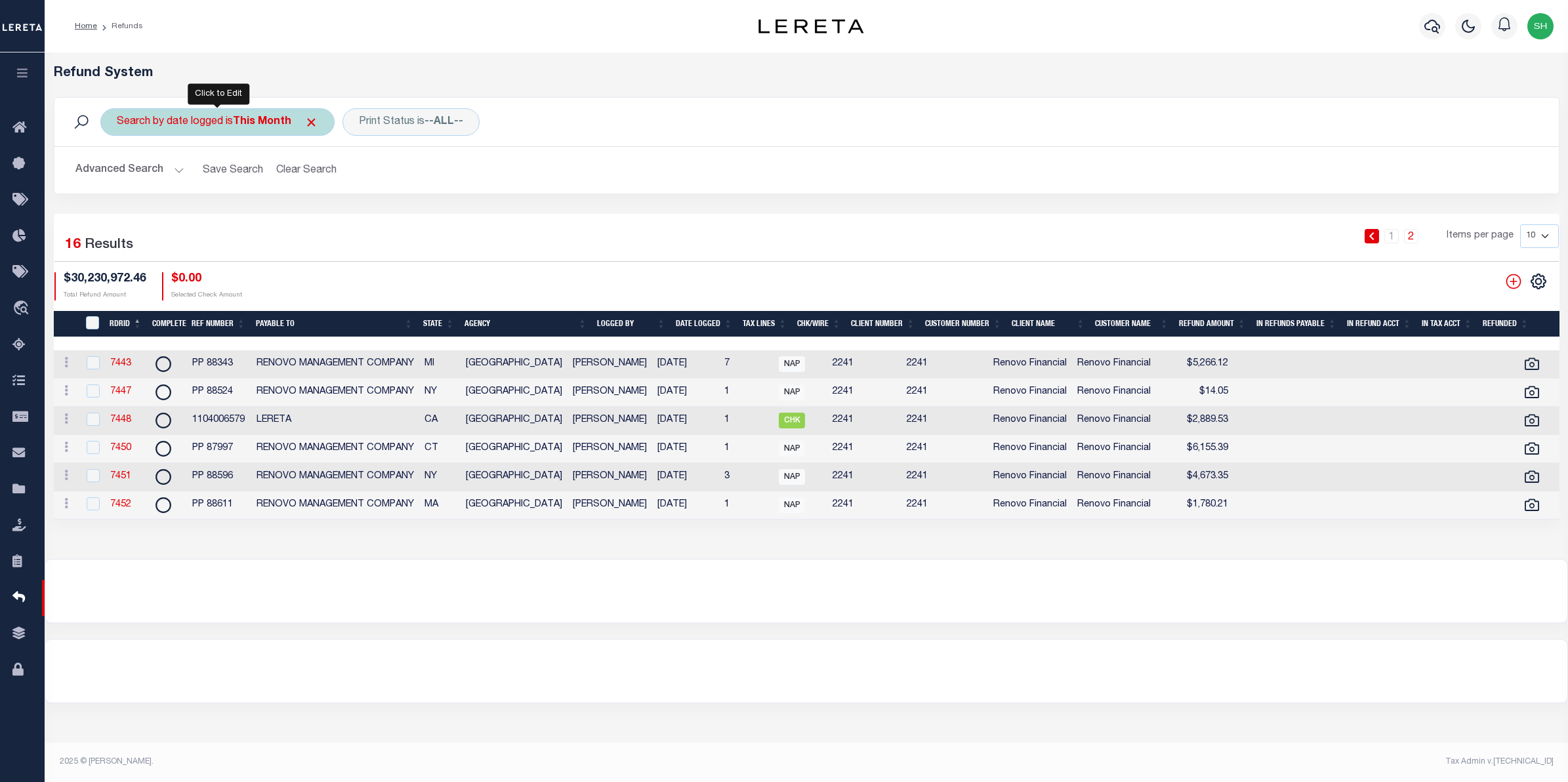
click at [198, 128] on div "Search by date logged is This Month" at bounding box center [218, 122] width 234 height 28
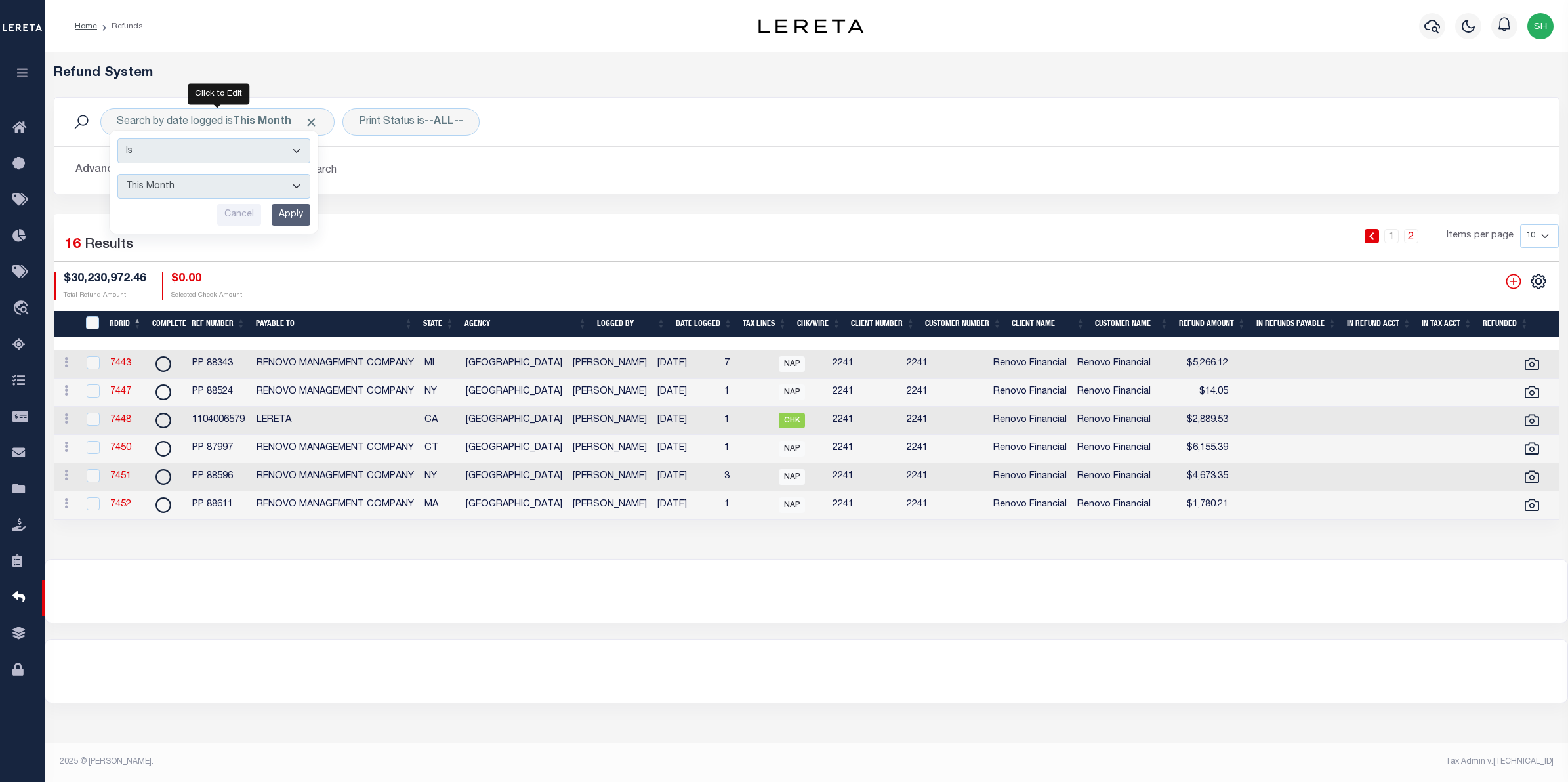
click at [100, 173] on button "Advanced Search" at bounding box center [129, 170] width 109 height 25
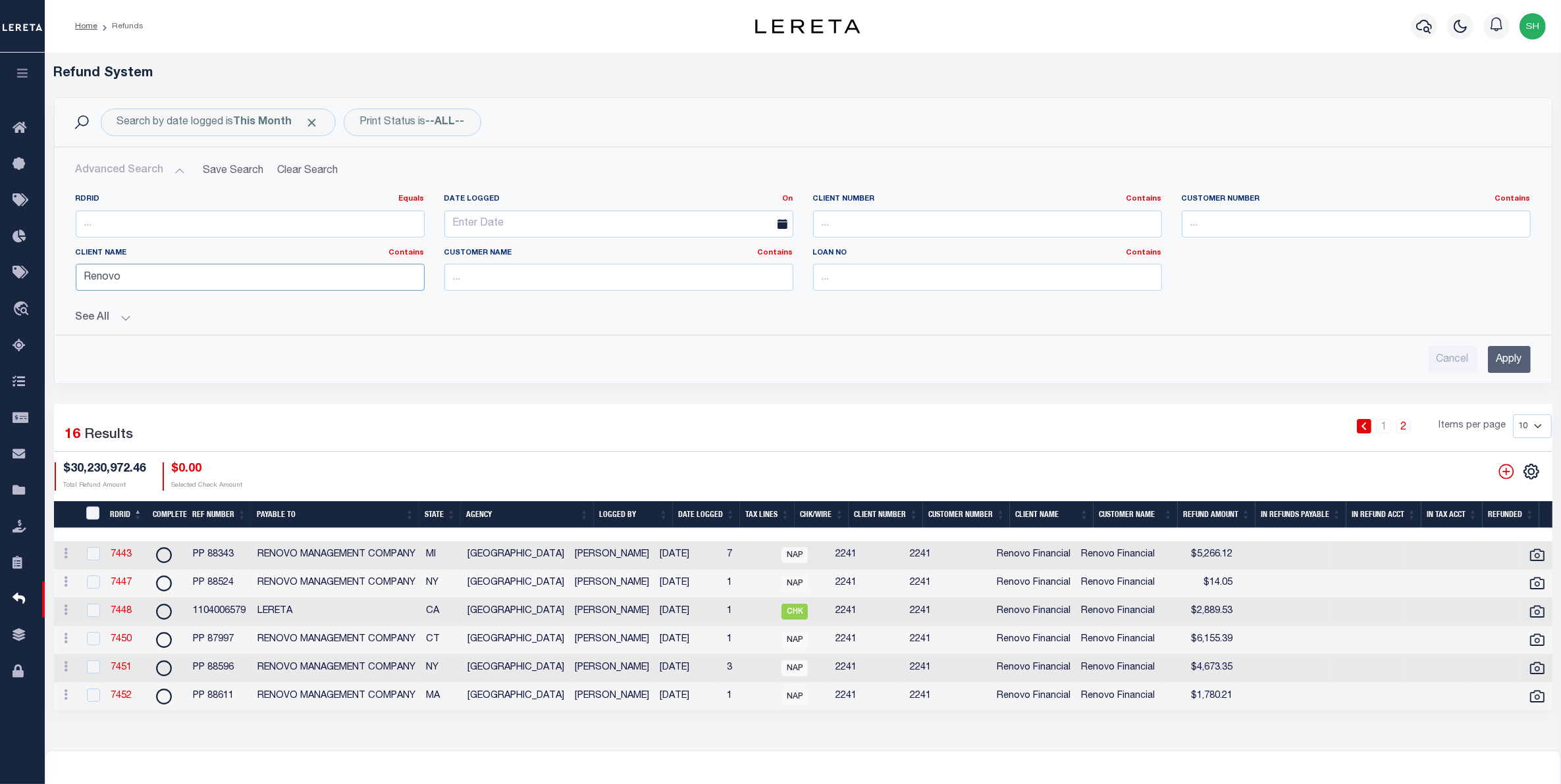
drag, startPoint x: 292, startPoint y: 279, endPoint x: -225, endPoint y: 305, distance: 517.7
click at [0, 305] on html "Home Refunds" at bounding box center [780, 456] width 1561 height 911
type input "BMI"
click at [1510, 369] on input "Apply" at bounding box center [1509, 359] width 43 height 27
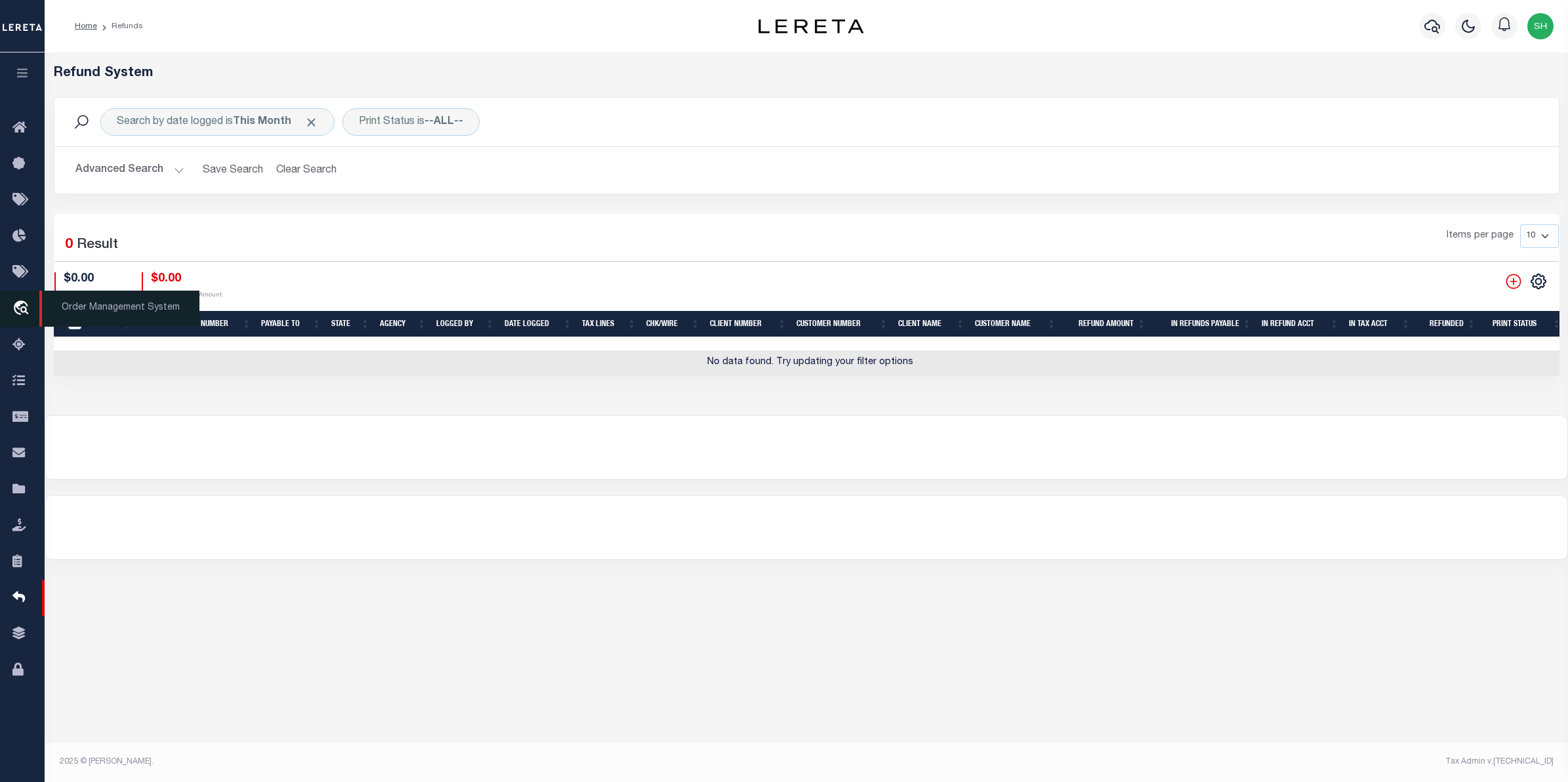
click at [24, 302] on icon "travel_explore" at bounding box center [23, 309] width 21 height 17
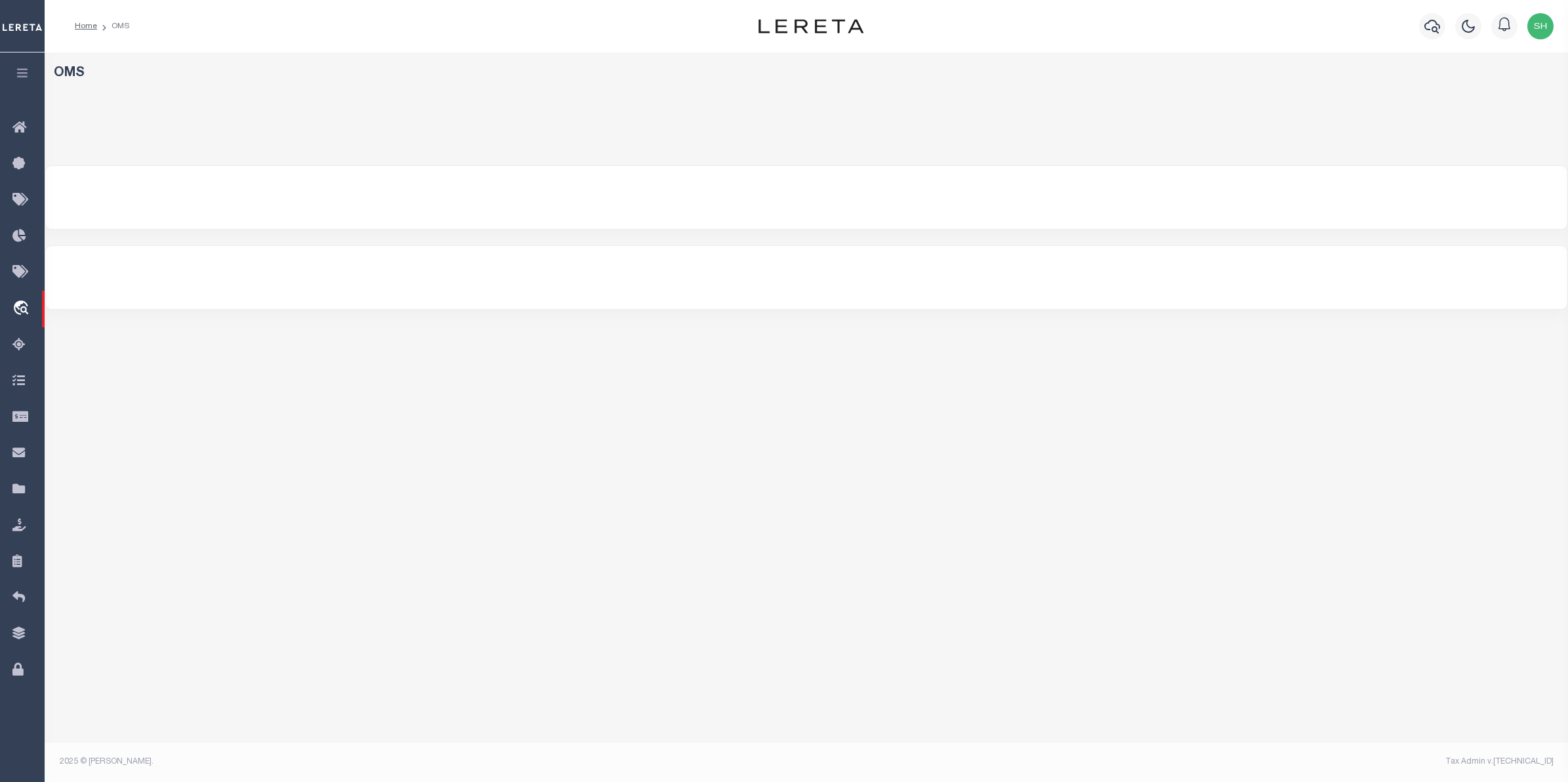
select select "200"
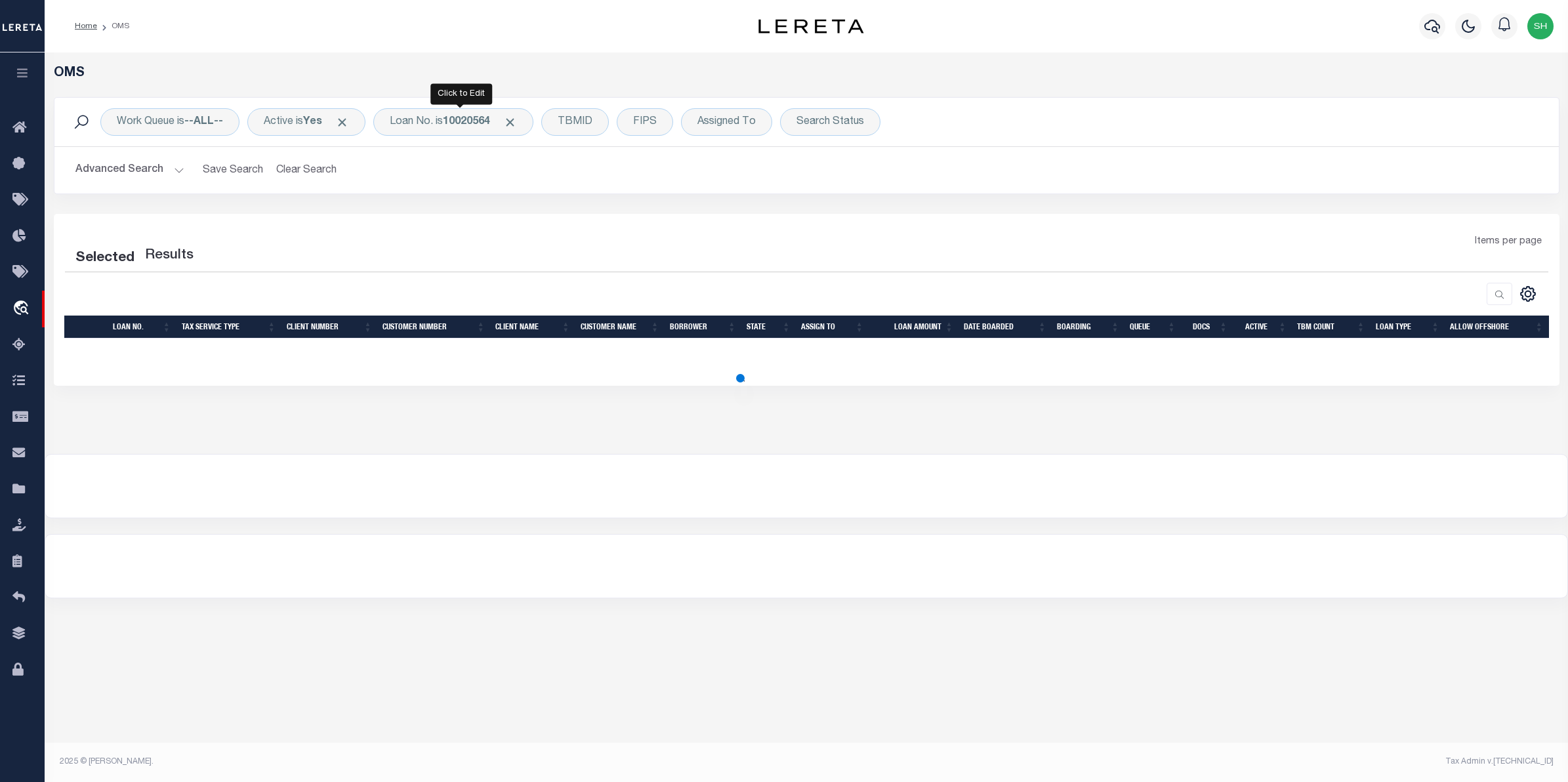
select select "200"
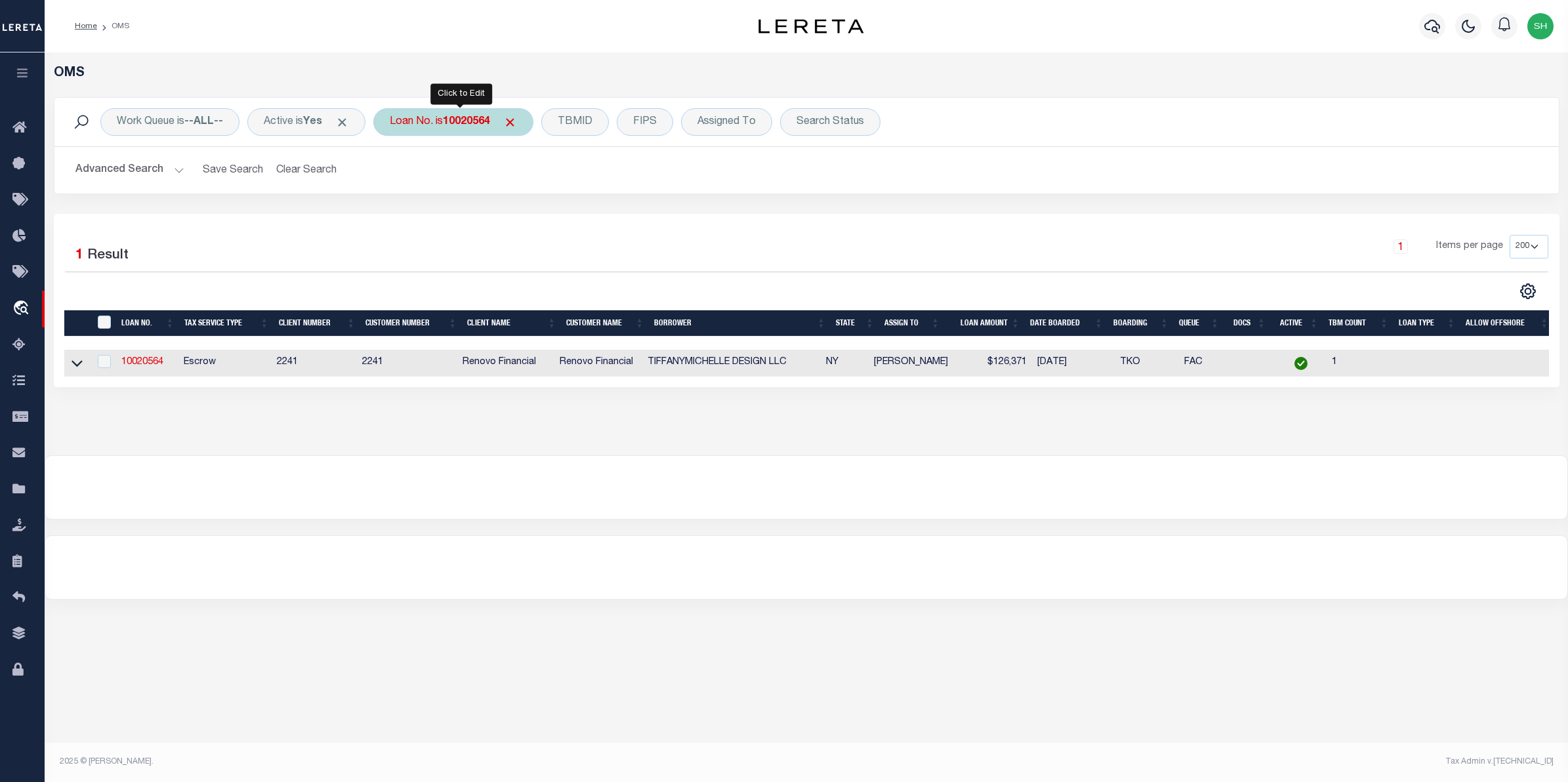
click at [411, 123] on div "Loan No. is 10020564" at bounding box center [452, 122] width 160 height 28
type input "6171871"
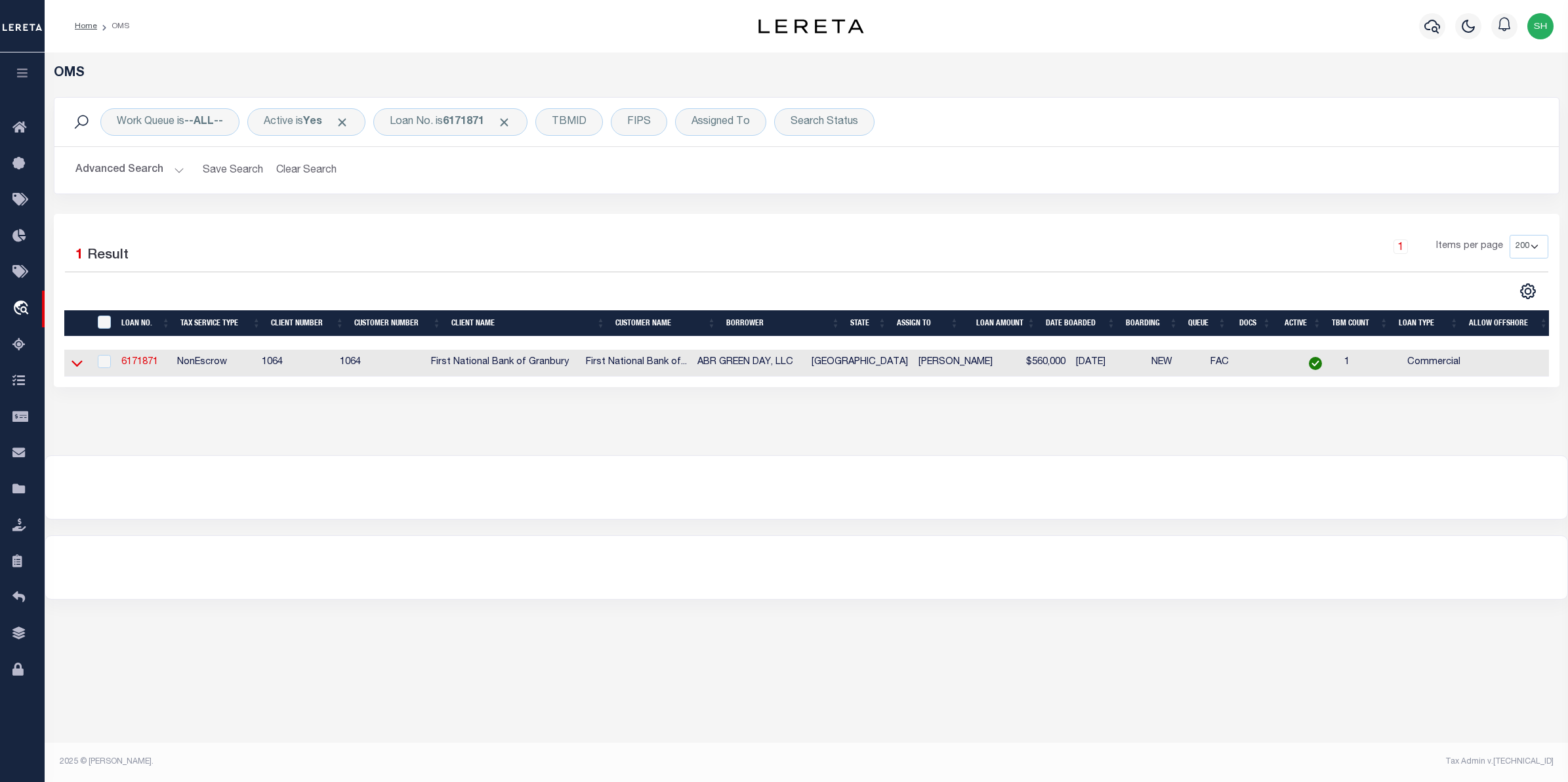
click at [78, 364] on icon at bounding box center [77, 363] width 11 height 14
